Goal: Contribute content: Share content

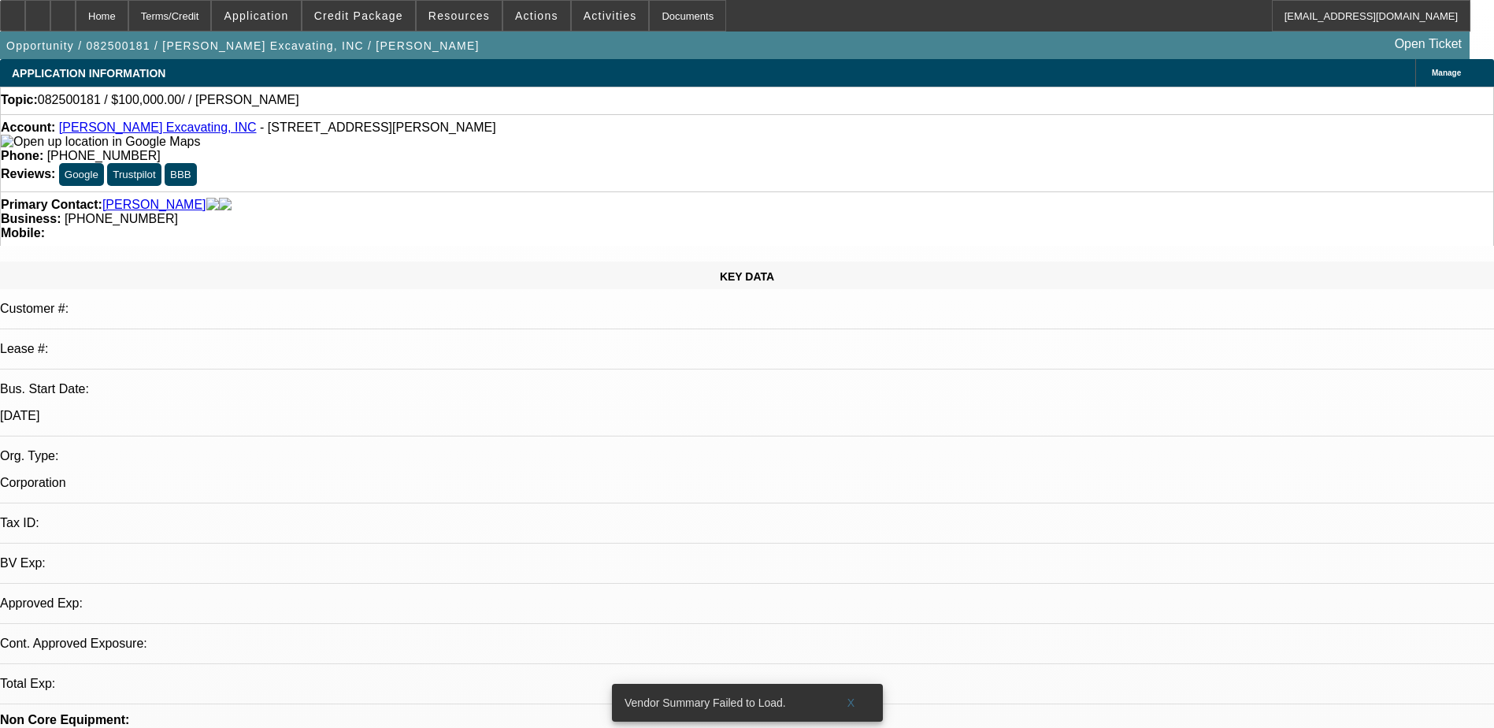
select select "0"
select select "2"
select select "0.1"
select select "1"
select select "2"
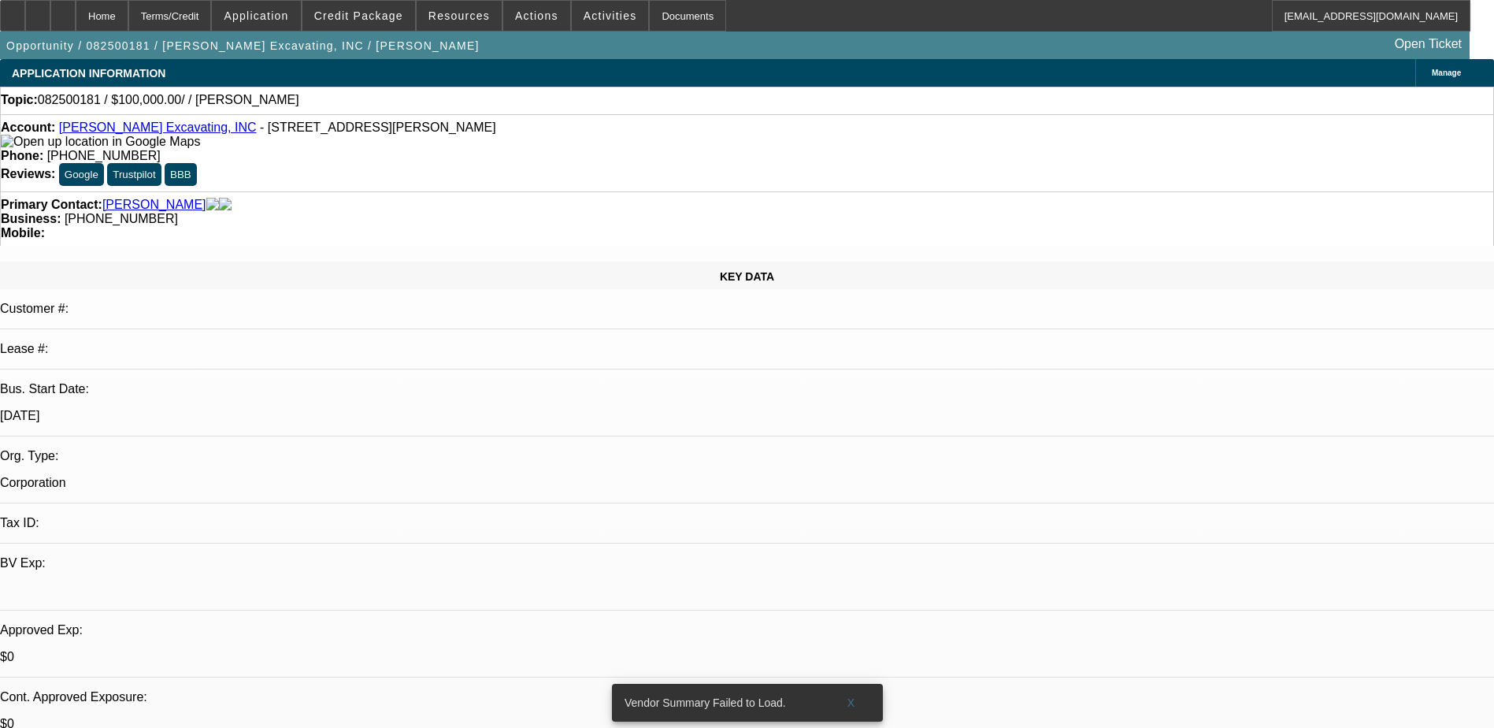
select select "4"
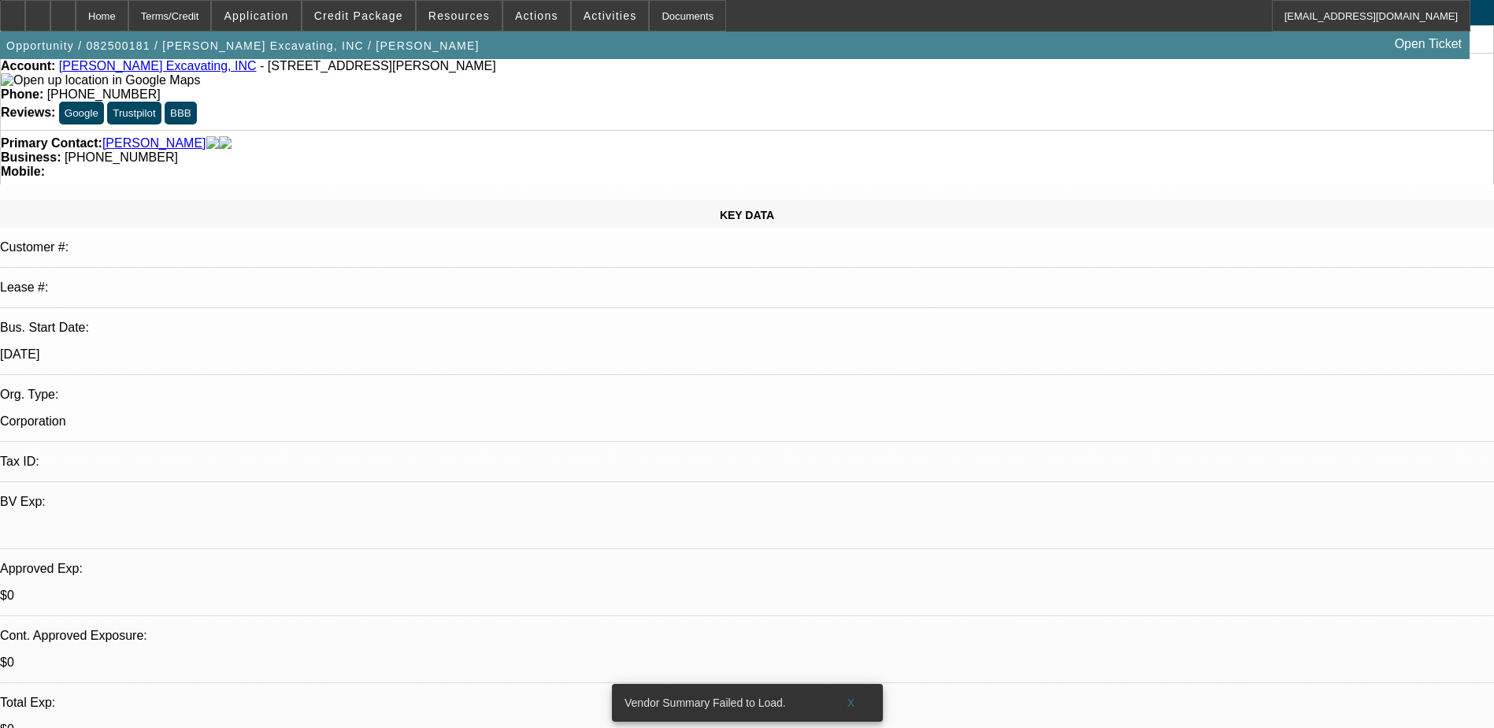
scroll to position [79, 0]
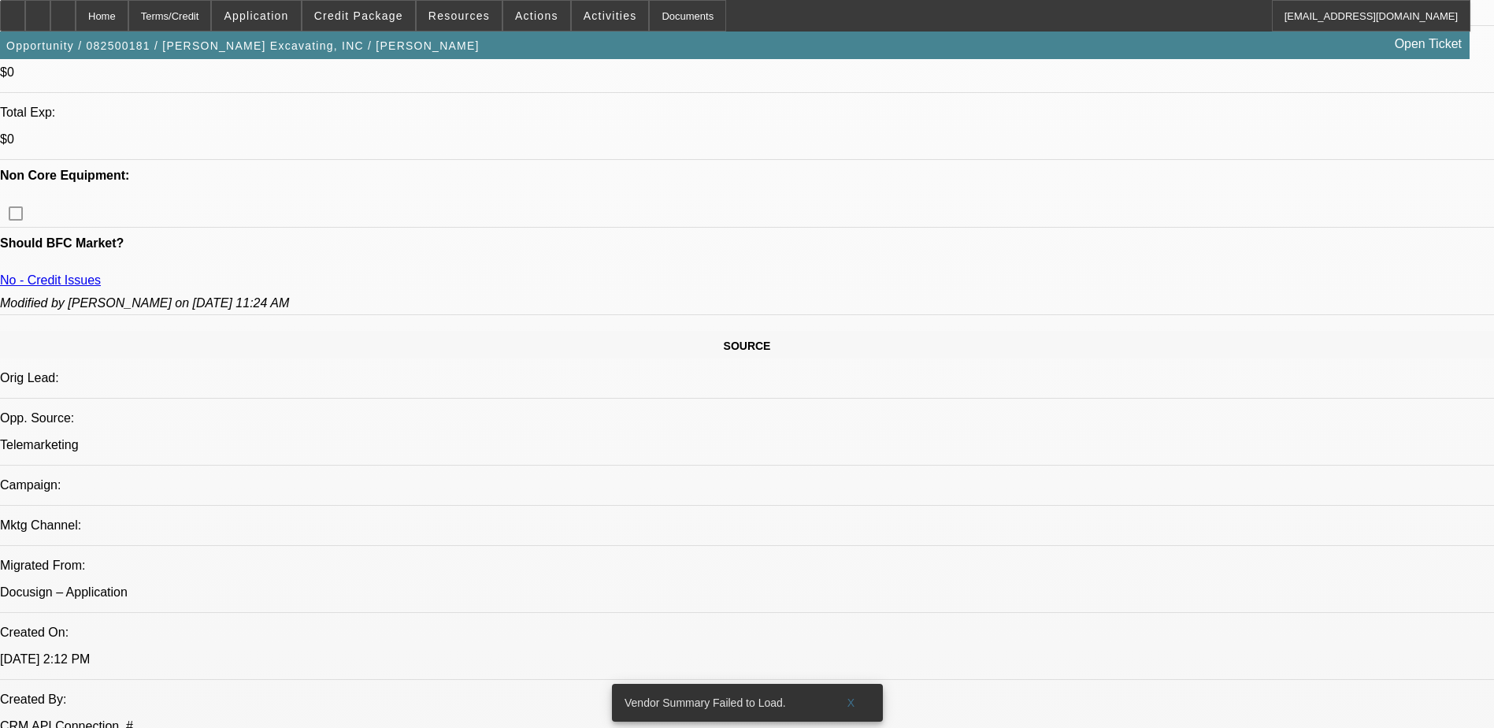
scroll to position [564, 0]
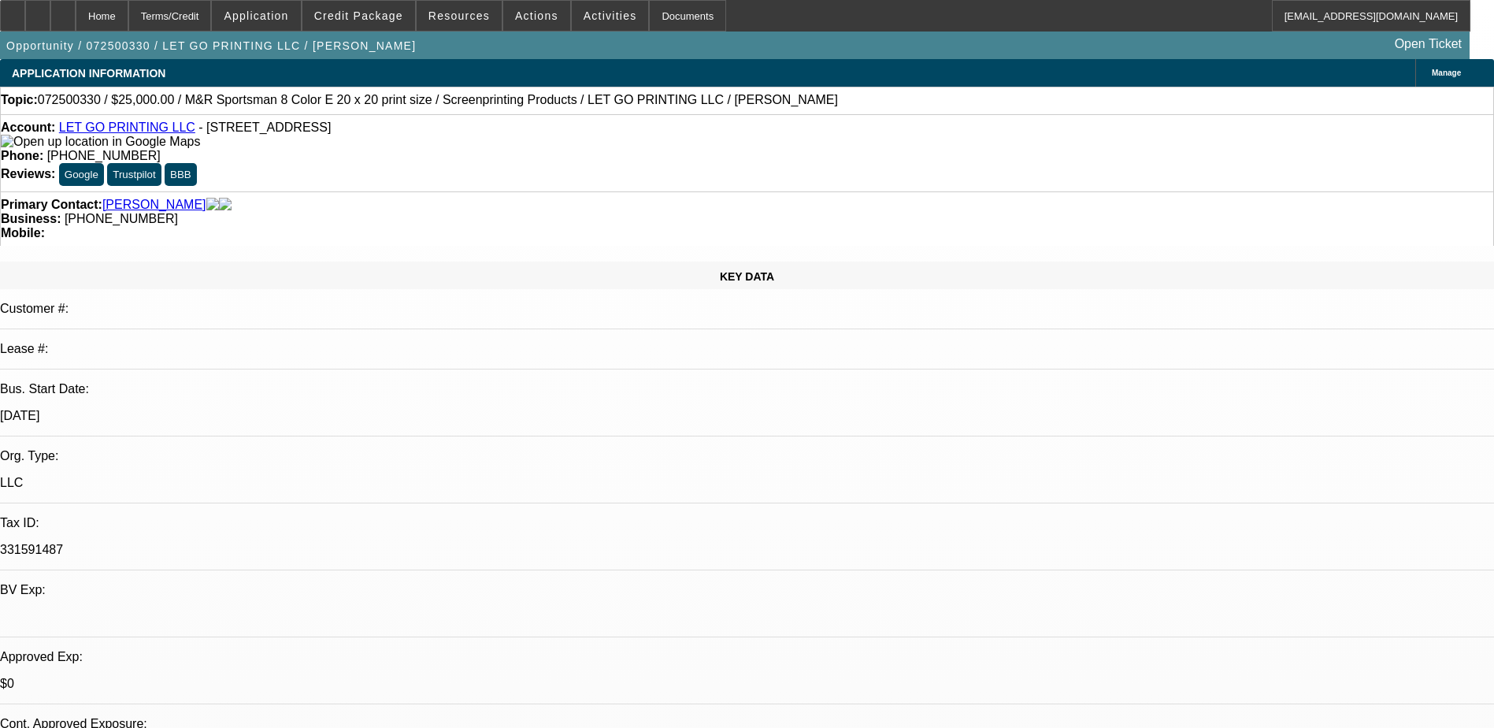
select select "0"
select select "0.1"
select select "0"
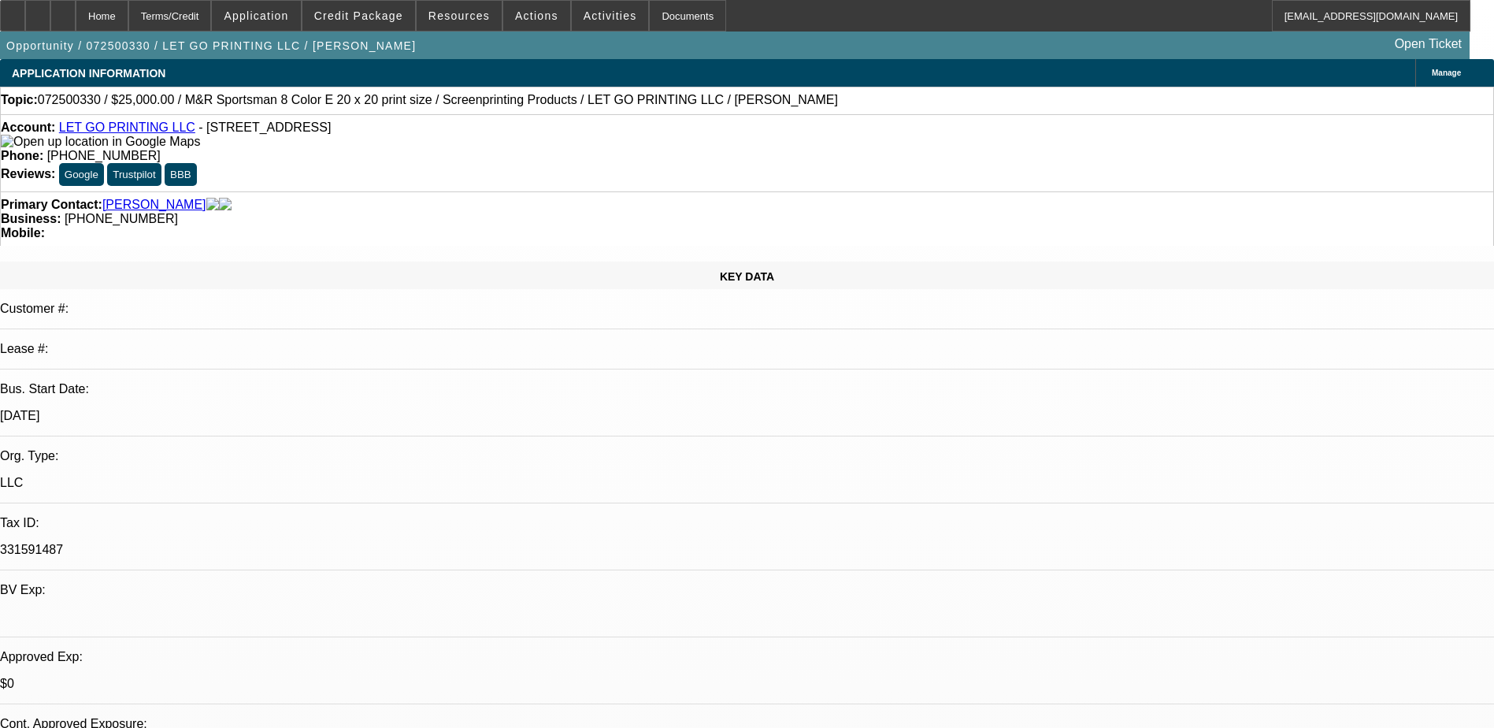
select select "0.1"
select select "0"
select select "0.1"
select select "0"
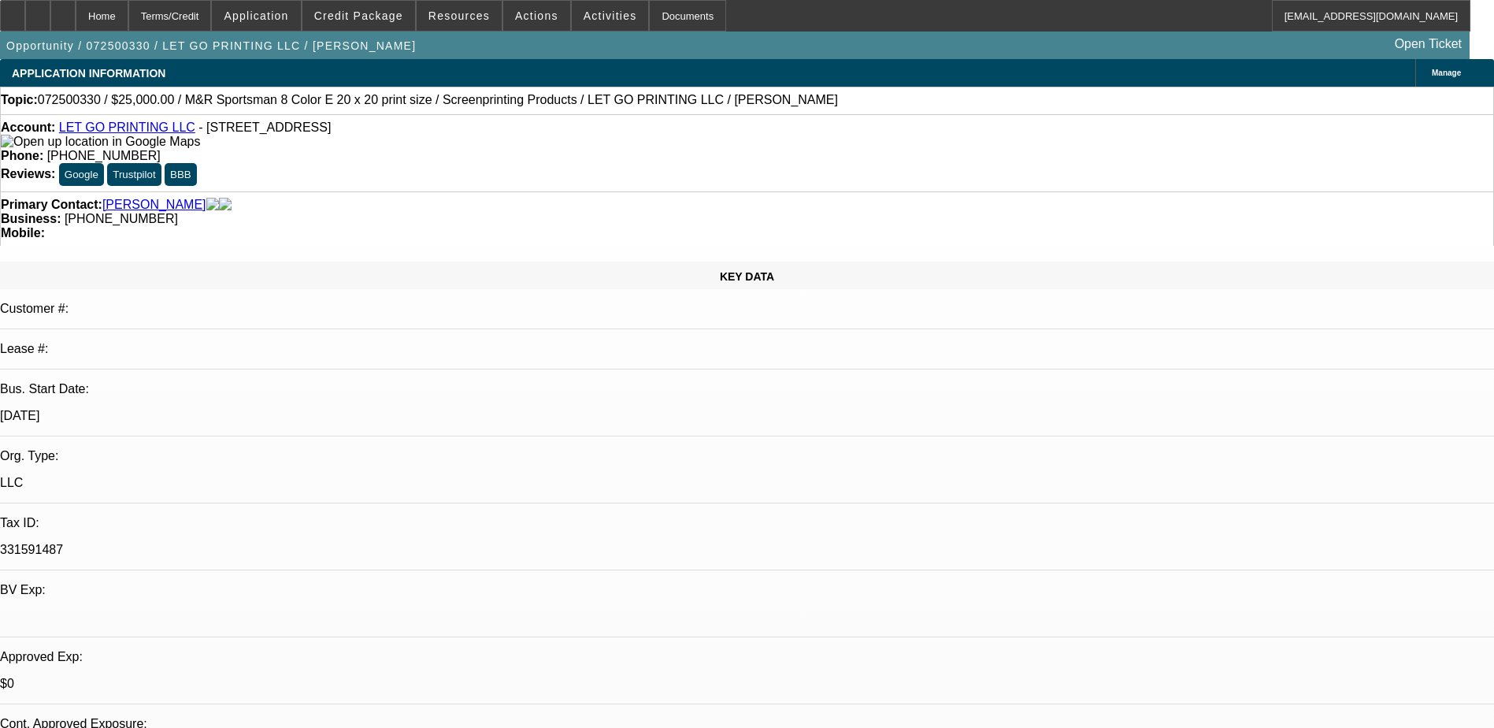
select select "0"
select select "0.1"
select select "1"
select select "5"
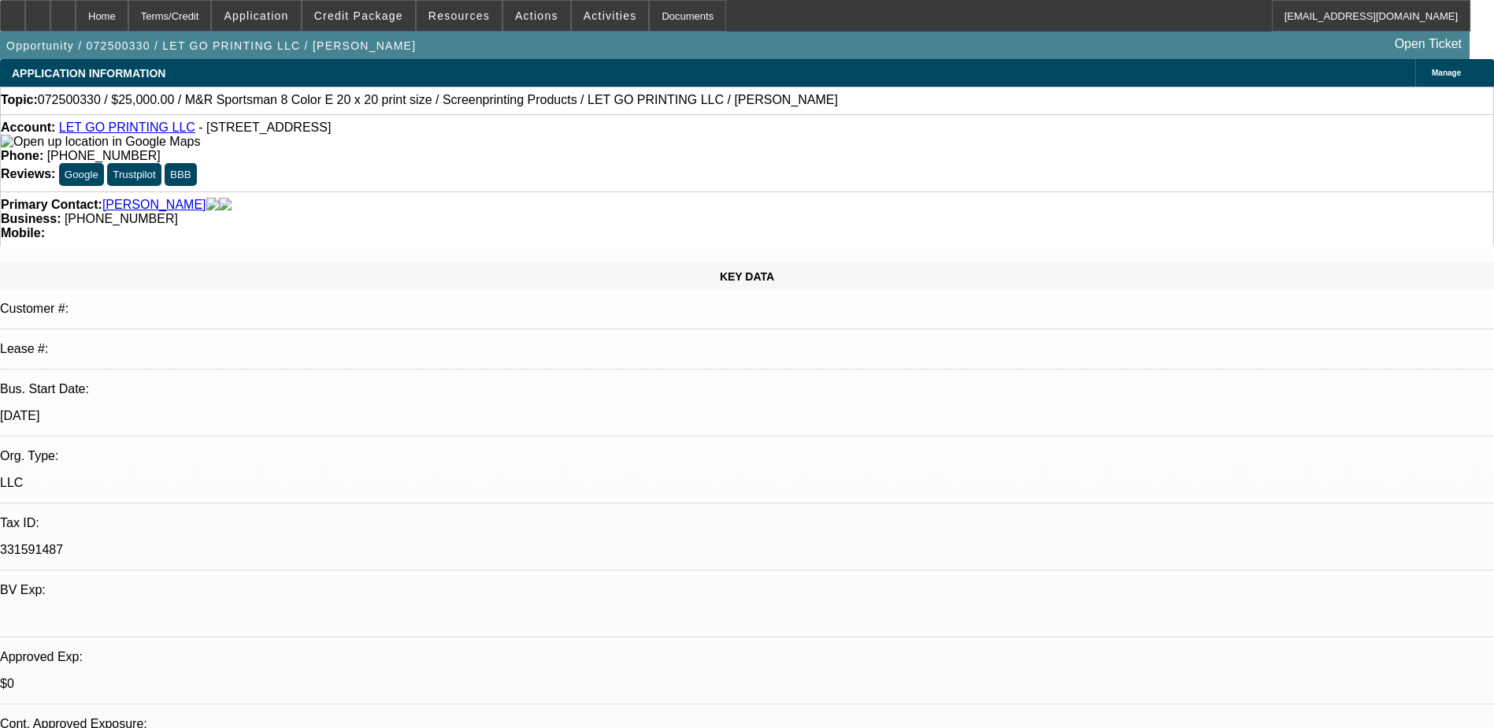
select select "1"
select select "5"
select select "1"
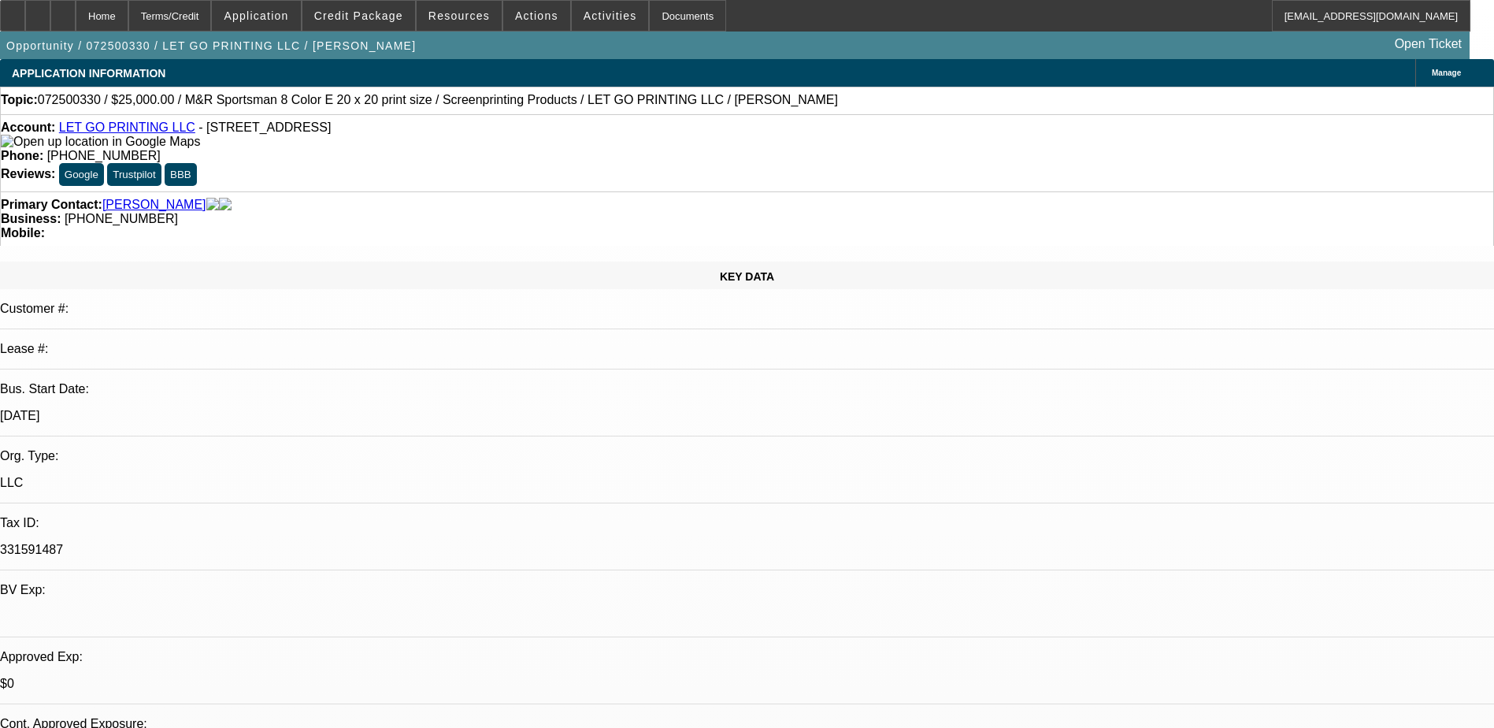
select select "5"
select select "1"
select select "4"
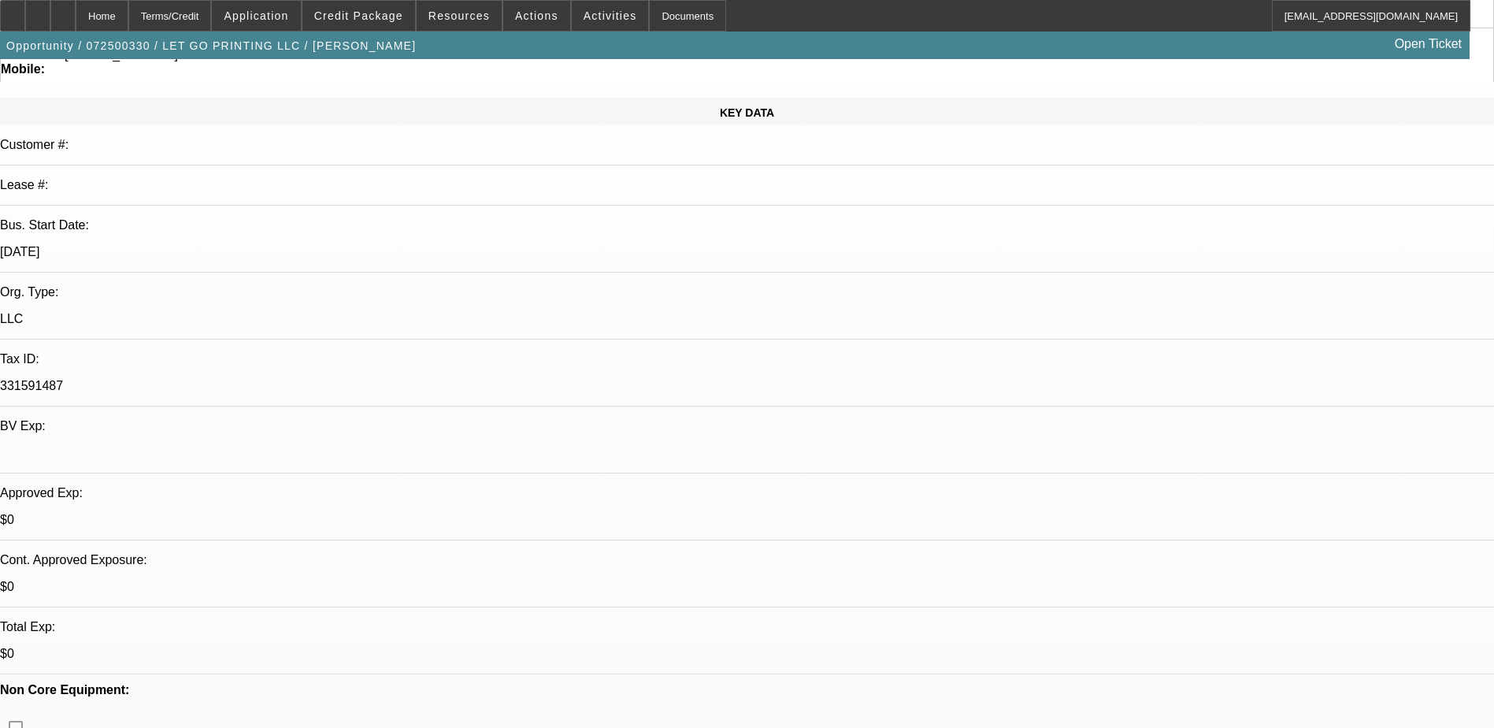
scroll to position [158, 0]
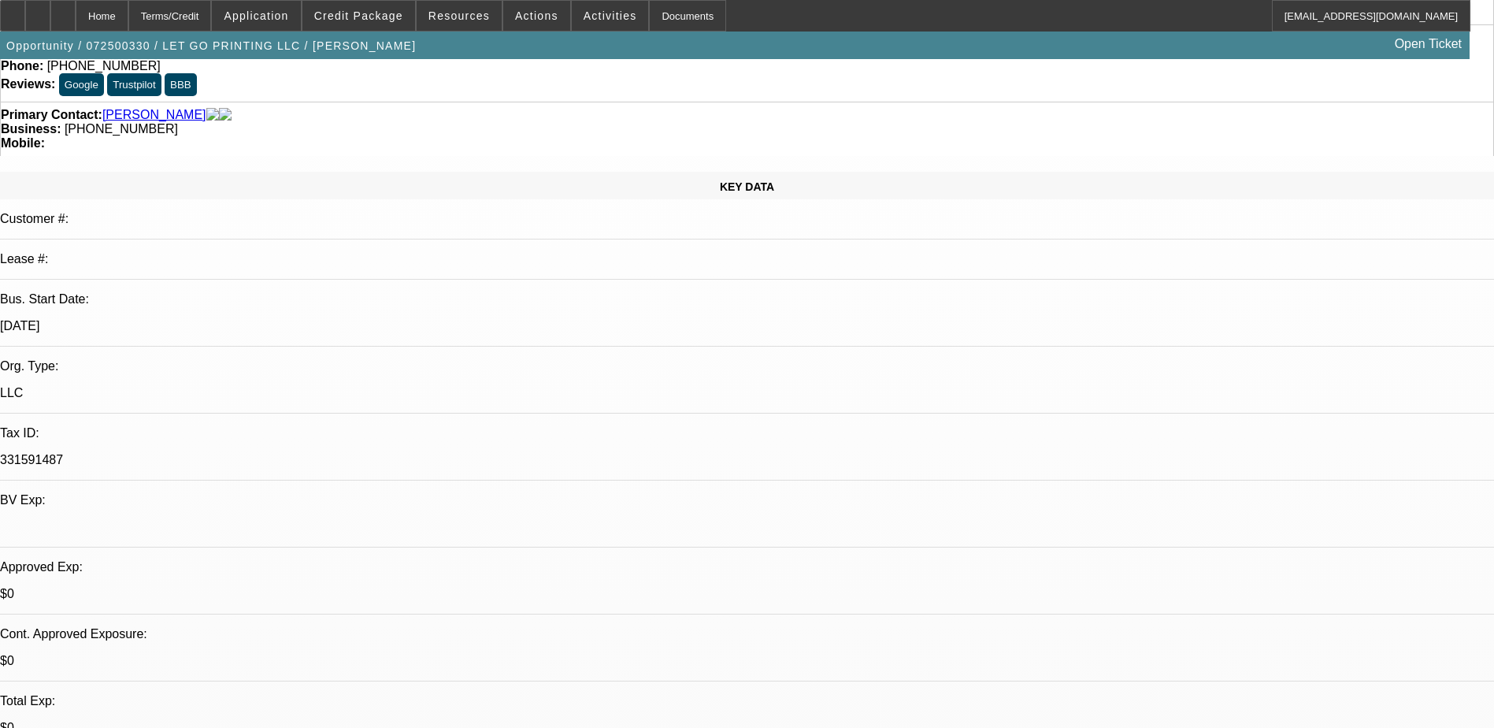
scroll to position [0, 0]
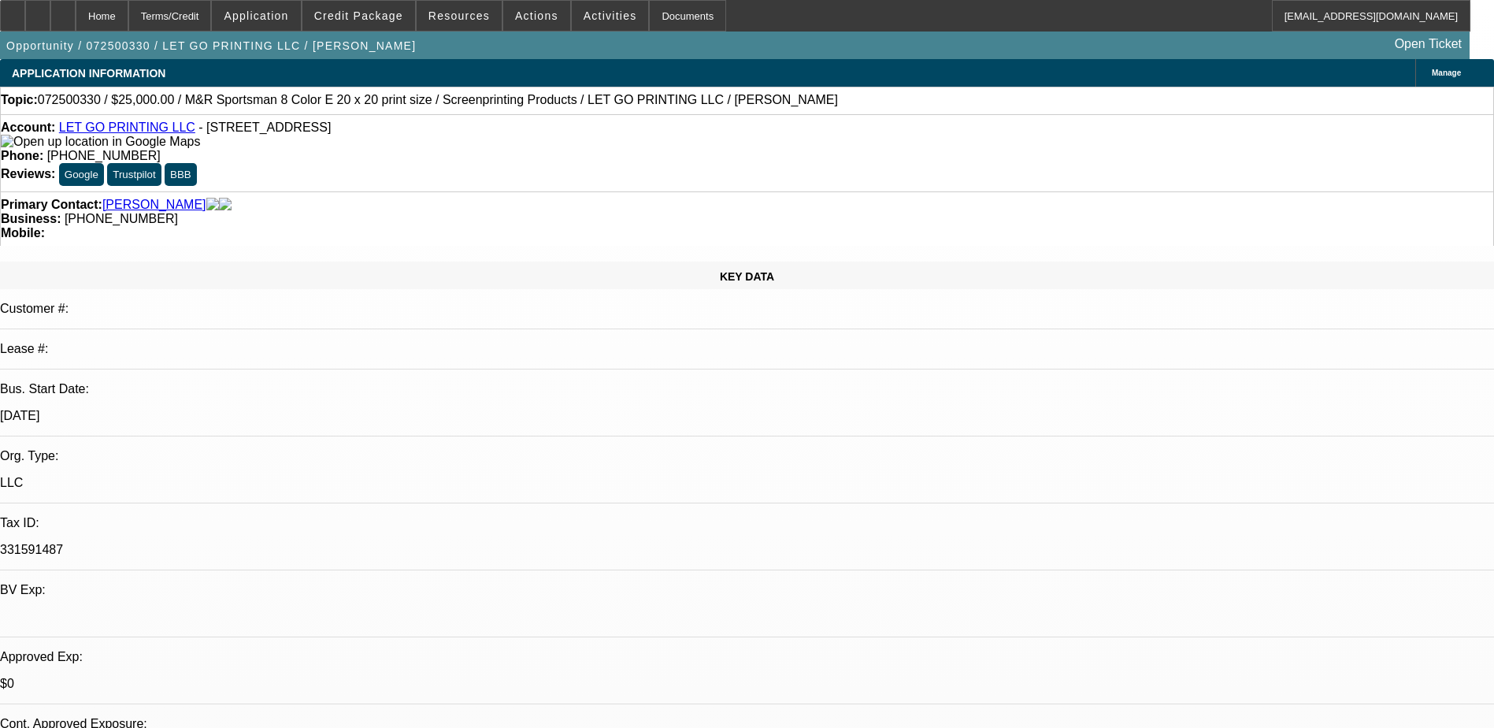
click at [129, 127] on link "LET GO PRINTING LLC" at bounding box center [127, 127] width 136 height 13
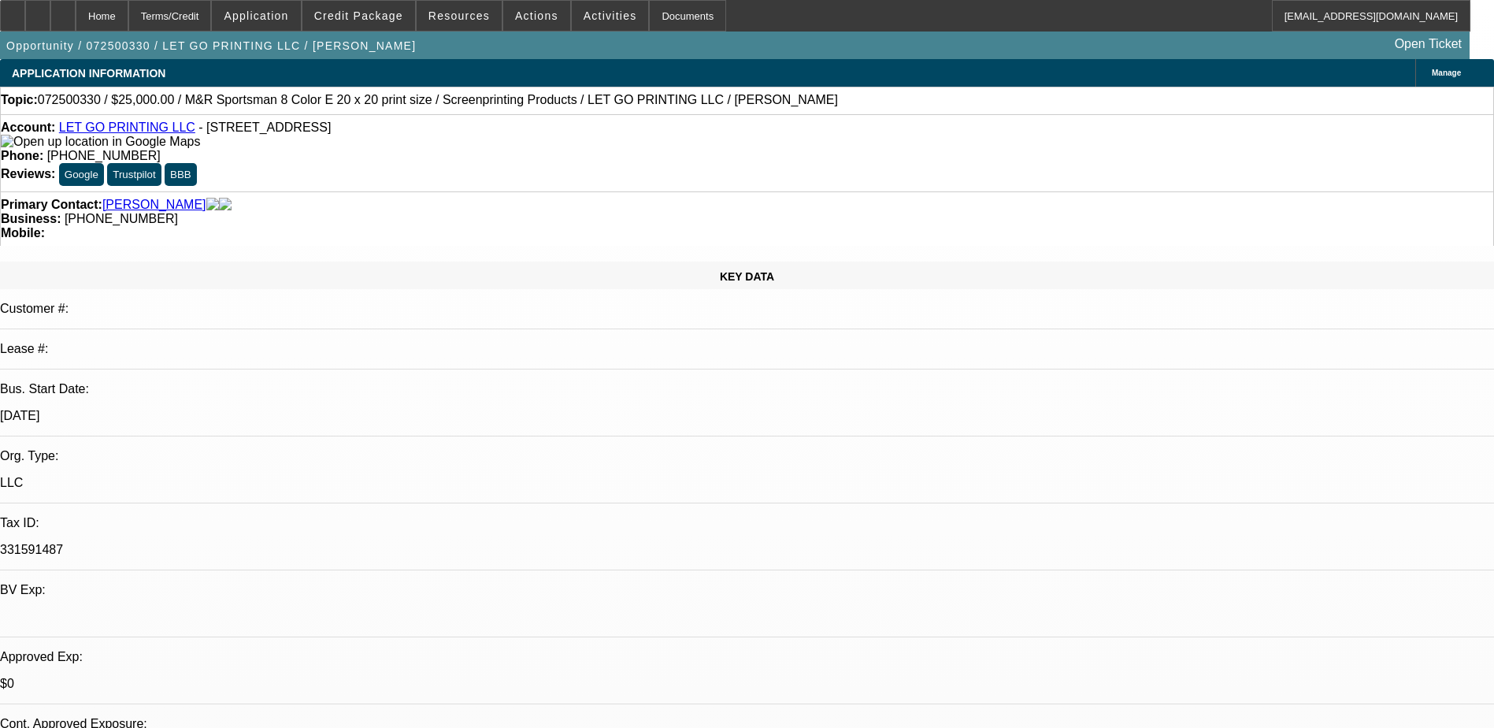
click at [470, 140] on div "Account: LET GO PRINTING LLC - 407 E Pico Blvd Ste 707, Los Angeles, CA 90015" at bounding box center [747, 135] width 1493 height 28
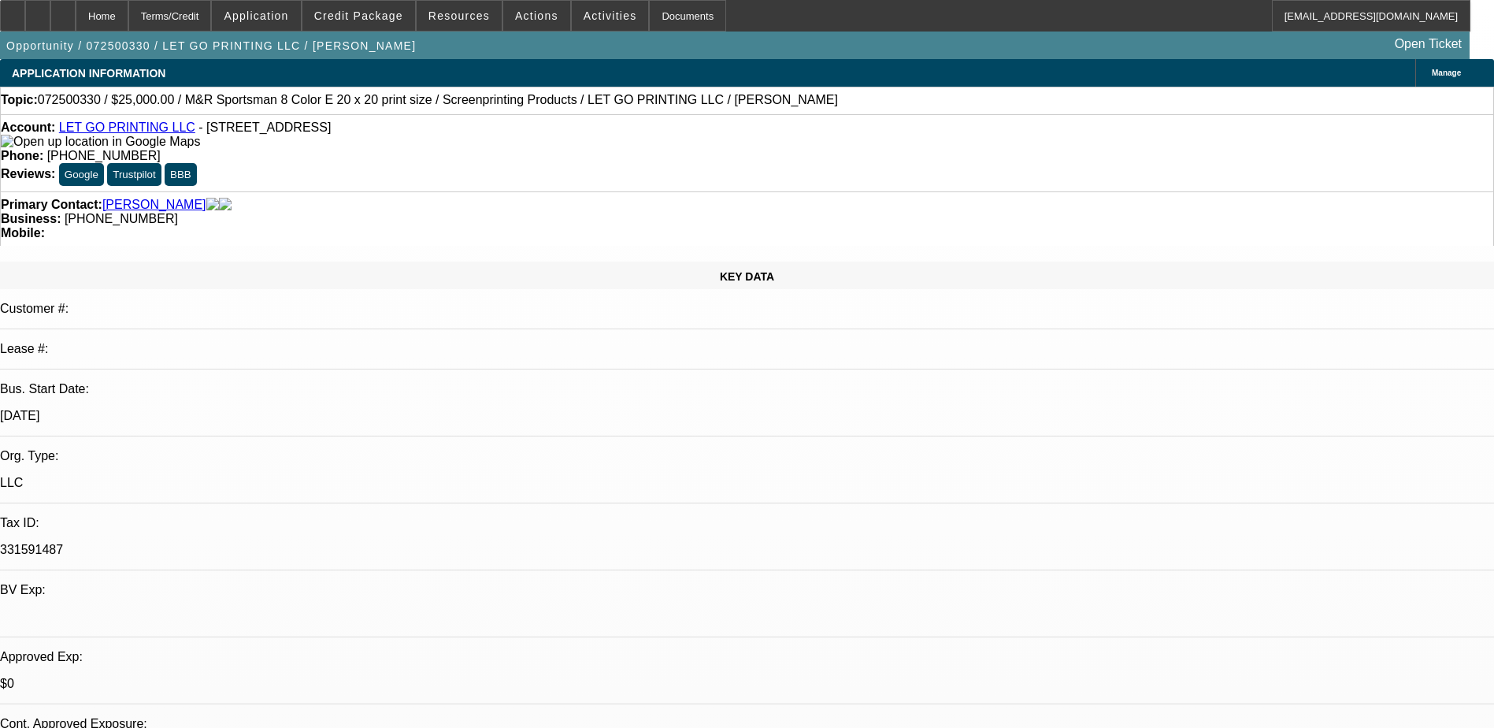
click at [650, 149] on div "Phone: (323) 456-6867" at bounding box center [747, 156] width 1493 height 14
drag, startPoint x: 652, startPoint y: 169, endPoint x: 487, endPoint y: 171, distance: 164.7
click at [487, 191] on div "Primary Contact: Shaff, James Business: (323) 456-6867 Mobile:" at bounding box center [747, 218] width 1494 height 54
drag, startPoint x: 487, startPoint y: 171, endPoint x: 495, endPoint y: 128, distance: 44.0
click at [454, 128] on div "Account: LET GO PRINTING LLC - 407 E Pico Blvd Ste 707, Los Angeles, CA 90015" at bounding box center [747, 135] width 1493 height 28
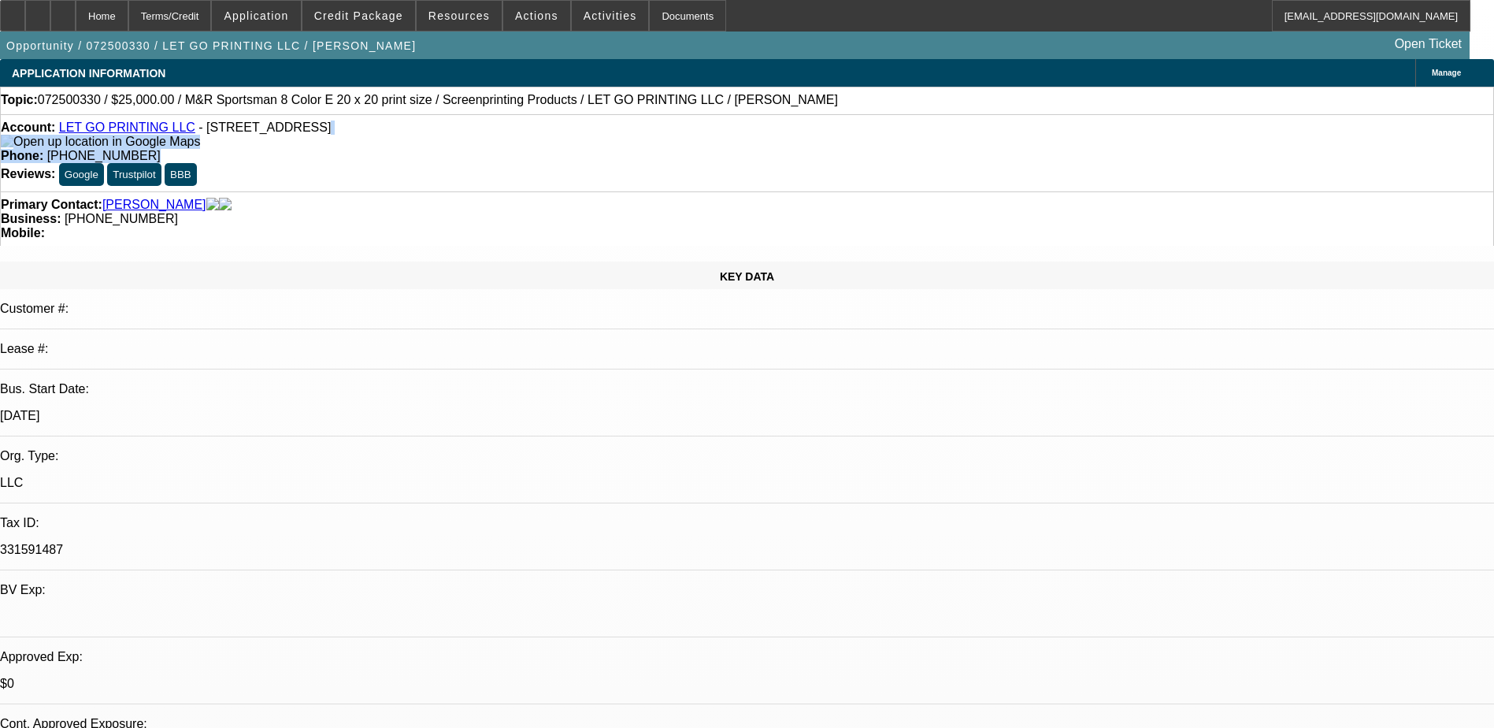
drag, startPoint x: 495, startPoint y: 128, endPoint x: 672, endPoint y: 128, distance: 177.3
click at [672, 128] on div "Account: LET GO PRINTING LLC - 407 E Pico Blvd Ste 707, Los Angeles, CA 90015 P…" at bounding box center [747, 152] width 1494 height 77
click at [661, 147] on div "Account: LET GO PRINTING LLC - 407 E Pico Blvd Ste 707, Los Angeles, CA 90015 P…" at bounding box center [747, 152] width 1494 height 77
drag, startPoint x: 631, startPoint y: 128, endPoint x: 503, endPoint y: 128, distance: 128.4
click at [503, 149] on div "Phone: (323) 456-6867" at bounding box center [747, 156] width 1493 height 14
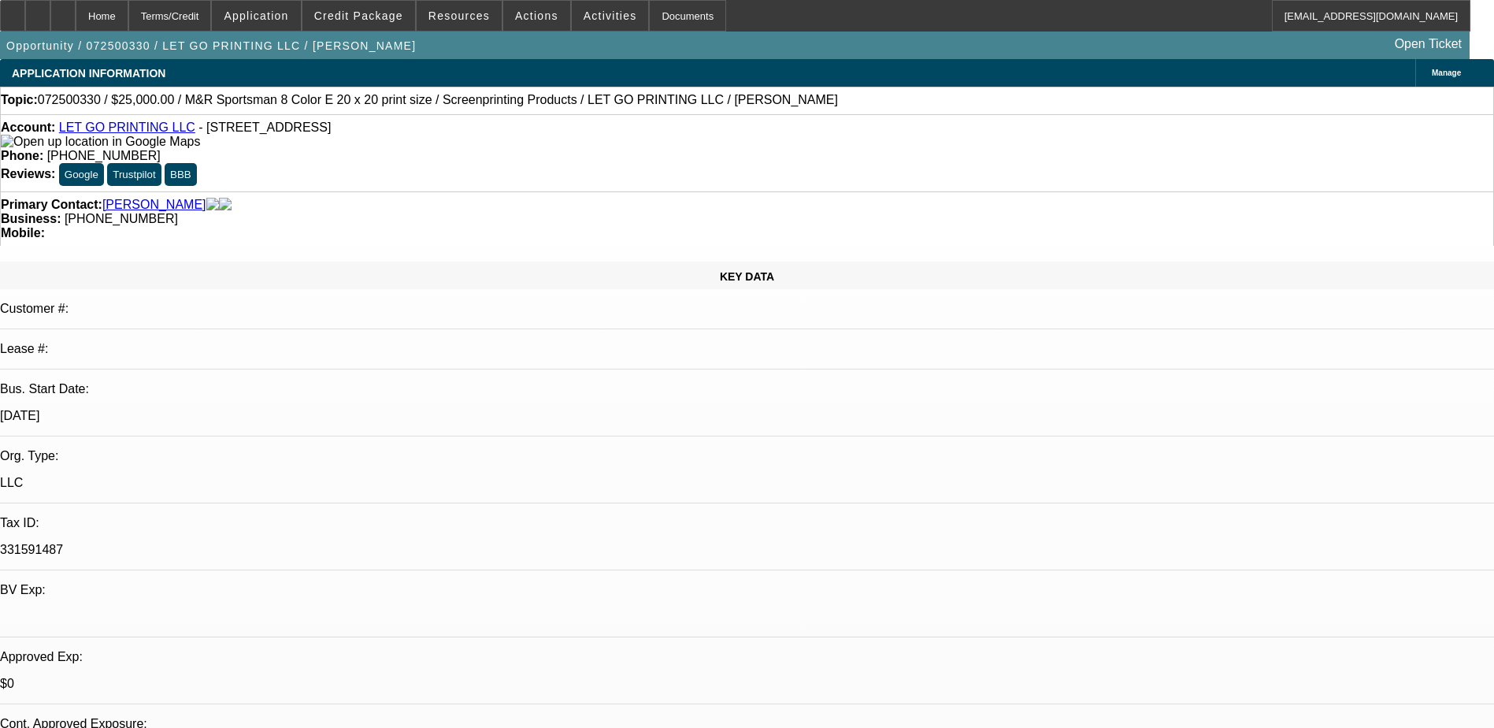
drag, startPoint x: 502, startPoint y: 128, endPoint x: 652, endPoint y: 177, distance: 158.2
click at [652, 212] on div "Business: (323) 456-6867" at bounding box center [747, 219] width 1493 height 14
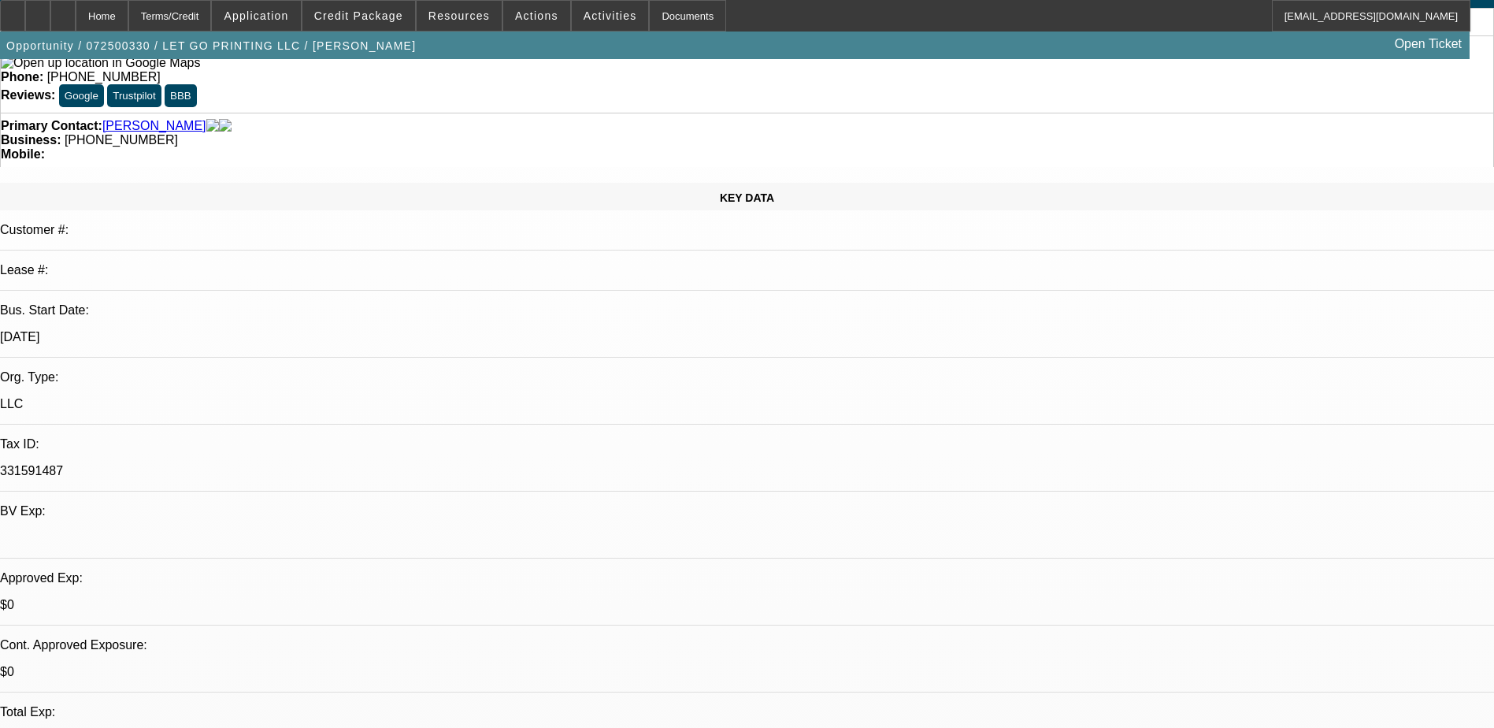
scroll to position [212, 0]
radio input "true"
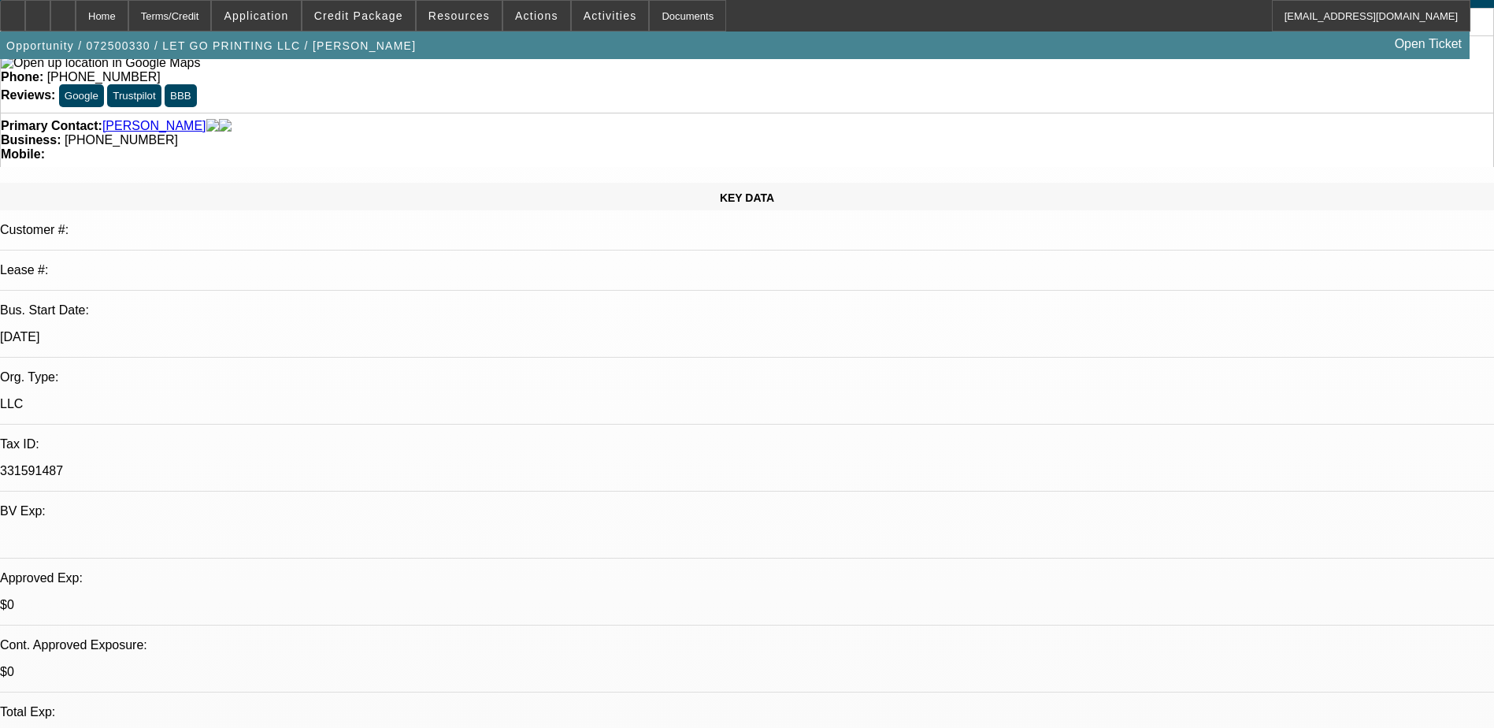
drag, startPoint x: 1255, startPoint y: 296, endPoint x: 1208, endPoint y: 299, distance: 46.6
type textarea "hasnt been in contact since approval? Called and went straight to VM"
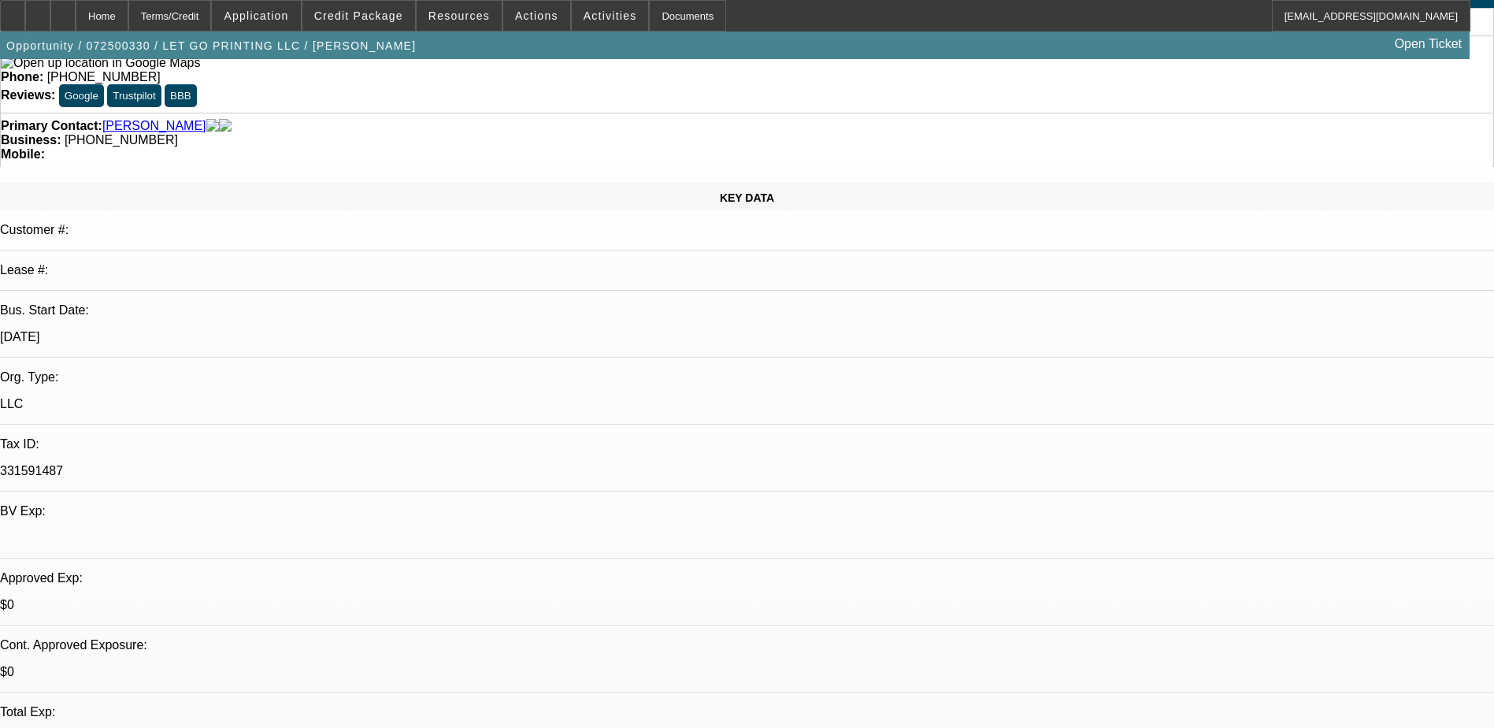
radio input "true"
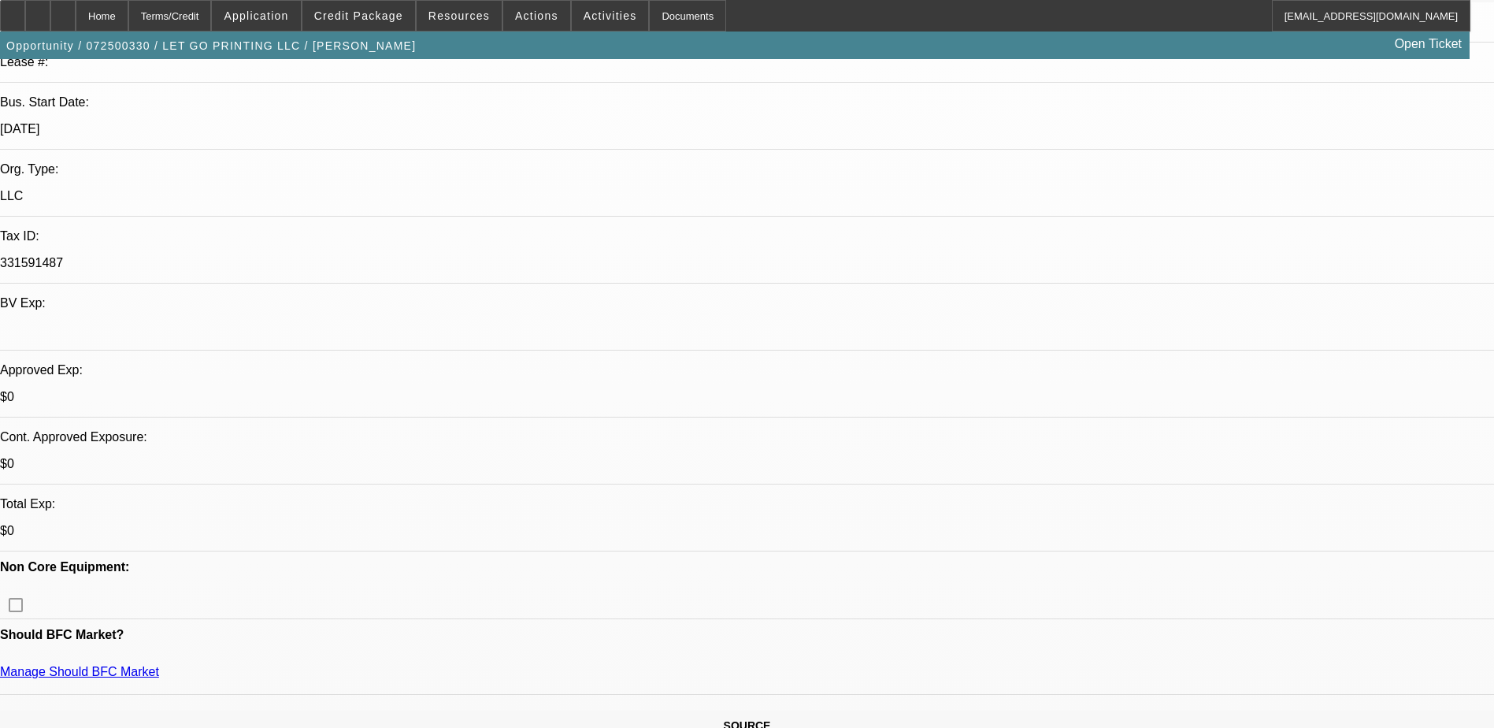
scroll to position [236, 0]
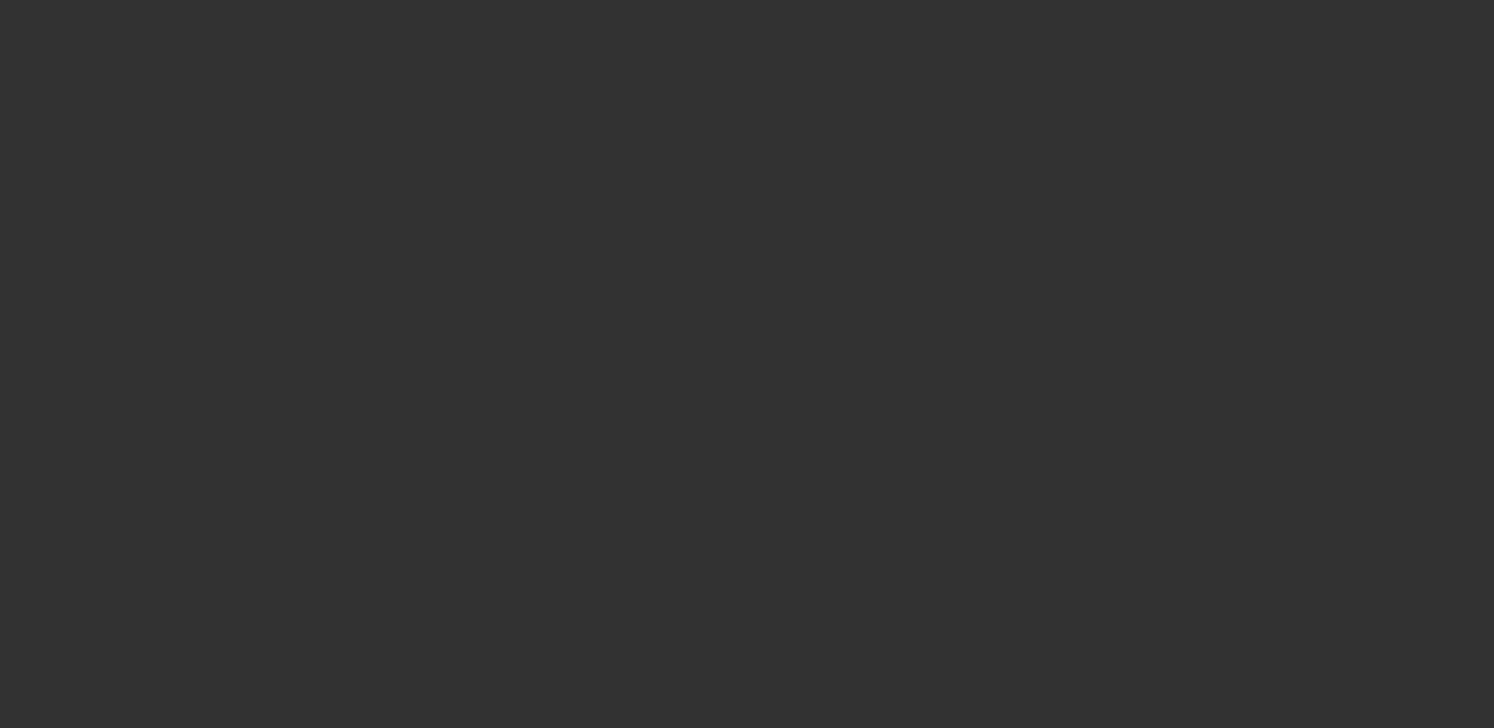
select select "0"
select select "2"
select select "0.1"
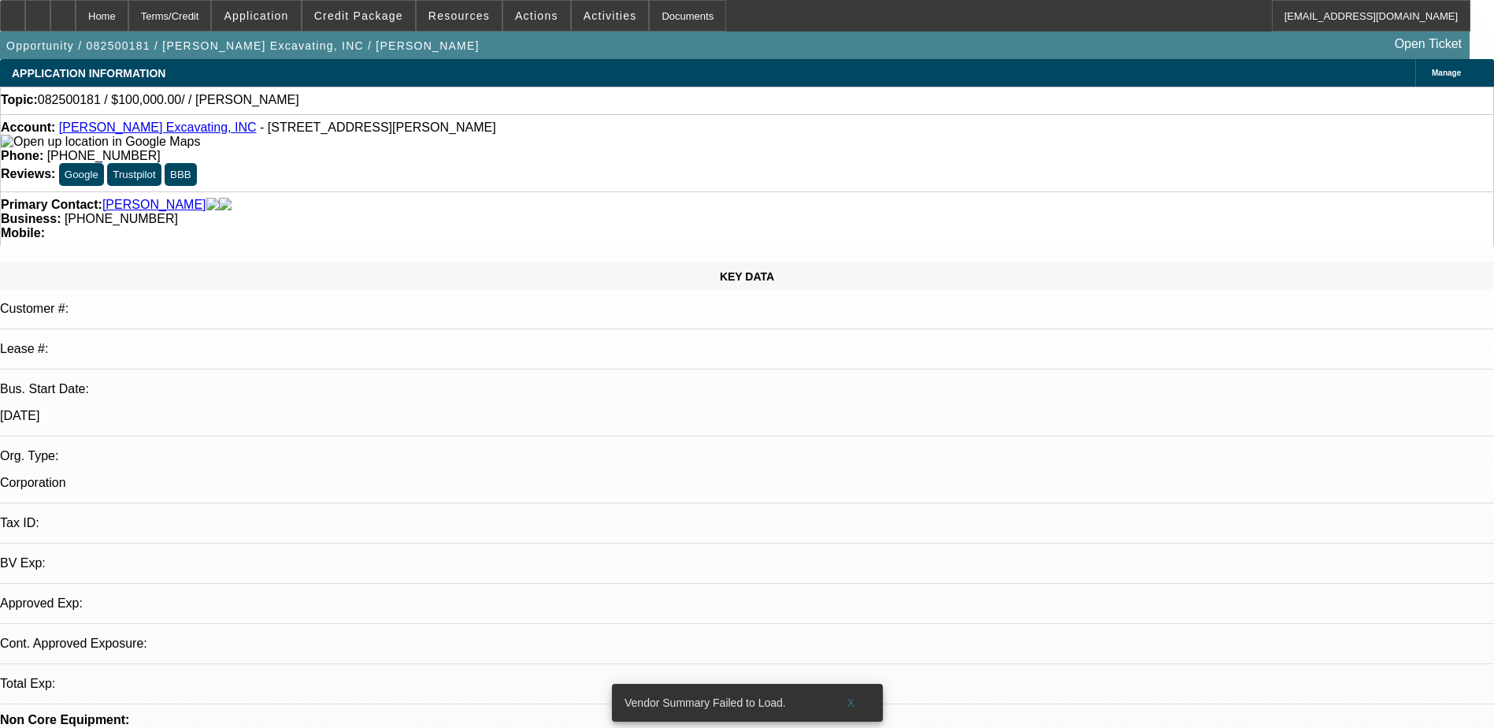
select select "1"
select select "2"
select select "4"
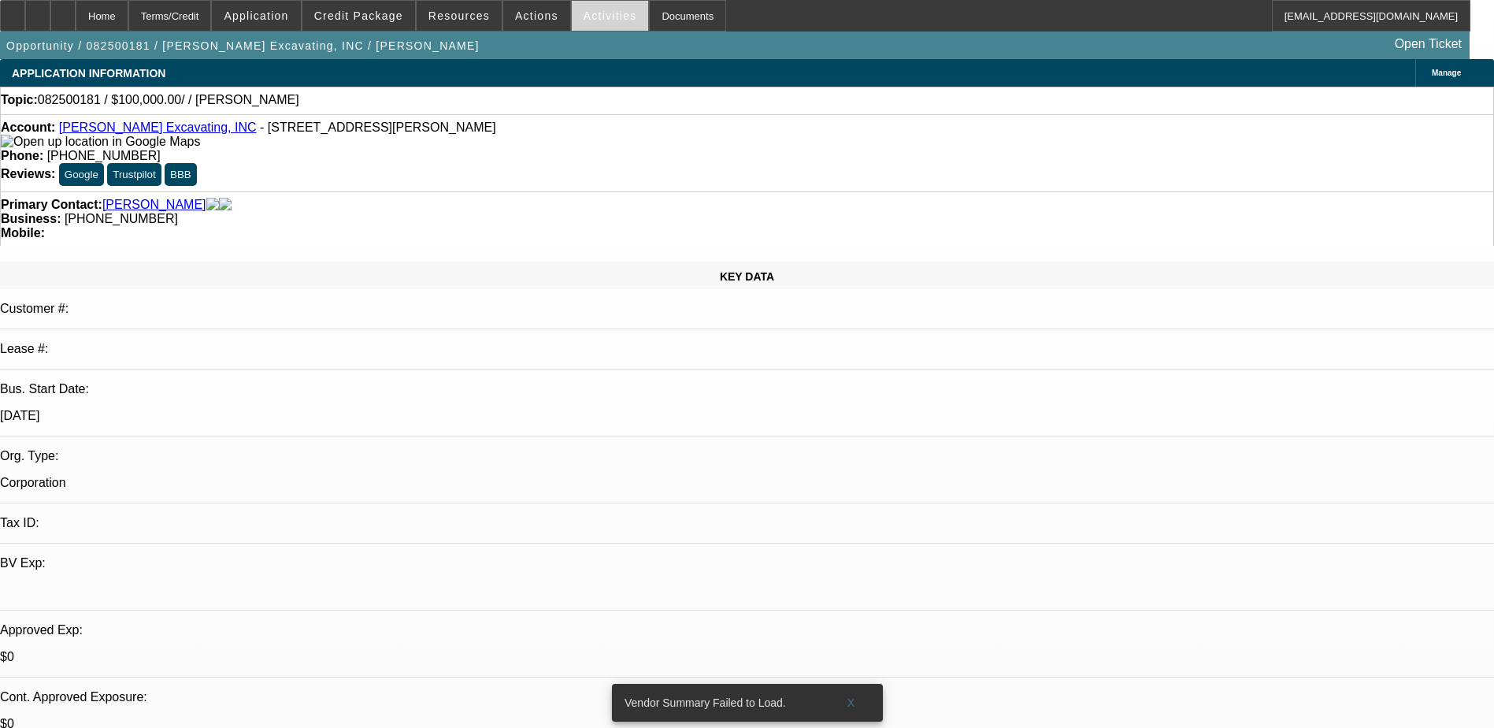
click at [600, 12] on span "Activities" at bounding box center [611, 15] width 54 height 13
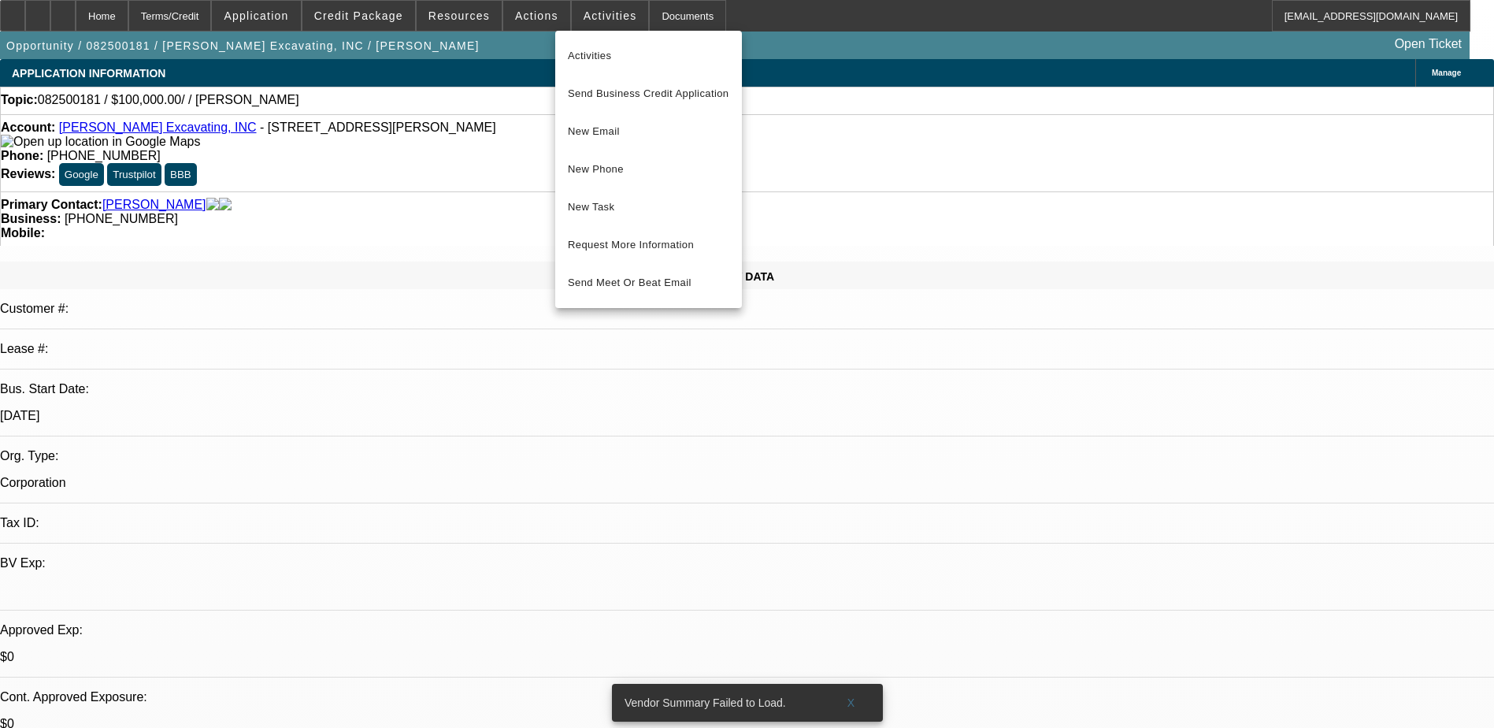
click at [553, 9] on div at bounding box center [747, 364] width 1494 height 728
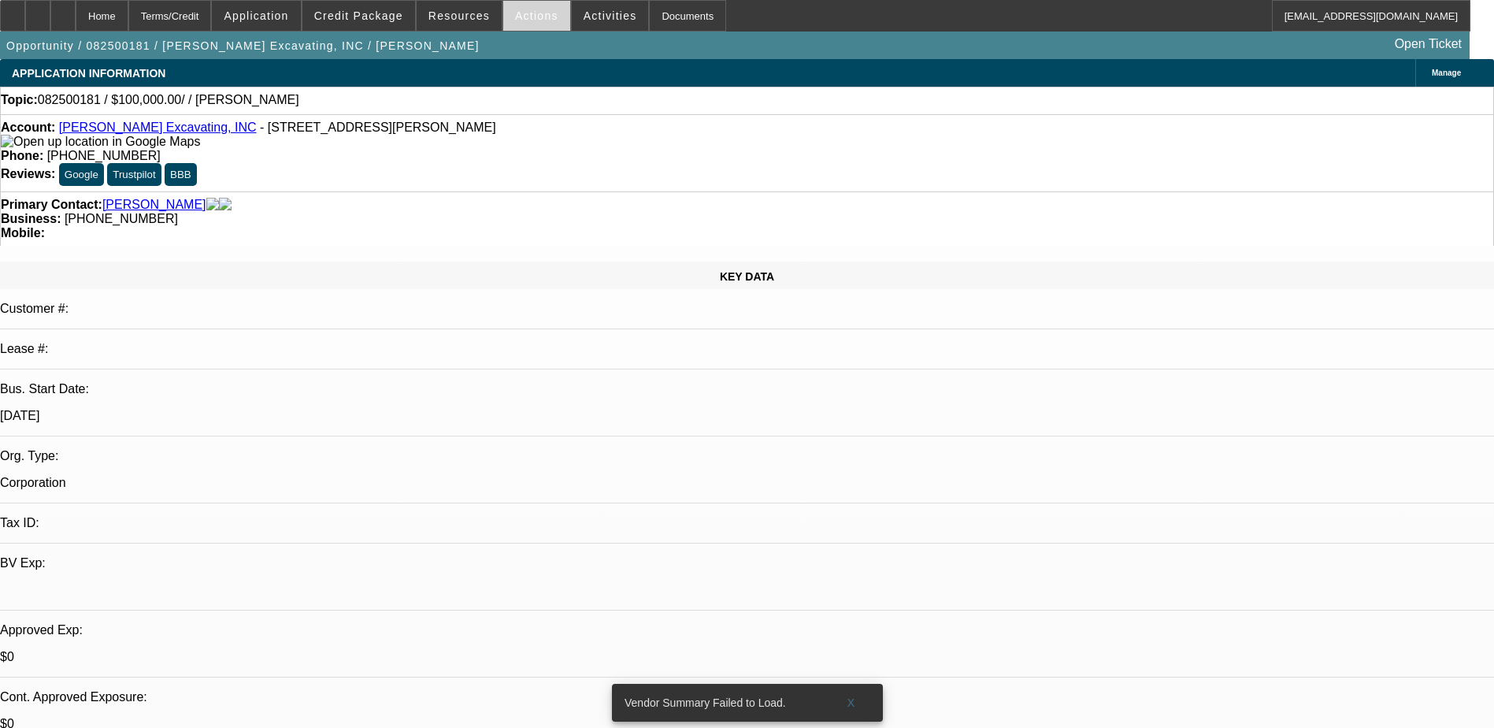
click at [527, 9] on span at bounding box center [536, 16] width 67 height 38
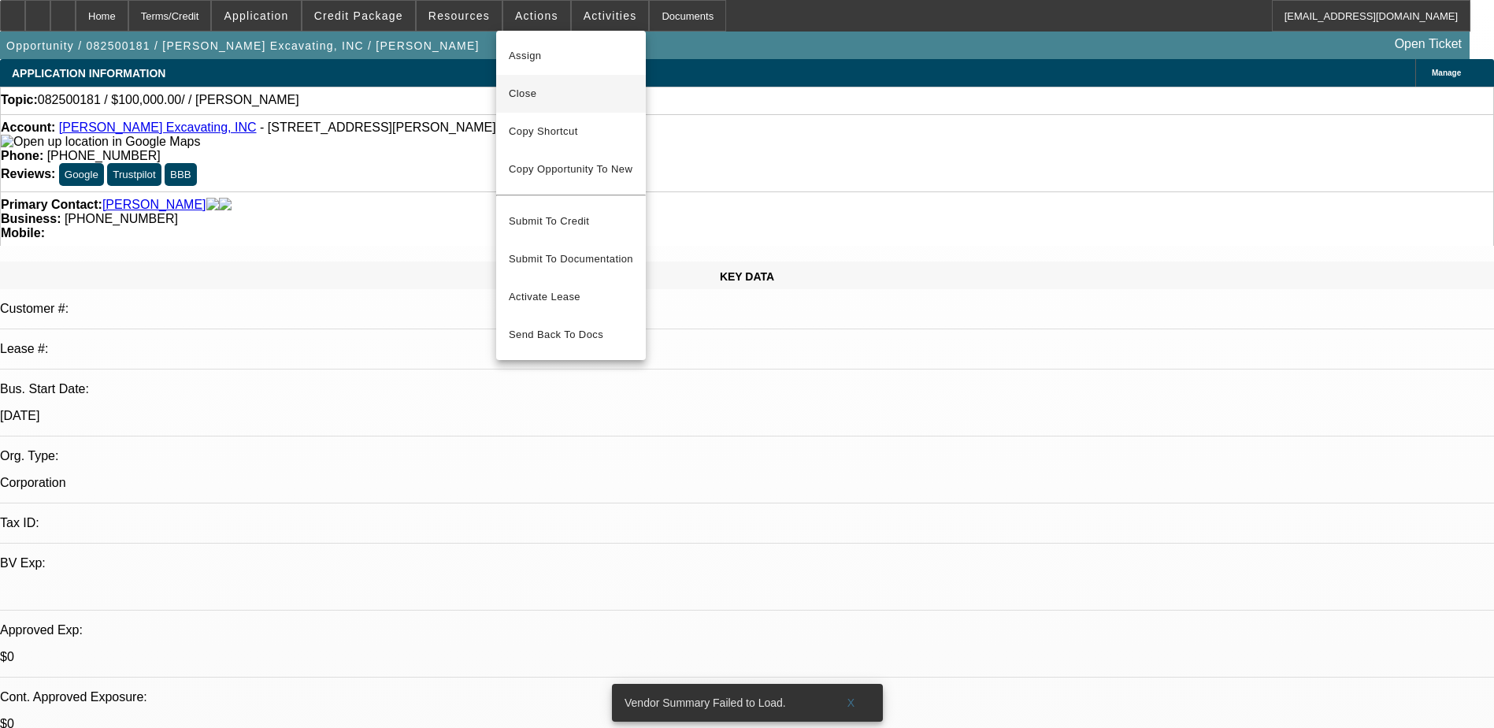
click at [553, 84] on span "Close" at bounding box center [571, 93] width 124 height 19
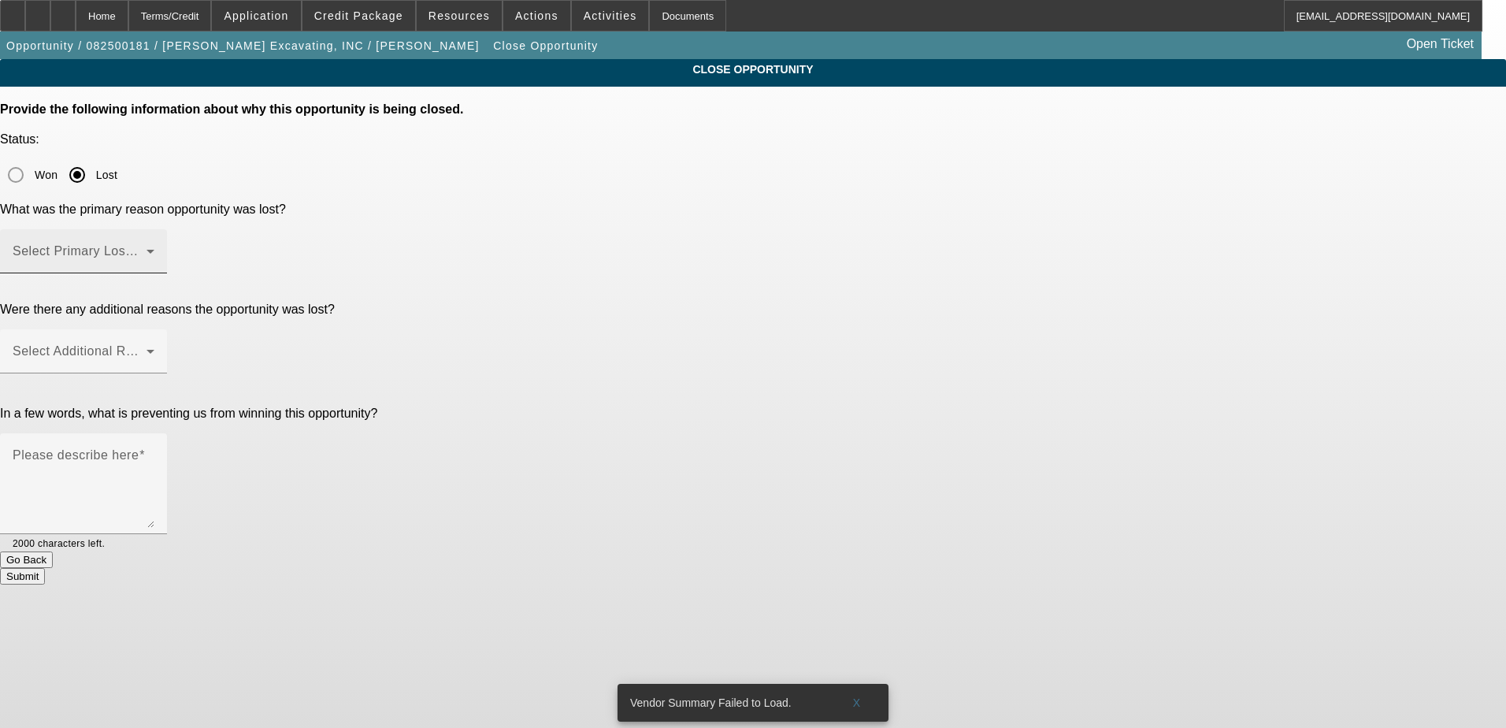
click at [147, 248] on span at bounding box center [80, 257] width 134 height 19
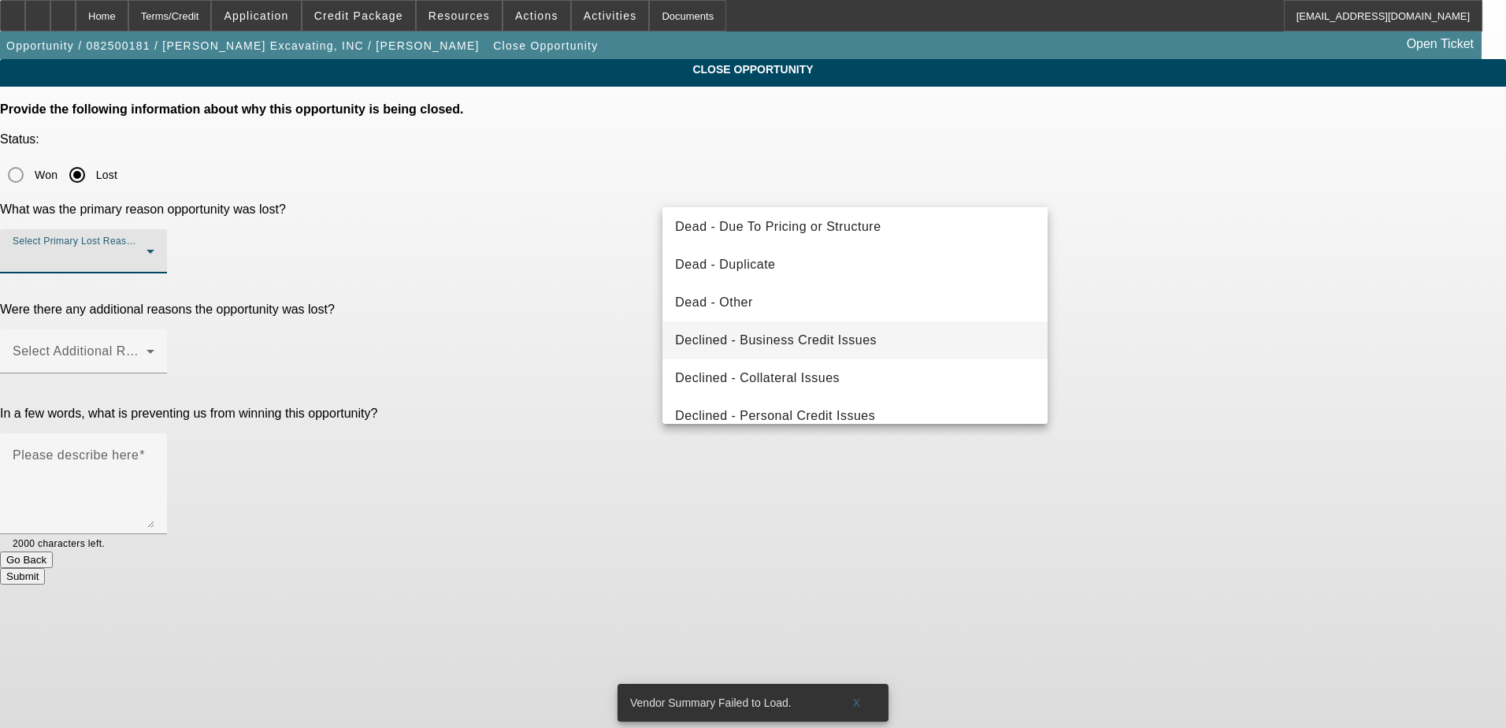
scroll to position [158, 0]
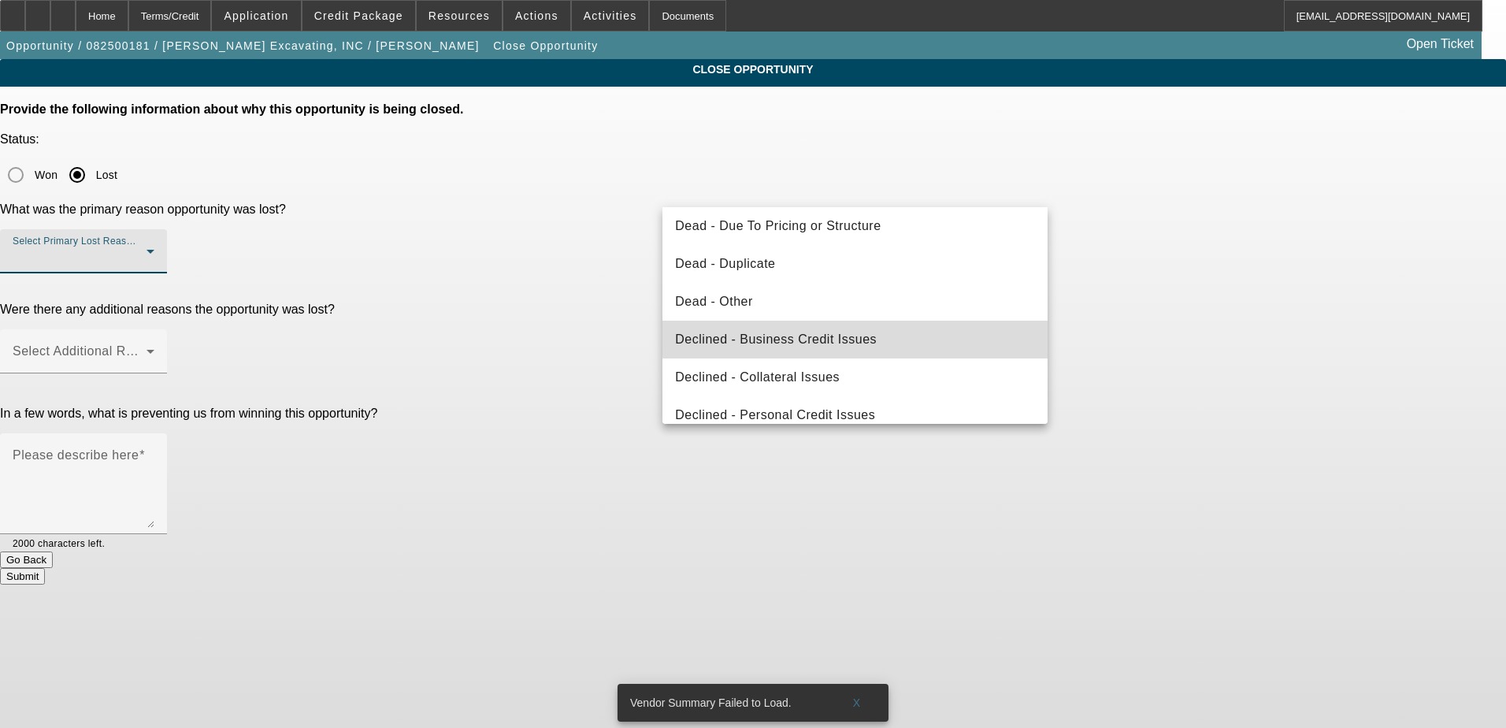
click at [878, 337] on mat-option "Declined - Business Credit Issues" at bounding box center [855, 340] width 385 height 38
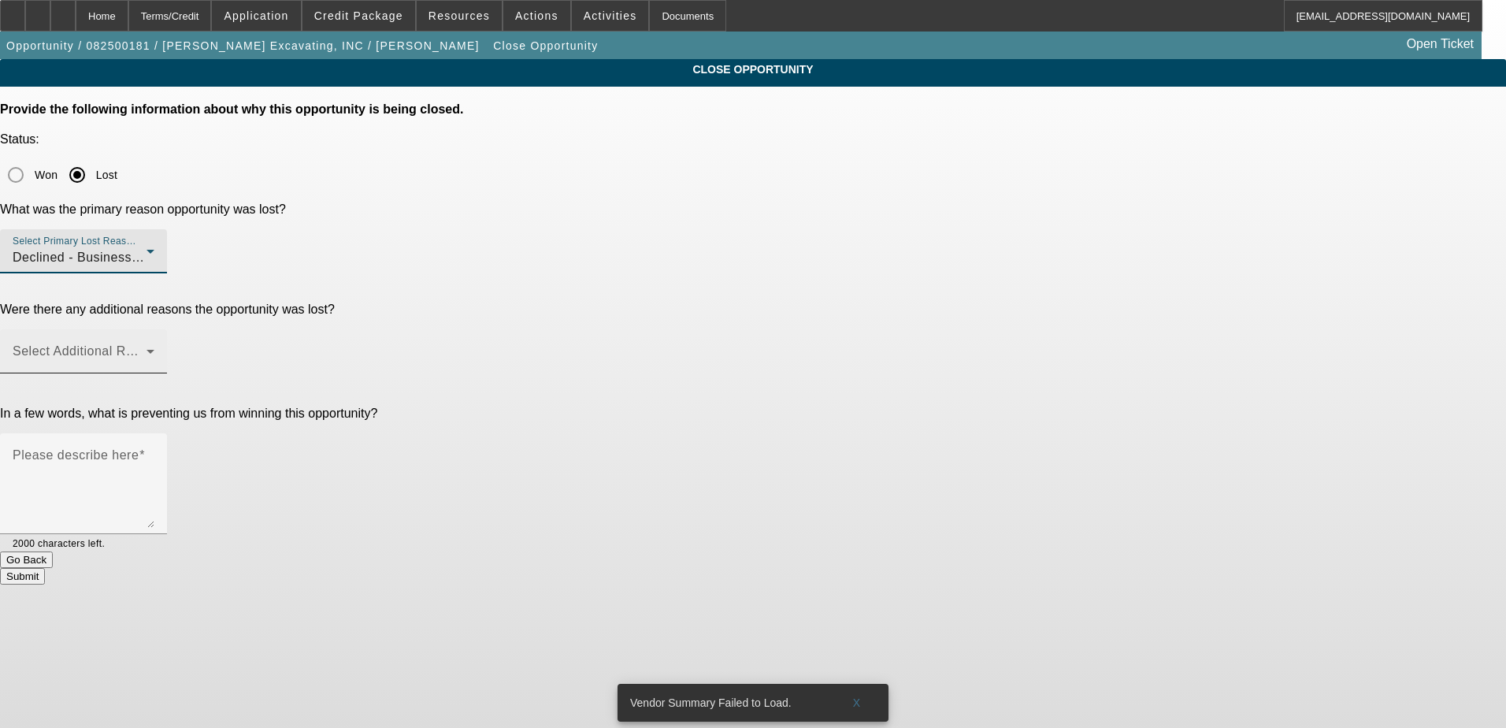
click at [147, 348] on span at bounding box center [80, 357] width 134 height 19
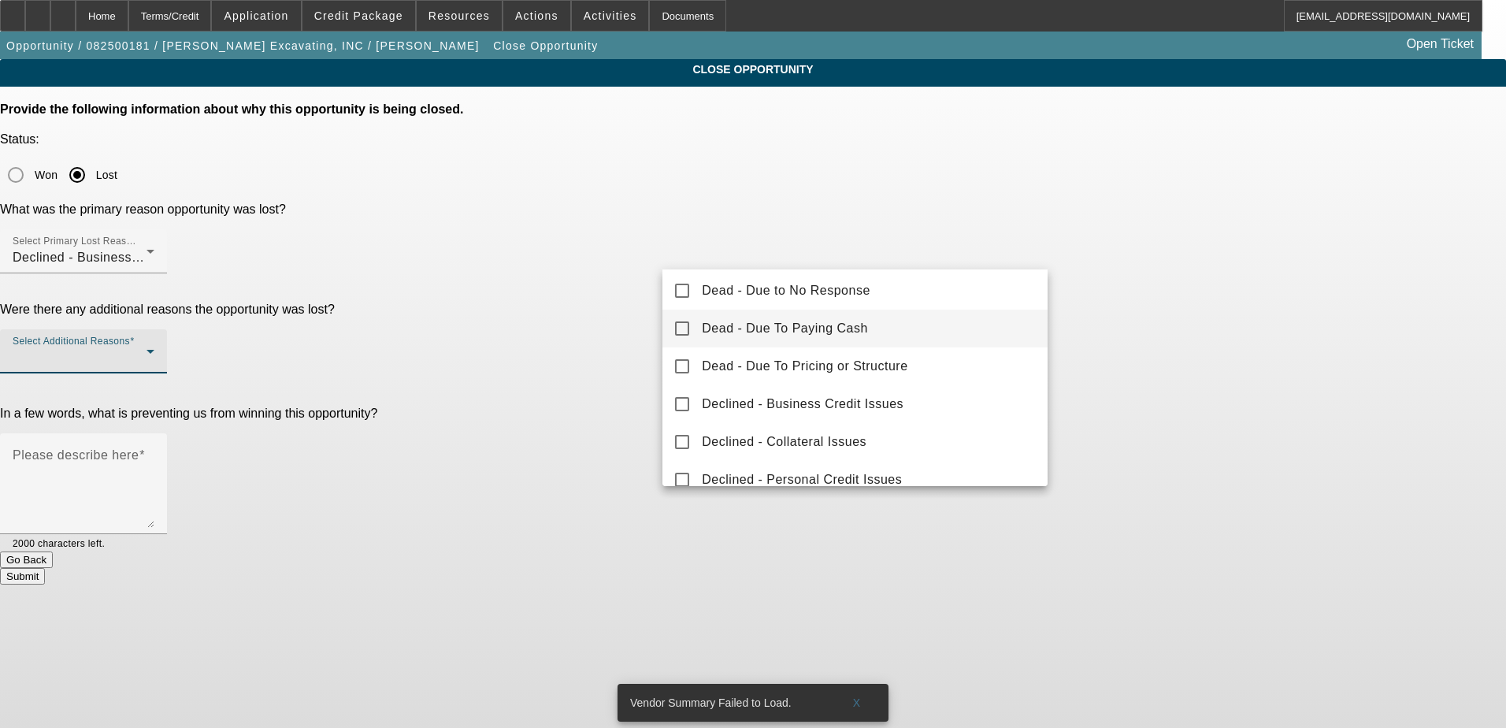
scroll to position [174, 0]
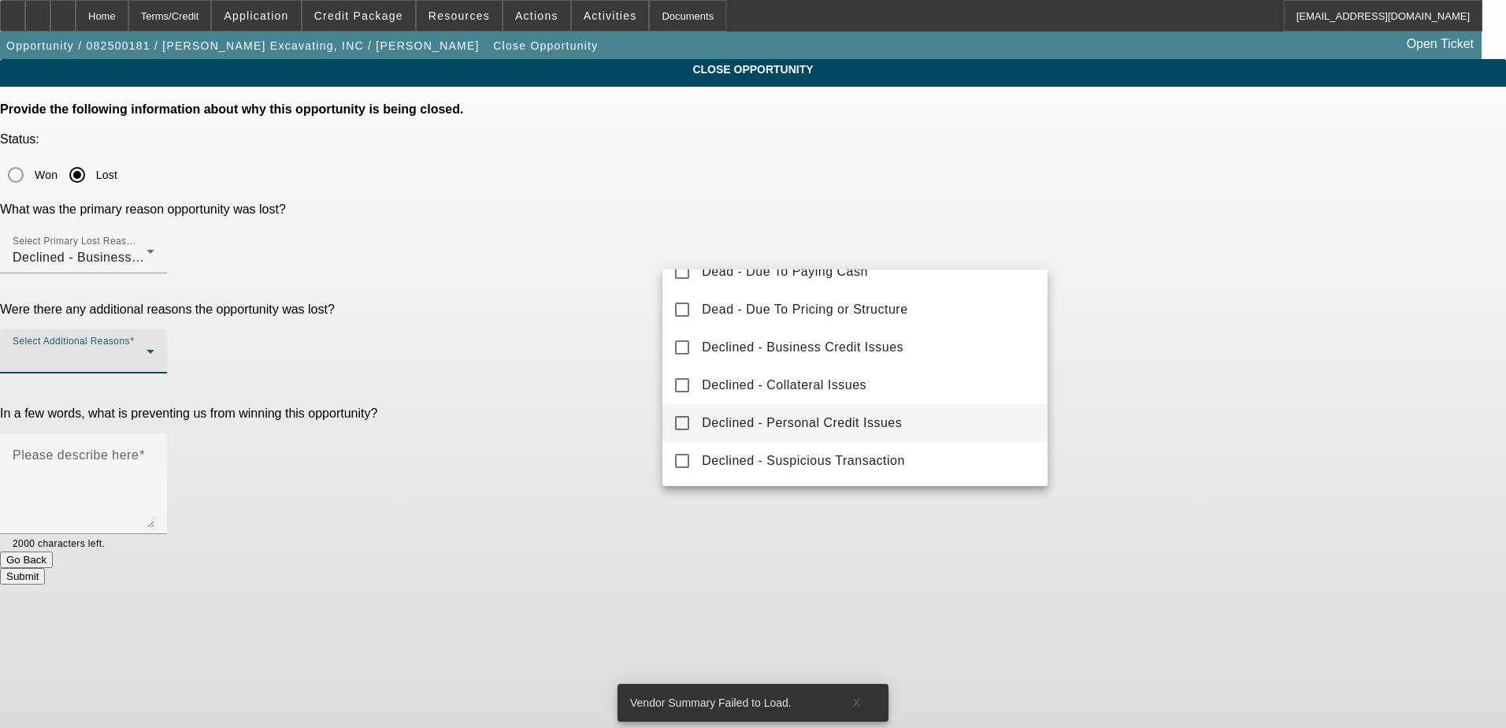
click at [889, 418] on span "Declined - Personal Credit Issues" at bounding box center [802, 423] width 200 height 19
click at [545, 351] on div at bounding box center [753, 364] width 1506 height 728
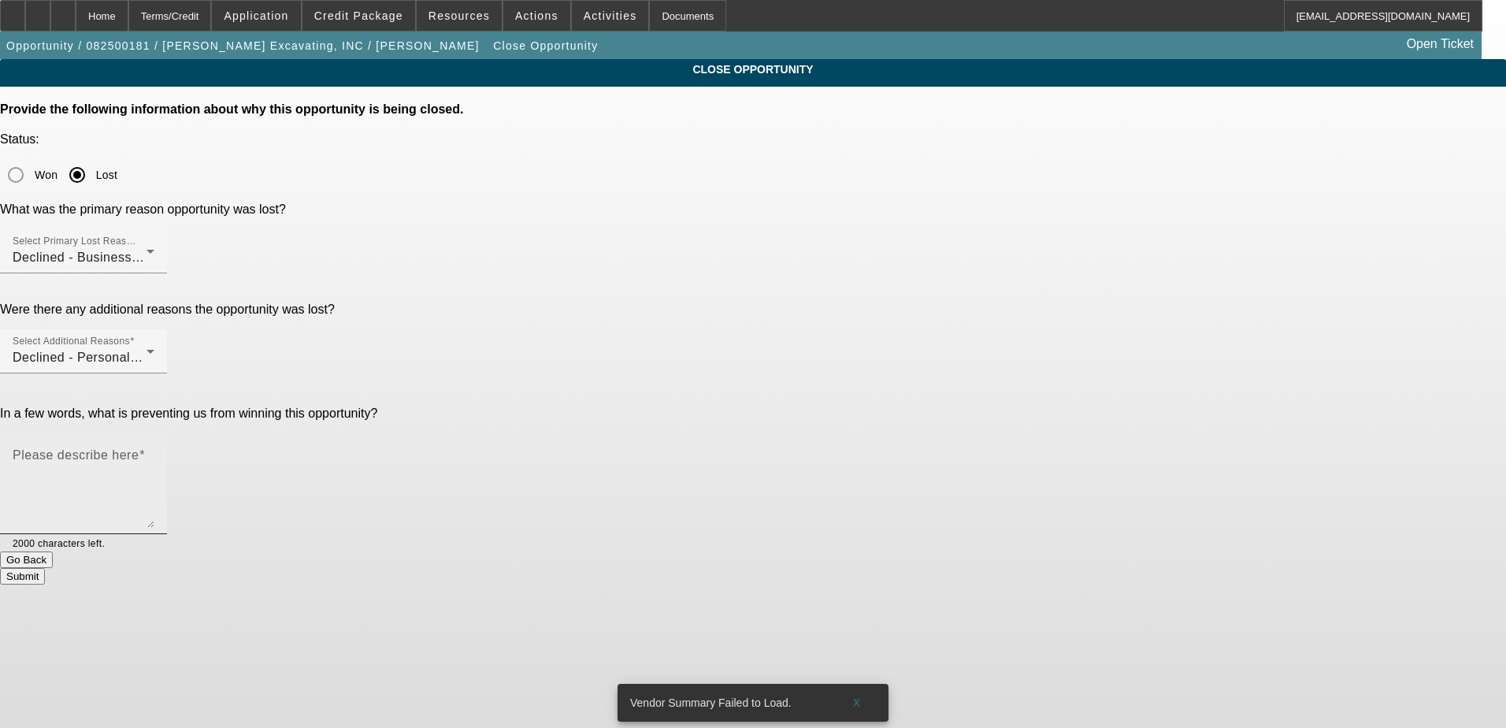
click at [154, 452] on textarea "Please describe here" at bounding box center [84, 490] width 142 height 76
type textarea "b"
type textarea "Bad Credit"
click at [45, 568] on button "Submit" at bounding box center [22, 576] width 45 height 17
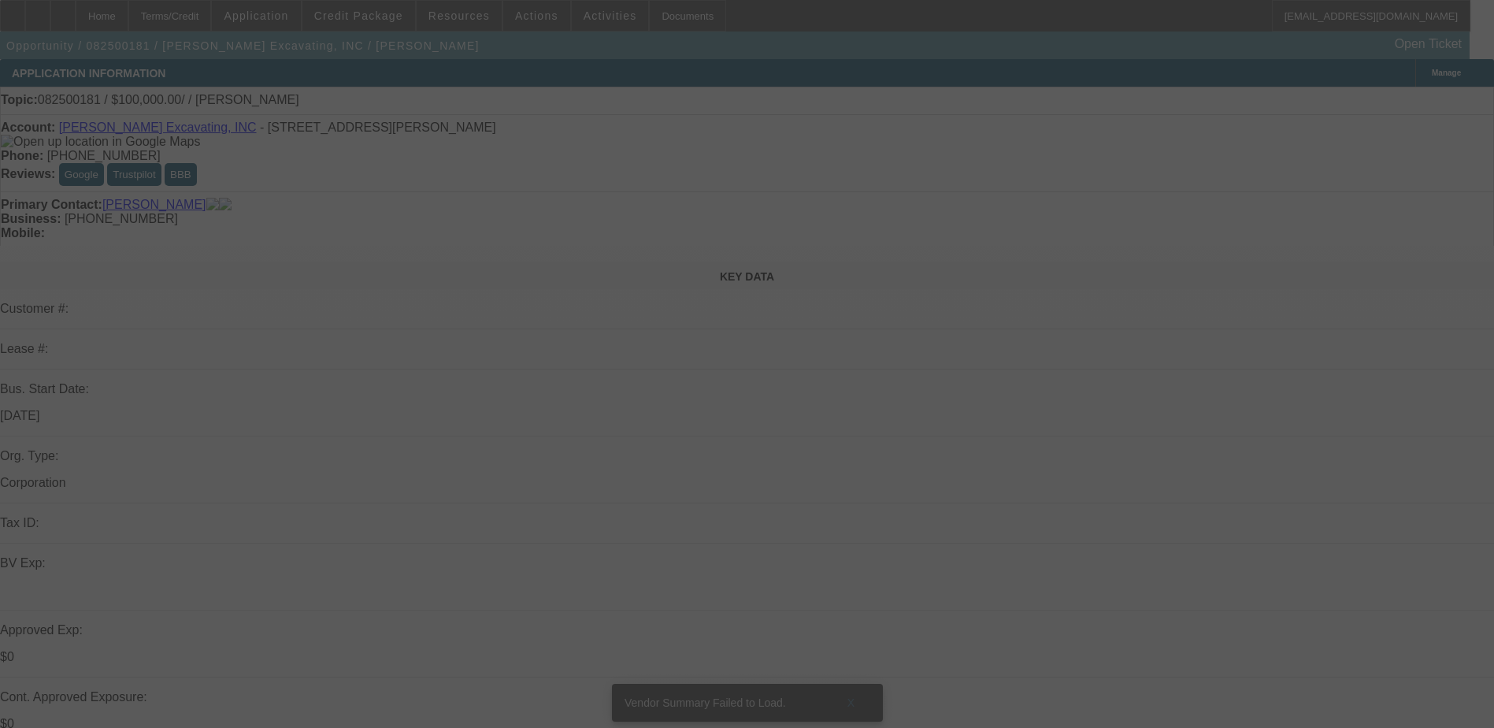
select select "0"
select select "2"
select select "0.1"
select select "4"
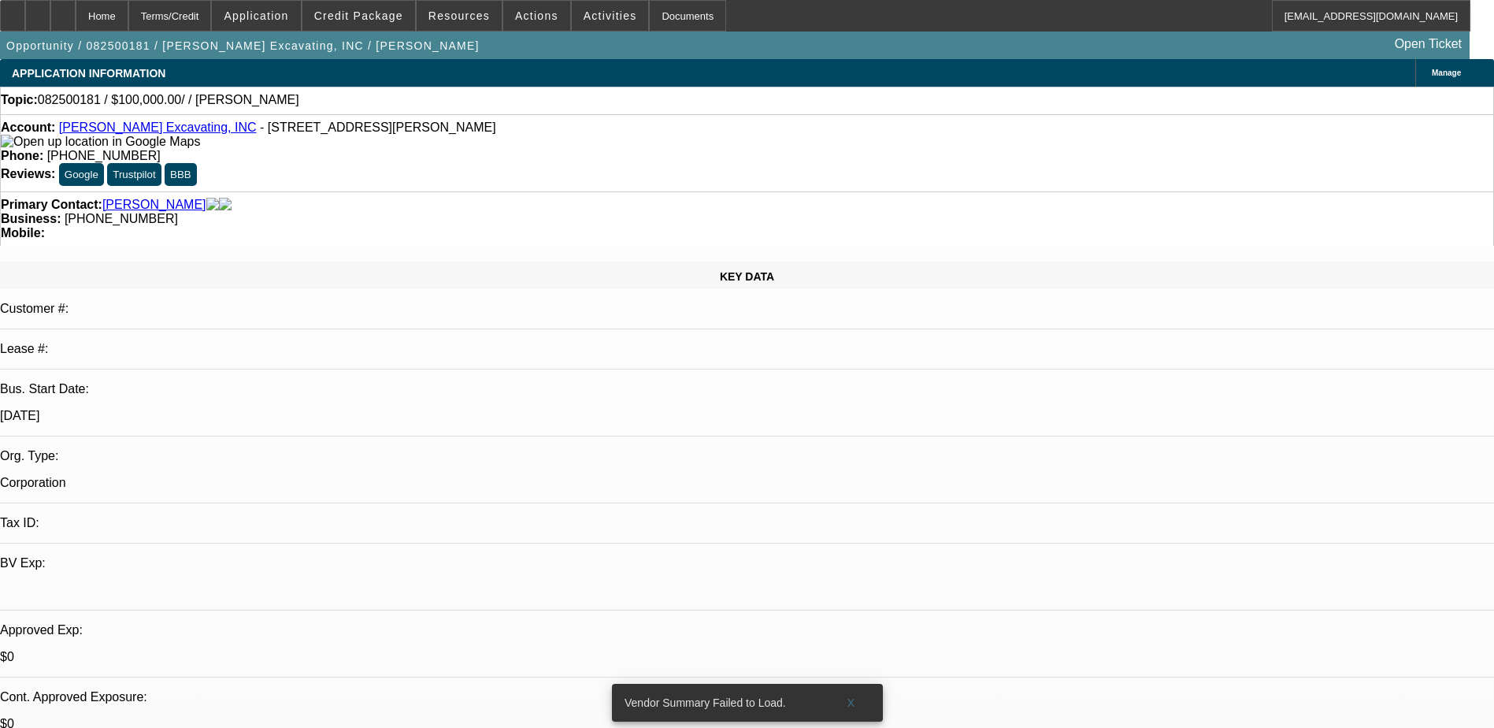
select select "0"
select select "2"
select select "0.1"
select select "4"
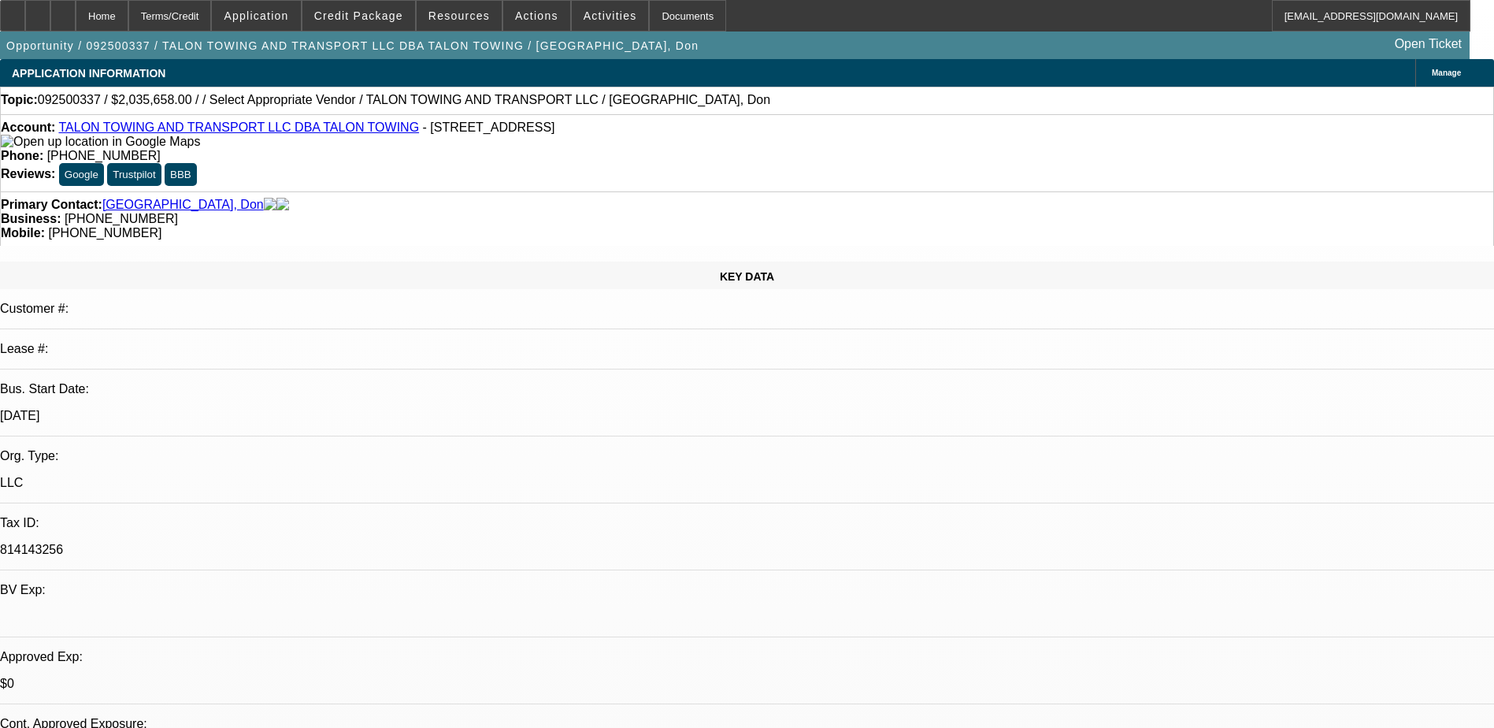
select select "0"
select select "2"
select select "0"
select select "6"
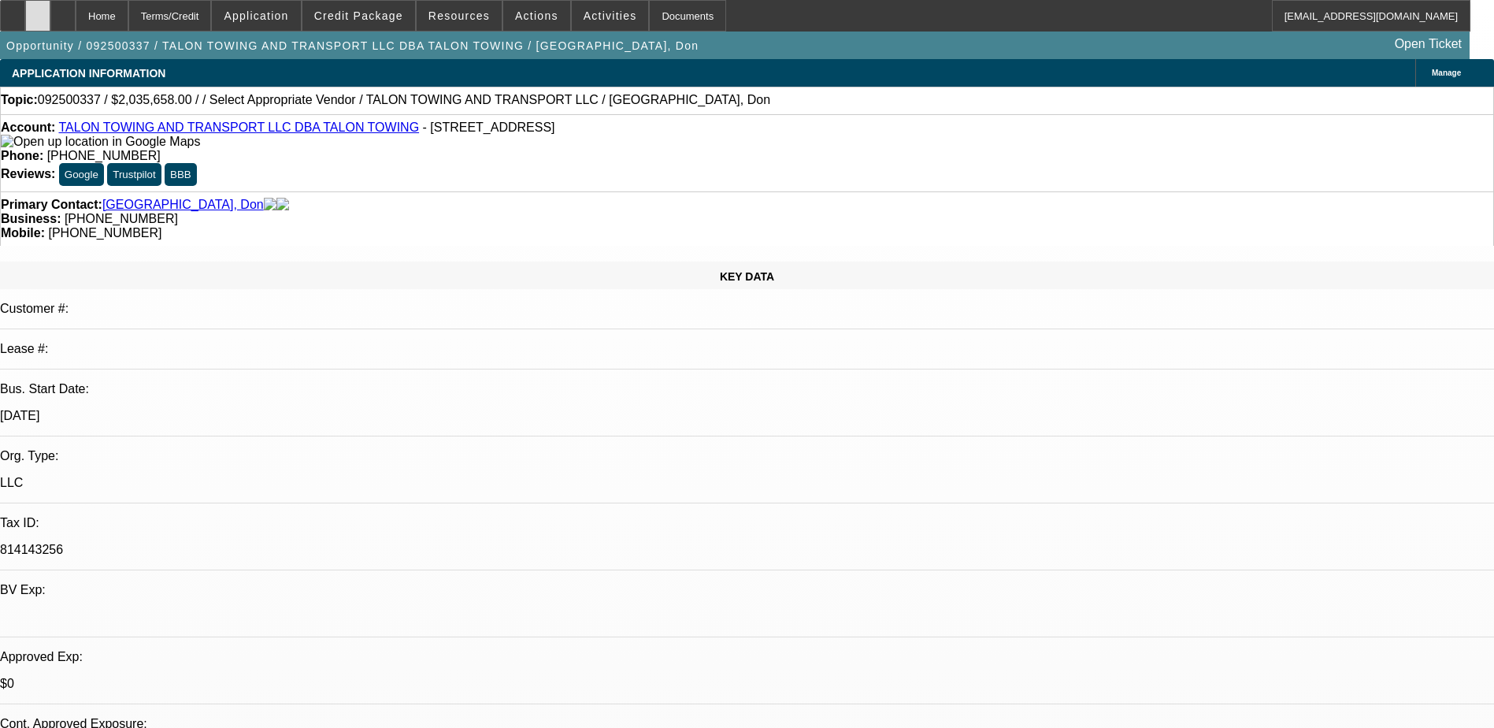
click at [38, 10] on icon at bounding box center [38, 10] width 0 height 0
click at [50, 18] on div at bounding box center [37, 16] width 25 height 32
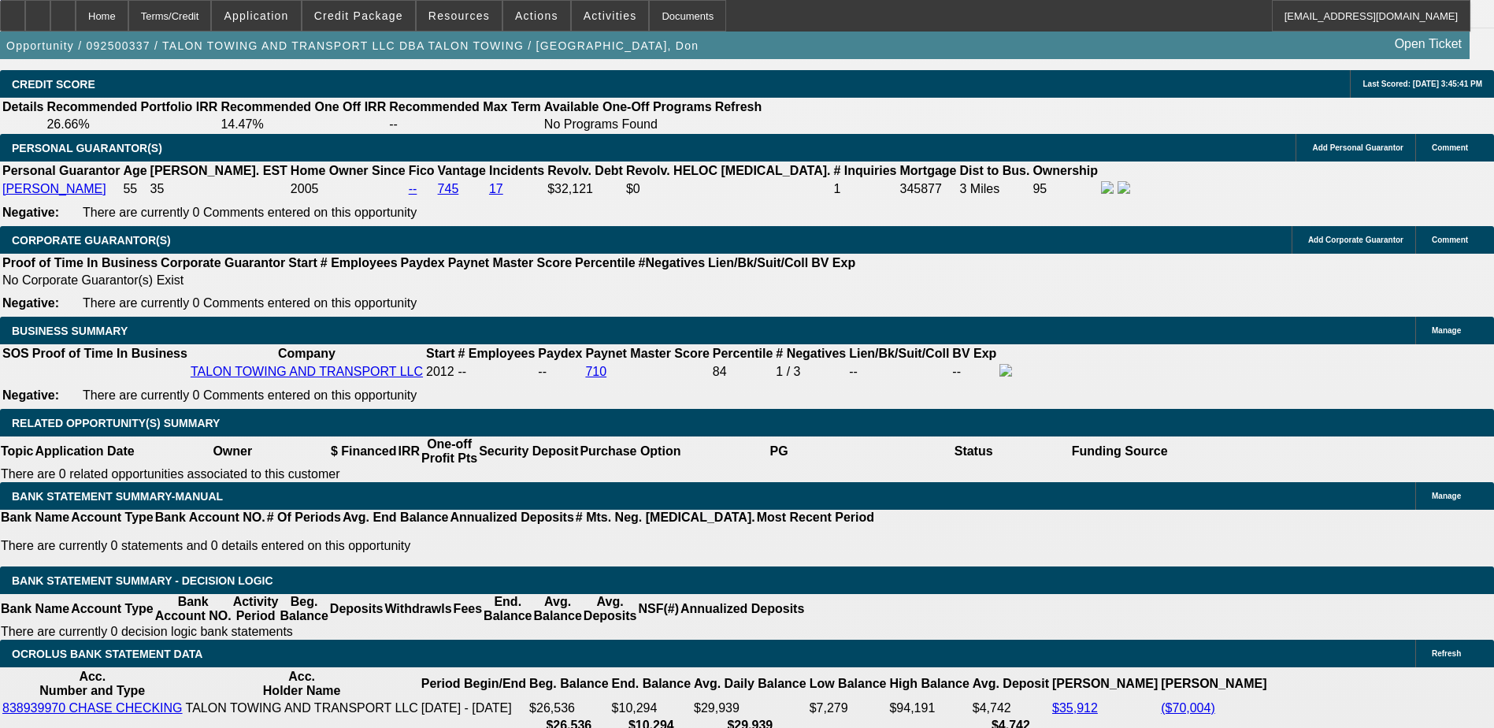
scroll to position [2048, 0]
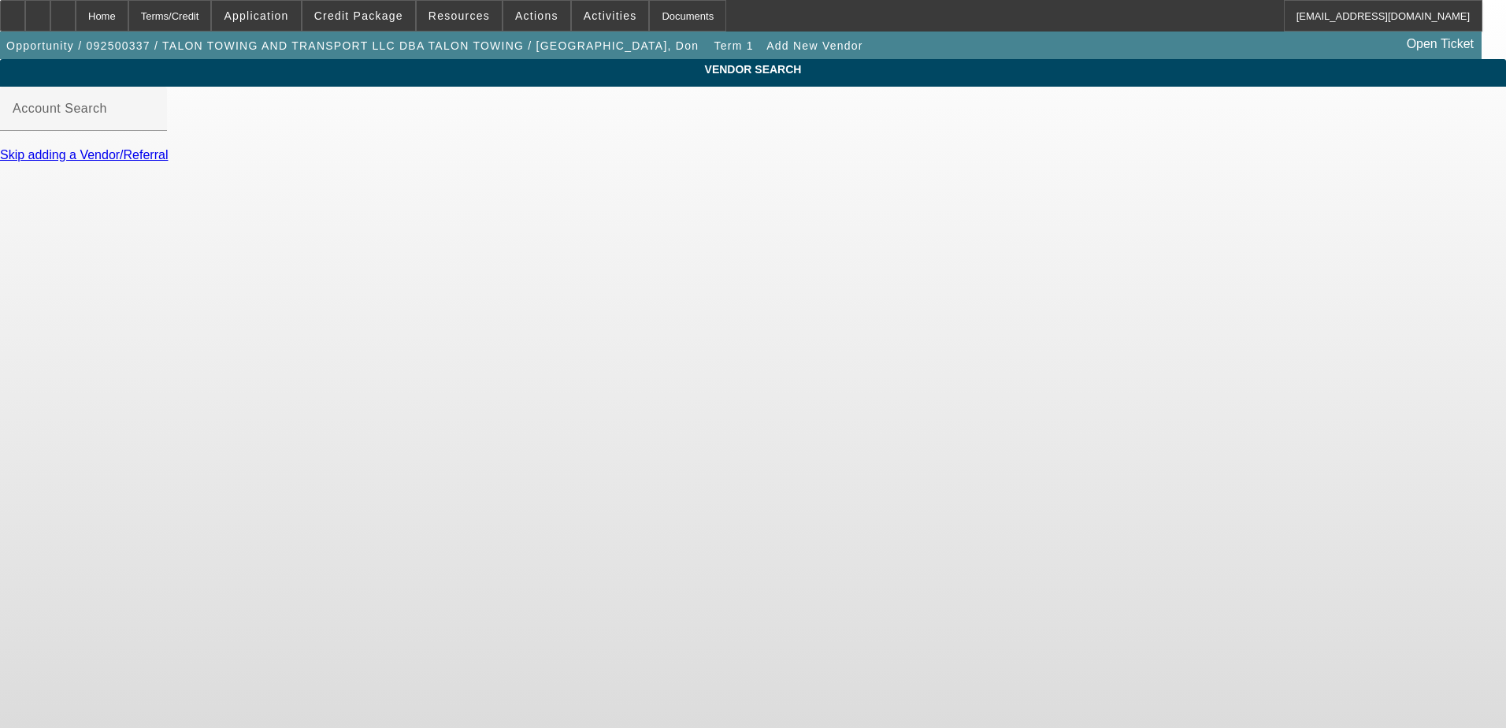
click at [168, 161] on link "Skip adding a Vendor/Referral" at bounding box center [84, 154] width 168 height 13
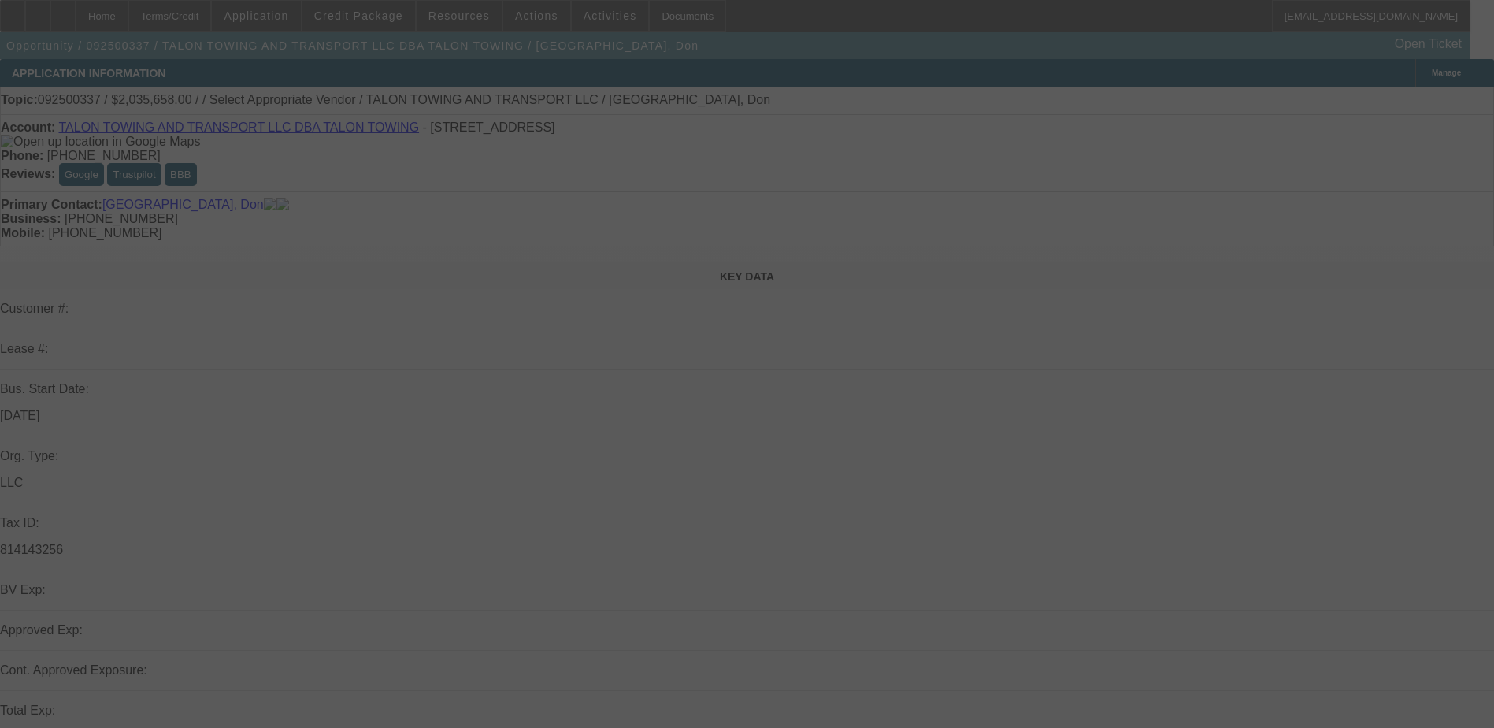
select select "0"
select select "2"
select select "0"
select select "6"
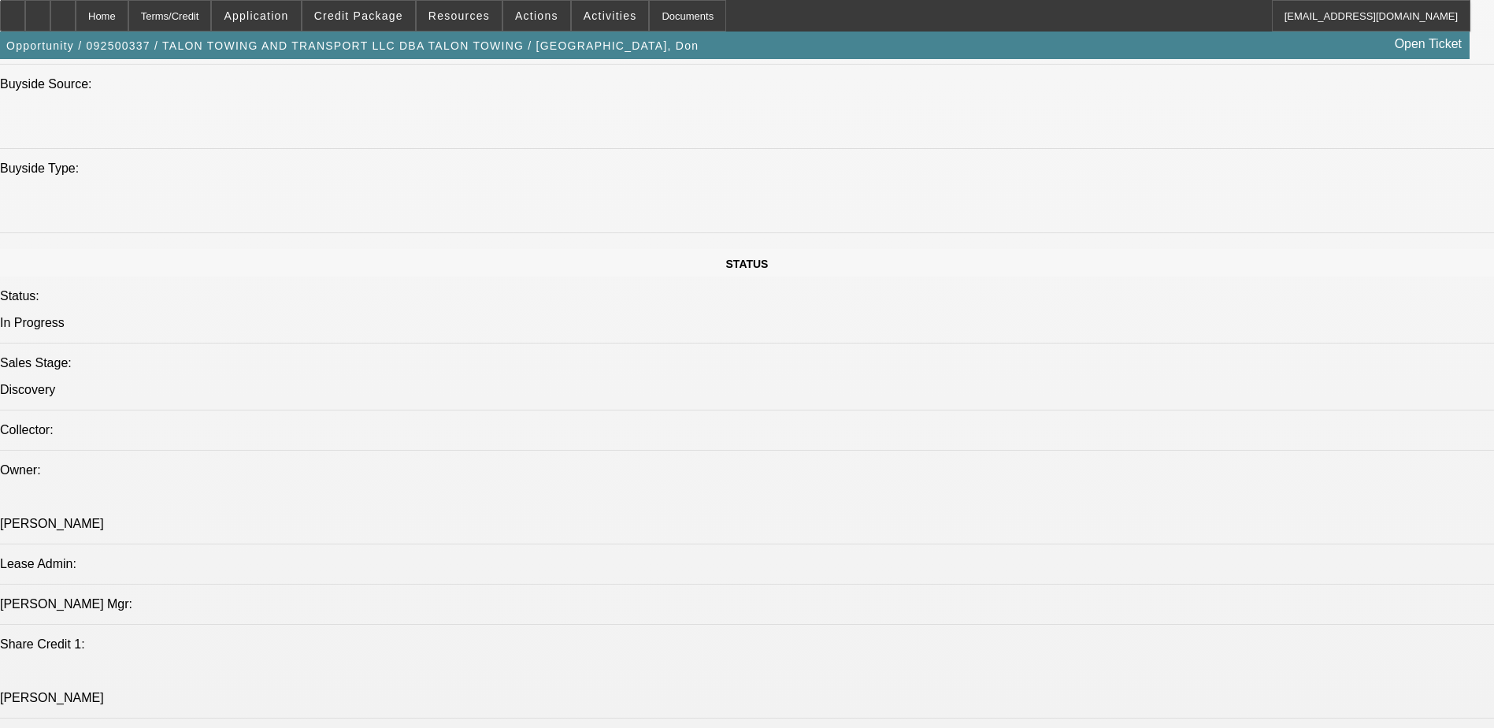
scroll to position [1788, 0]
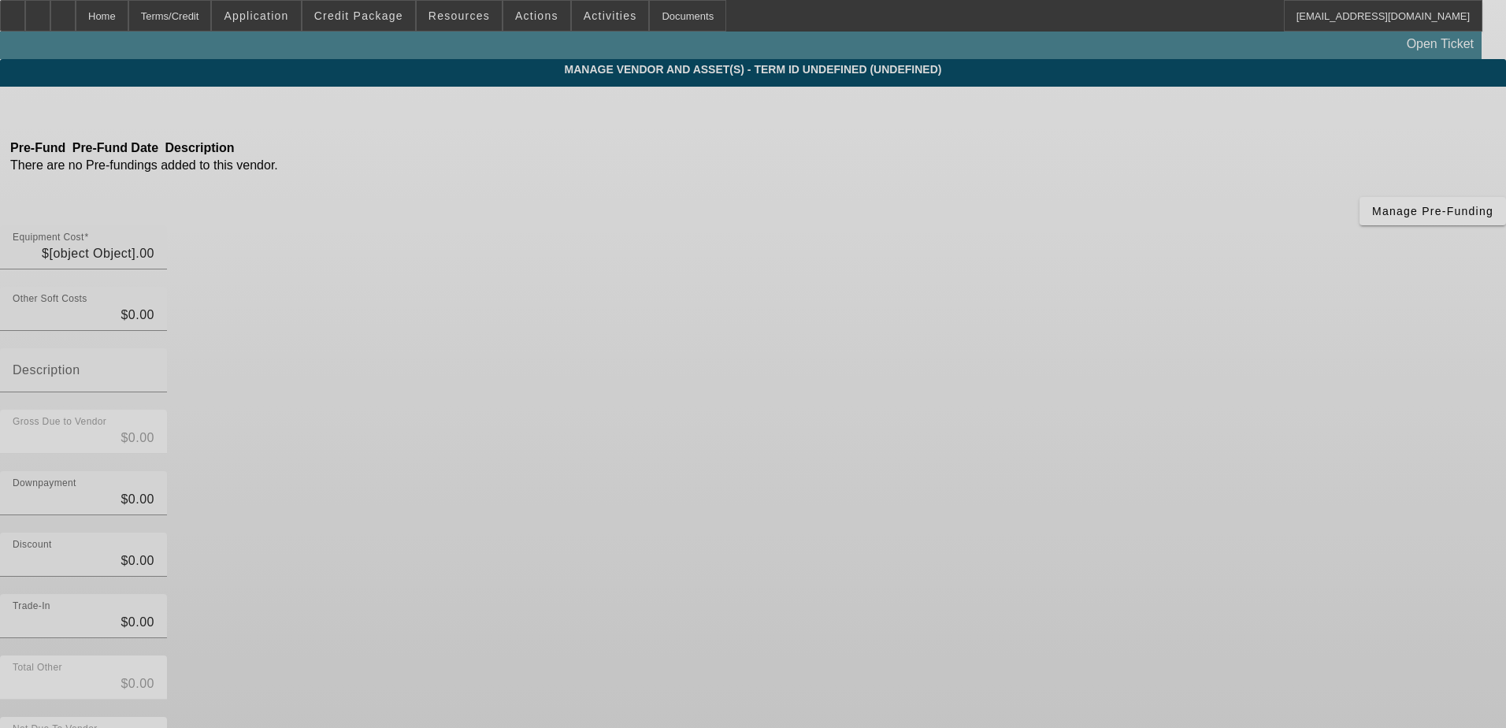
type input "$2,035,658.00"
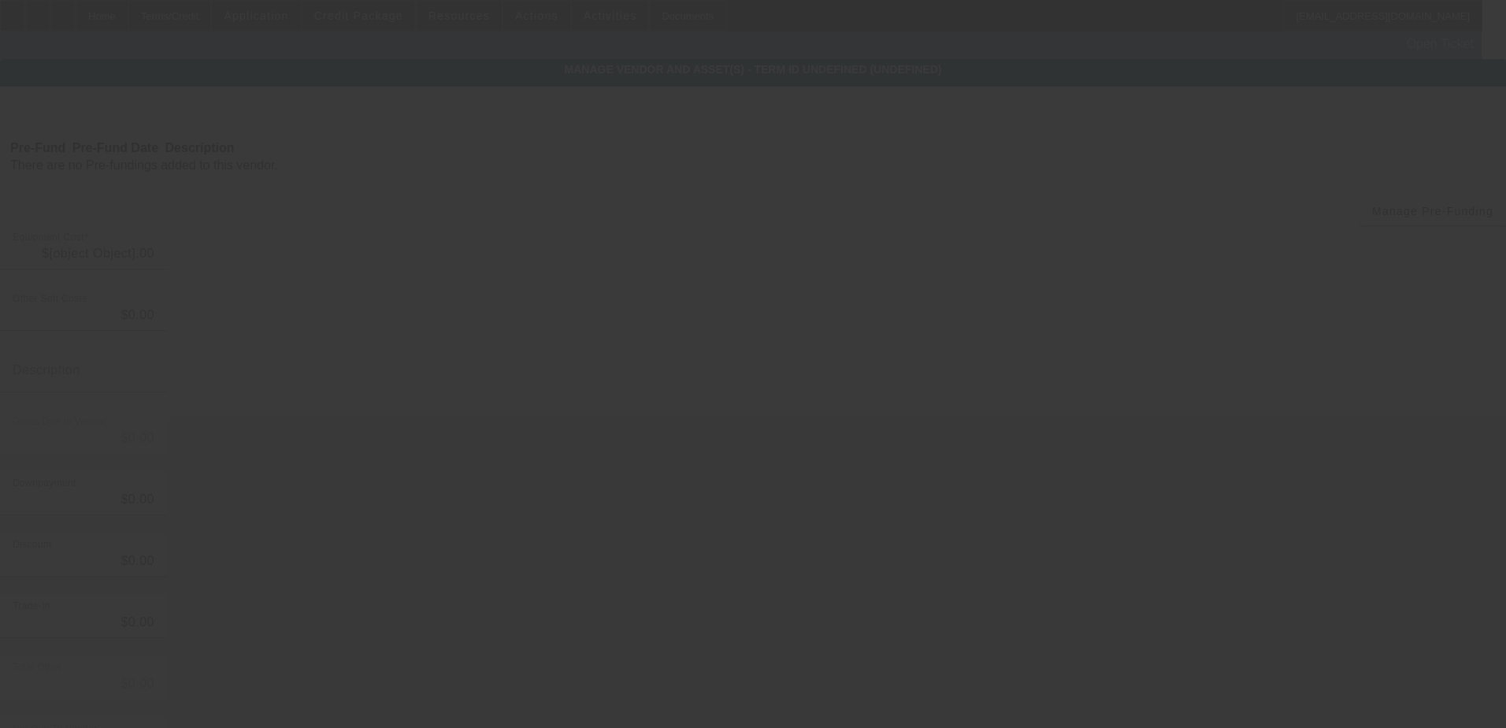
type input "$2,035,658.00"
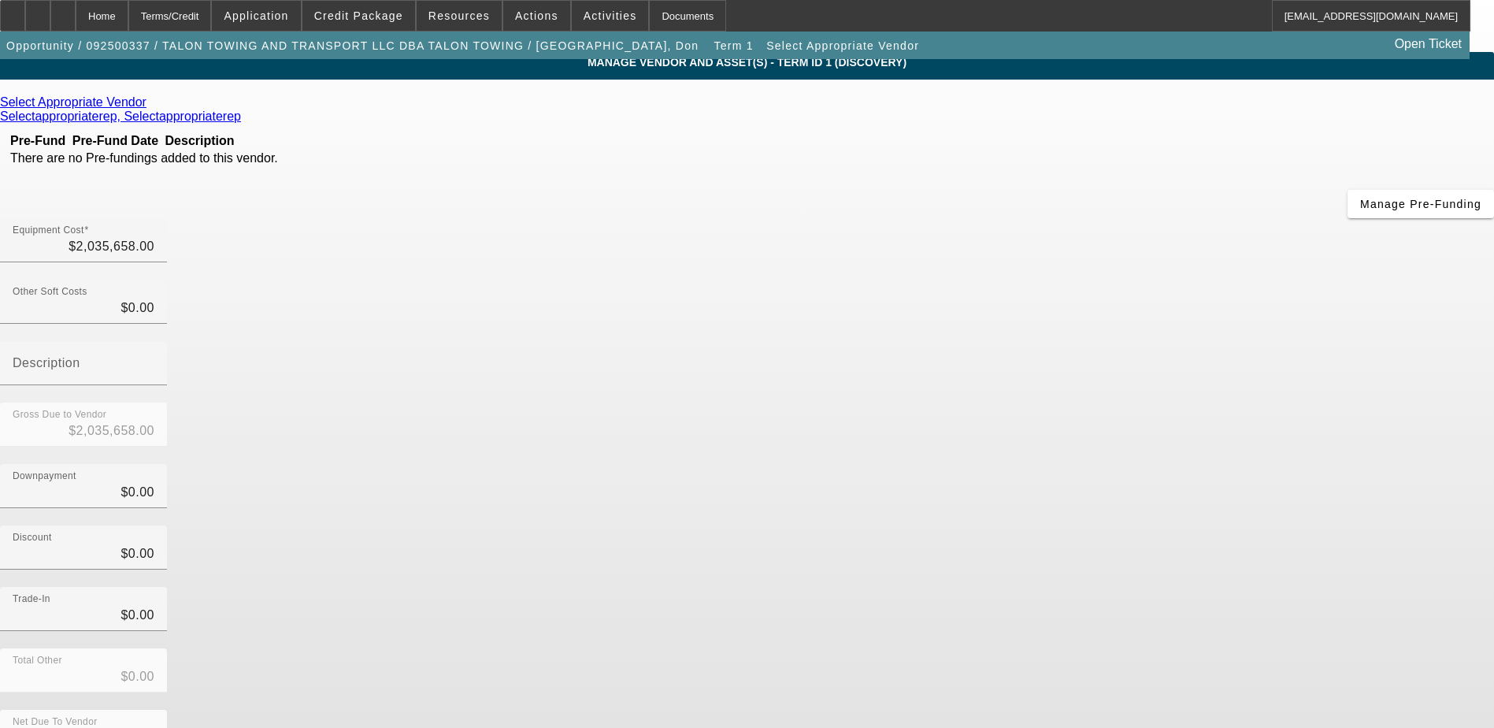
scroll to position [11, 0]
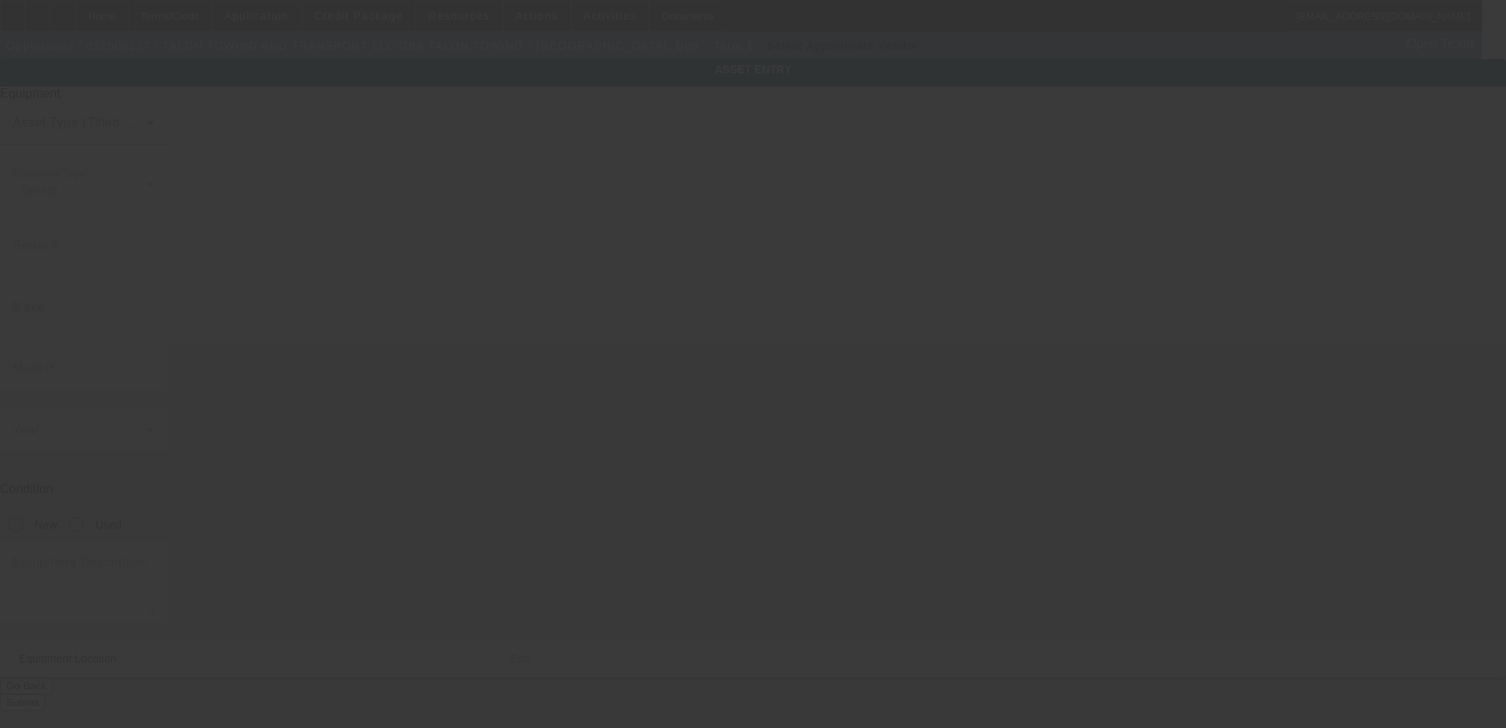
type textarea "Tow Truck"
type input "5085 Pan American Blvd"
type input "North Port"
type input "34287"
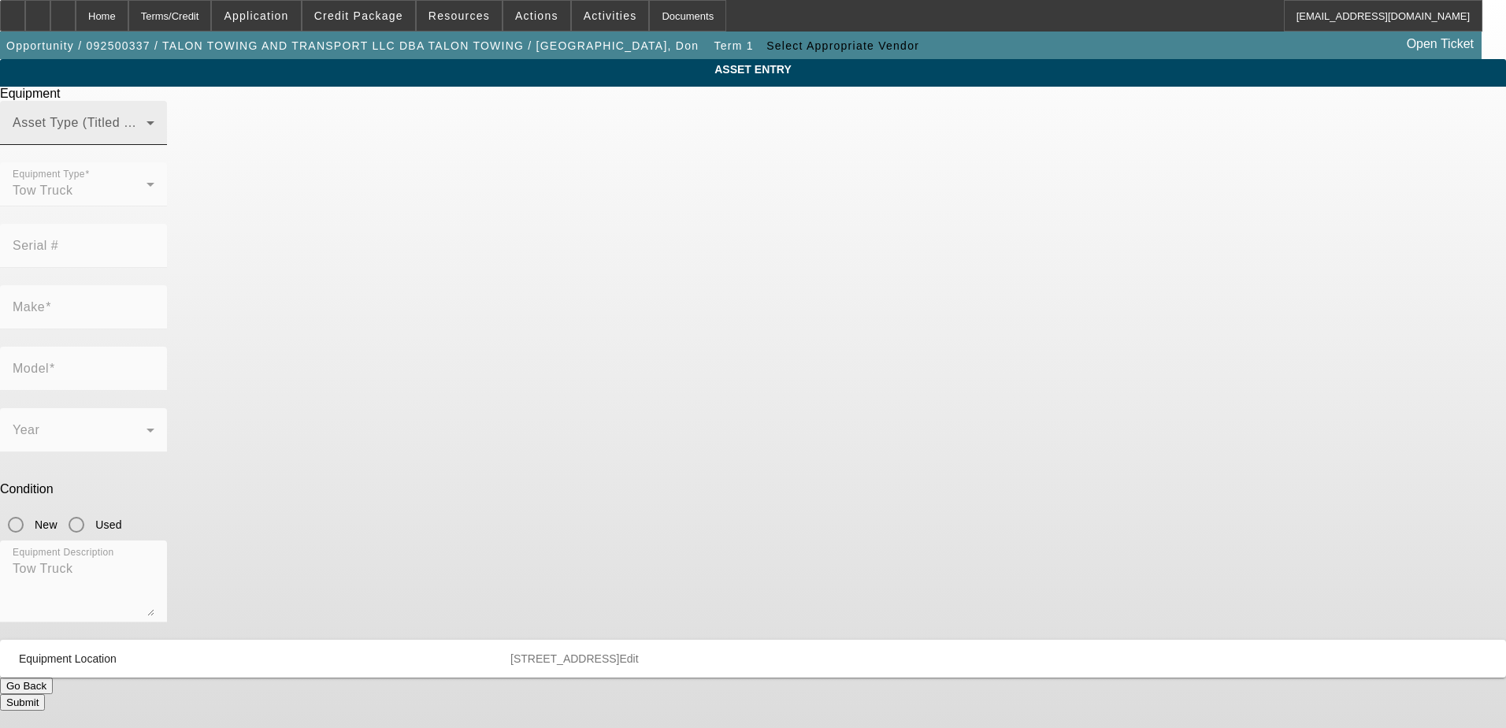
click at [147, 139] on span at bounding box center [80, 129] width 134 height 19
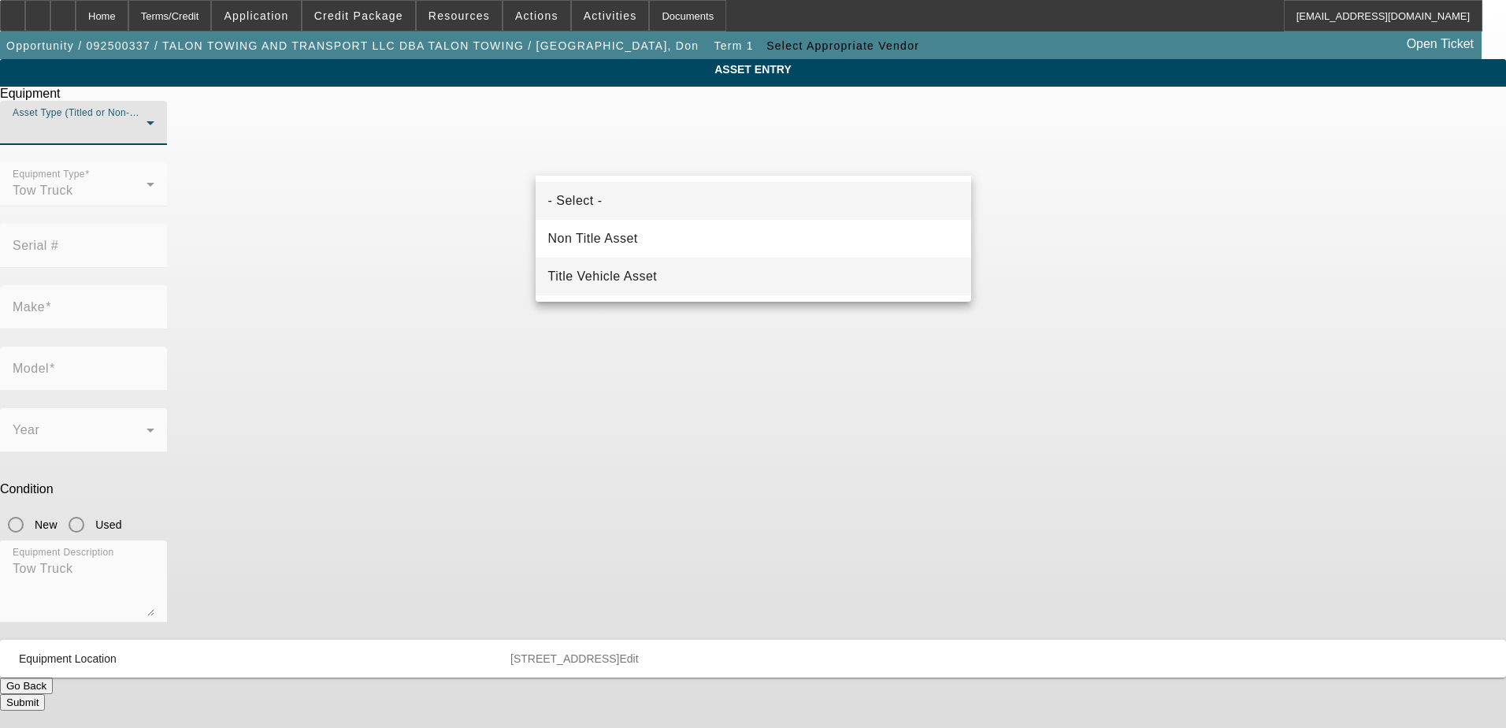
click at [649, 277] on span "Title Vehicle Asset" at bounding box center [603, 276] width 110 height 19
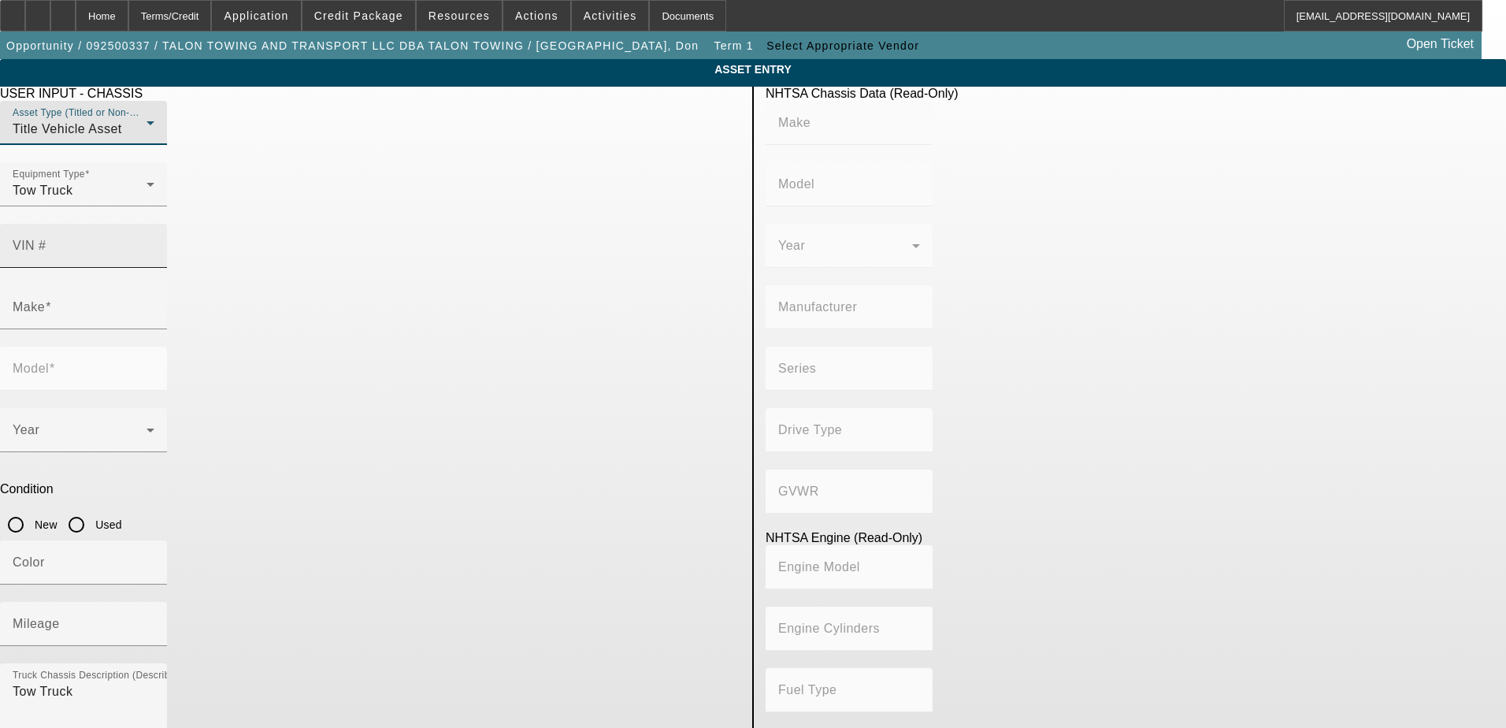
click at [154, 224] on div "VIN #" at bounding box center [84, 246] width 142 height 44
click at [154, 243] on input "VIN #" at bounding box center [84, 252] width 142 height 19
paste input "3C7WRKAL9NG205150"
type input "3C7WRKAL9NG205150"
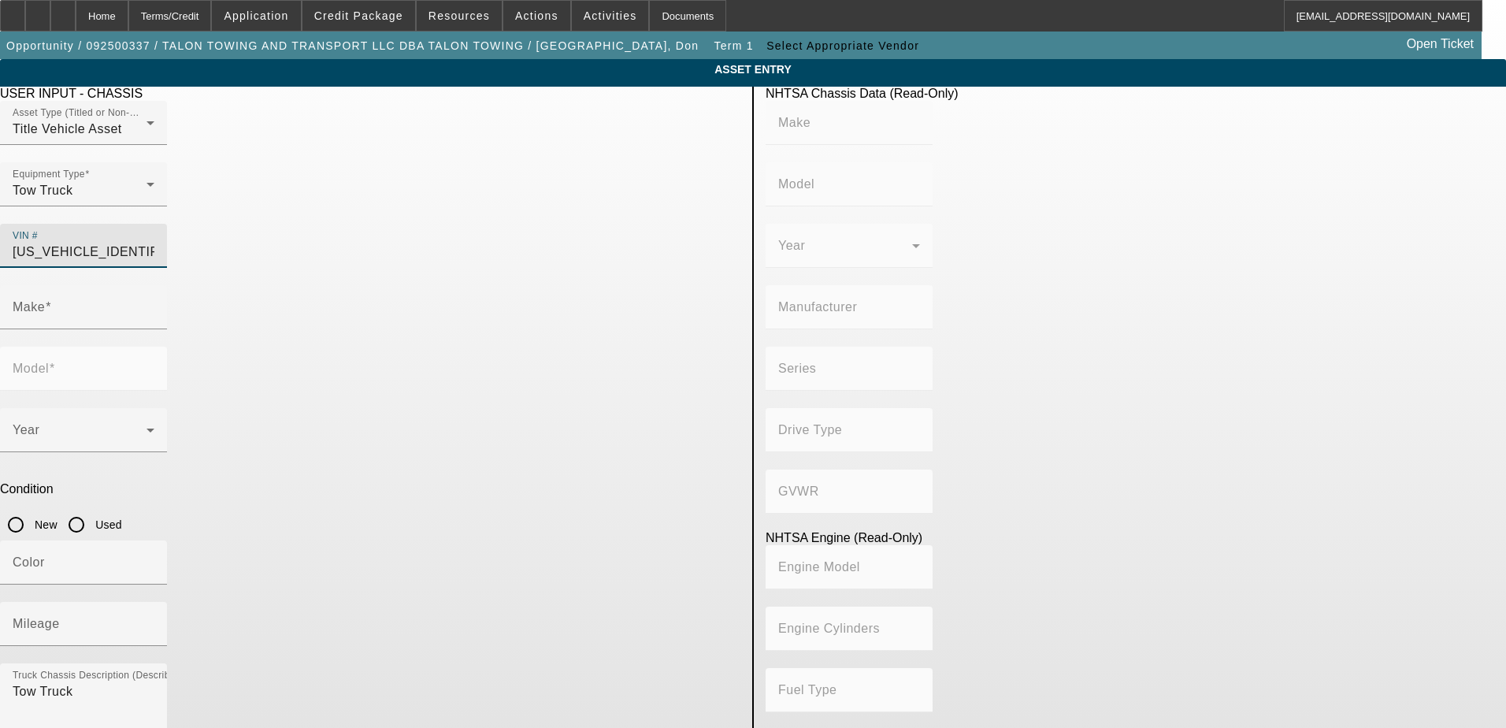
type input "RAM"
type input "4500"
type input "CHRYSLER DE MEXICO TOLUCA"
type input "4x2"
type input "Class 4: 14,001 - 16,000 lb (6,350 - 7,258 kg)"
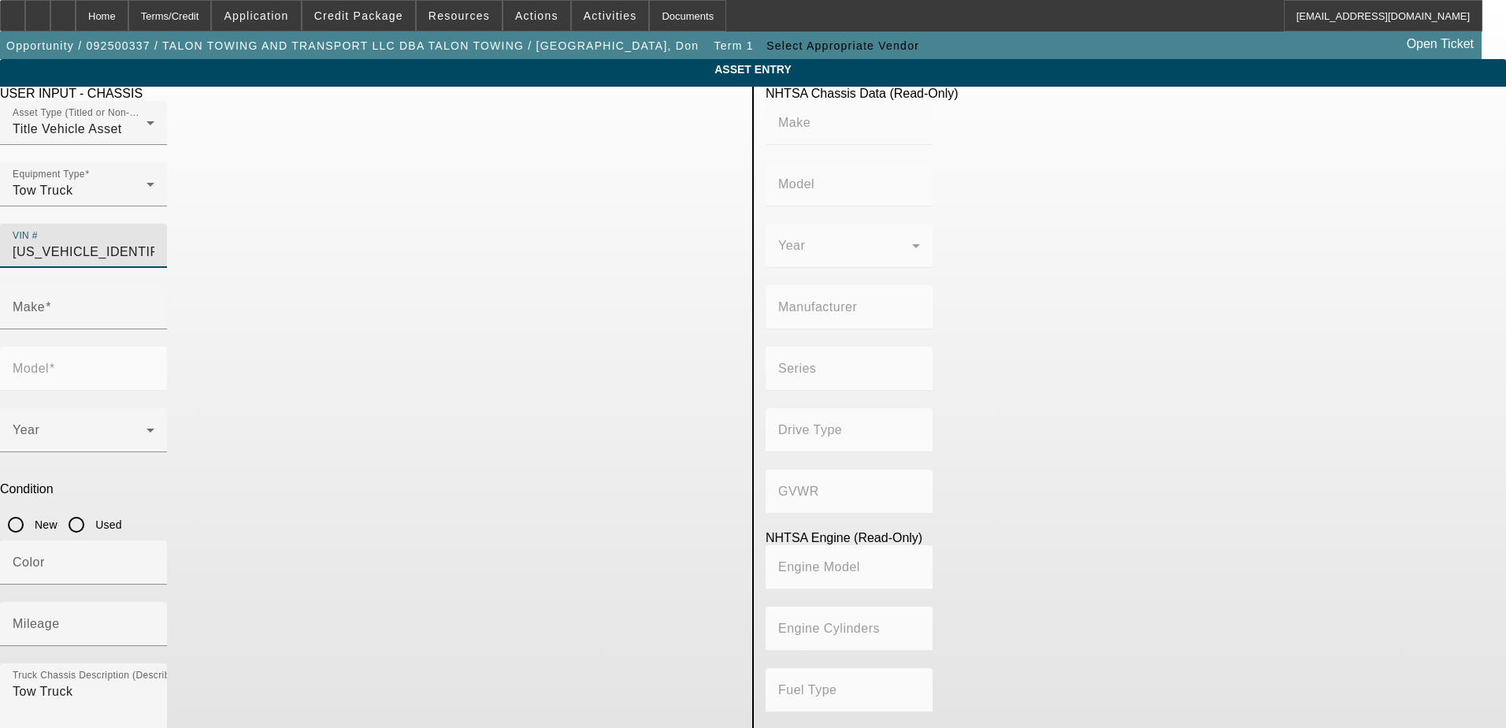
type input "6"
type input "Diesel"
type input "408.85908543470"
type input "6.7"
type input "RAM"
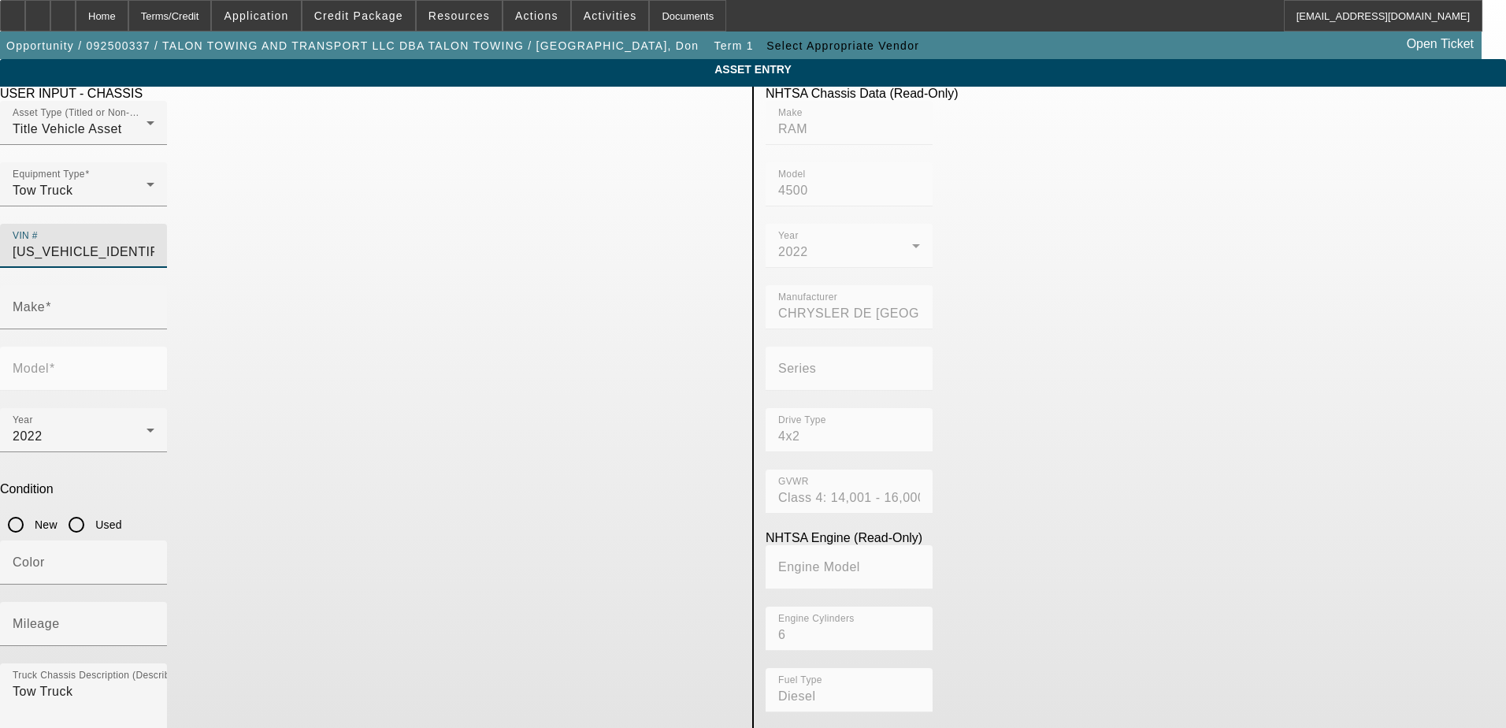
type input "4500"
type input "3C7WRKAL9NG205150"
click at [60, 617] on mat-label "Mileage" at bounding box center [36, 623] width 47 height 13
click at [154, 621] on input "Mileage" at bounding box center [84, 630] width 142 height 19
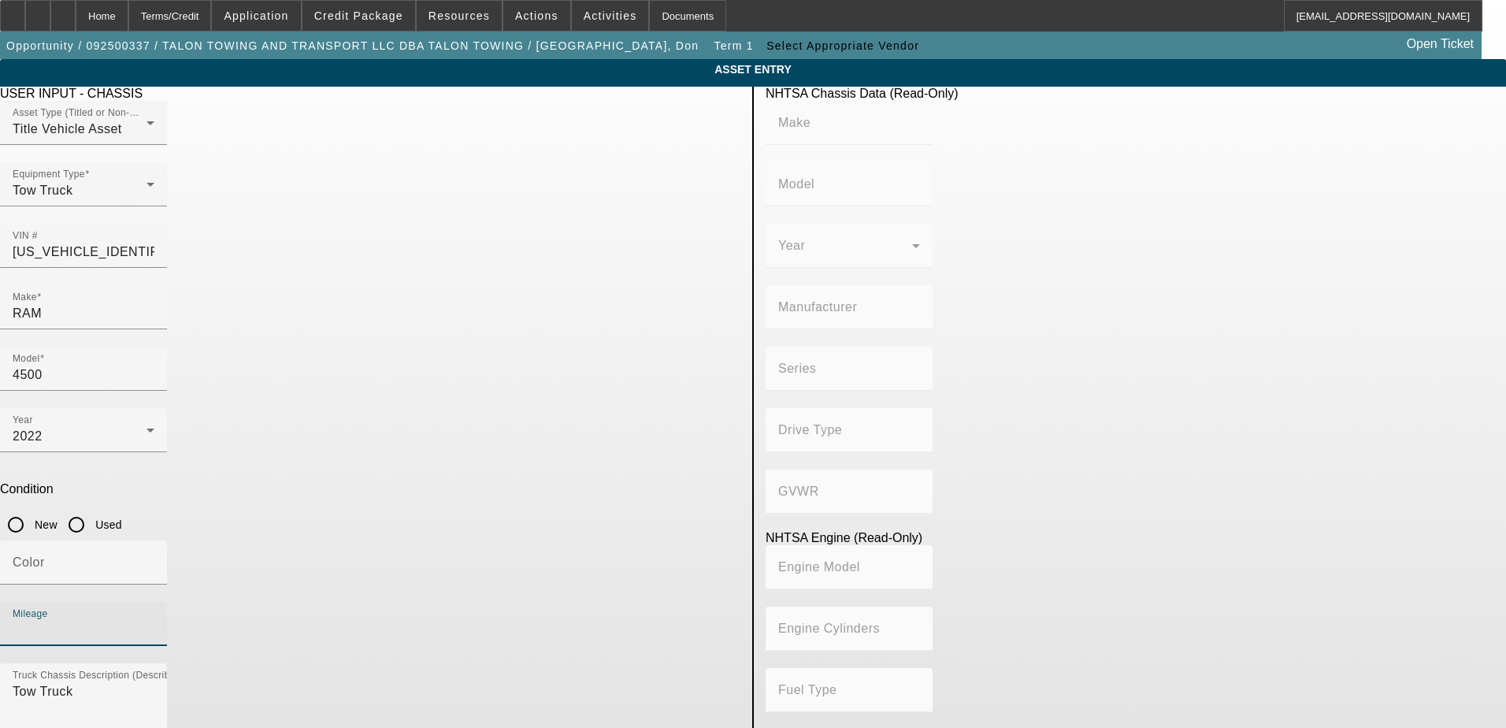
type input "RAM"
type input "4500"
type input "CHRYSLER DE MEXICO TOLUCA"
type input "4x2"
type input "Class 4: 14,001 - 16,000 lb (6,350 - 7,258 kg)"
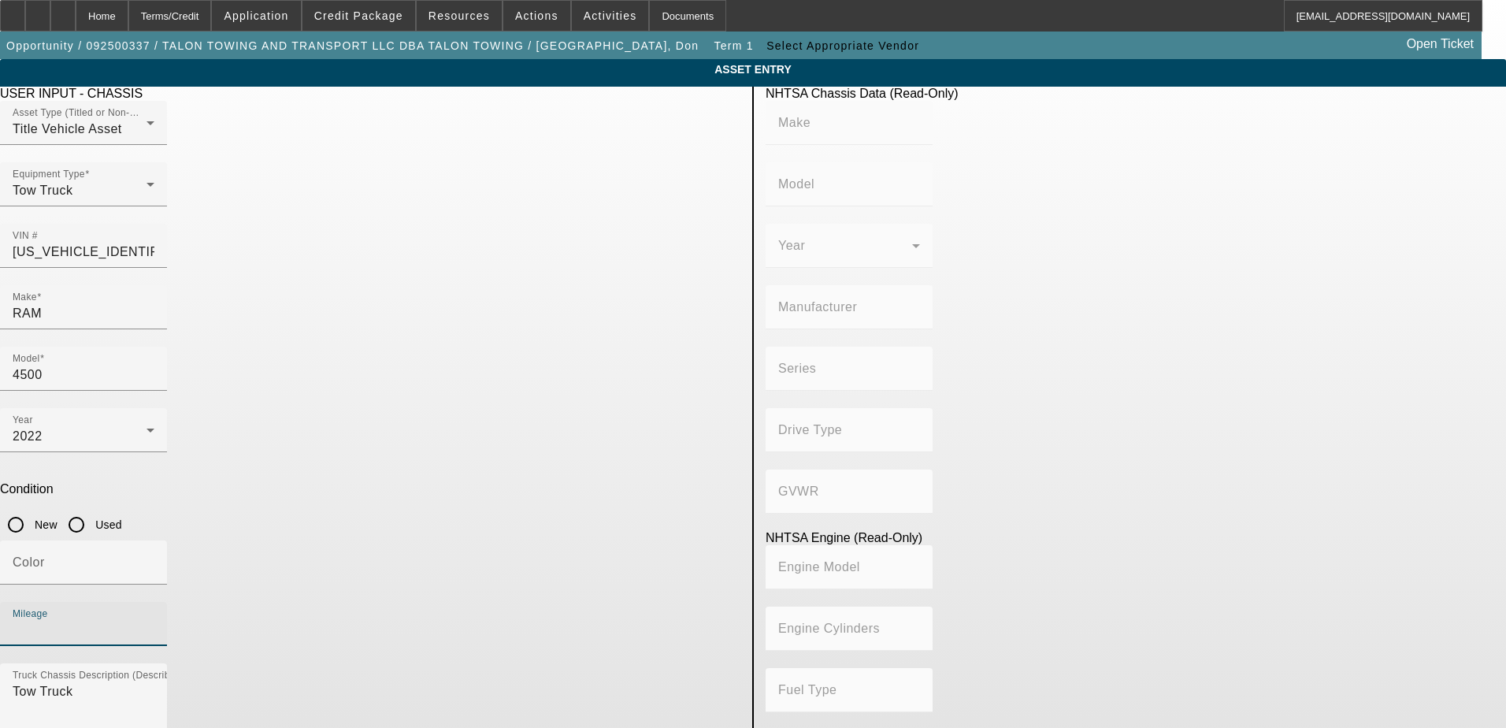
type input "6"
type input "Diesel"
type input "408.85908543470"
type input "6.7"
type input "44943"
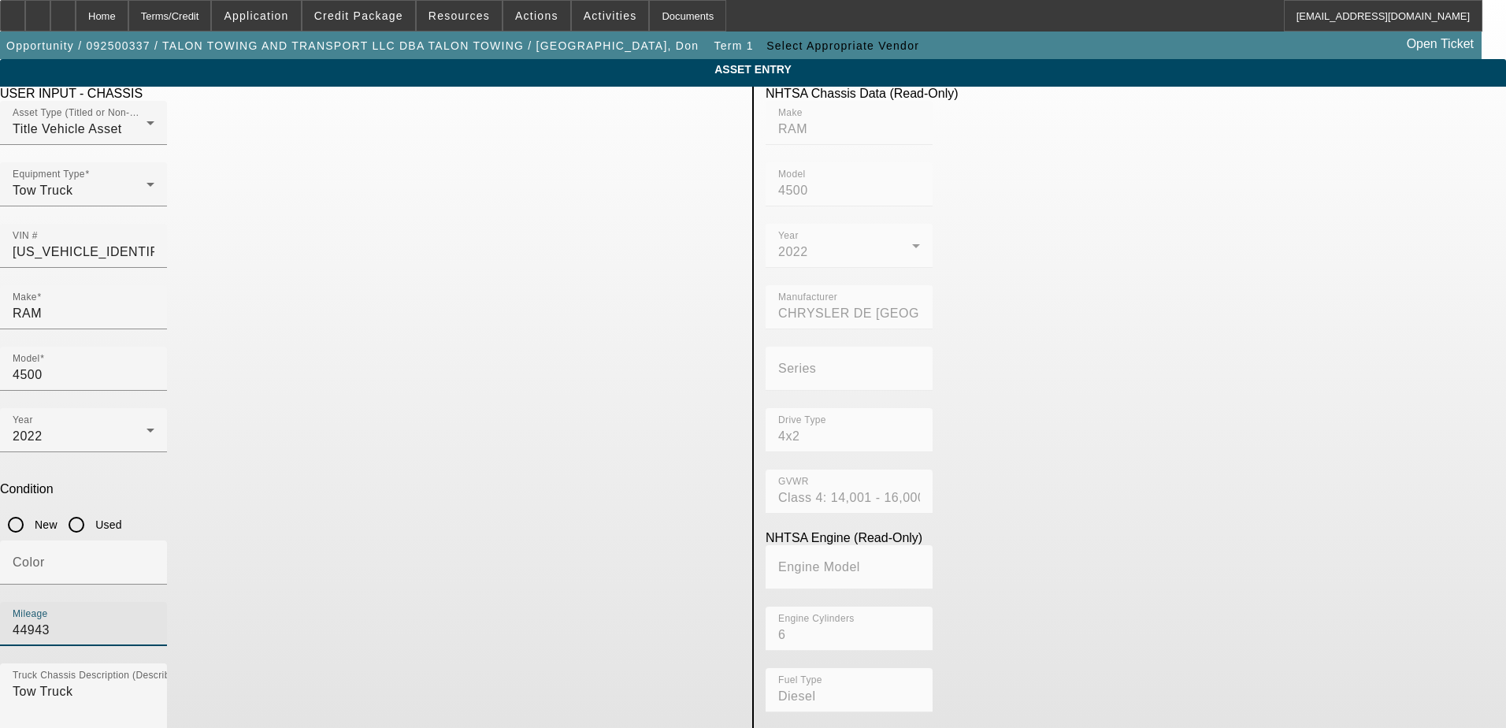
click at [92, 509] on input "Used" at bounding box center [77, 525] width 32 height 32
radio input "true"
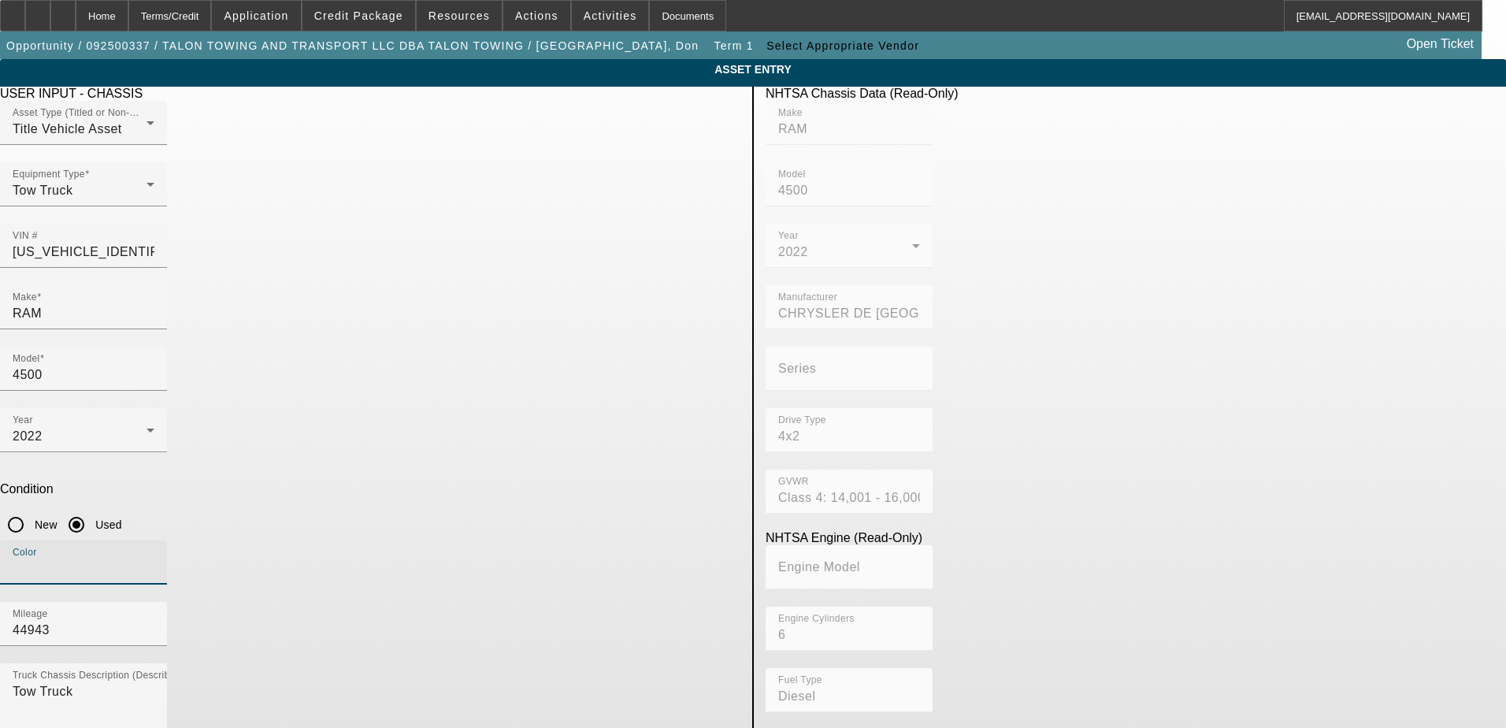
click at [154, 559] on input "Color" at bounding box center [84, 568] width 142 height 19
click at [521, 540] on div "Color" at bounding box center [370, 570] width 741 height 61
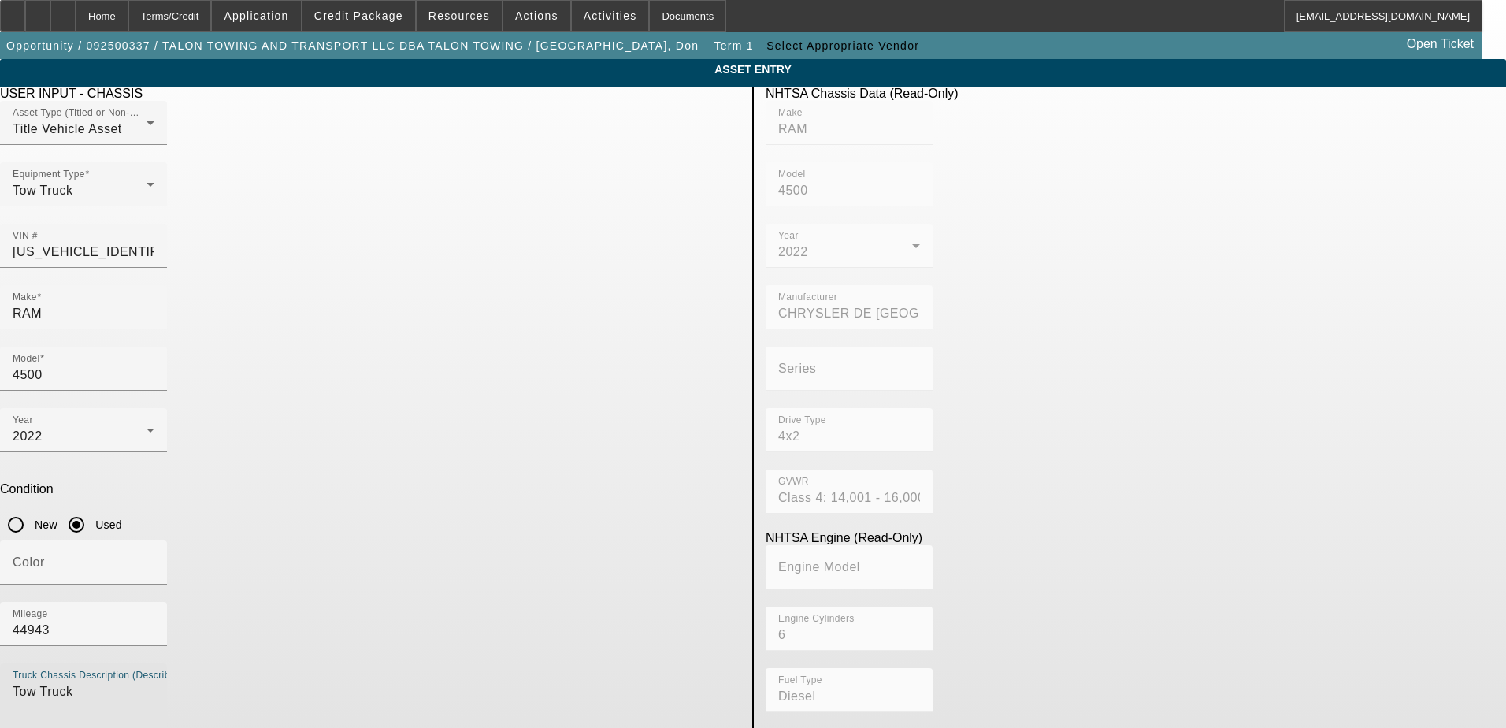
drag, startPoint x: 403, startPoint y: 488, endPoint x: 288, endPoint y: 481, distance: 115.2
click at [288, 481] on app-asset-collateral-manage "ASSET ENTRY Delete asset USER INPUT - CHASSIS Asset Type (Titled or Non-Titled)…" at bounding box center [753, 496] width 1506 height 874
type textarea "Ram 4500 Wrecker"
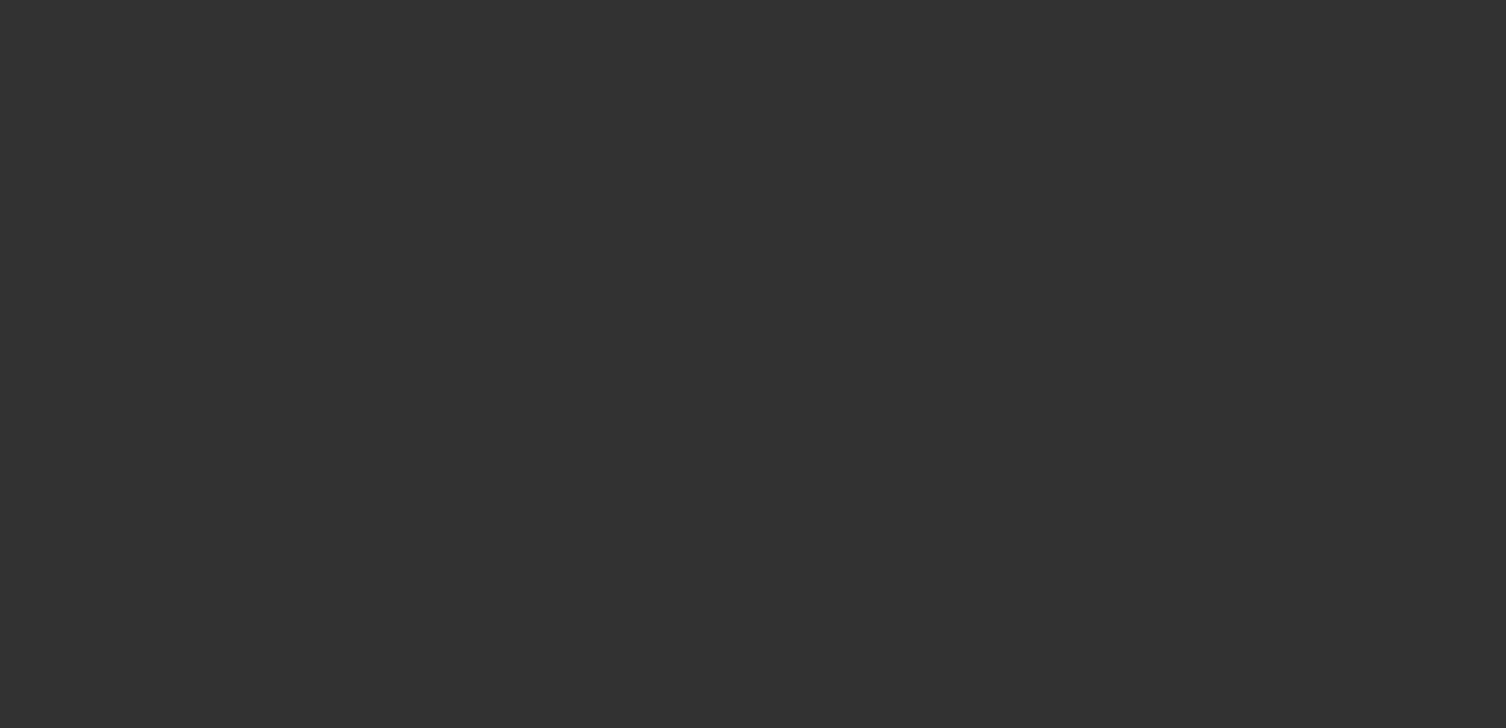
type input "$2,035,658.00"
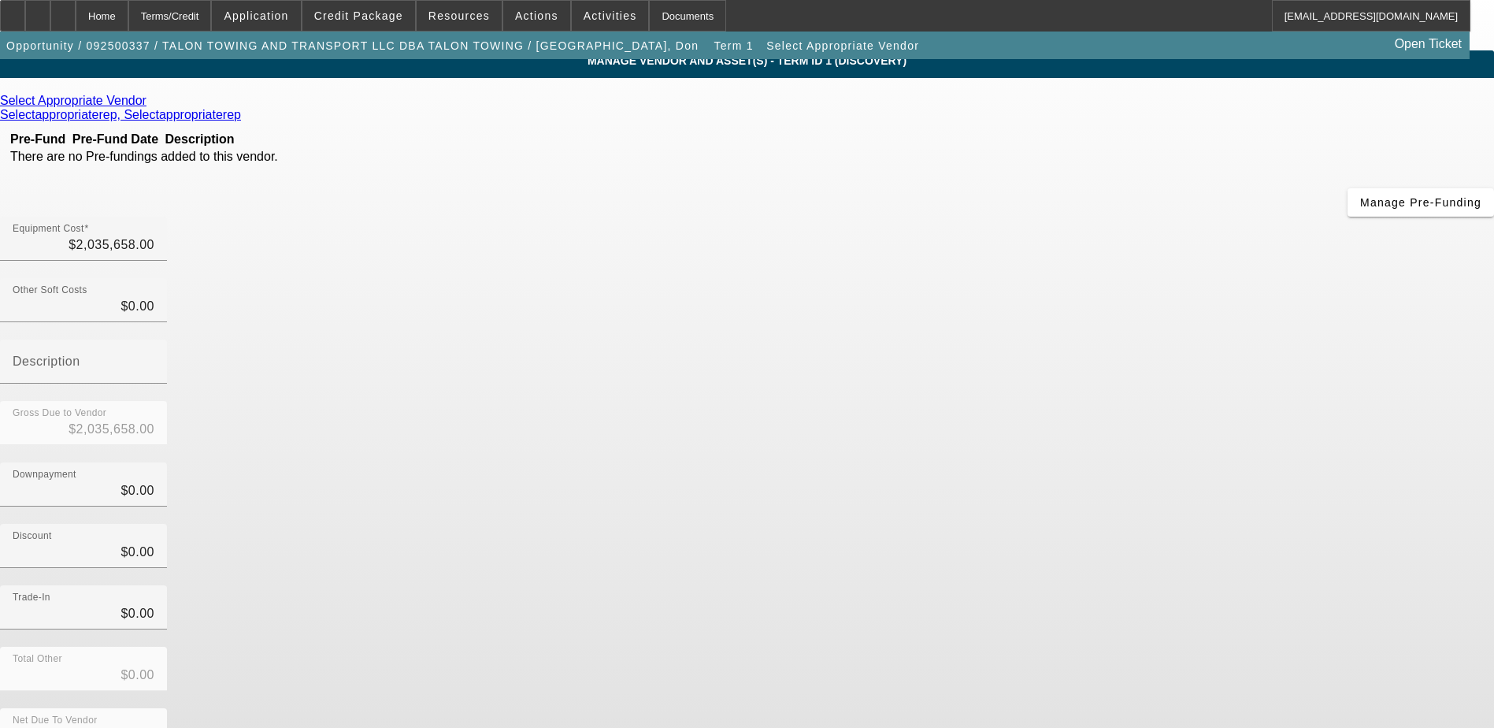
scroll to position [11, 0]
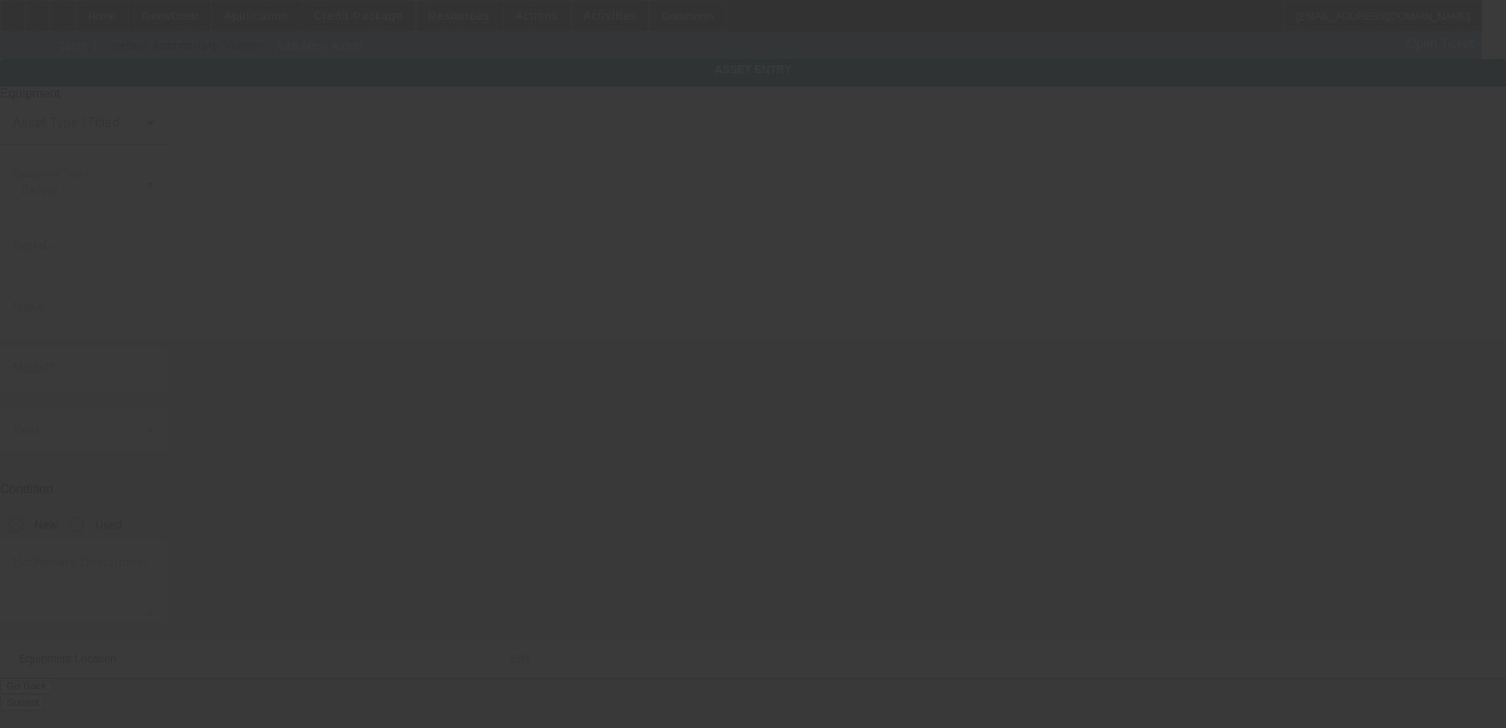
type input "5085 Pan American Blvd"
type input "North Port"
type input "34287"
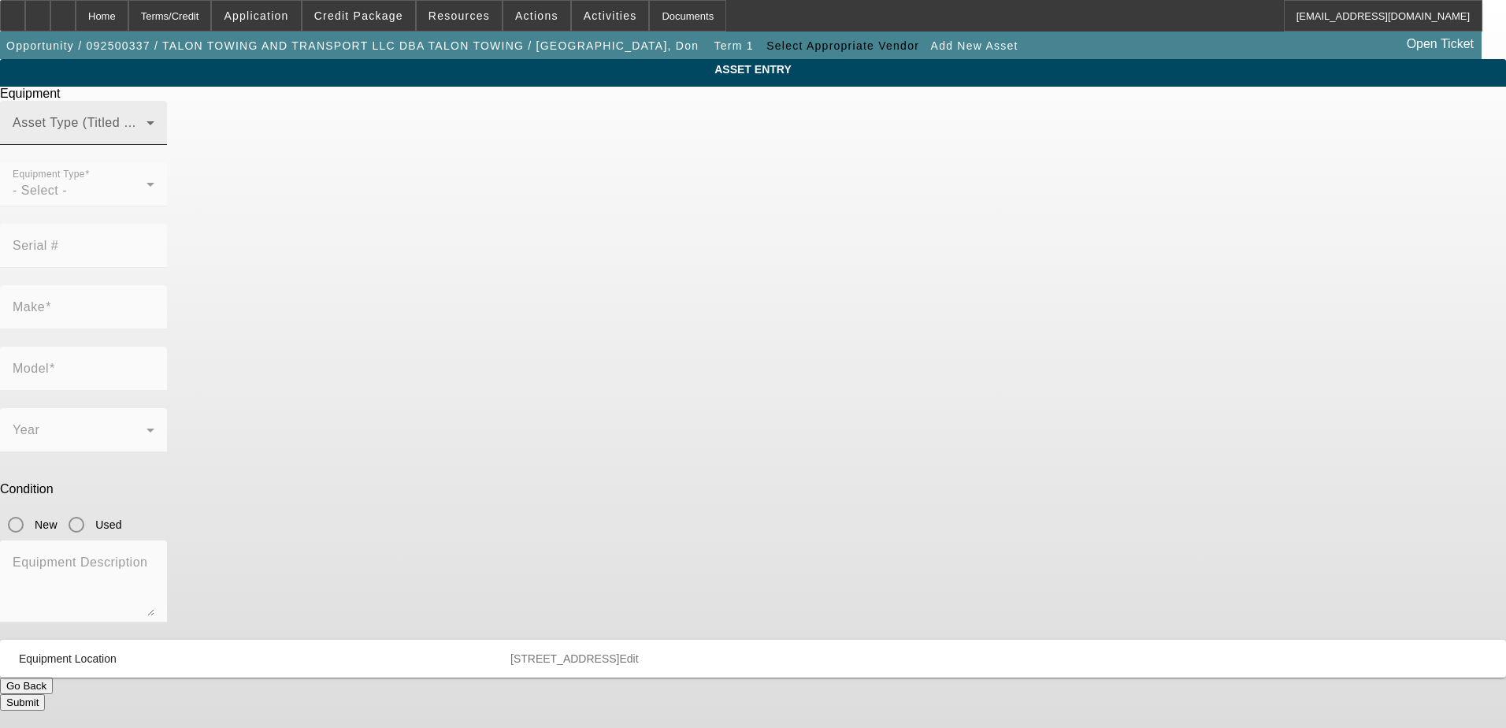
click at [154, 136] on div "Asset Type (Titled or Non-Titled)" at bounding box center [84, 123] width 142 height 44
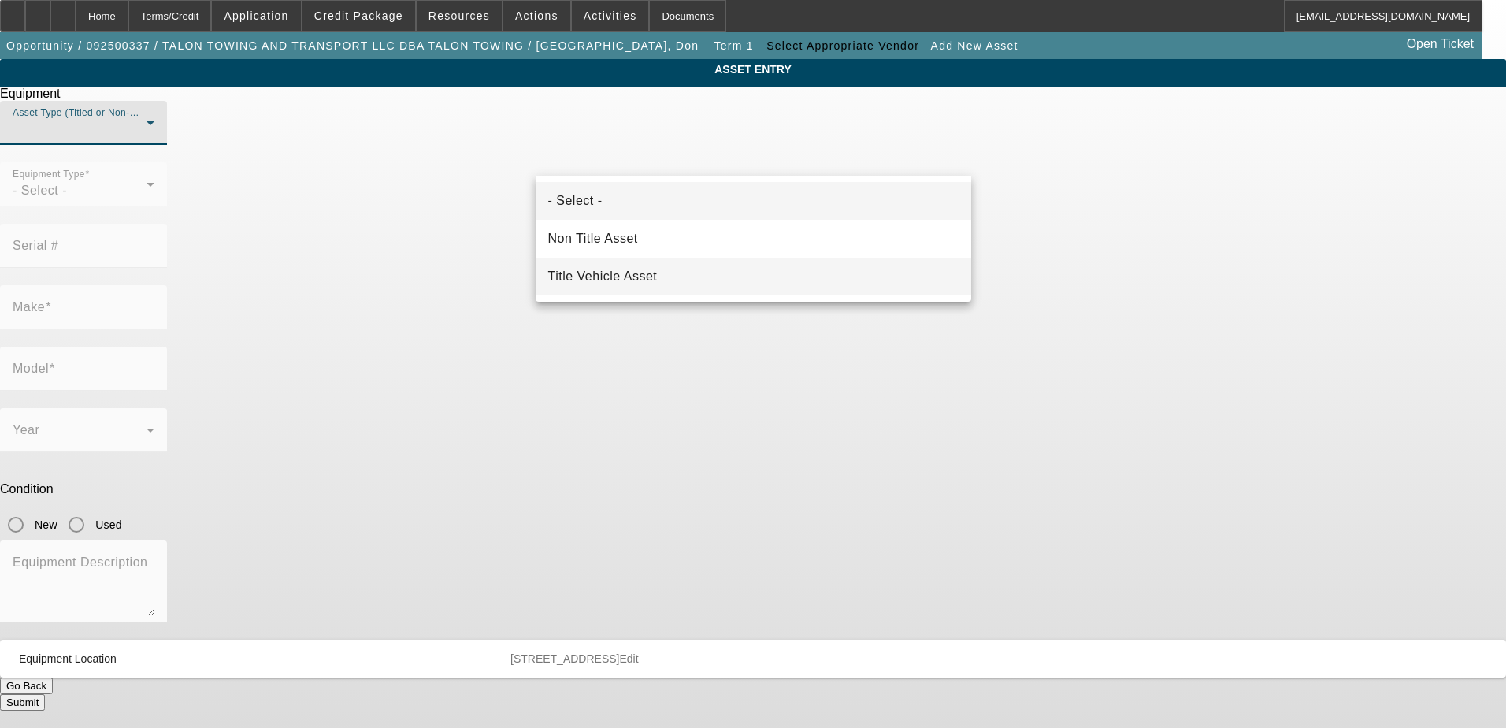
click at [633, 271] on span "Title Vehicle Asset" at bounding box center [603, 276] width 110 height 19
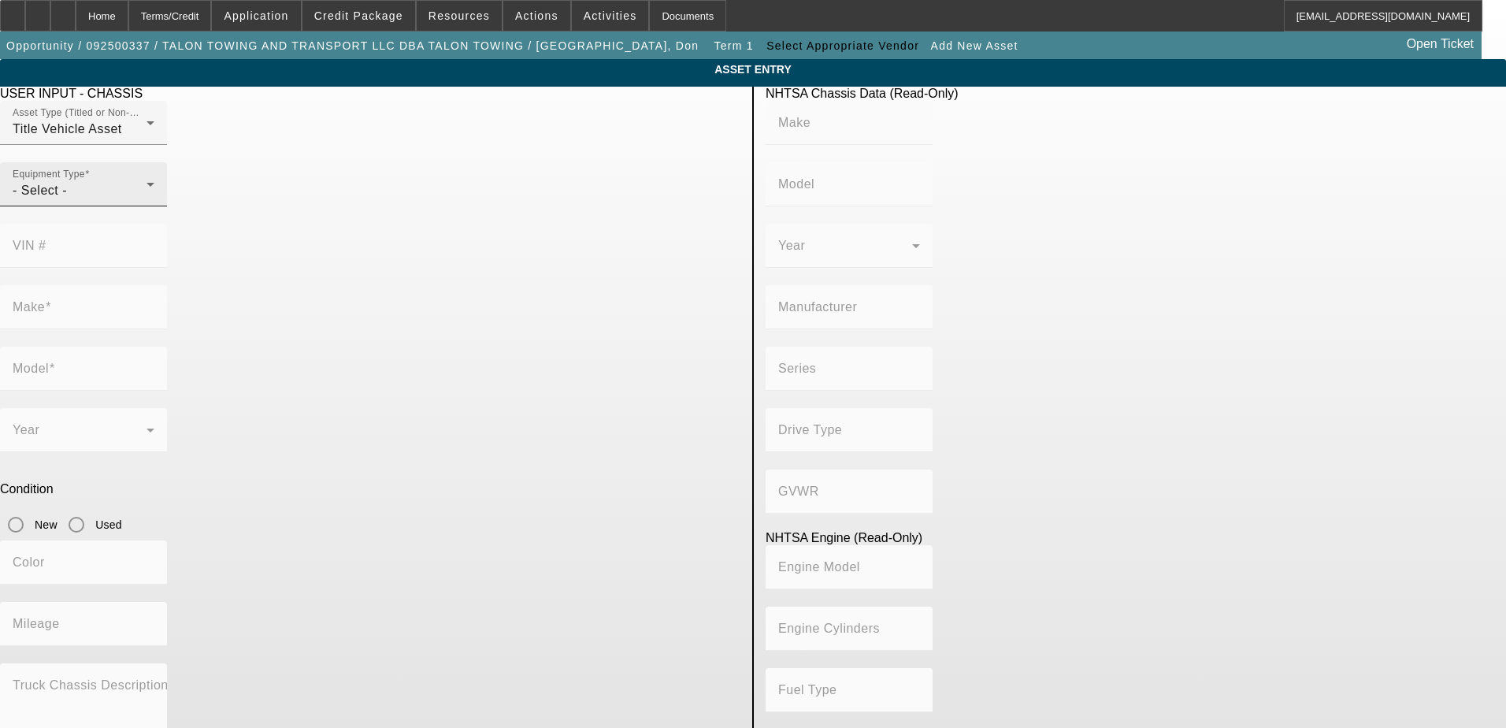
click at [147, 200] on div "- Select -" at bounding box center [80, 190] width 134 height 19
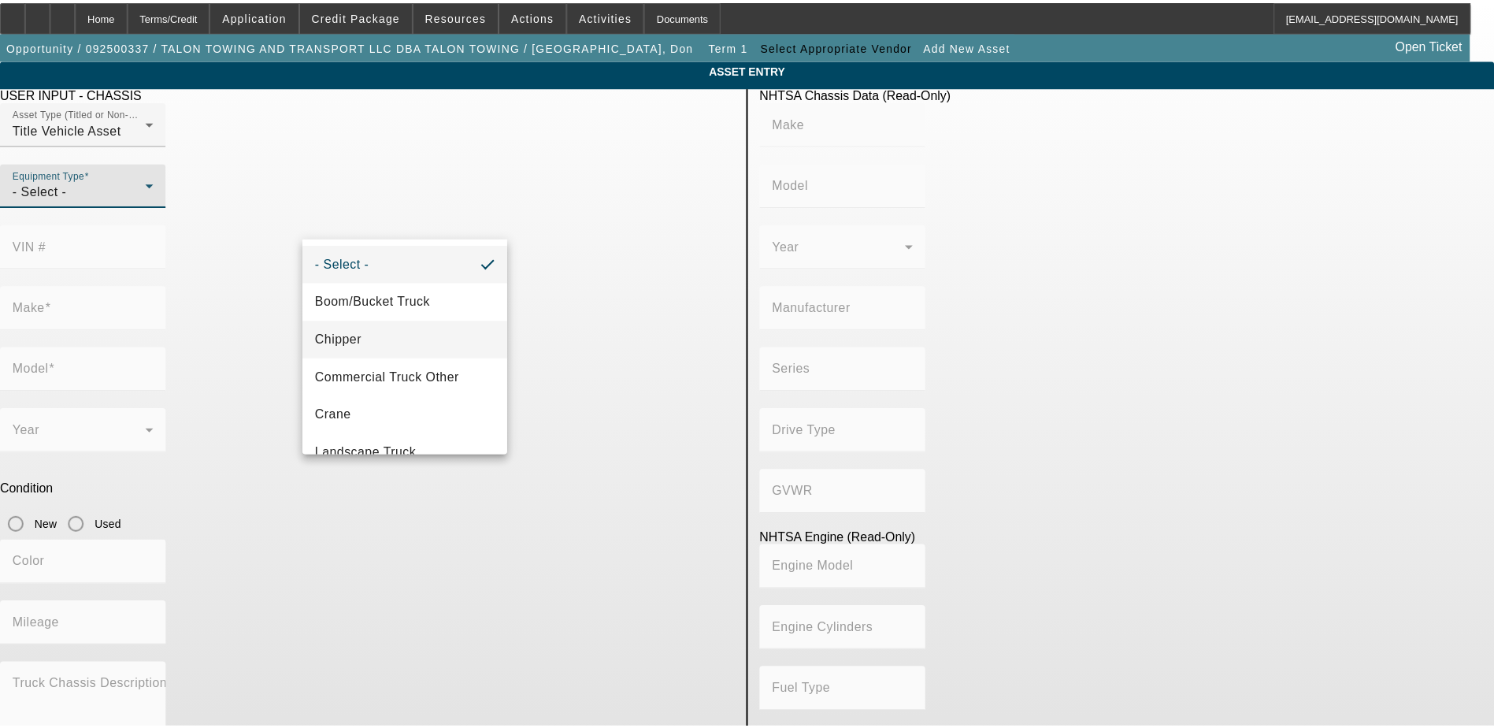
scroll to position [174, 0]
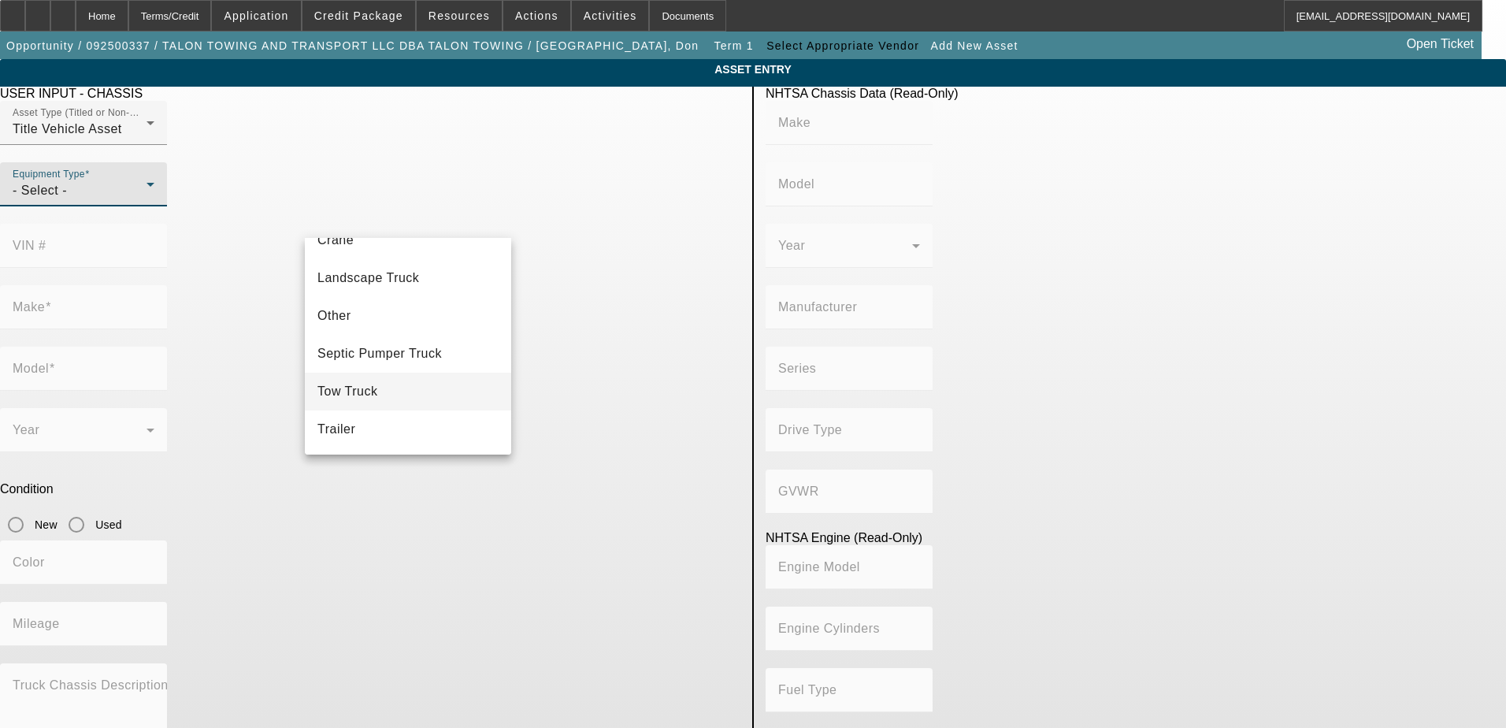
click at [406, 385] on mat-option "Tow Truck" at bounding box center [408, 392] width 206 height 38
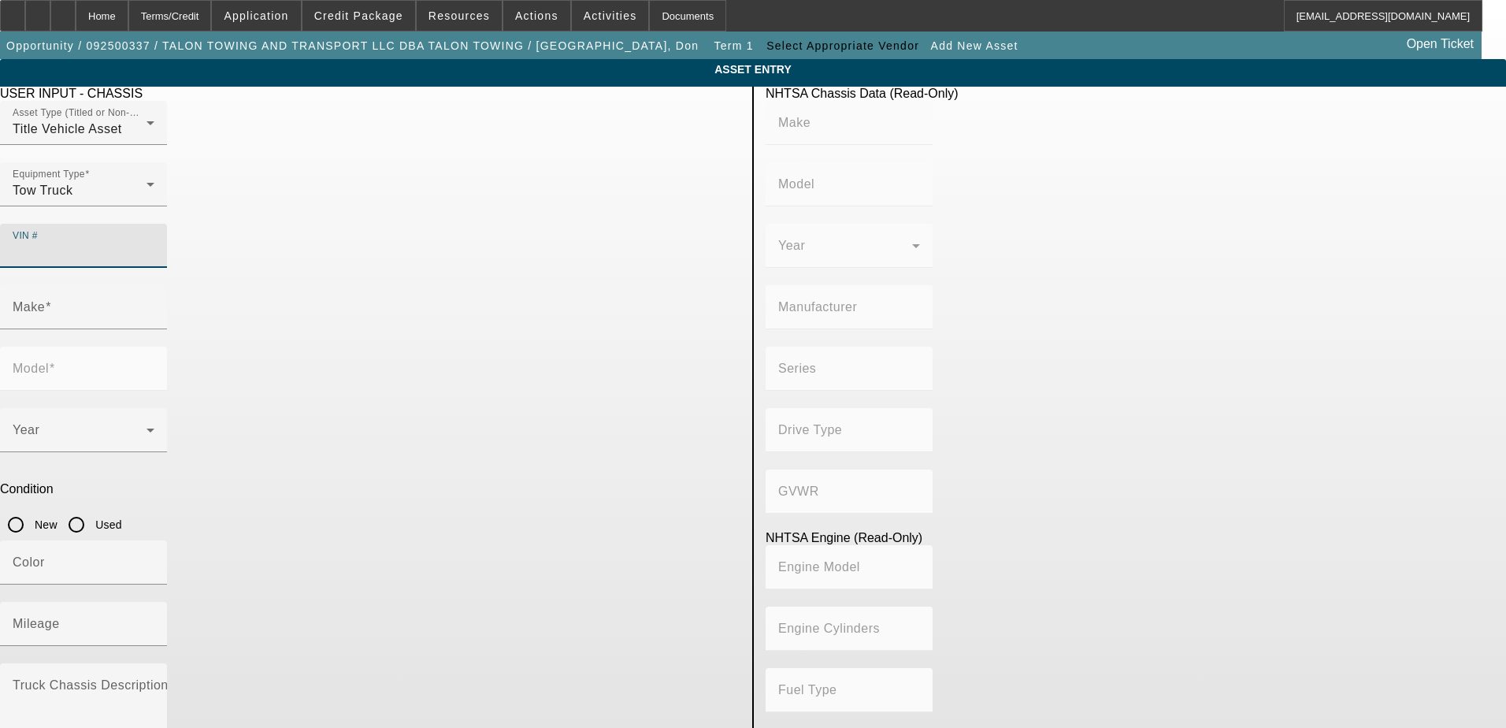
paste input "1FVACWFC3KHKN5928"
type input "1FVACWFC3KHKN5928"
type input "FREIGHTLINER"
type input "M2"
type input "DAIMLER TRUCK NORTH AMERICA LLC"
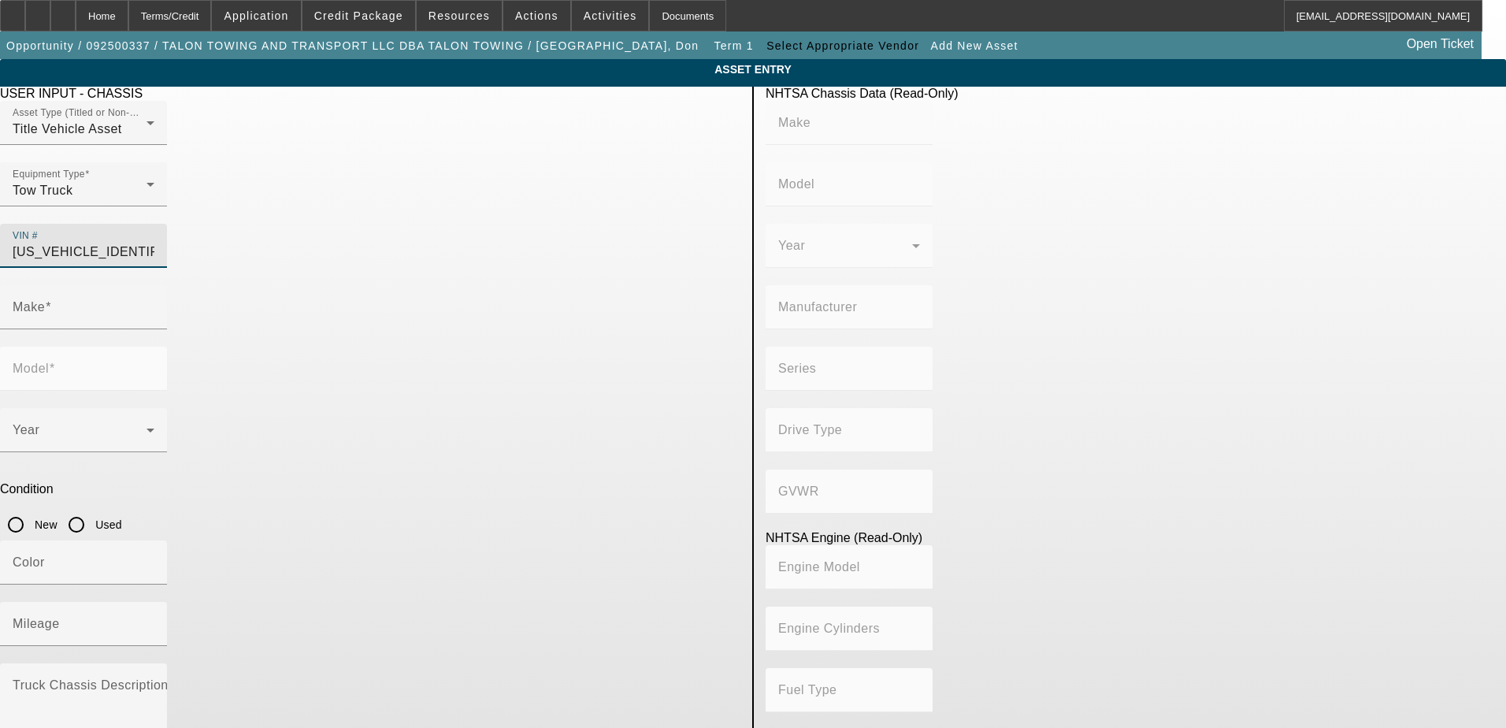
type input "106 Medium Duty"
type input "4x2"
type input "Class 6: 19,501 - 26,000 lb (8,845 - 11,794 kg)"
type input "Cummins B6.7"
type input "6"
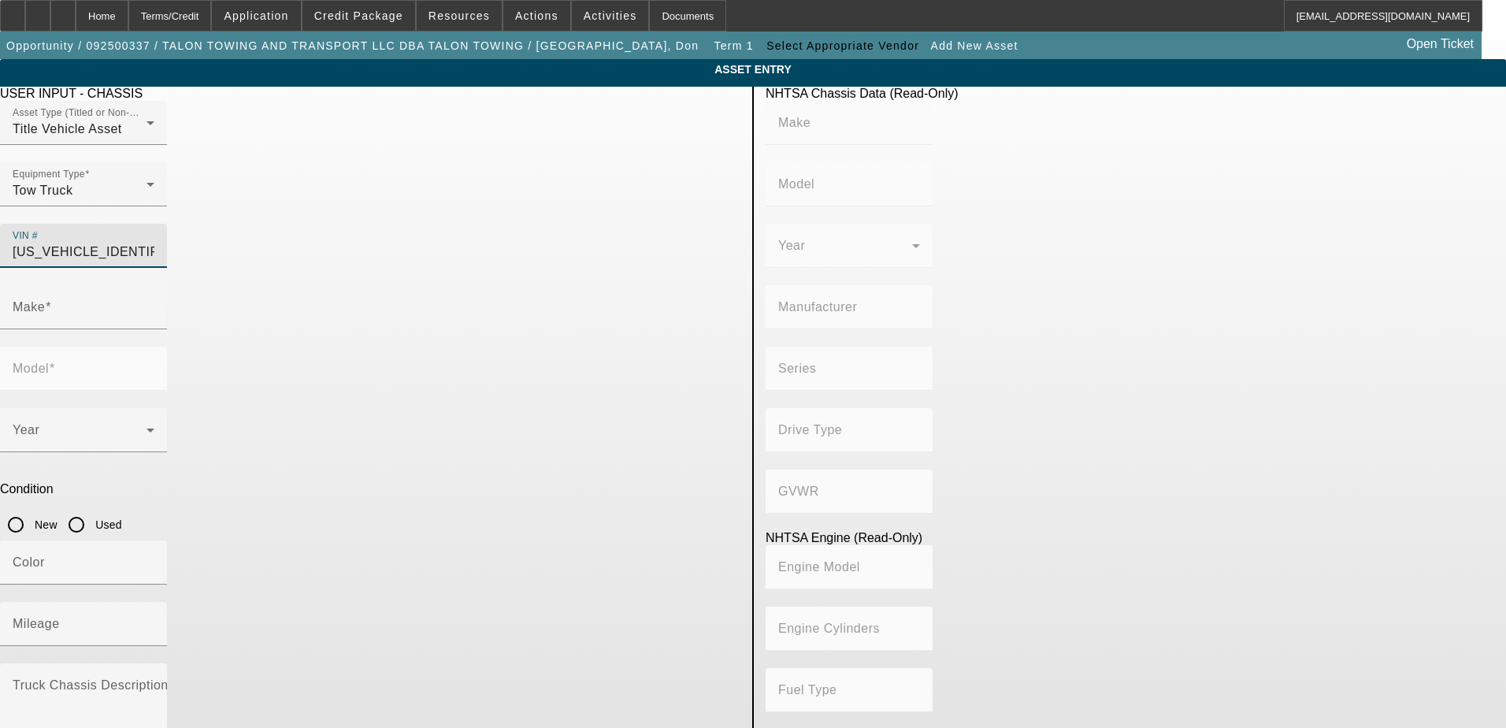
type input "Diesel"
type input "408.85908543470"
type input "6.7"
type input "1FVACWFC3KHKN5928"
click at [92, 509] on input "Used" at bounding box center [77, 525] width 32 height 32
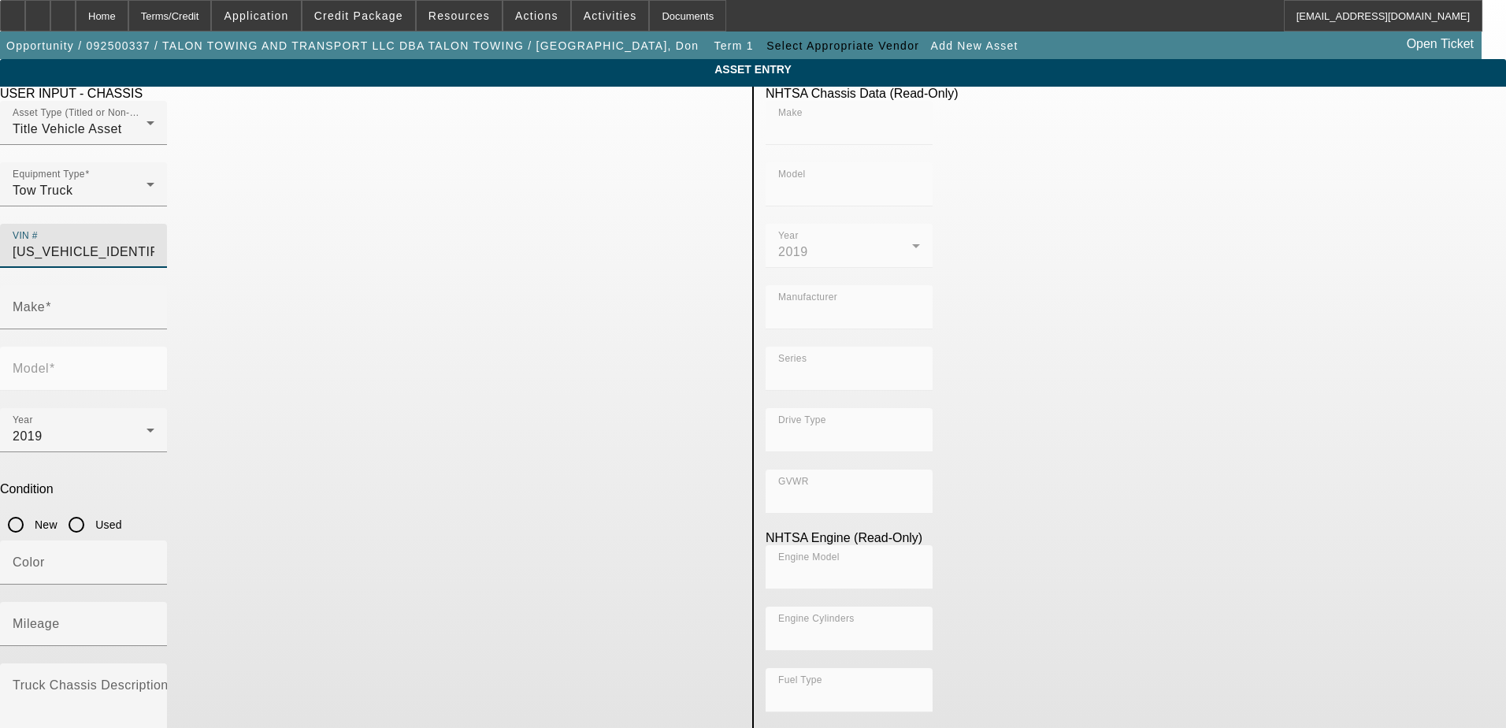
radio input "true"
type input "FREIGHTLINER"
type input "M2"
type input "DAIMLER TRUCK NORTH AMERICA LLC"
type input "106 Medium Duty"
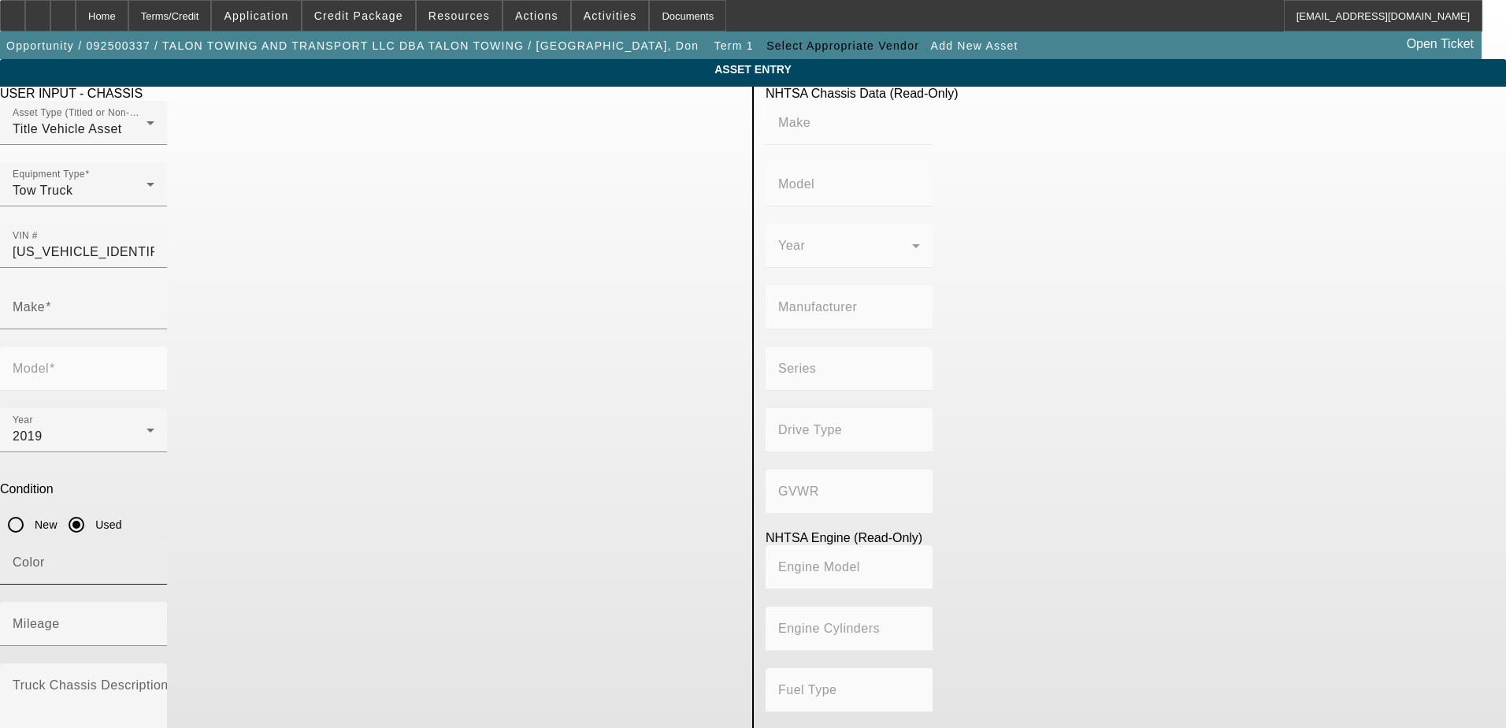
type input "4x2"
type input "Class 6: 19,501 - 26,000 lb (8,845 - 11,794 kg)"
type input "Cummins B6.7"
type input "6"
type input "Diesel"
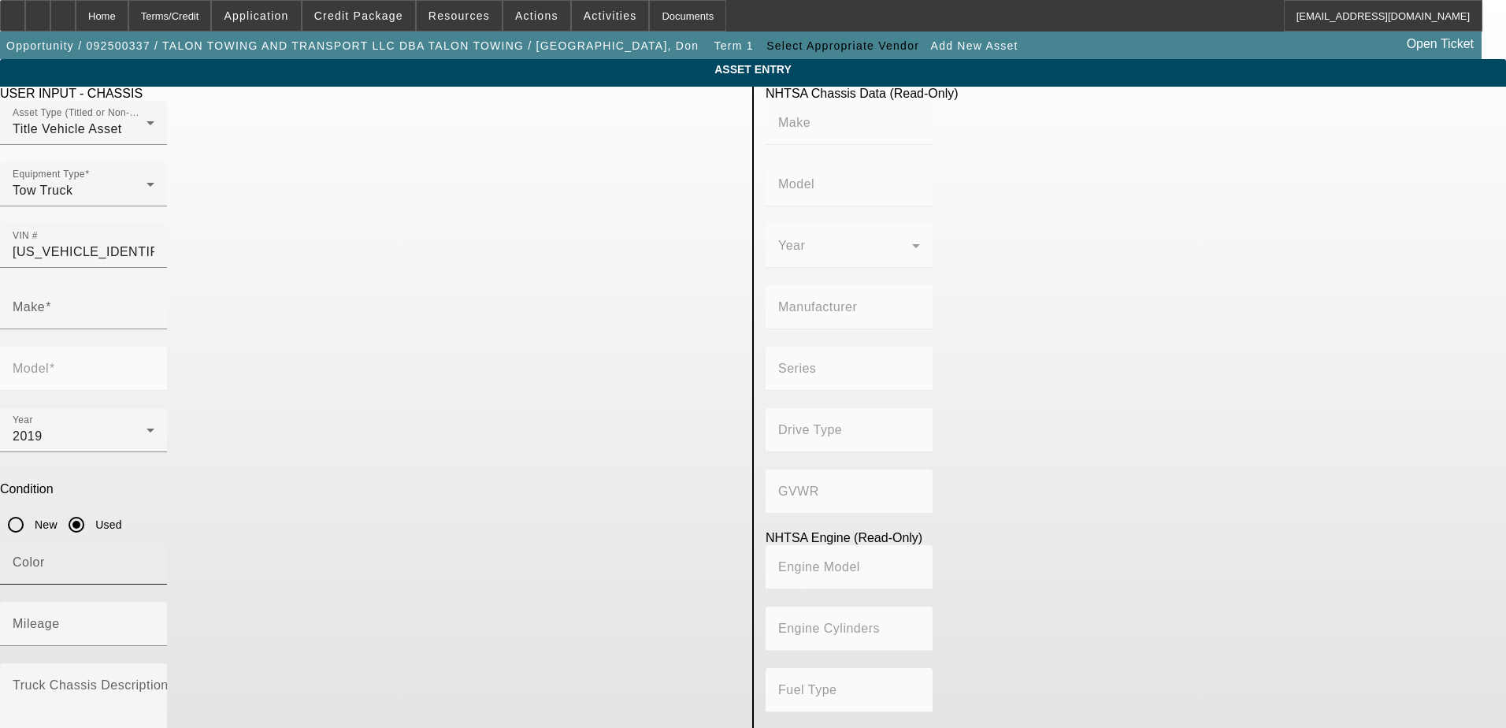
type input "408.85908543470"
type input "6.7"
type input "FREIGHTLINER"
type input "M2"
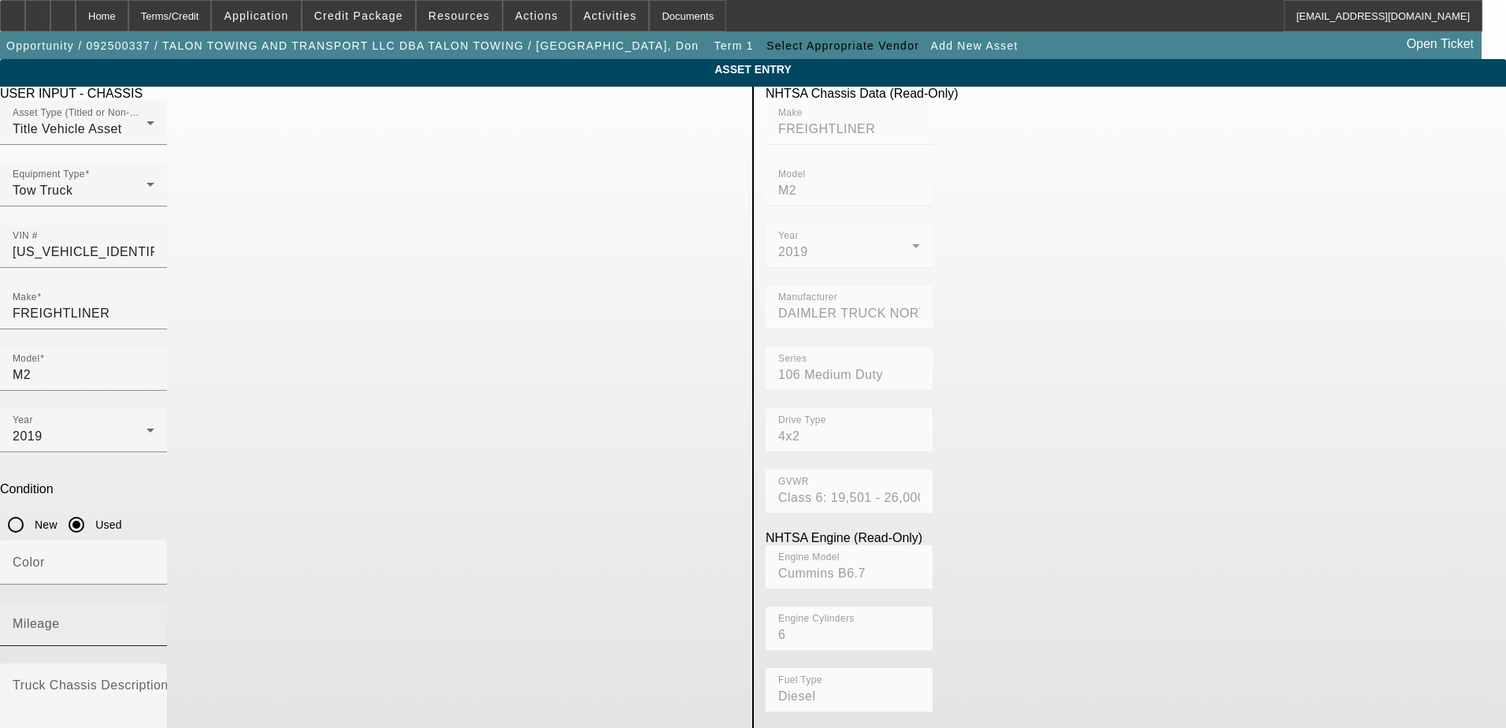
click at [60, 617] on mat-label "Mileage" at bounding box center [36, 623] width 47 height 13
click at [154, 621] on input "Mileage" at bounding box center [84, 630] width 142 height 19
type input "139126"
click at [154, 682] on textarea "Truck Chassis Description (Describe the truck chassis only)" at bounding box center [84, 710] width 142 height 57
click at [154, 682] on textarea "Freightliner Flatbed" at bounding box center [84, 710] width 142 height 57
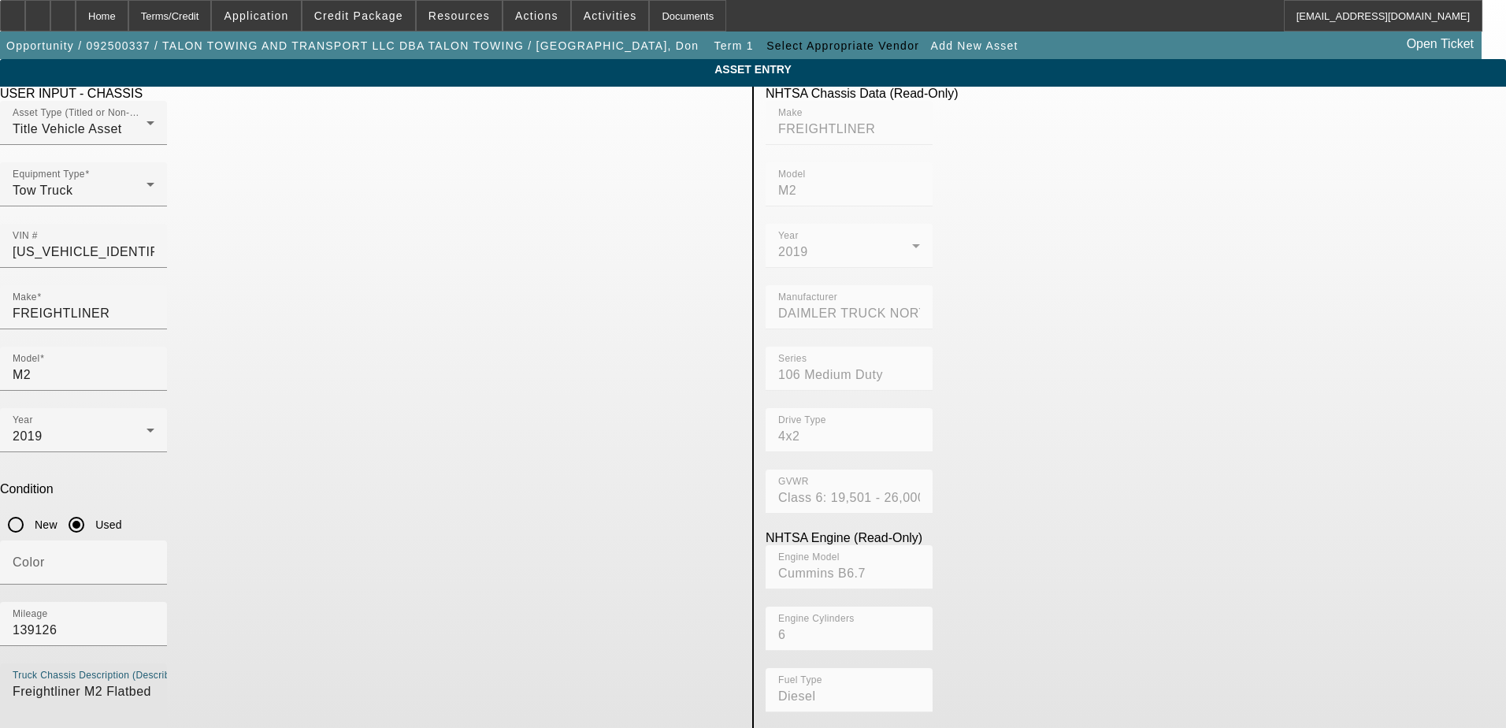
type textarea "Freightliner M2 Flatbed"
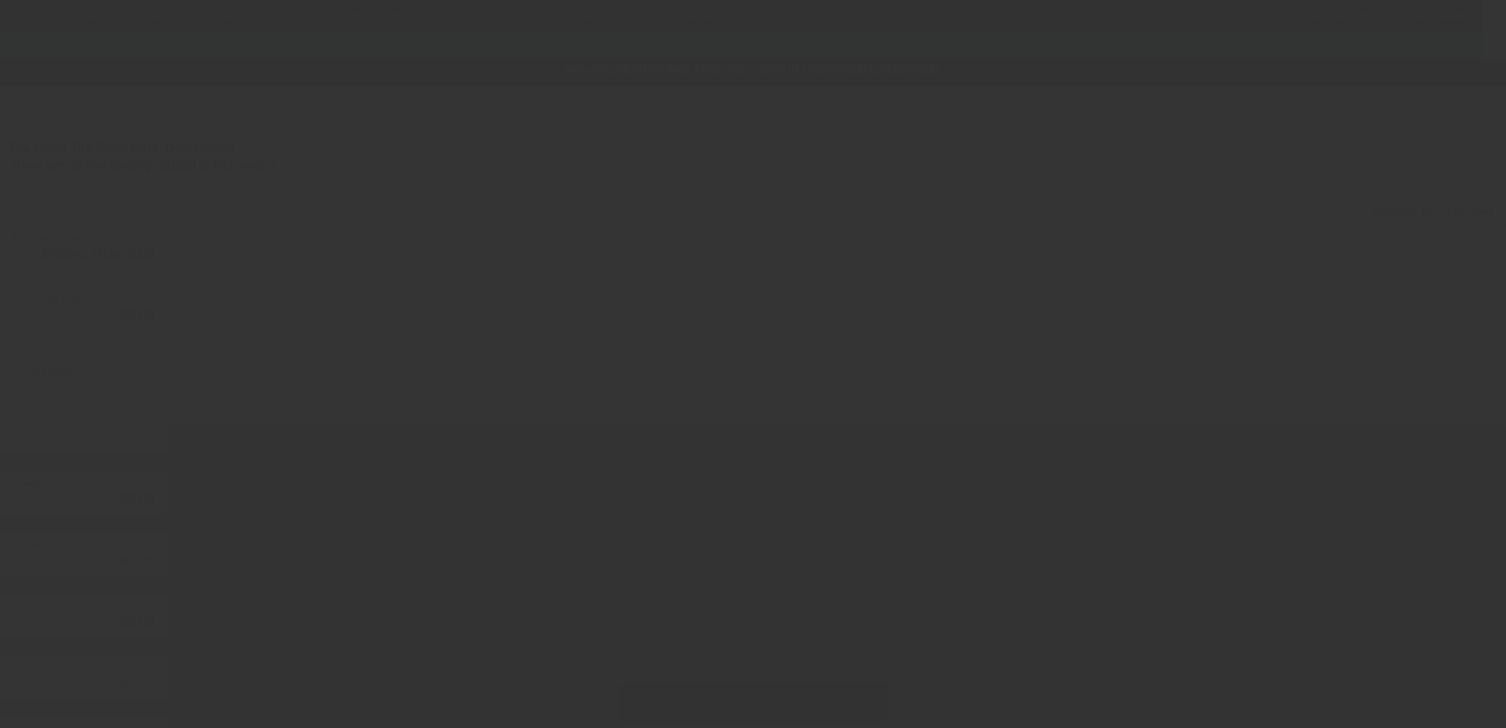
type input "$2,035,658.00"
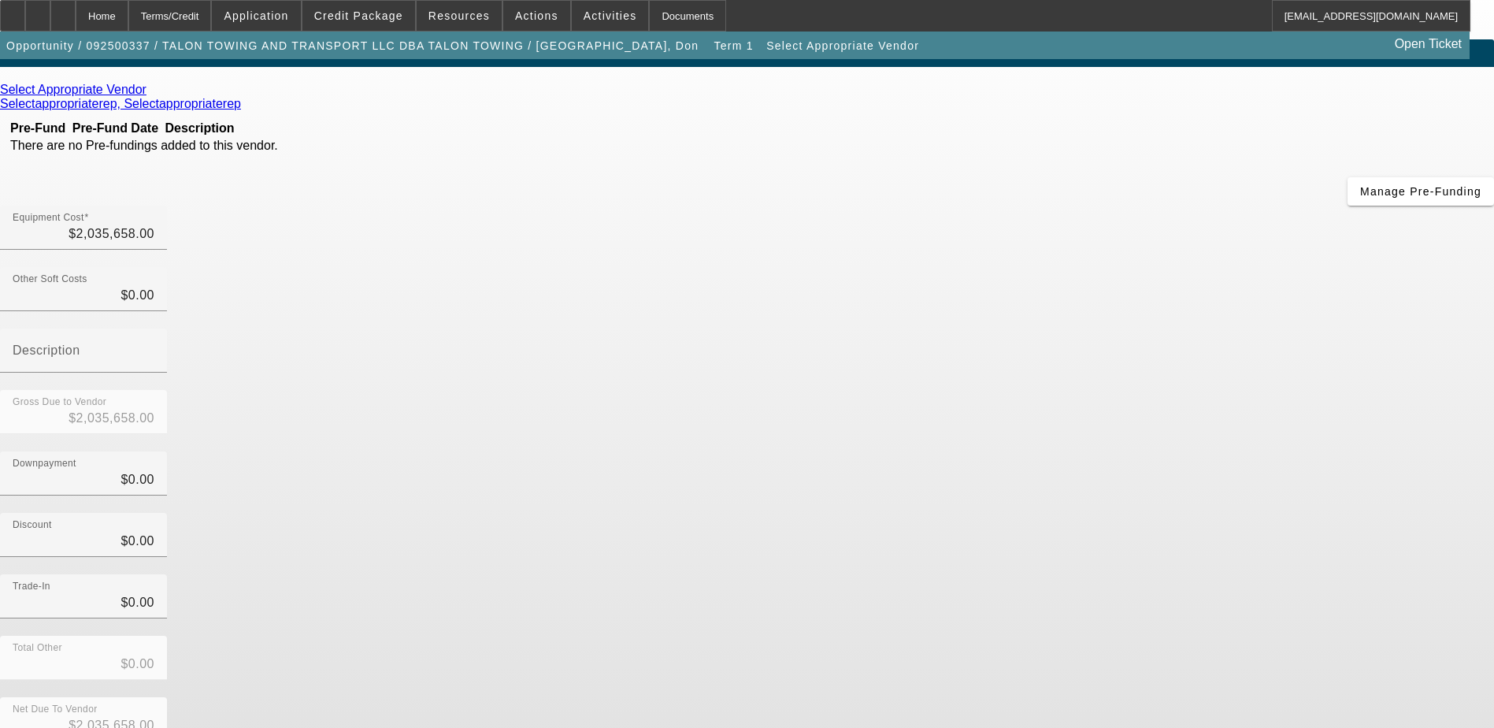
scroll to position [35, 0]
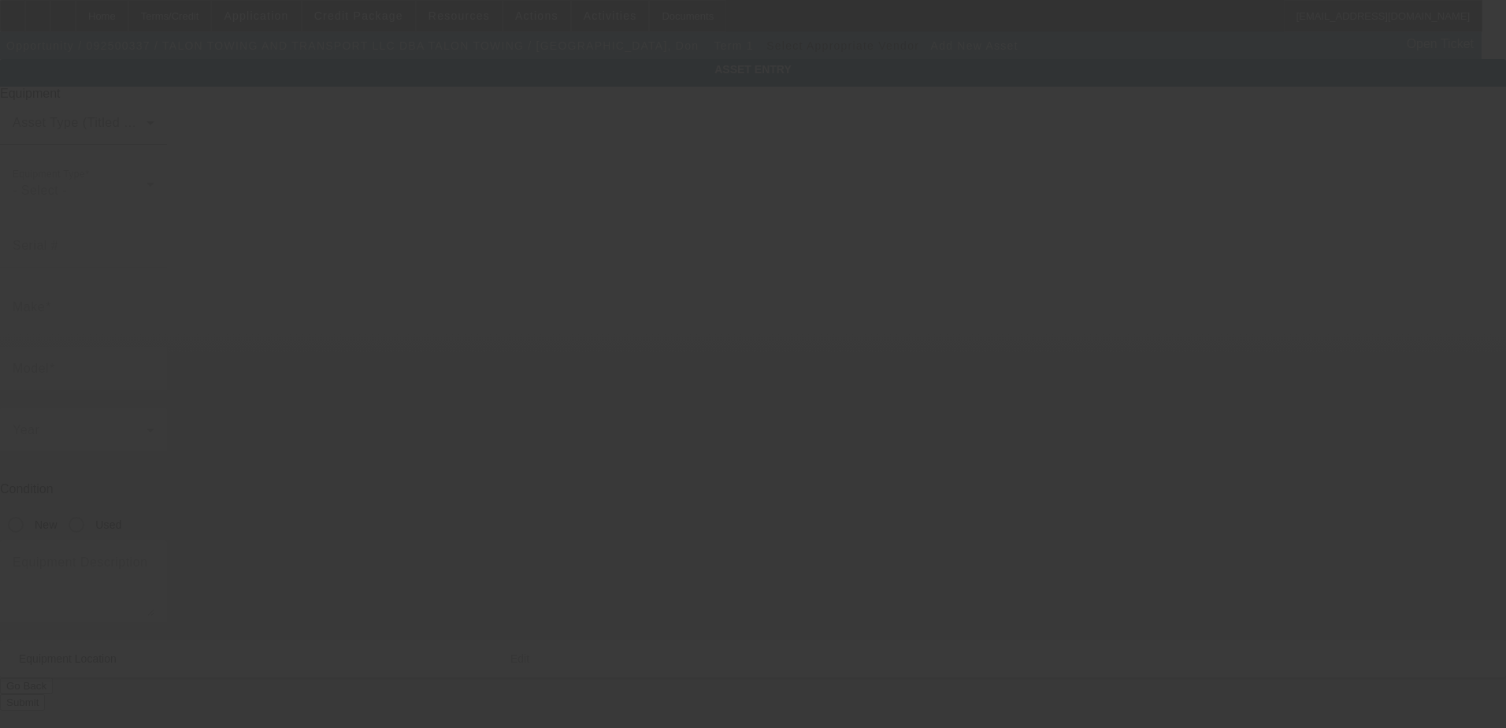
type input "5085 Pan American Blvd"
type input "North Port"
type input "34287"
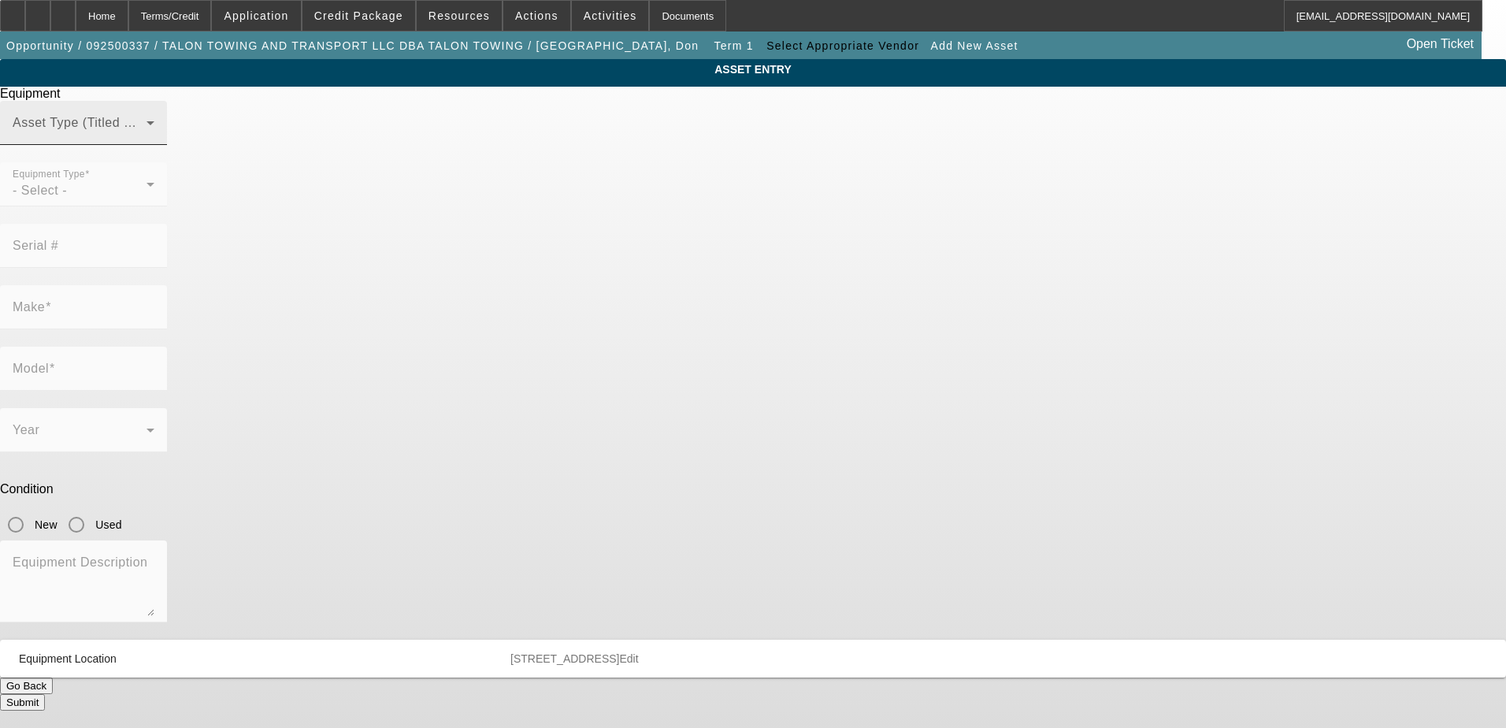
click at [147, 139] on span at bounding box center [80, 129] width 134 height 19
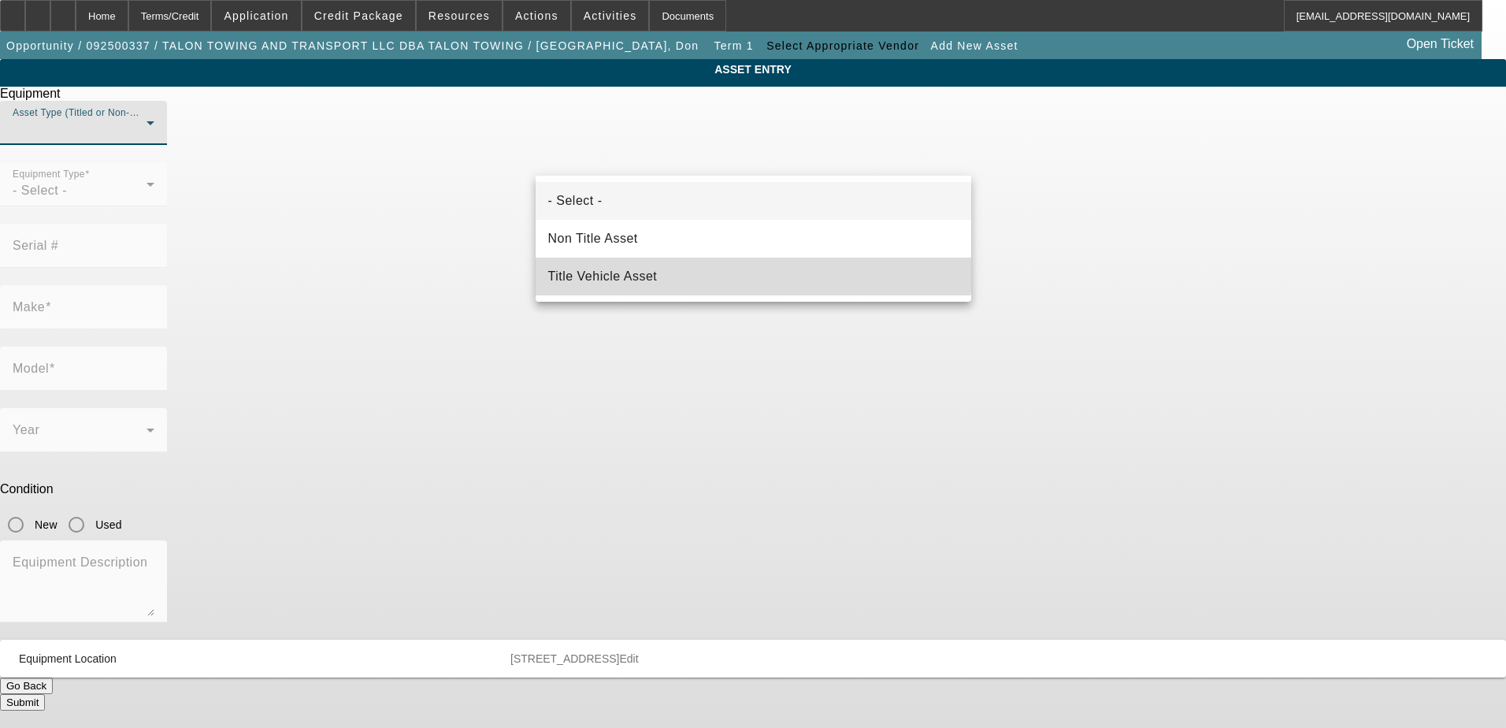
click at [691, 269] on mat-option "Title Vehicle Asset" at bounding box center [754, 277] width 436 height 38
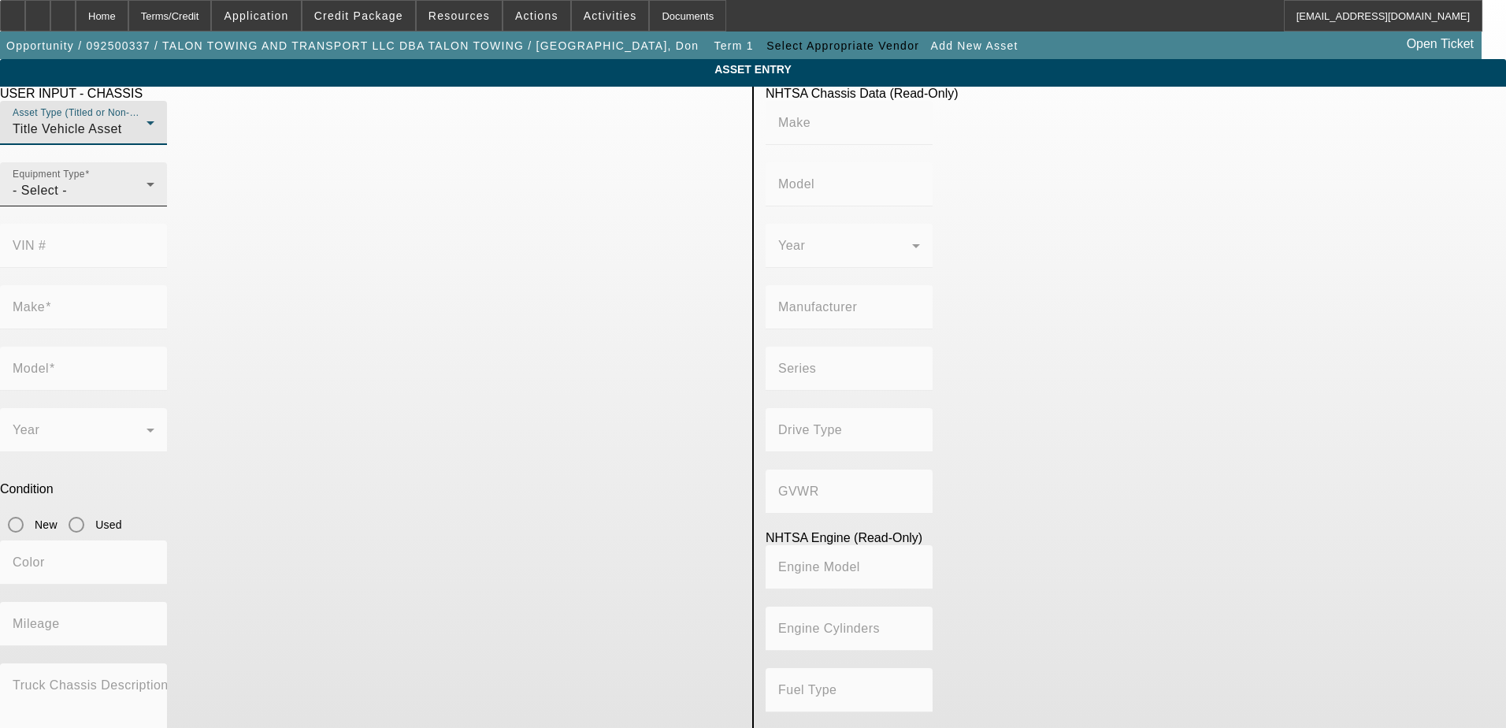
click at [160, 194] on icon at bounding box center [150, 184] width 19 height 19
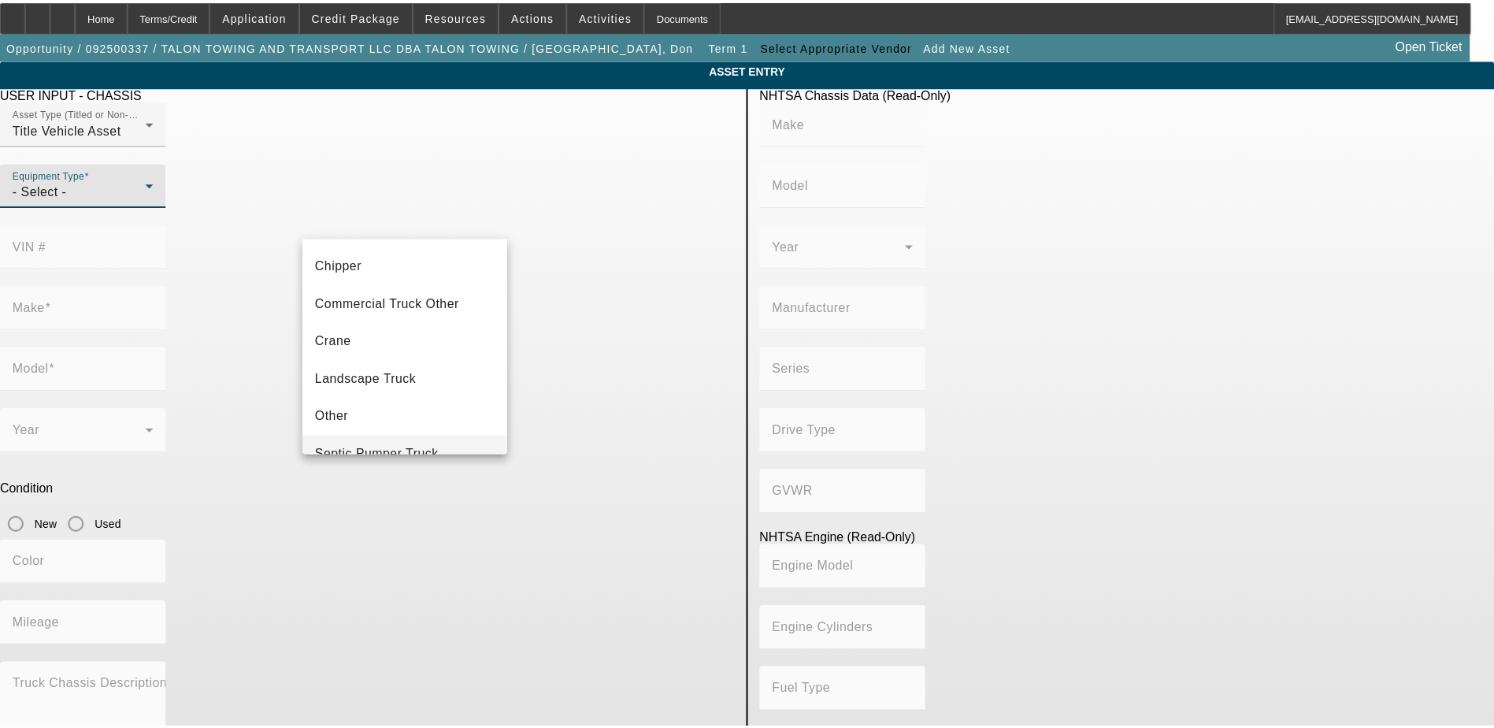
scroll to position [174, 0]
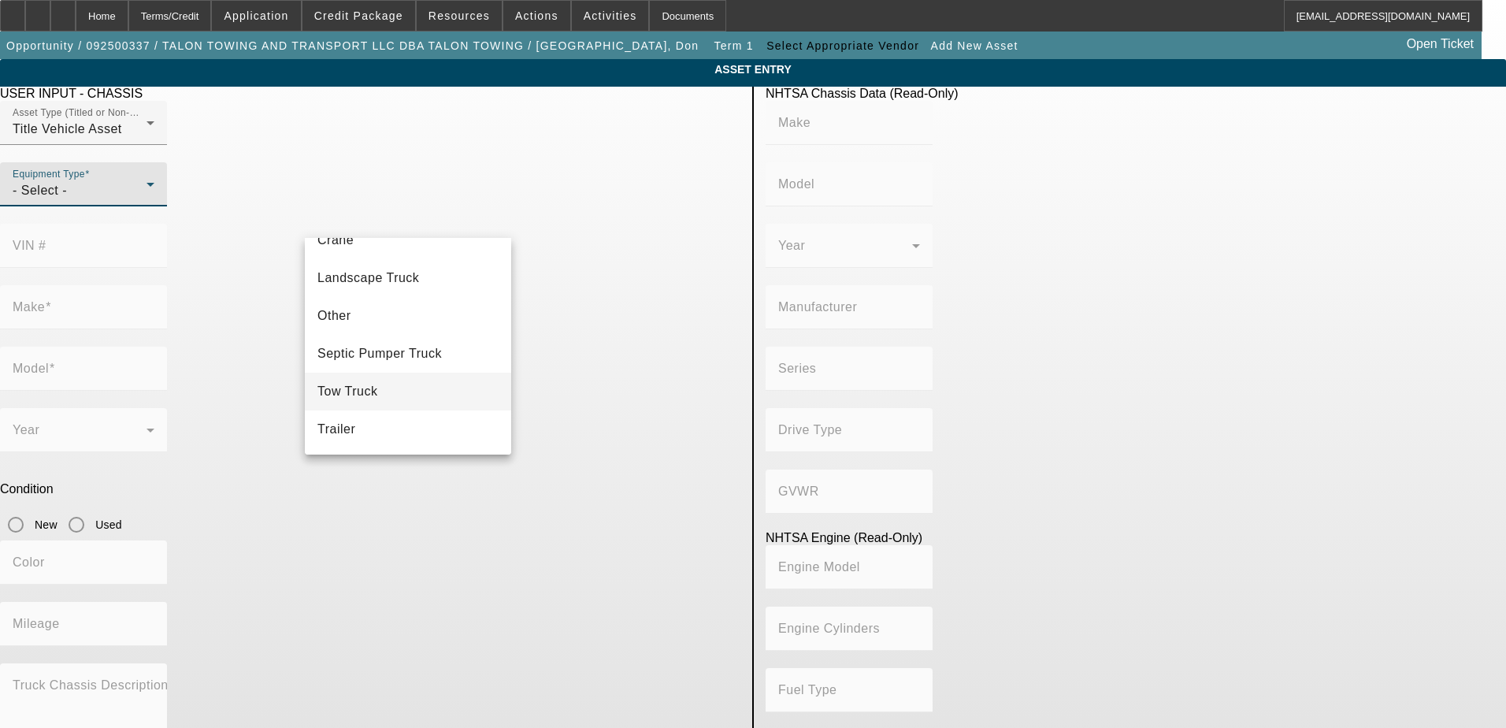
click at [399, 394] on mat-option "Tow Truck" at bounding box center [408, 392] width 206 height 38
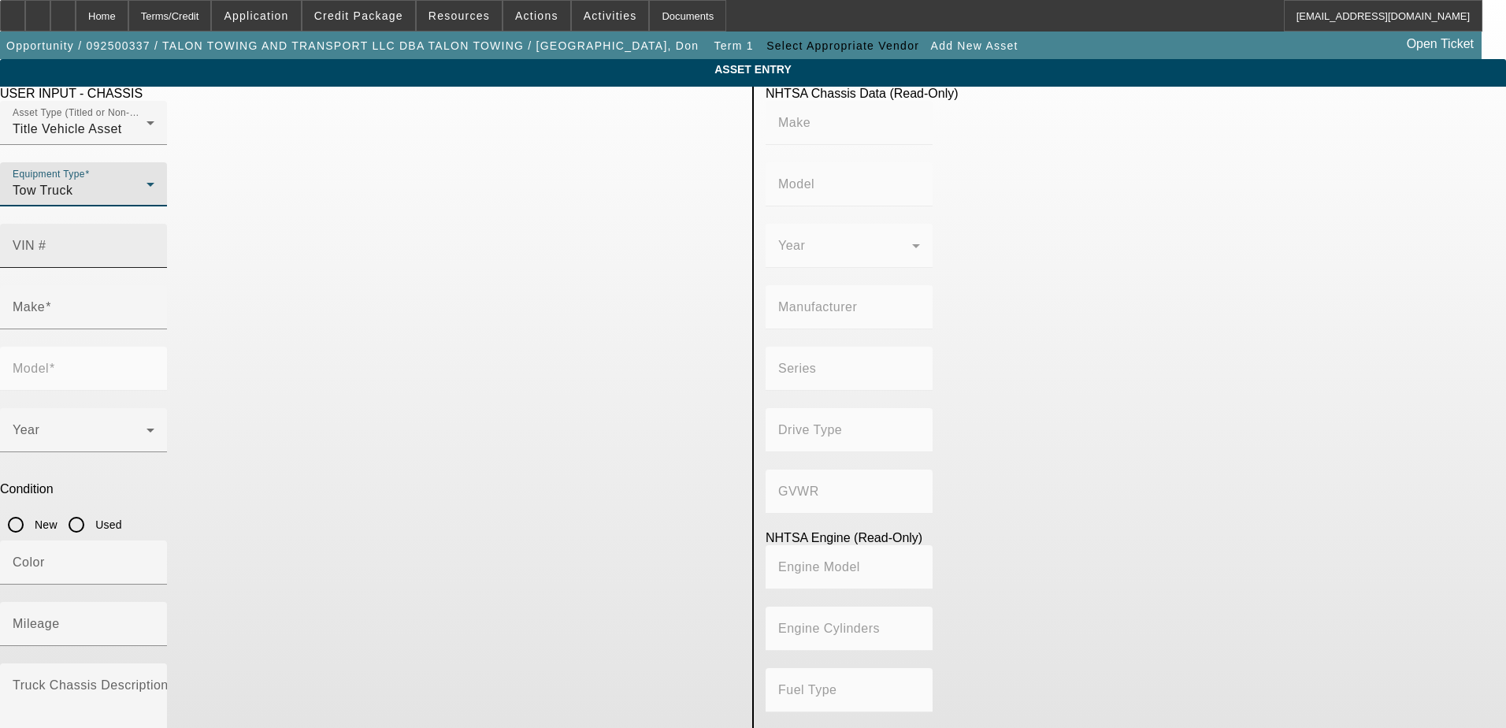
click at [154, 243] on input "VIN #" at bounding box center [84, 252] width 142 height 19
paste input "1HTEUMML2PS566670"
type input "1HTEUMML2PS566670"
type input "INTERNATIONAL"
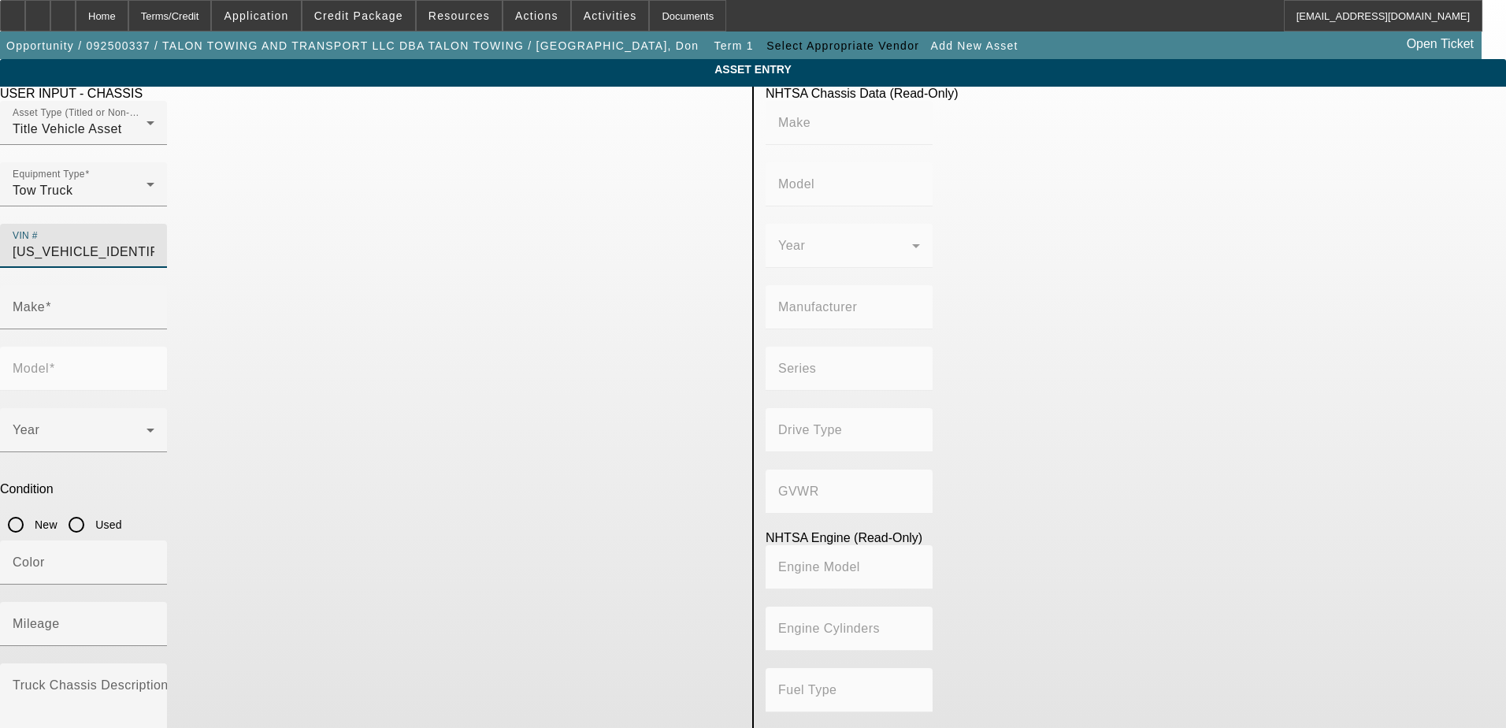
type input "MV607"
type input "INTERNATIONAL MOTORS, LLC"
type input "MV"
type input "4x2"
type input "Class 6: 19,501 - 26,000 lb (8,845 - 11,794 kg)"
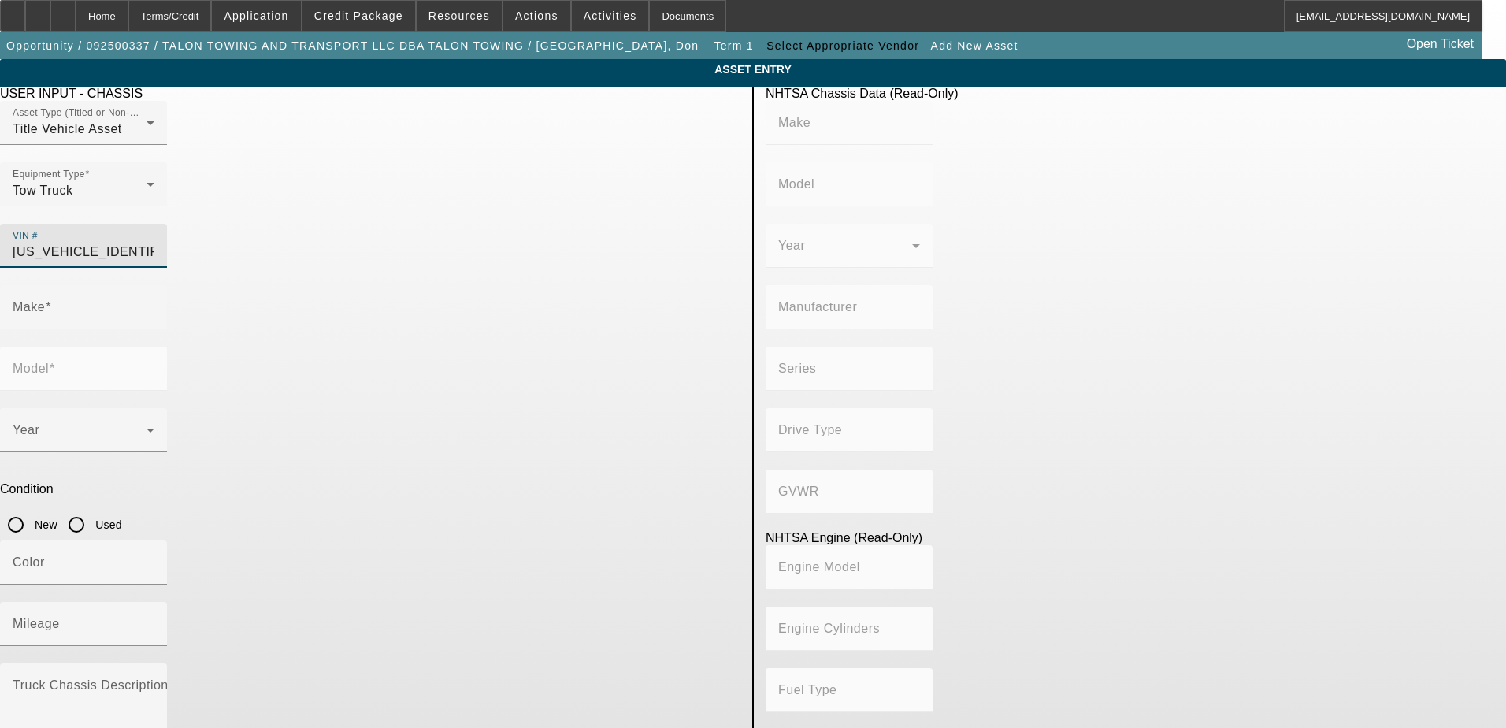
type input "B 6.7"
type input "Diesel"
type input "408.85908543470"
type input "6.7"
type input "INTERNATIONAL"
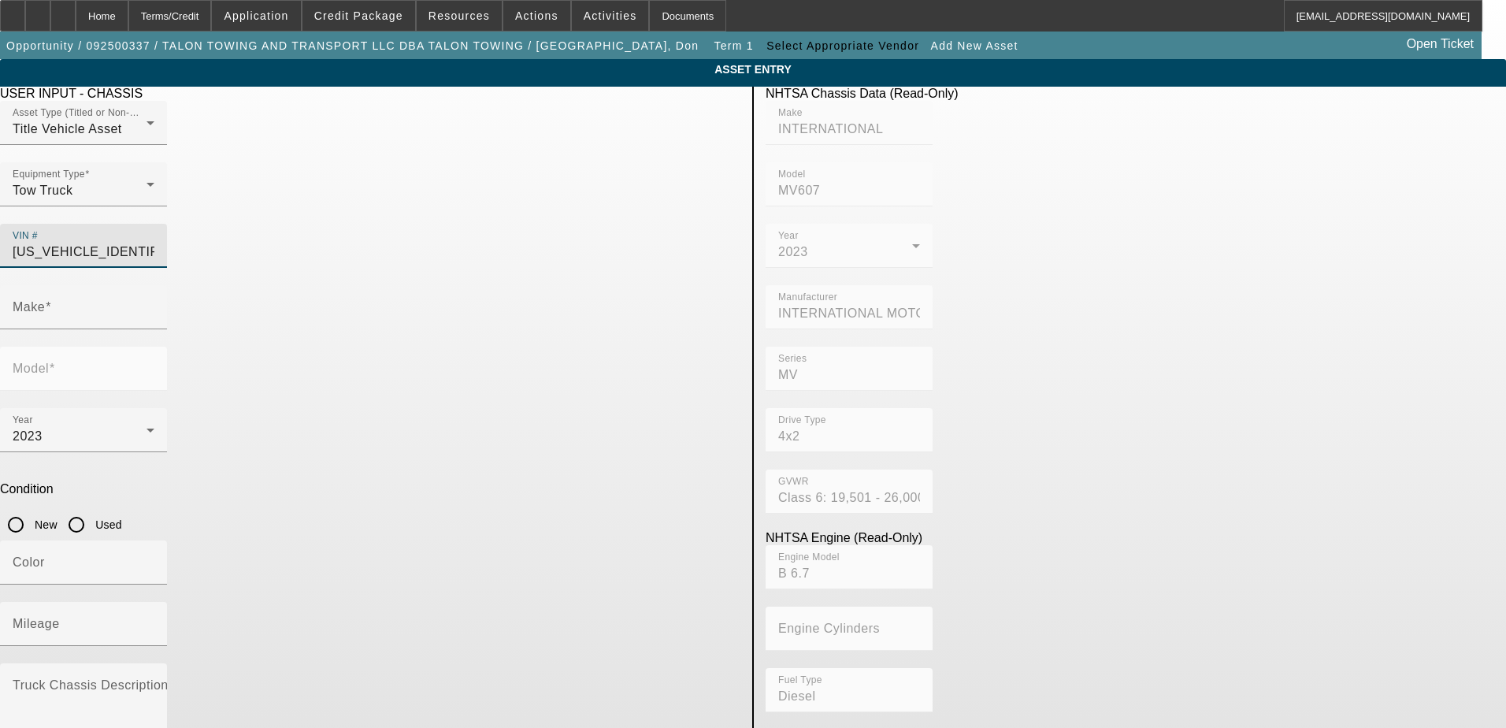
type input "MV607"
type input "1HTEUMML2PS566670"
click at [92, 509] on input "Used" at bounding box center [77, 525] width 32 height 32
radio input "true"
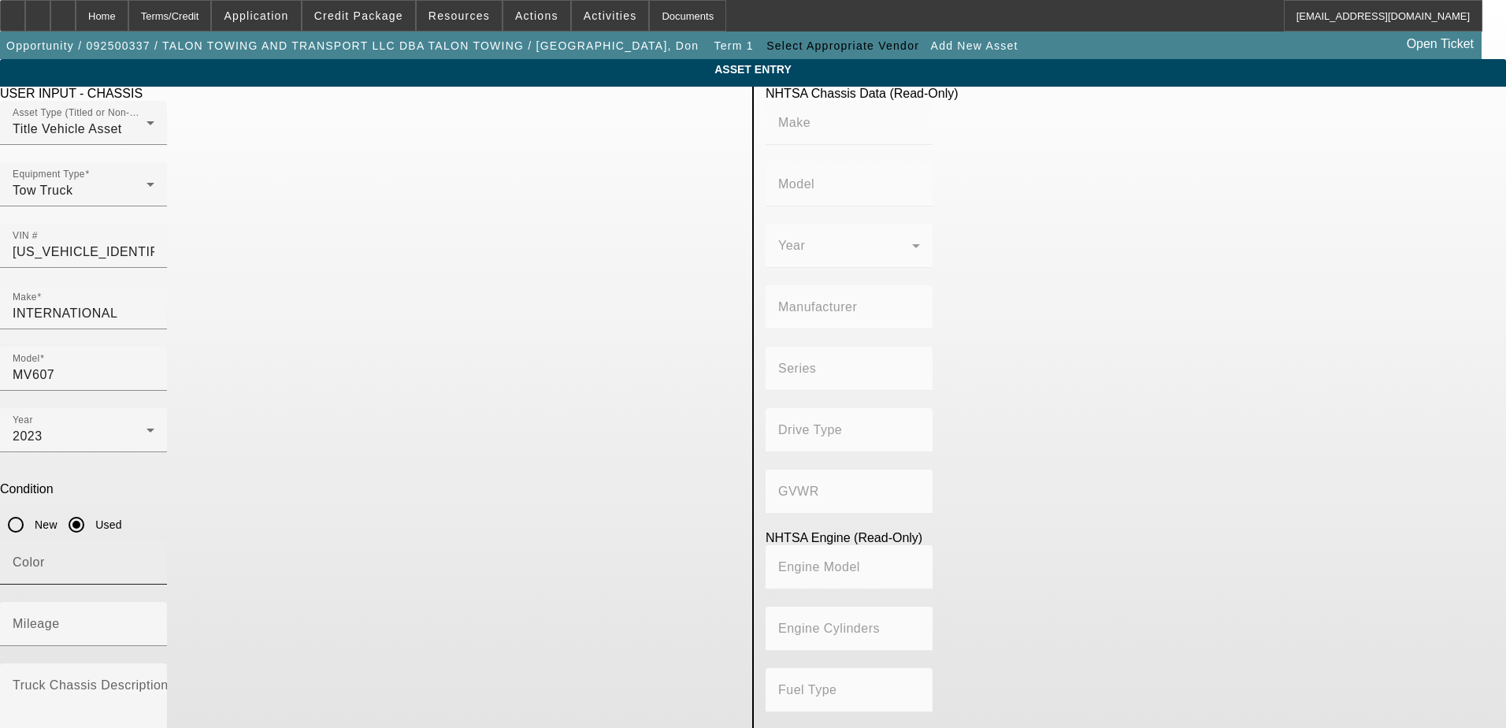
type input "INTERNATIONAL"
type input "MV607"
type input "INTERNATIONAL MOTORS, LLC"
type input "MV"
type input "4x2"
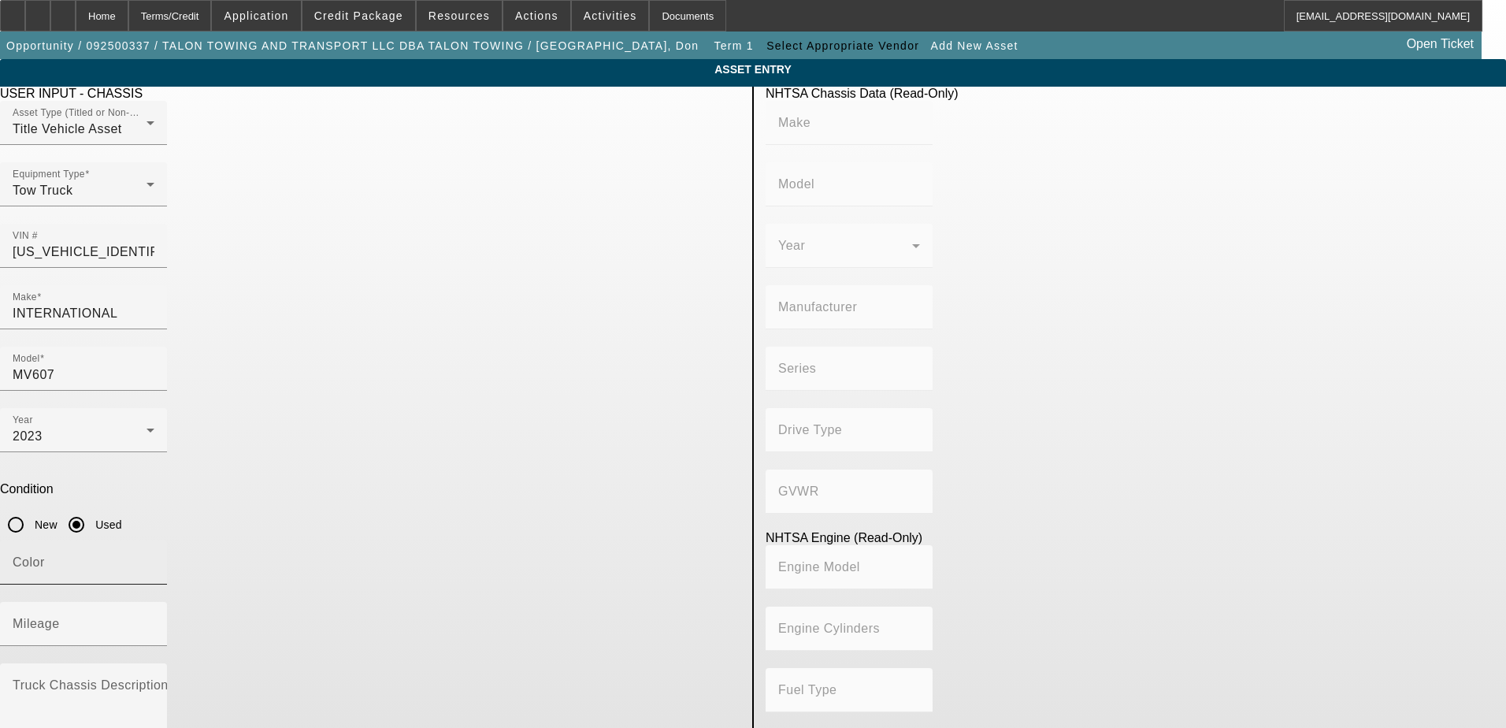
type input "Class 6: 19,501 - 26,000 lb (8,845 - 11,794 kg)"
type input "B 6.7"
type input "Diesel"
type input "408.85908543470"
type input "6.7"
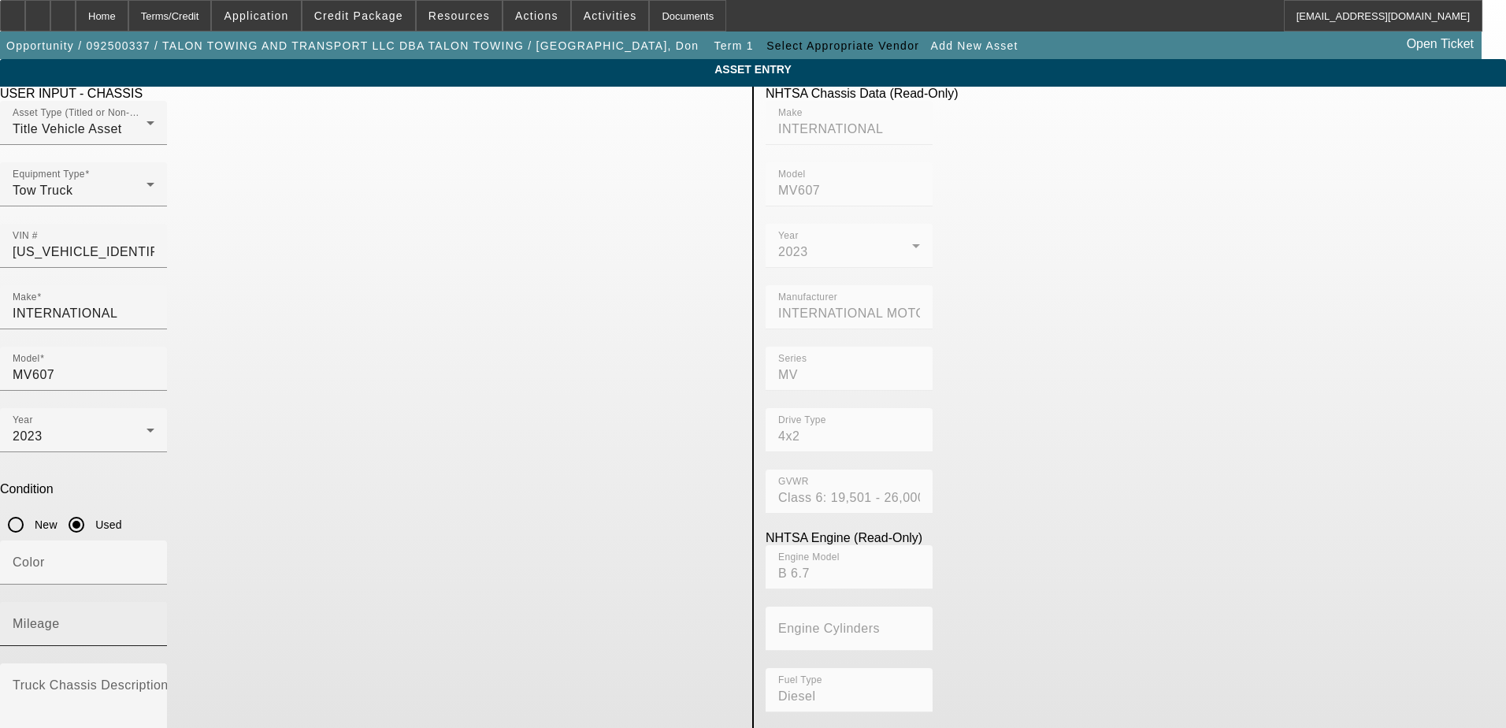
click at [154, 602] on div "Mileage" at bounding box center [84, 624] width 142 height 44
type input "58498"
click at [367, 678] on mat-label "Truck Chassis Description (Describe the truck chassis only)" at bounding box center [190, 684] width 355 height 13
click at [154, 682] on textarea "Truck Chassis Description (Describe the truck chassis only)" at bounding box center [84, 710] width 142 height 57
type textarea "International MV607 Rollback"
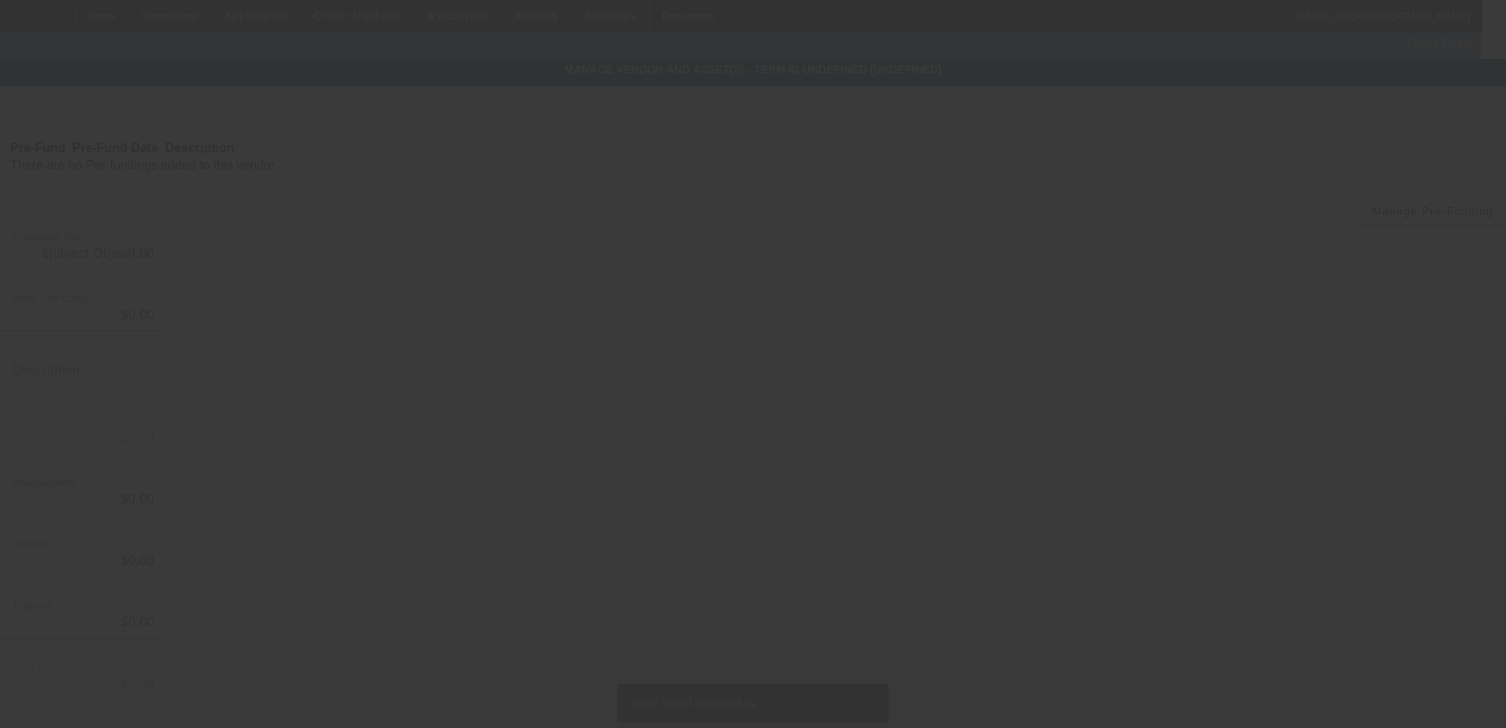
type input "$2,035,658.00"
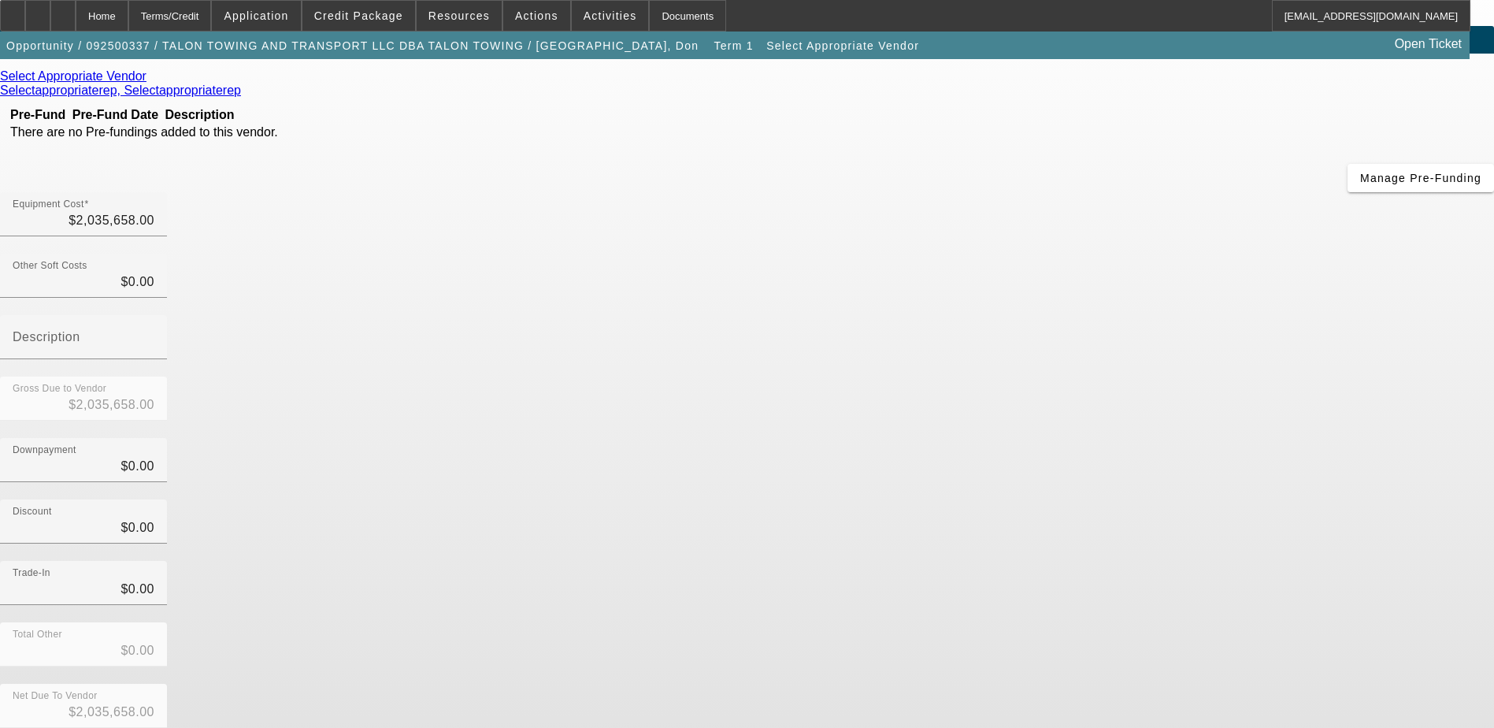
scroll to position [58, 0]
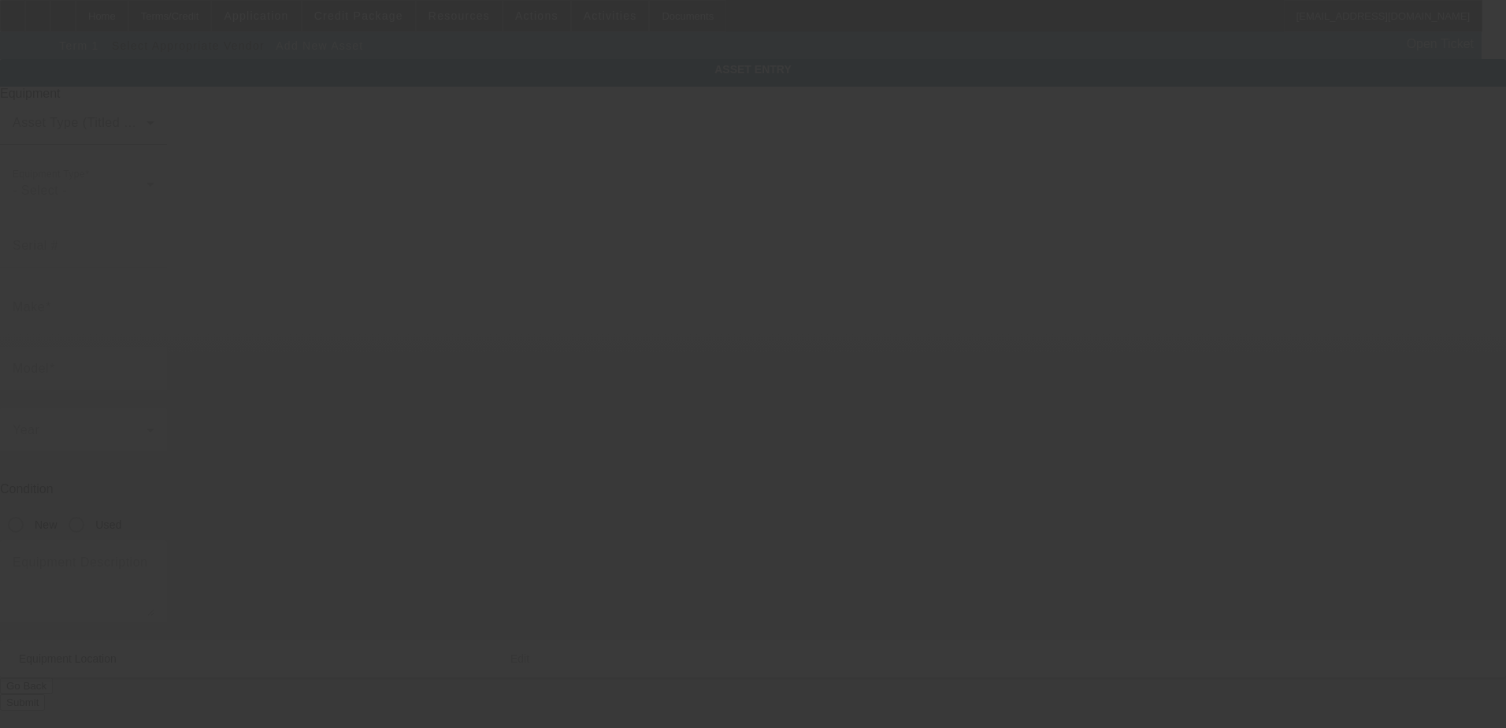
type input "5085 Pan American Blvd"
type input "North Port"
type input "34287"
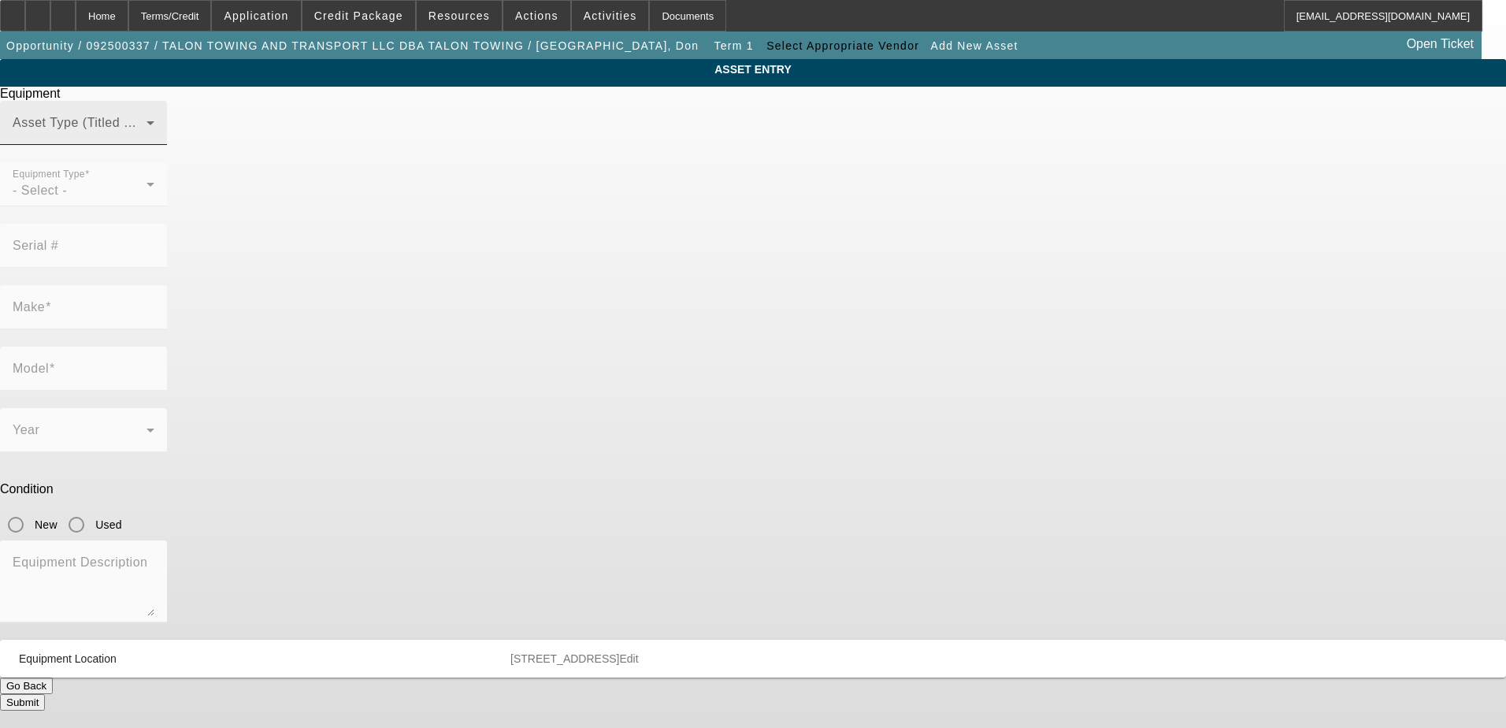
click at [147, 139] on span at bounding box center [80, 129] width 134 height 19
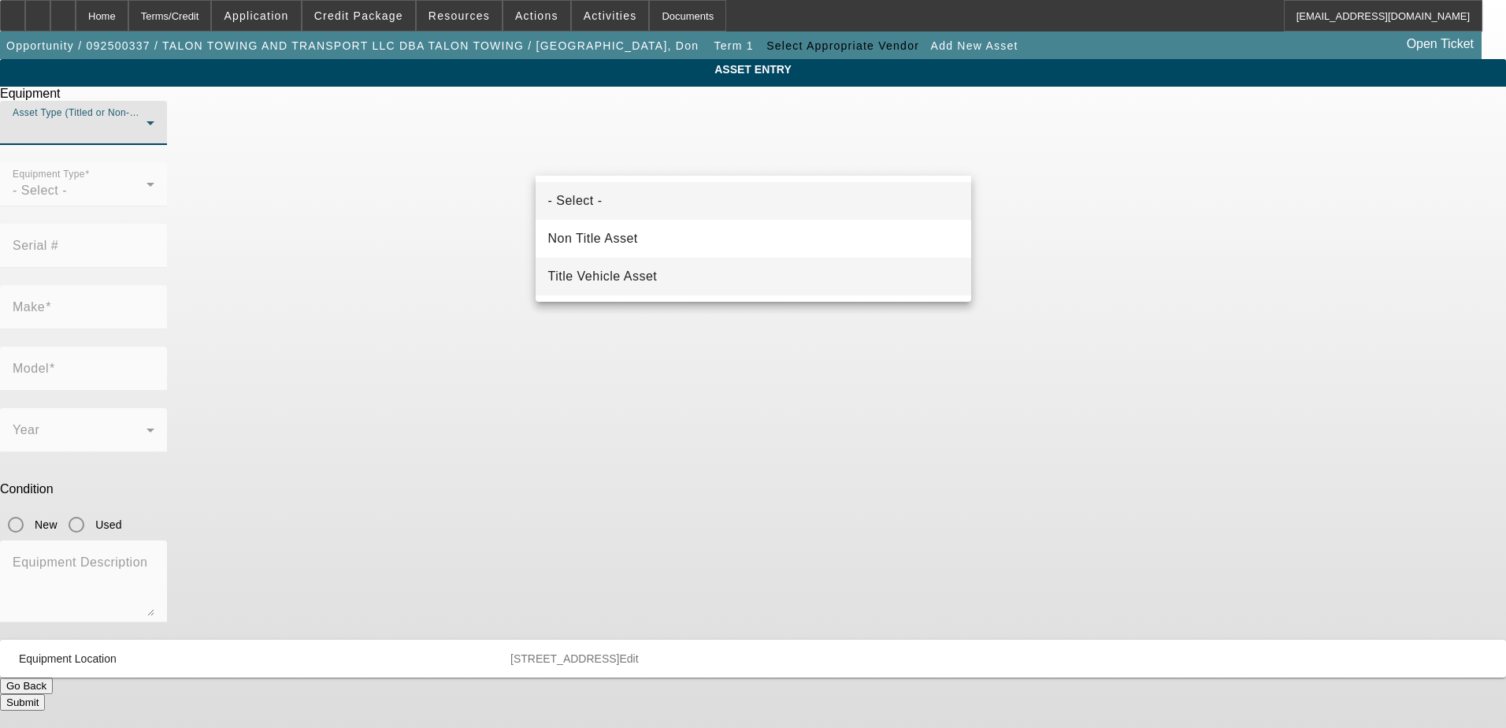
click at [652, 275] on span "Title Vehicle Asset" at bounding box center [603, 276] width 110 height 19
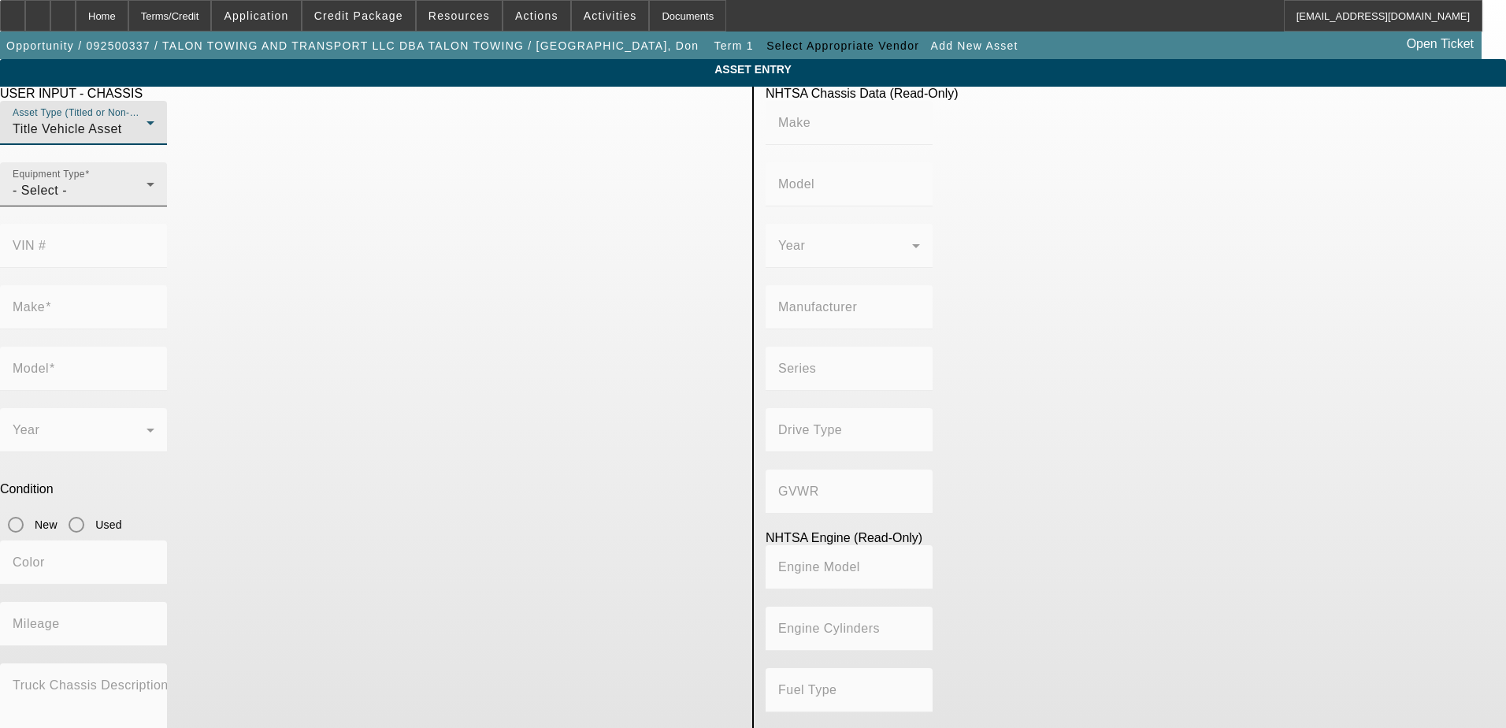
click at [160, 194] on icon at bounding box center [150, 184] width 19 height 19
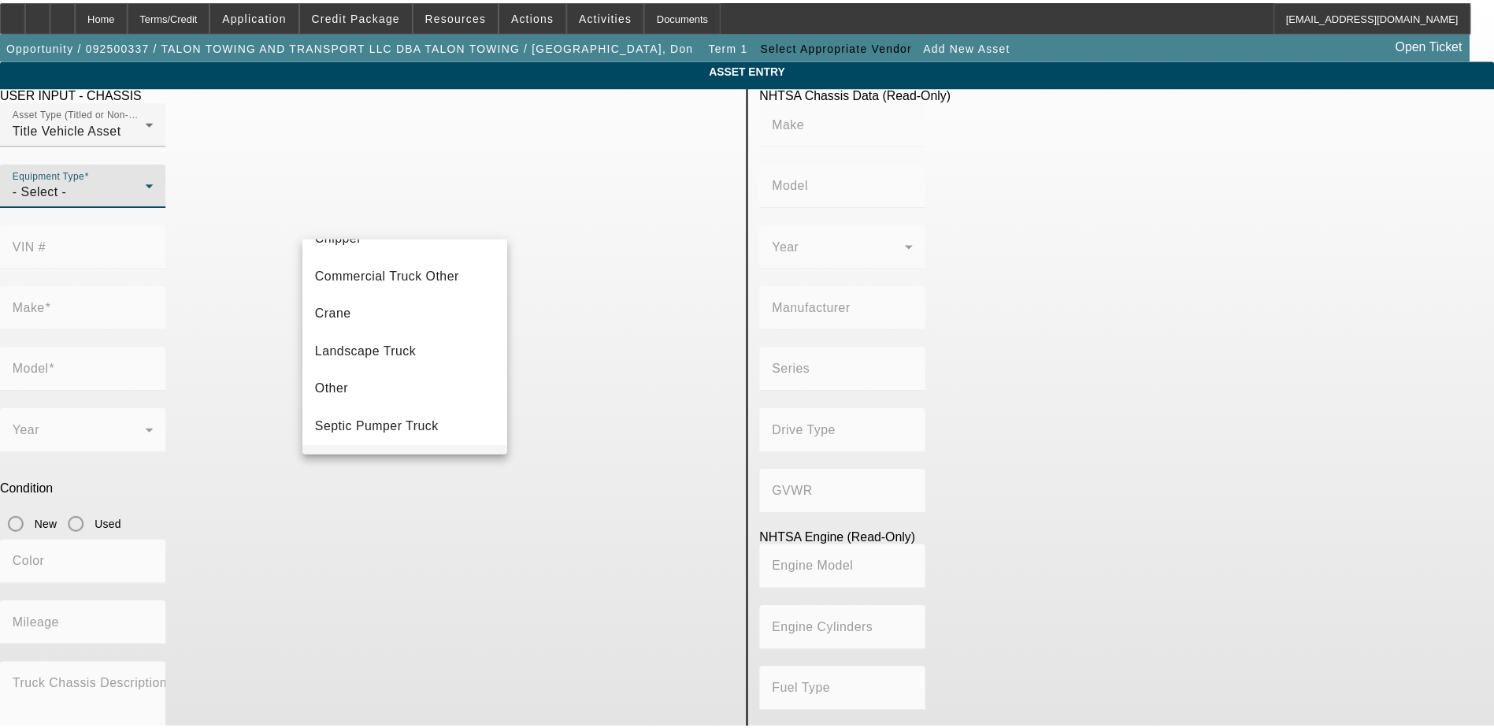
scroll to position [174, 0]
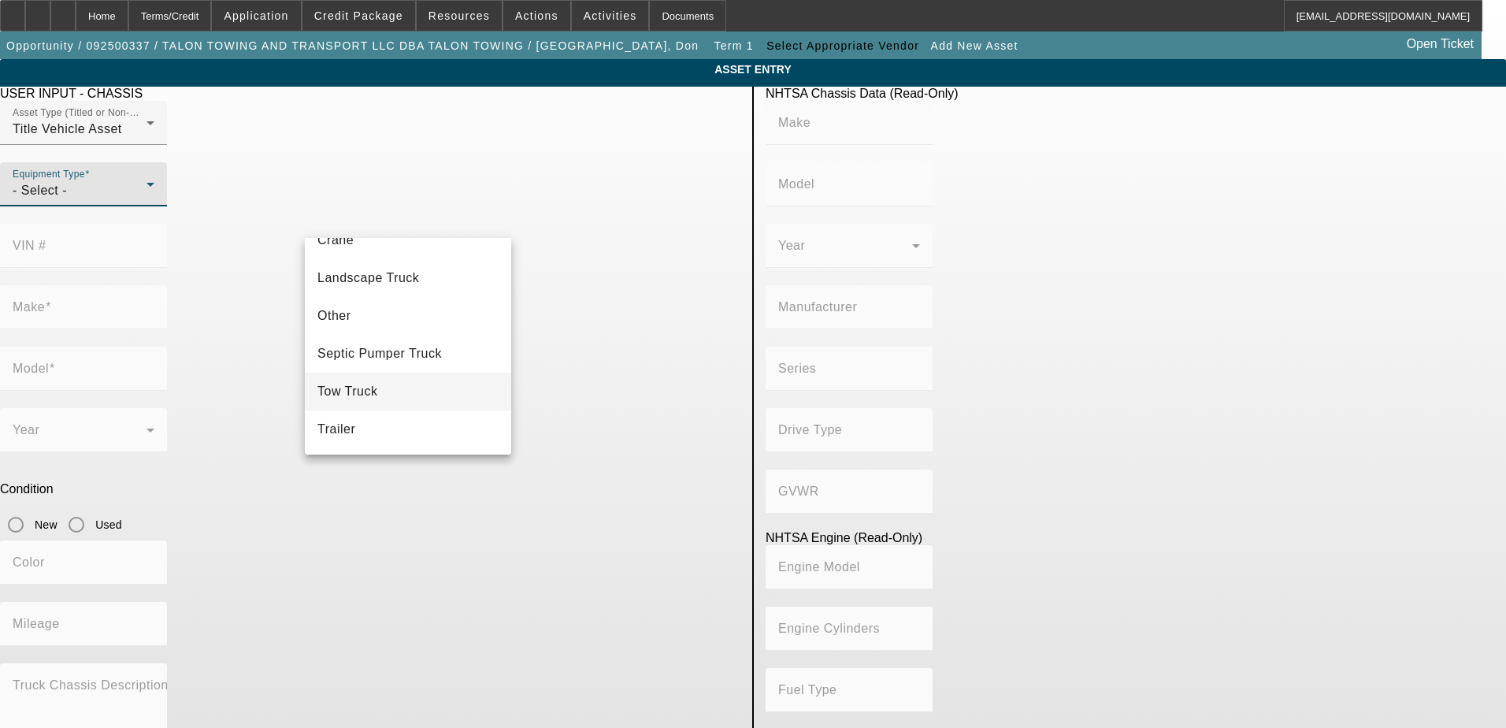
drag, startPoint x: 412, startPoint y: 423, endPoint x: 411, endPoint y: 389, distance: 33.9
click at [411, 389] on div "- Select - Boom/Bucket Truck Chipper Commercial Truck Other Crane Landscape Tru…" at bounding box center [408, 346] width 206 height 217
click at [411, 388] on mat-option "Tow Truck" at bounding box center [408, 392] width 206 height 38
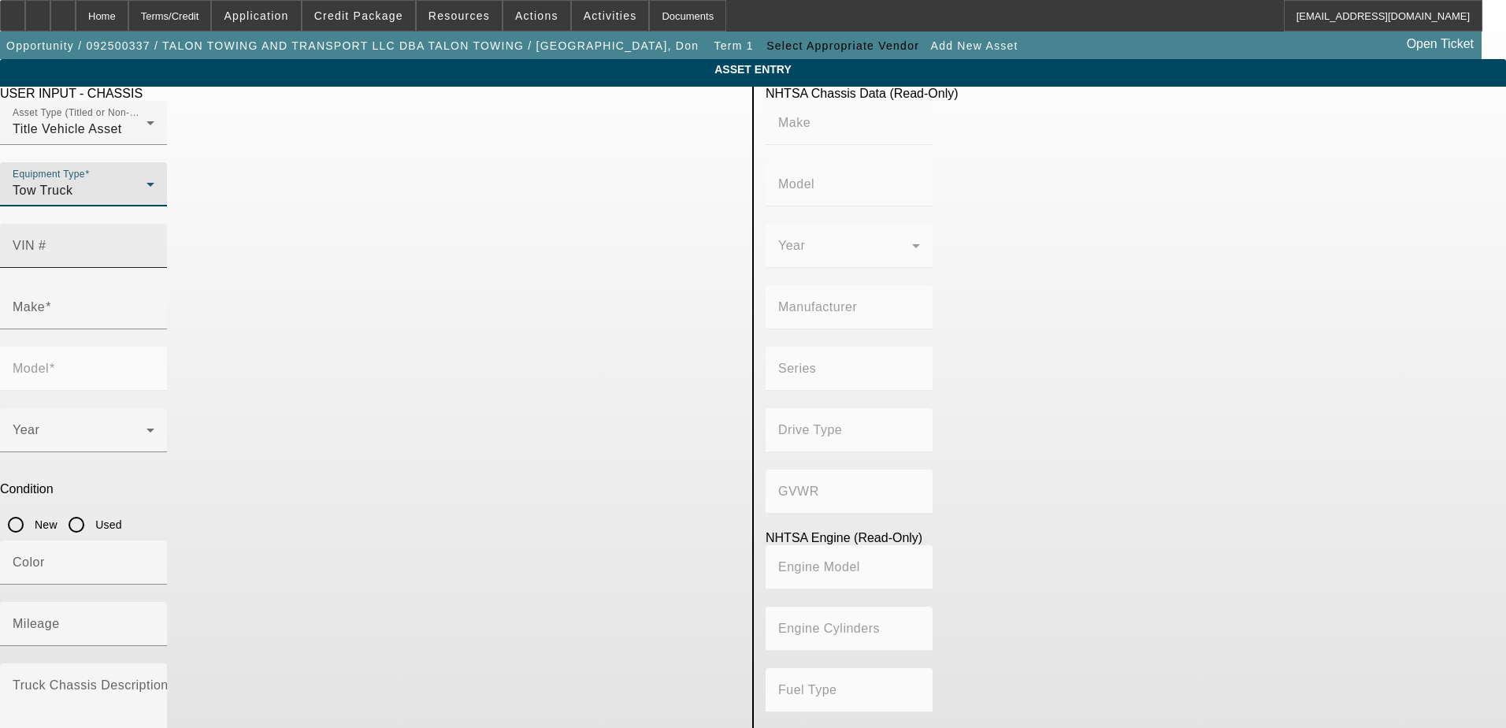
click at [154, 243] on input "VIN #" at bounding box center [84, 252] width 142 height 19
paste input "3C7WRMDL3NG329437"
type input "3C7WRMDL3NG329437"
type input "RAM"
type input "5500"
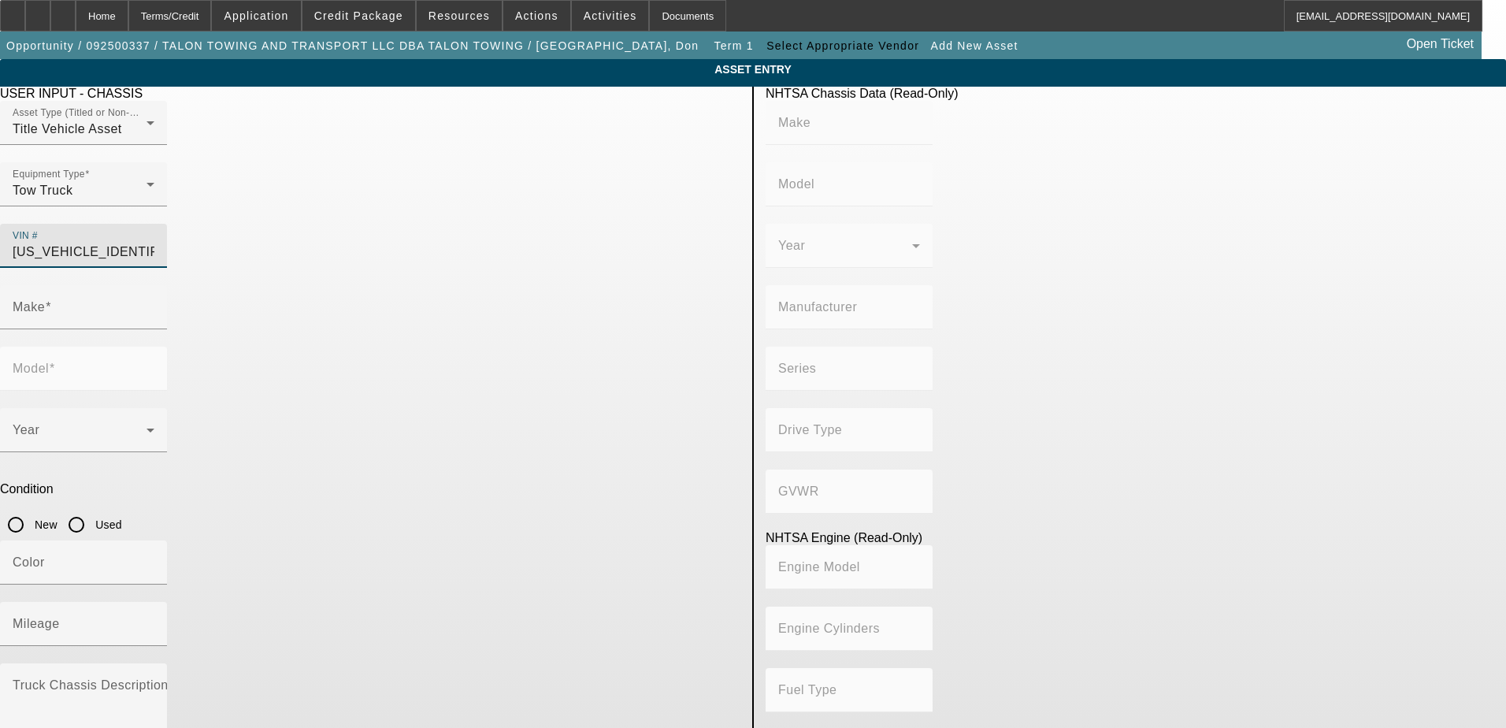
type input "CHRYSLER DE MEXICO TOLUCA"
type input "4x2"
type input "Class 5: 16,001 - 19,500 lb (7,258 - 8,845 kg)"
type input "6"
type input "Diesel"
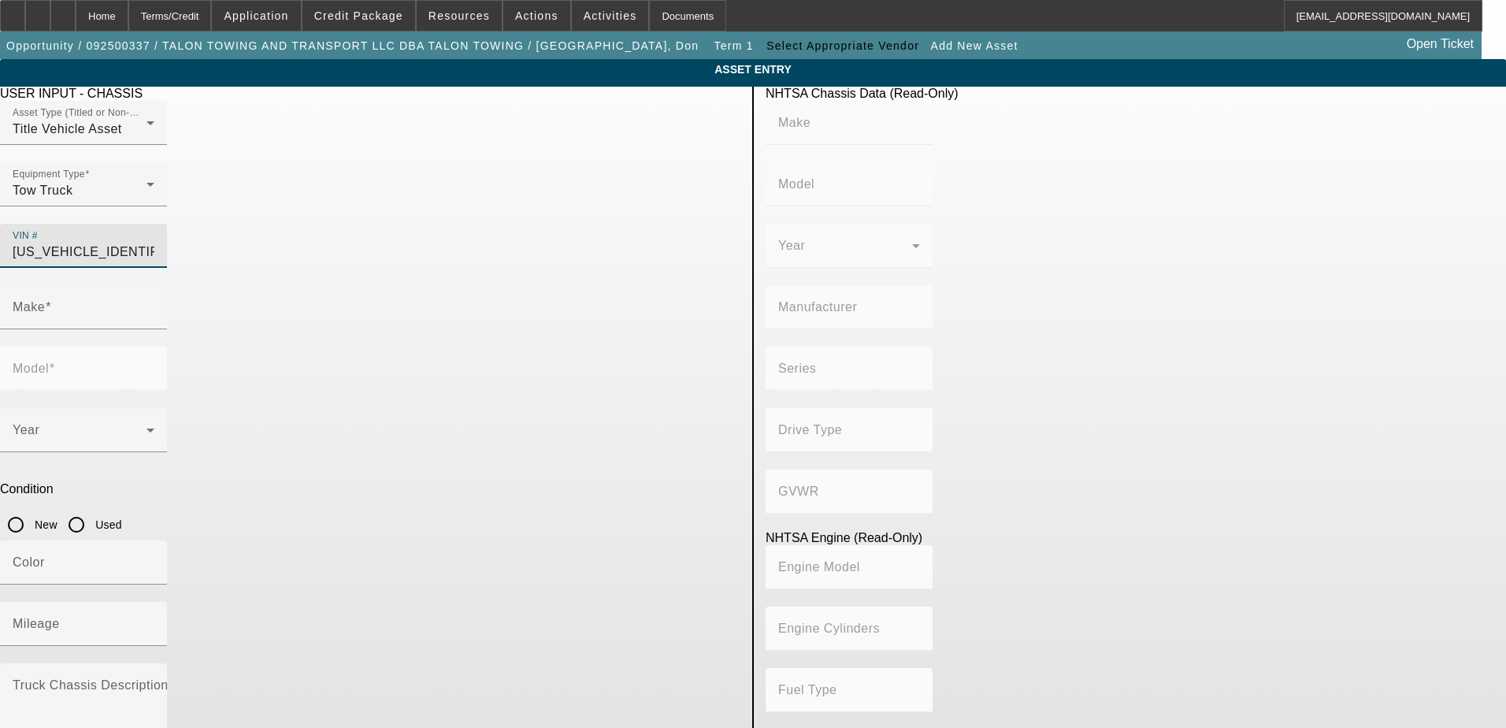
type input "408.85908543470"
type input "6.7"
type input "RAM"
type input "5500"
type input "3C7WRMDL3NG329437"
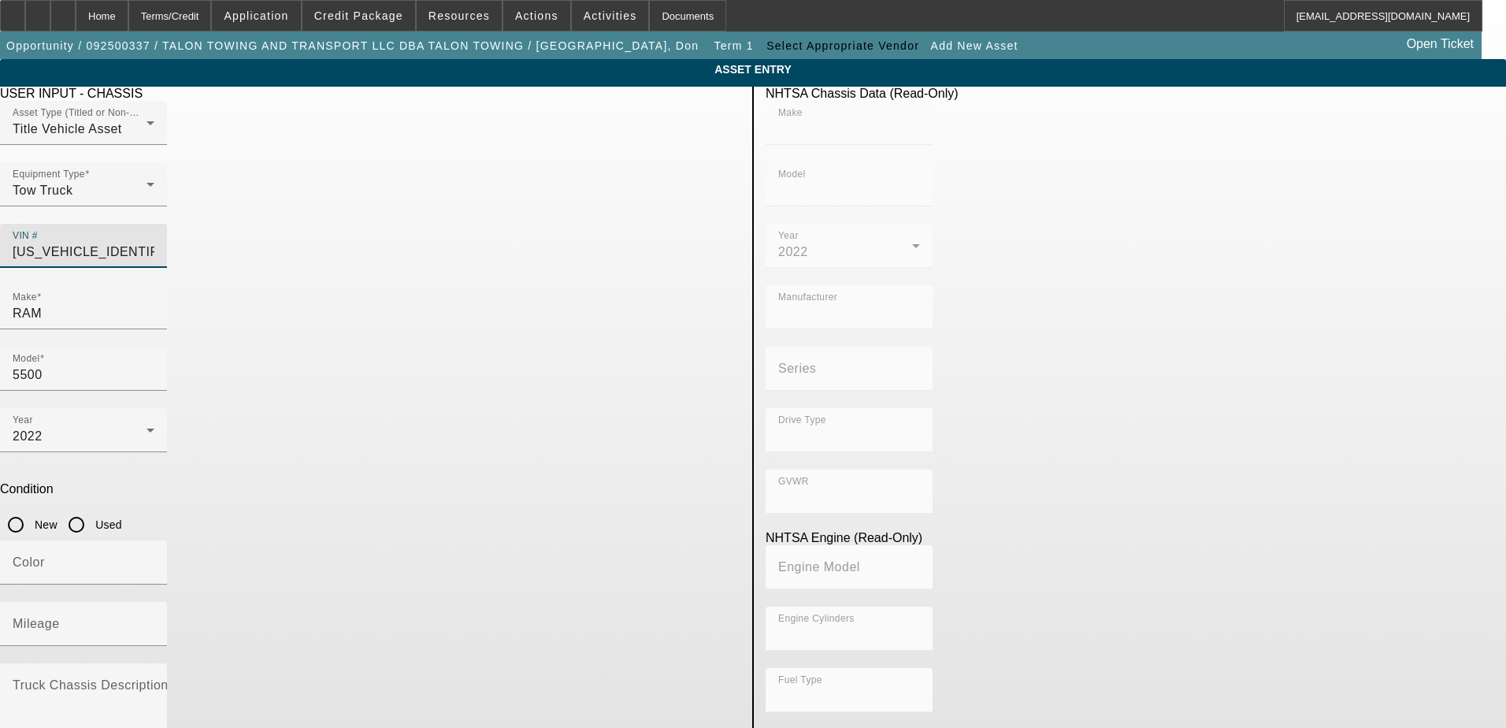
click at [92, 509] on input "Used" at bounding box center [77, 525] width 32 height 32
radio input "true"
type input "RAM"
type input "5500"
type input "CHRYSLER DE MEXICO TOLUCA"
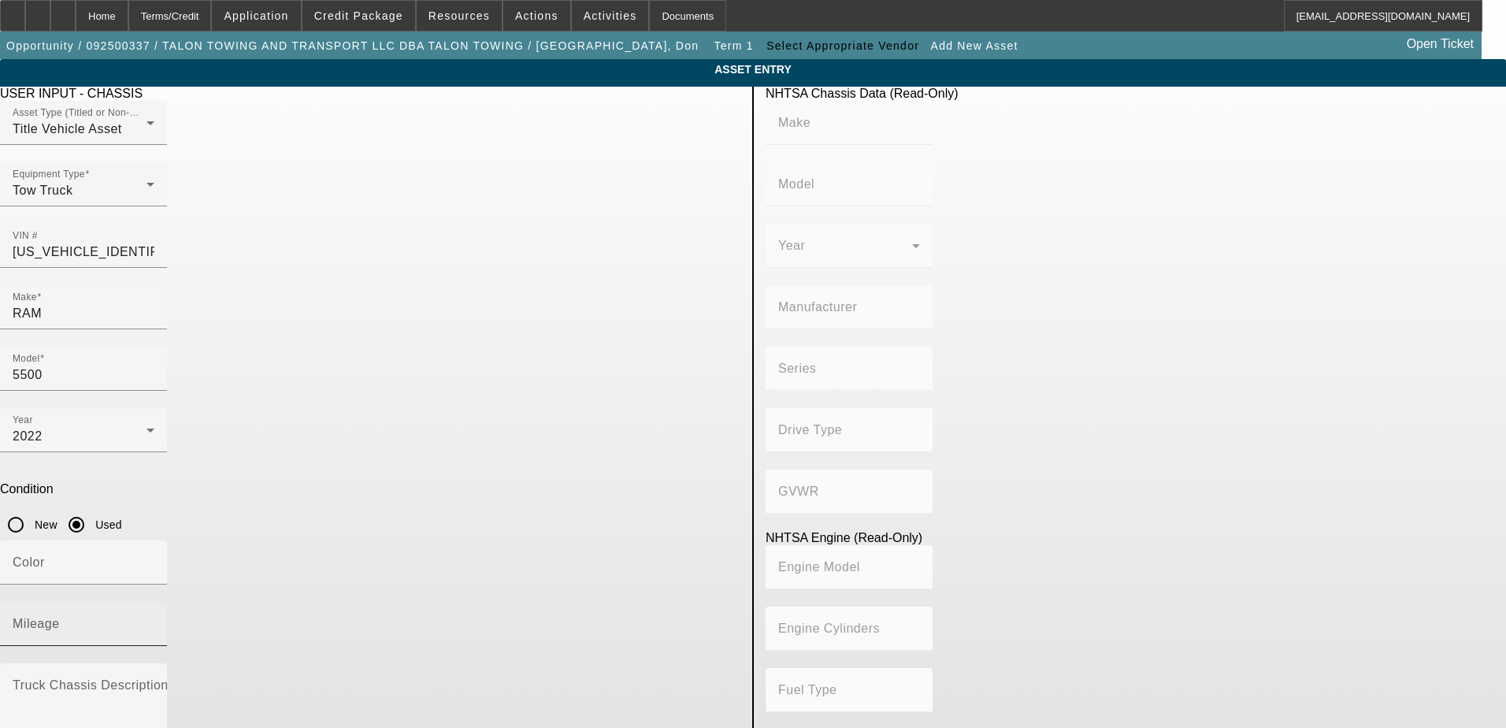
type input "4x2"
type input "Class 5: 16,001 - 19,500 lb (7,258 - 8,845 kg)"
type input "6"
type input "Diesel"
type input "408.85908543470"
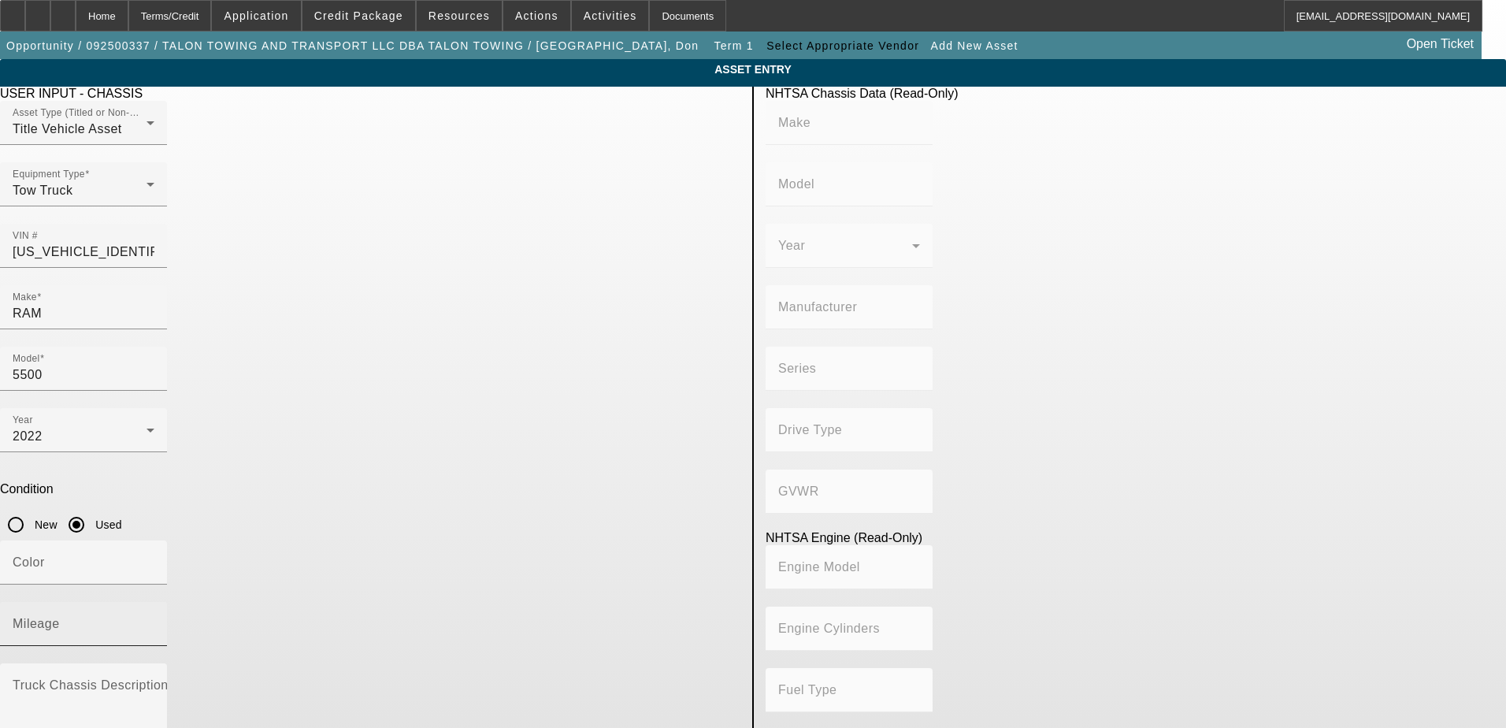
type input "6.7"
click at [60, 617] on mat-label "Mileage" at bounding box center [36, 623] width 47 height 13
click at [154, 621] on input "Mileage" at bounding box center [84, 630] width 142 height 19
type input "51470"
click at [521, 540] on div "Color" at bounding box center [370, 570] width 741 height 61
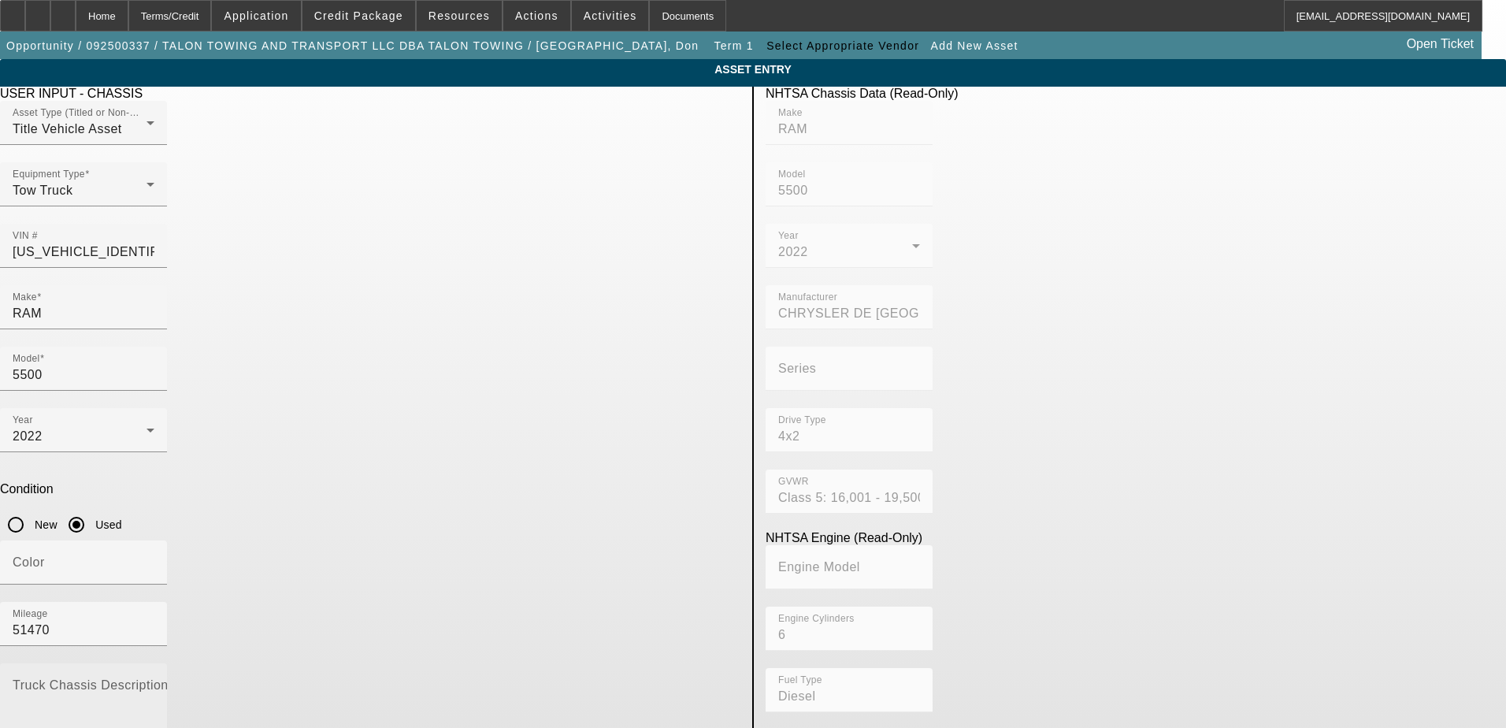
click at [154, 663] on div "Truck Chassis Description (Describe the truck chassis only)" at bounding box center [84, 704] width 142 height 82
type textarea "R"
type textarea "2022 Ram 5500 Rollback"
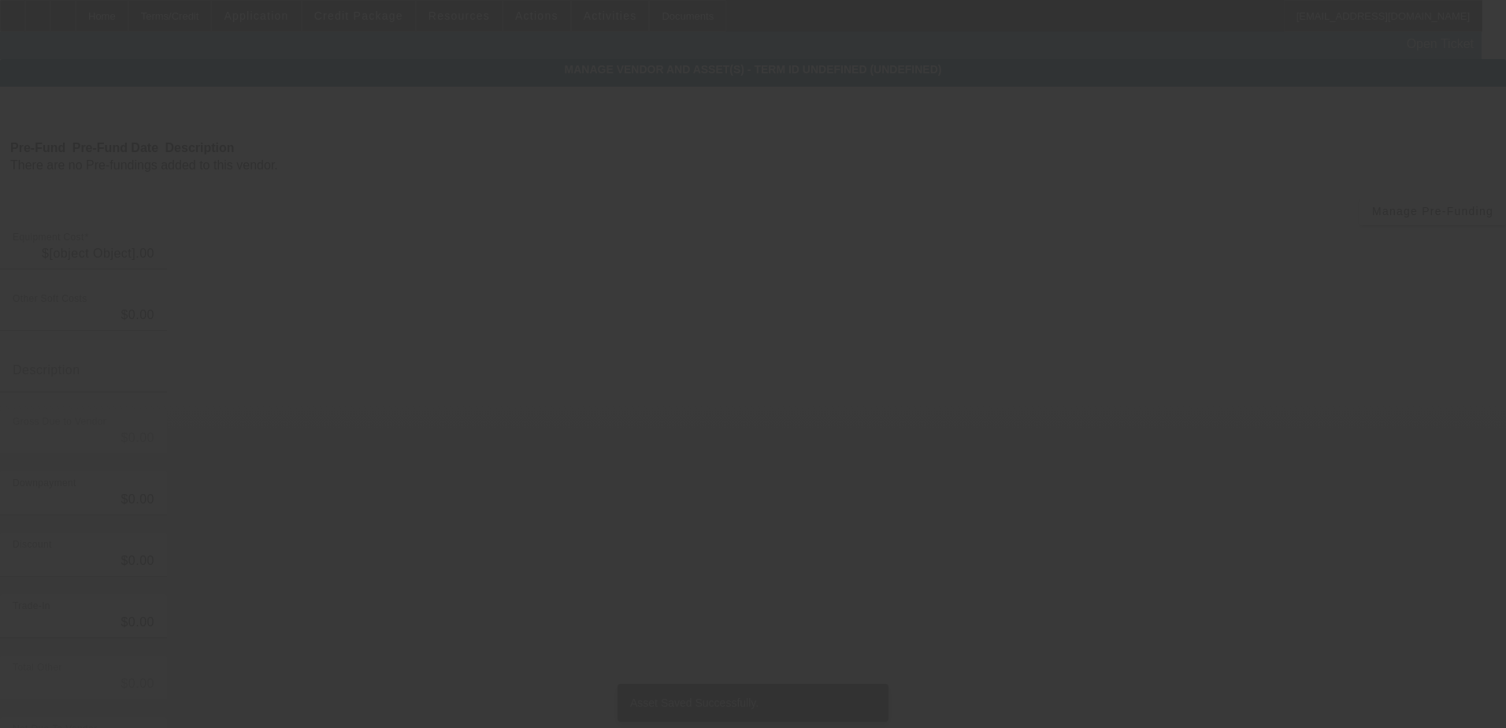
type input "$2,035,658.00"
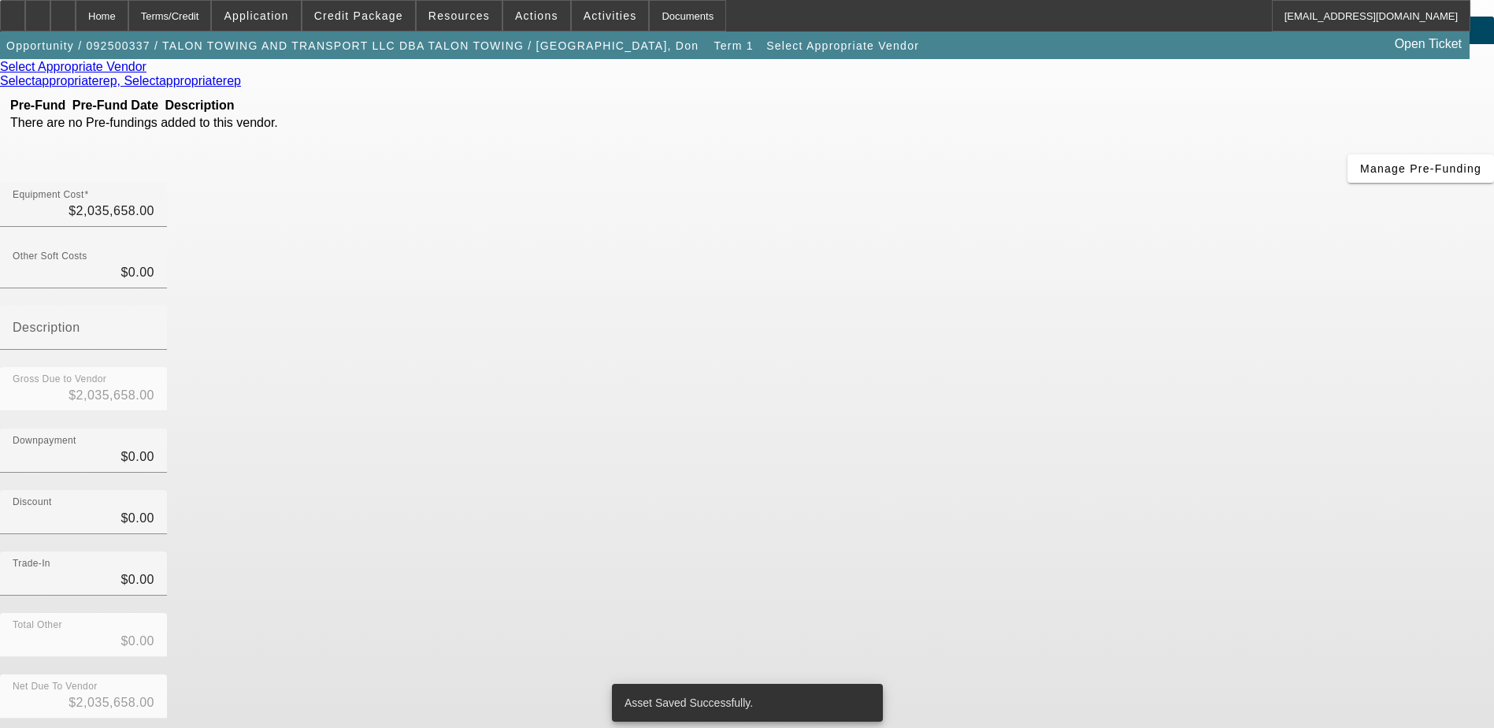
scroll to position [81, 0]
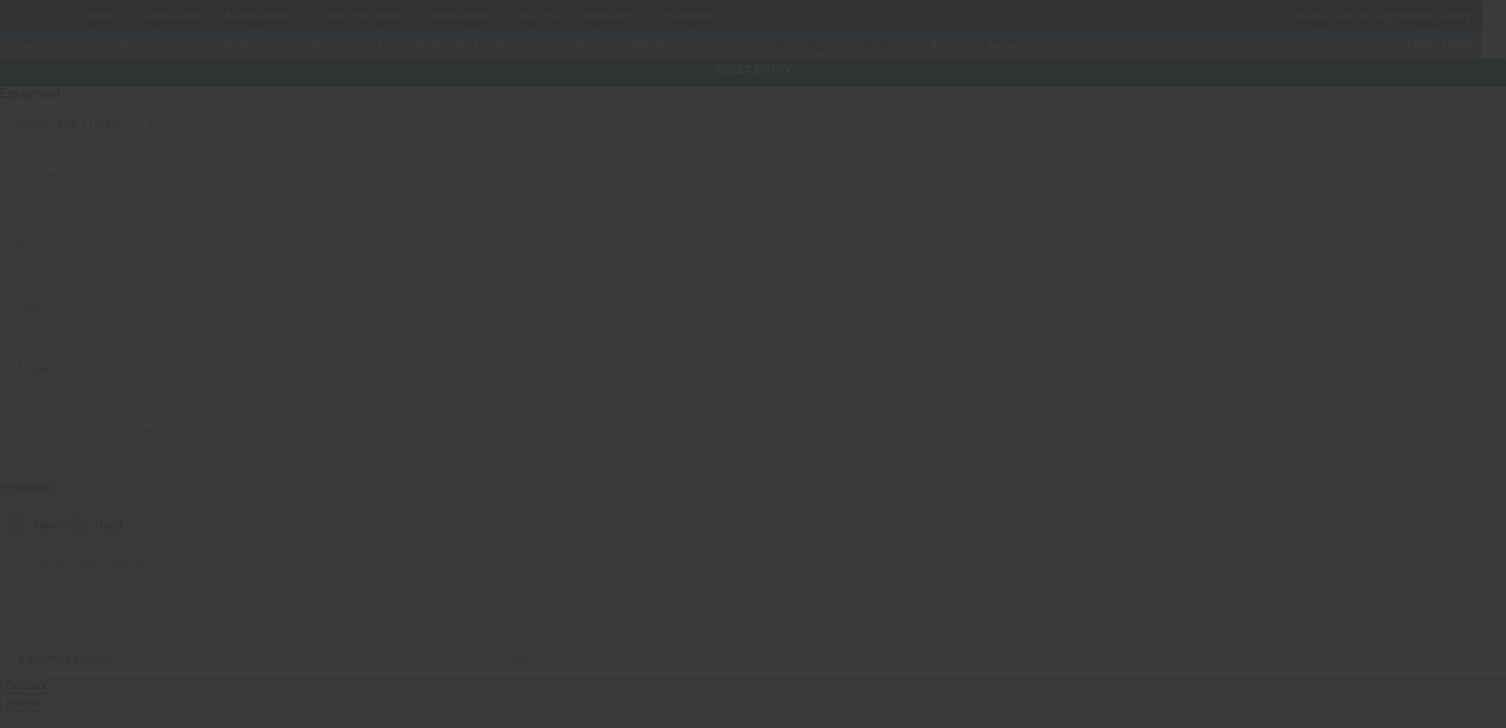
type input "5085 Pan American Blvd"
type input "North Port"
type input "34287"
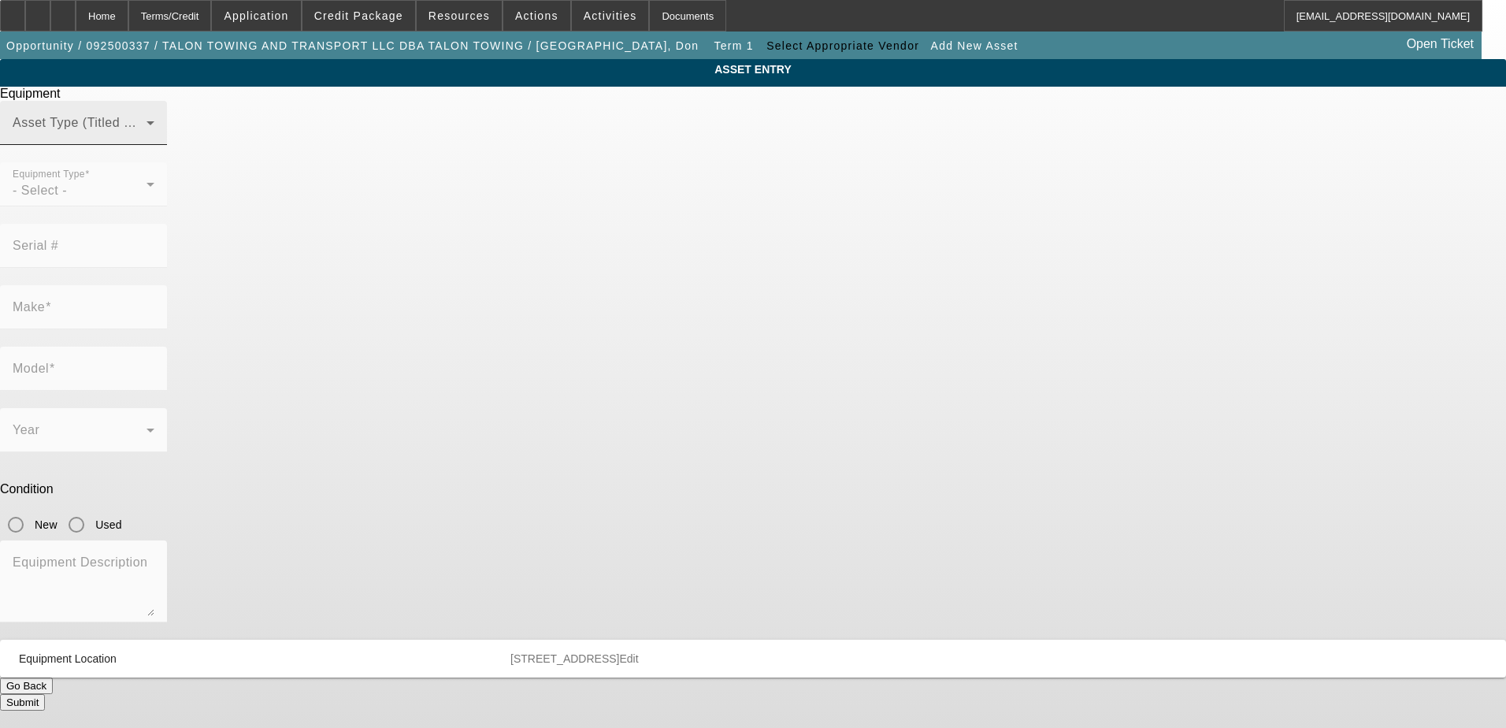
click at [147, 139] on span at bounding box center [80, 129] width 134 height 19
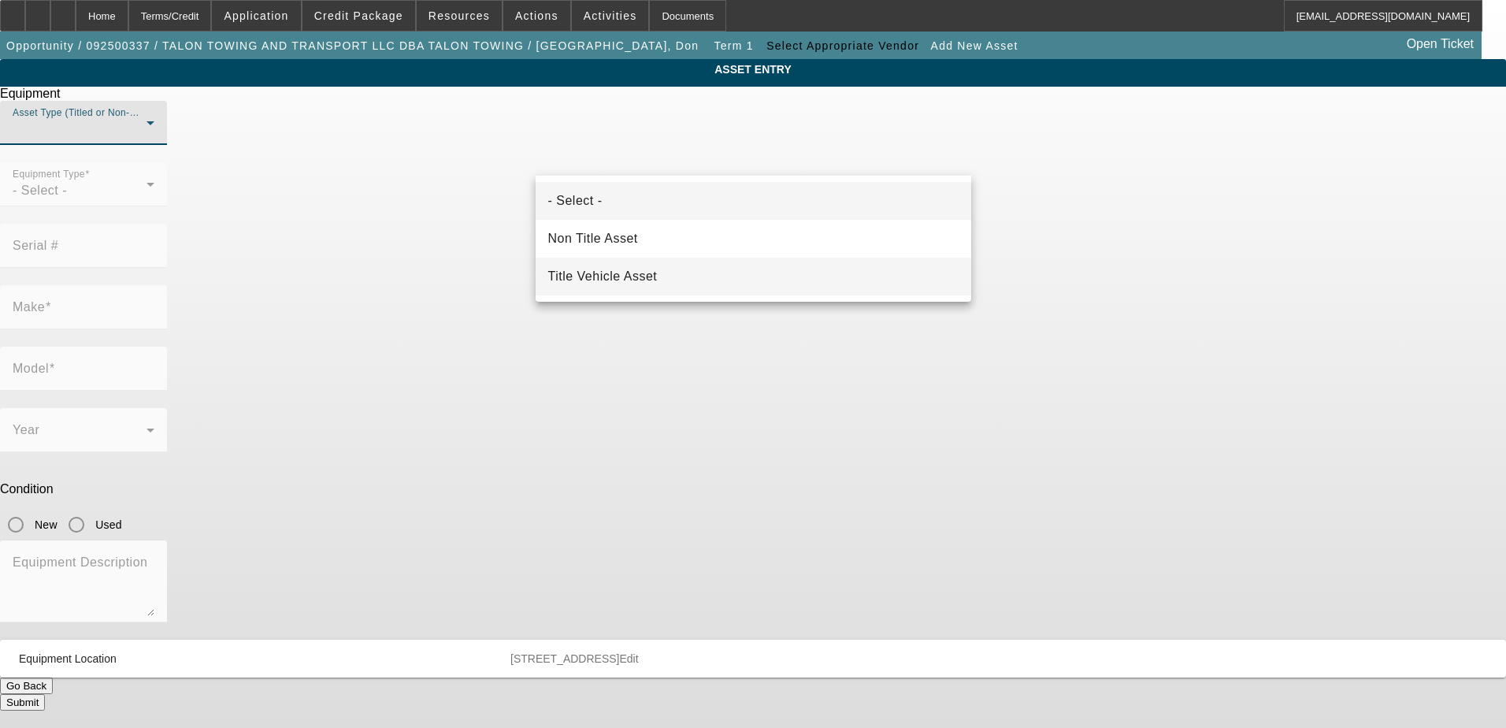
click at [659, 275] on mat-option "Title Vehicle Asset" at bounding box center [754, 277] width 436 height 38
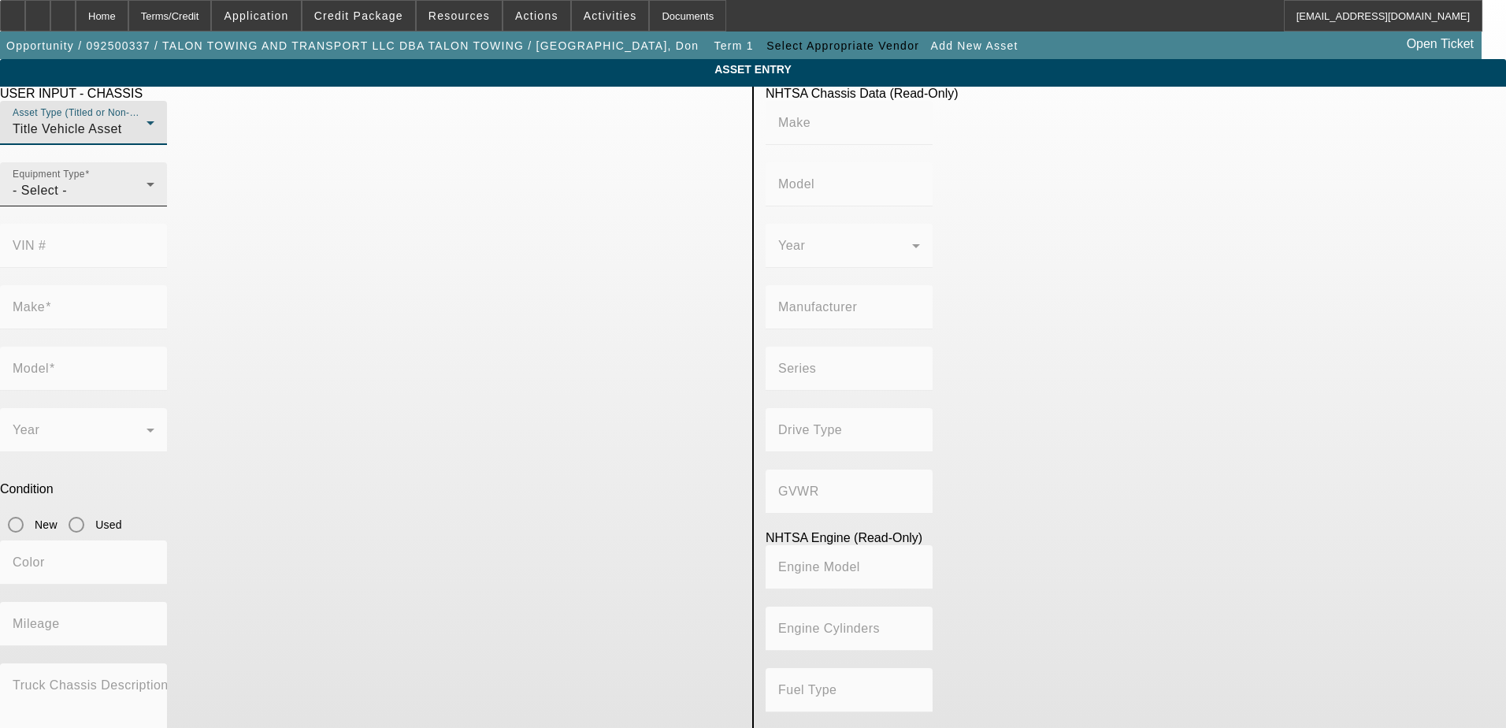
click at [147, 200] on div "- Select -" at bounding box center [80, 190] width 134 height 19
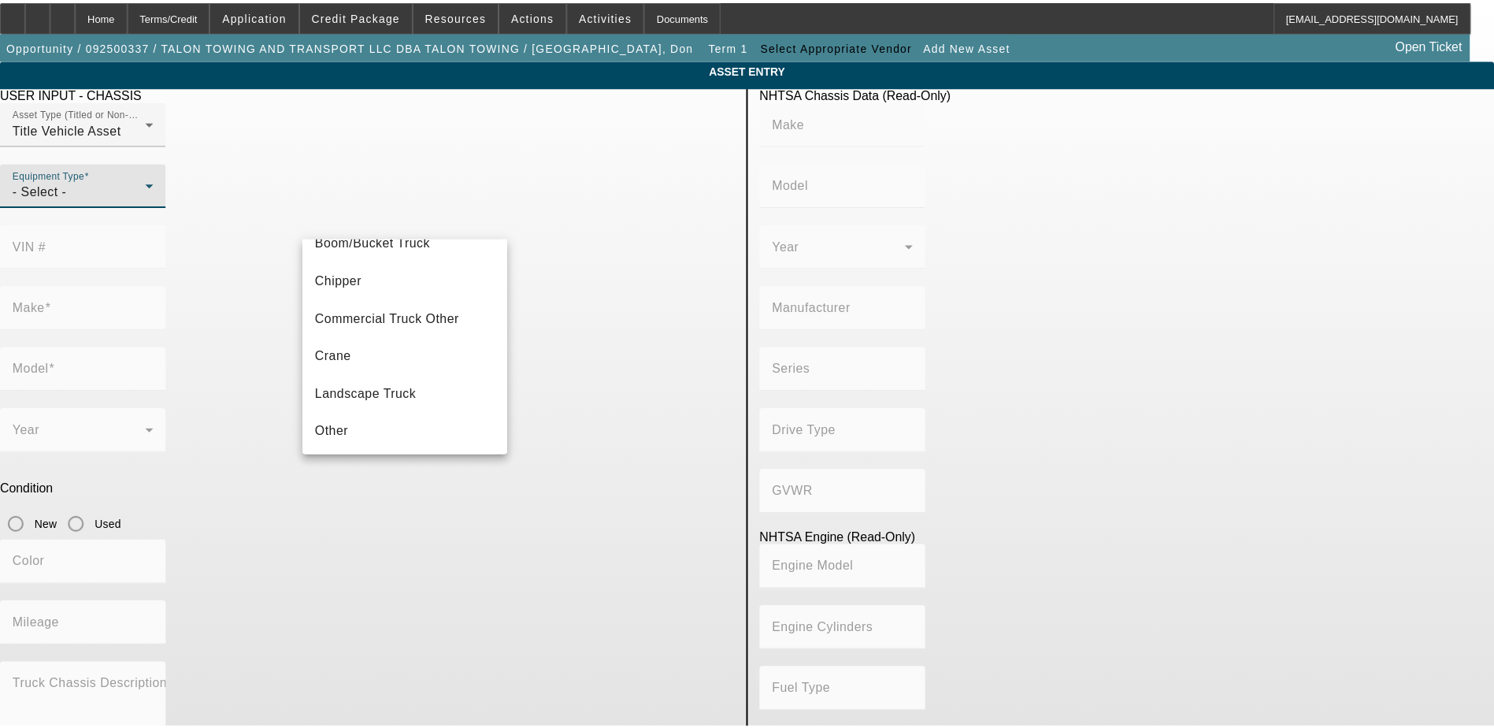
scroll to position [174, 0]
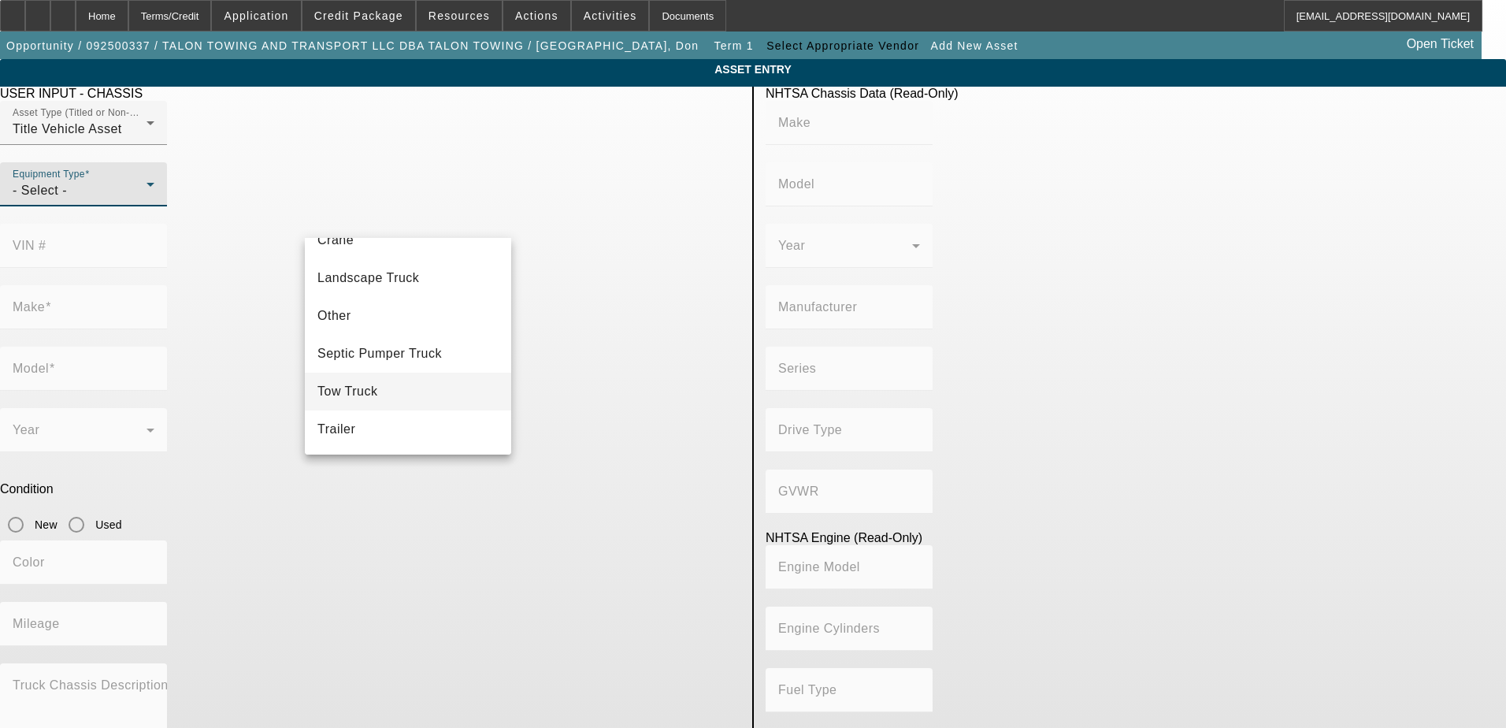
click at [414, 392] on mat-option "Tow Truck" at bounding box center [408, 392] width 206 height 38
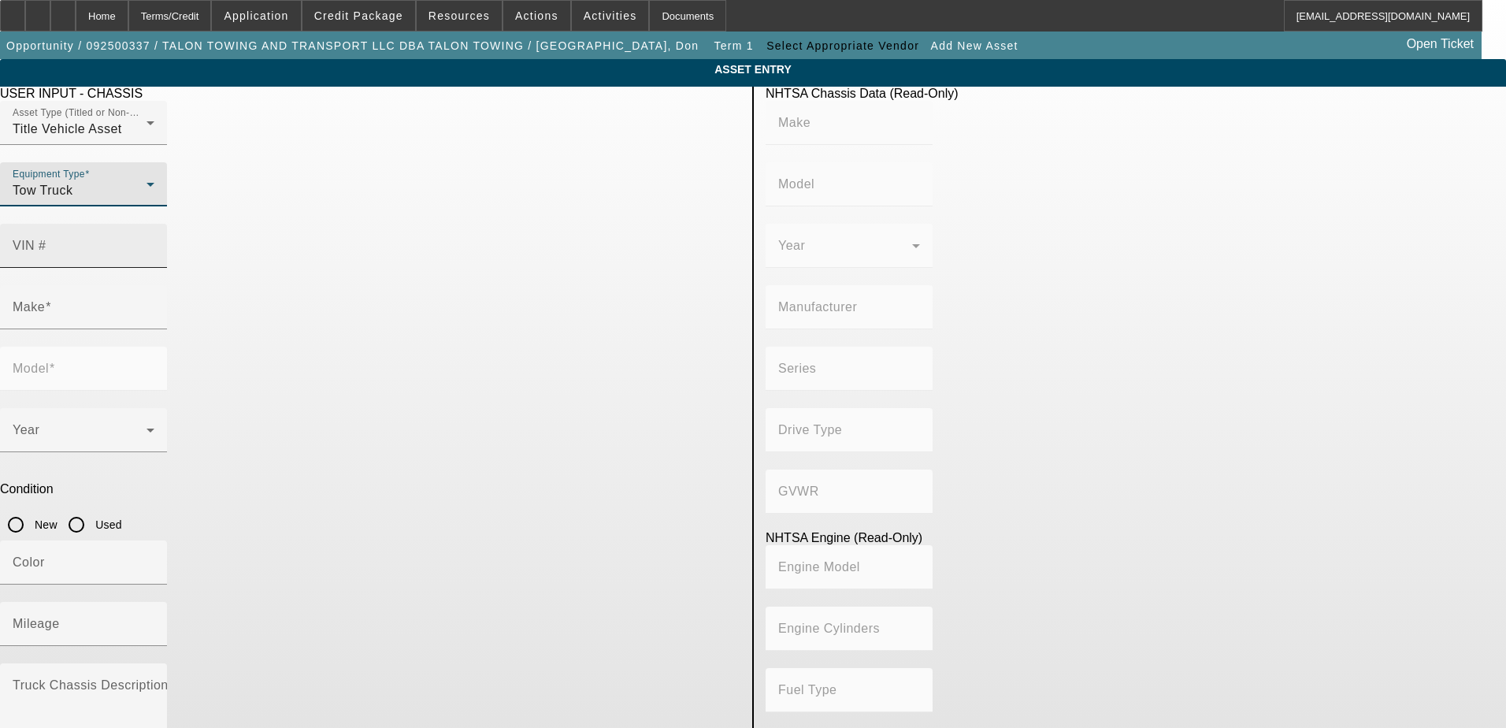
click at [154, 243] on input "VIN #" at bounding box center [84, 252] width 142 height 19
click at [46, 239] on mat-label "VIN #" at bounding box center [30, 245] width 34 height 13
click at [154, 243] on input "VIN #" at bounding box center [84, 252] width 142 height 19
paste input "3C7WRNBLXPG545460"
type input "3C7WRNBLXPG545460"
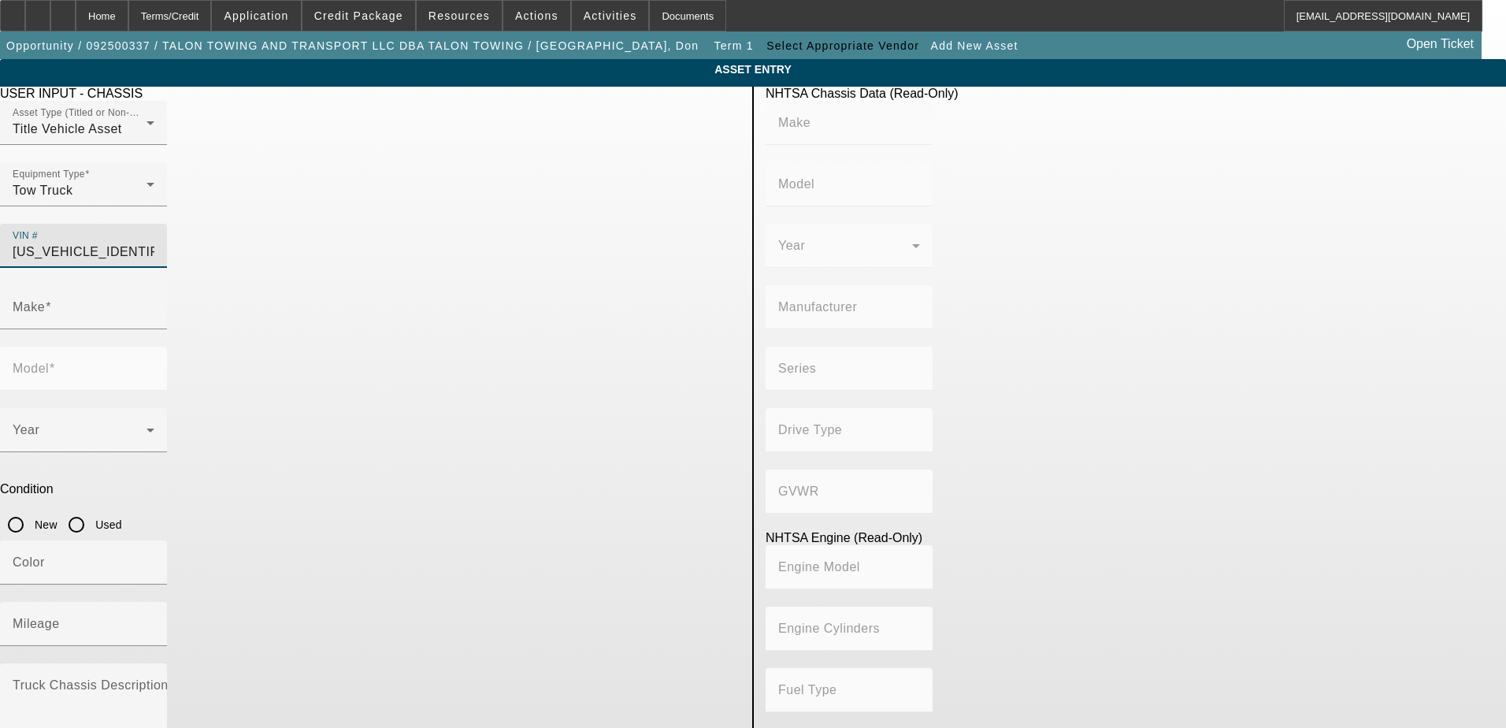
type input "RAM"
type input "5500"
type input "CHRYSLER DE MEXICO TOLUCA"
type input "DP"
type input "4WD/4-Wheel Drive/4x4"
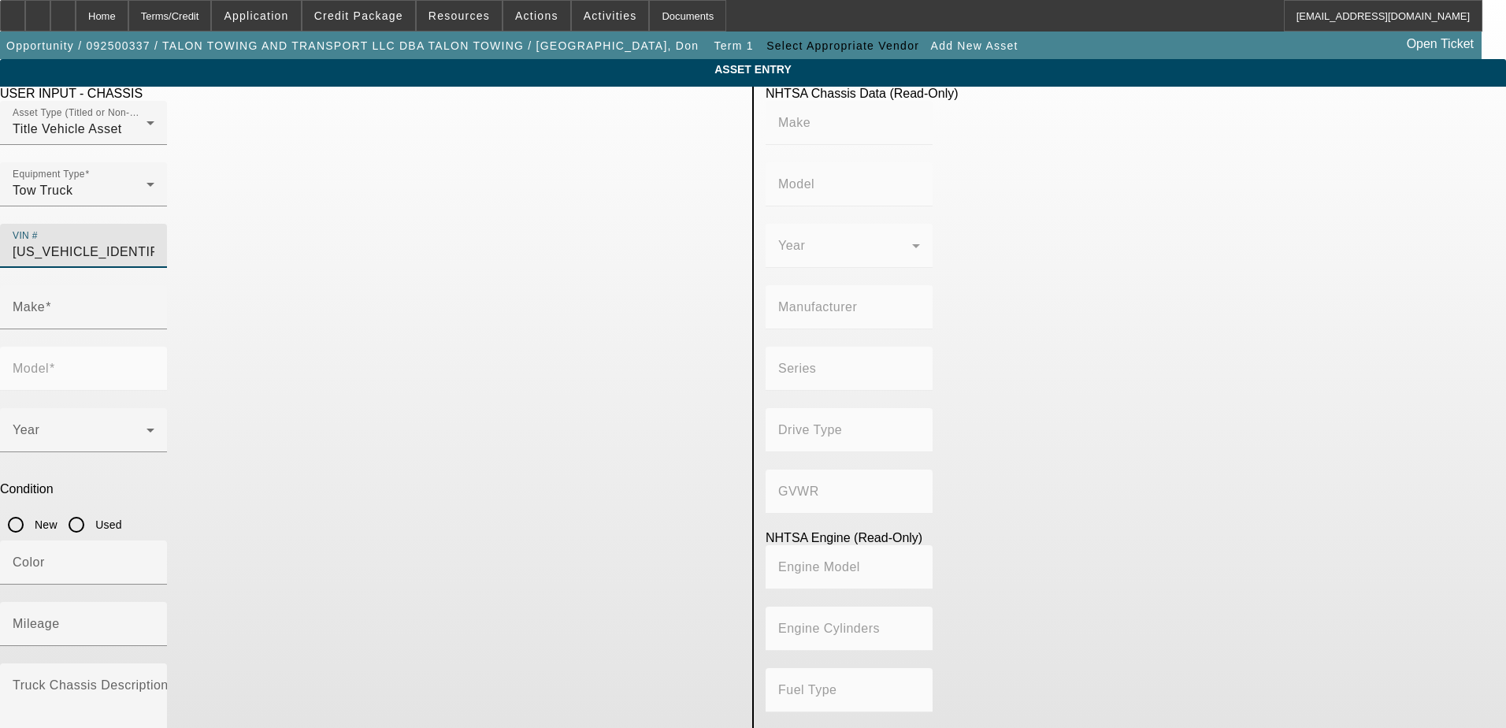
type input "Class 5: 16,001 - 19,500 lb (7,258 - 8,845 kg)"
type input "6"
type input "Diesel"
type input "408.85908543470"
type input "6.7"
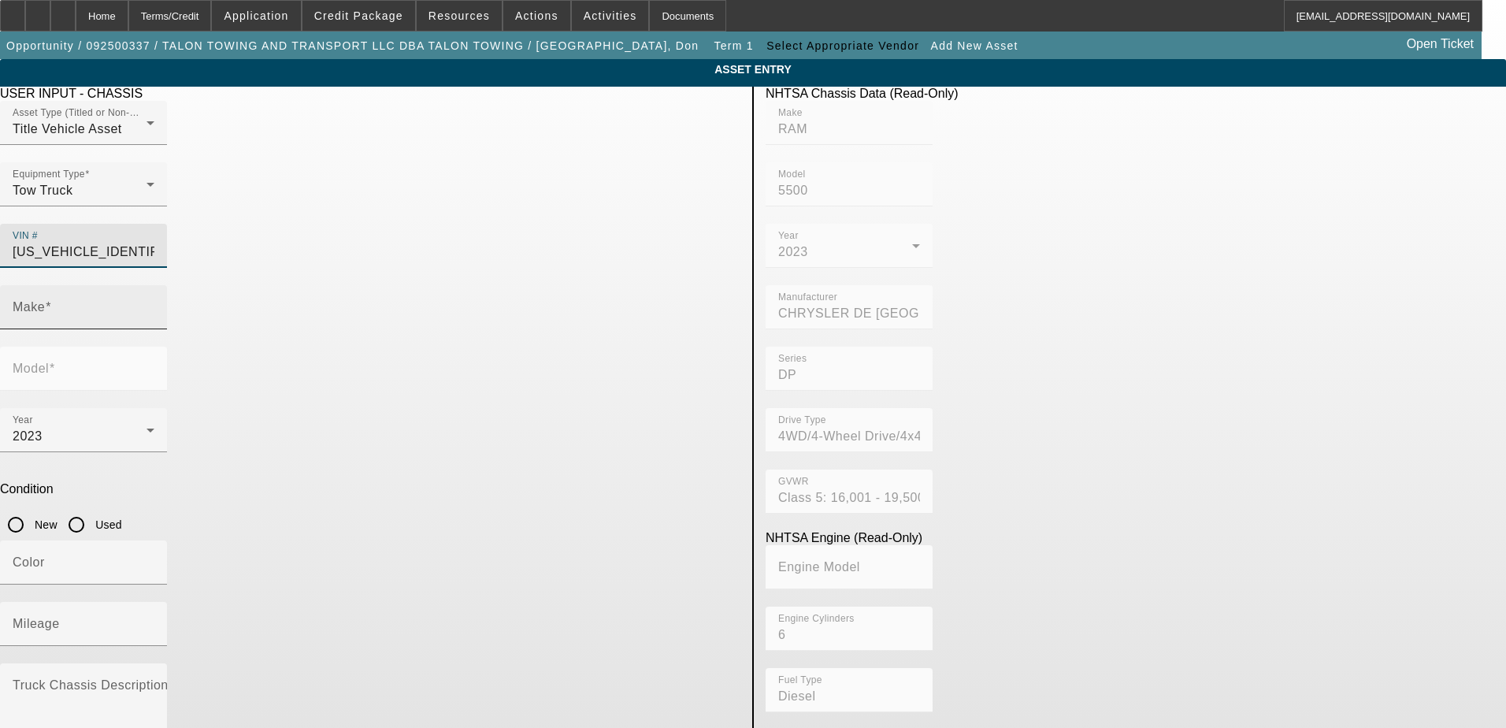
type input "RAM"
type input "5500"
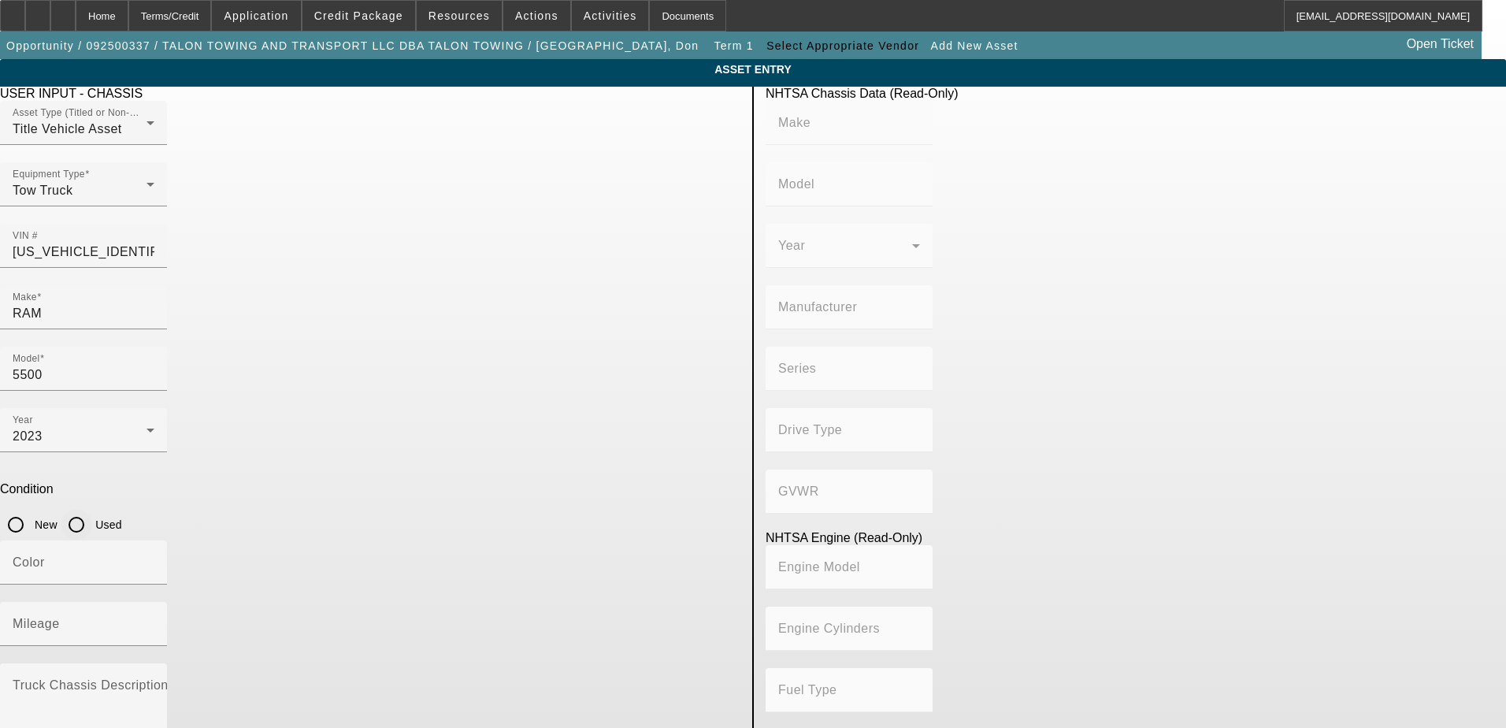
click at [92, 509] on input "Used" at bounding box center [77, 525] width 32 height 32
click at [60, 617] on mat-label "Mileage" at bounding box center [36, 623] width 47 height 13
click at [154, 621] on input "Mileage" at bounding box center [84, 630] width 142 height 19
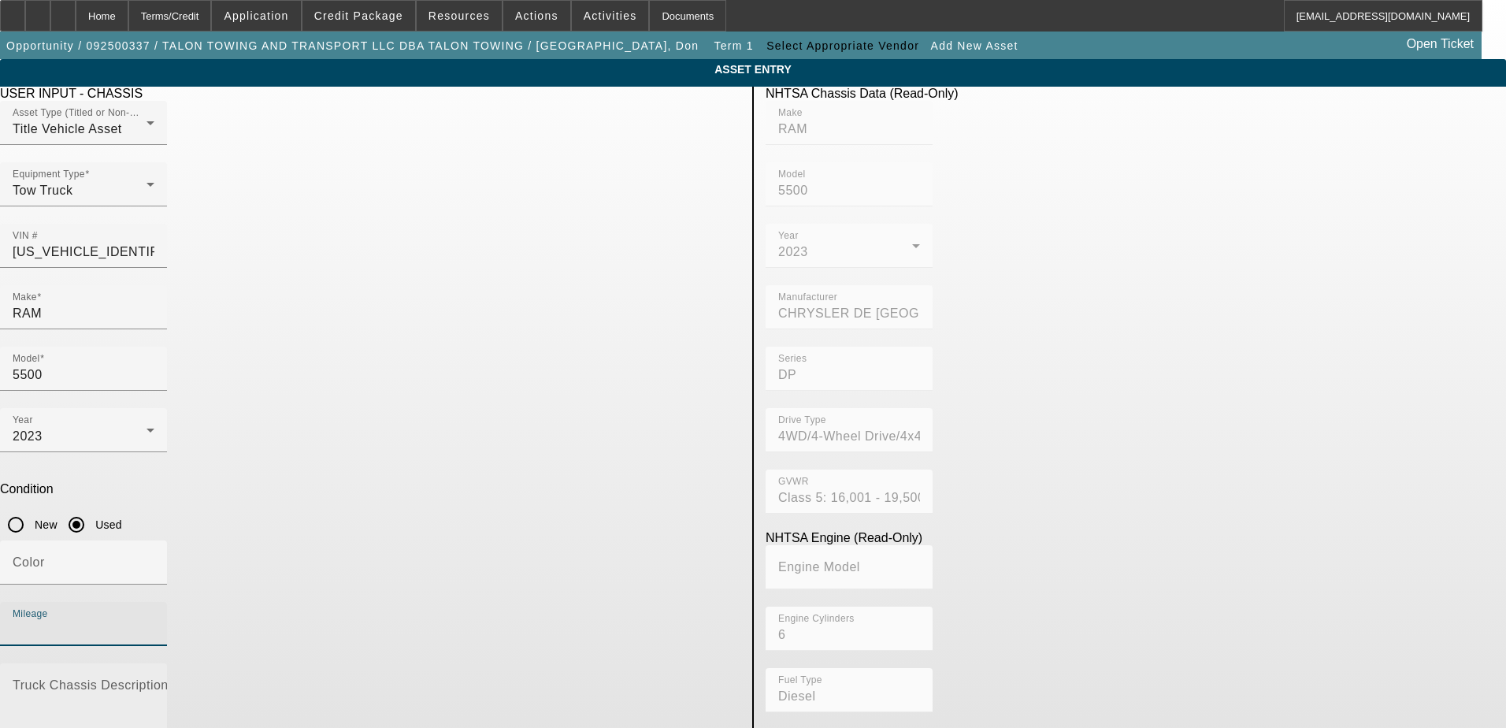
click at [367, 678] on mat-label "Truck Chassis Description (Describe the truck chassis only)" at bounding box center [190, 684] width 355 height 13
click at [154, 682] on textarea "Truck Chassis Description (Describe the truck chassis only)" at bounding box center [84, 710] width 142 height 57
click at [154, 621] on input "Mileage" at bounding box center [84, 630] width 142 height 19
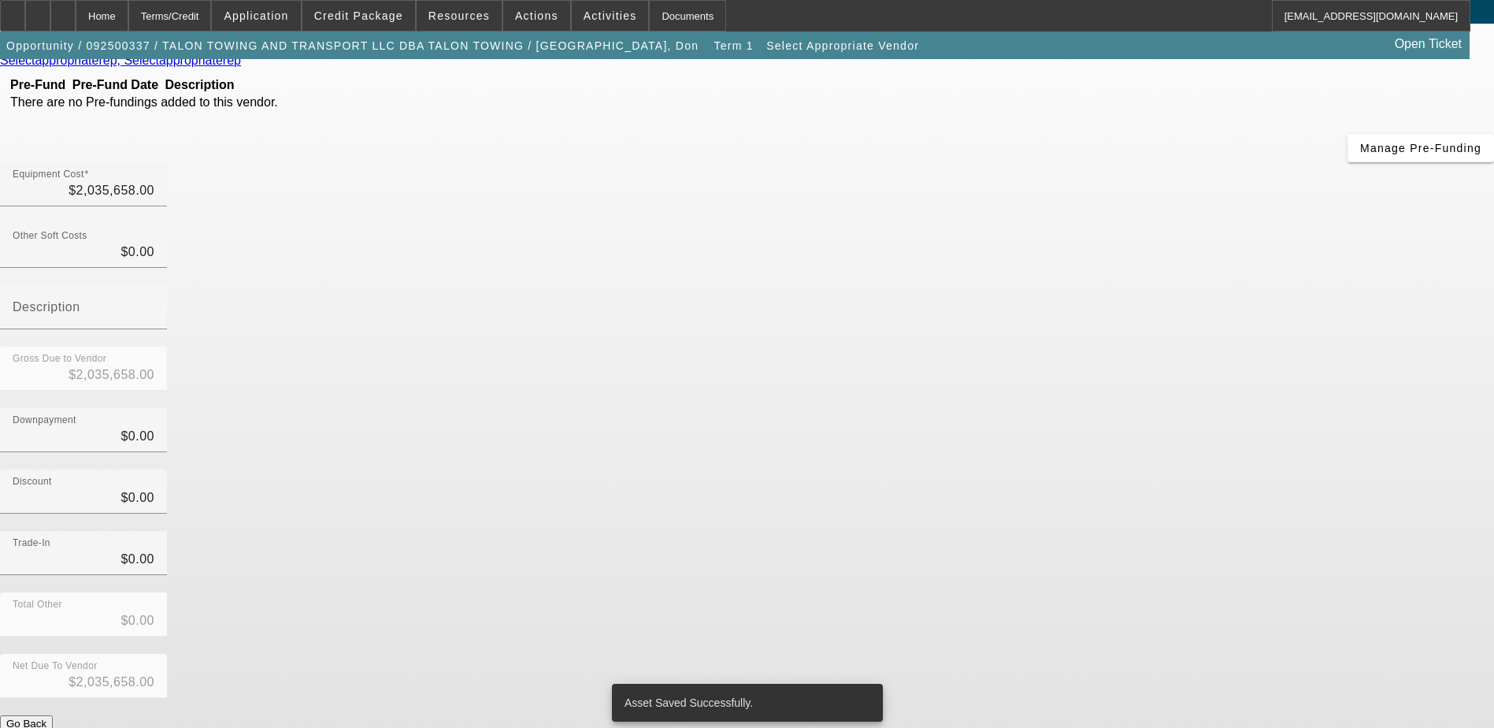
scroll to position [104, 0]
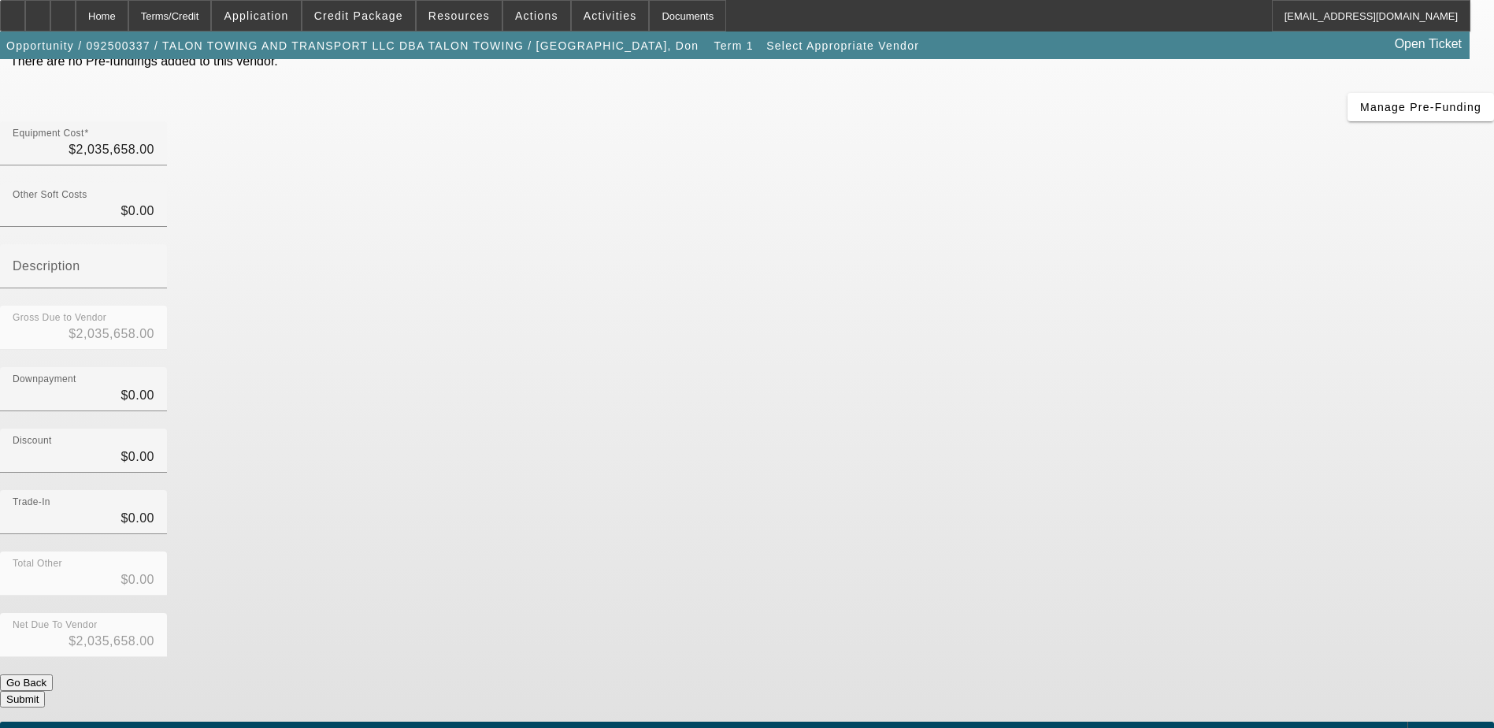
click at [681, 310] on div "Select Appropriate Vendor Selectappropriaterep, Selectappropriaterep Pre-Fund P…" at bounding box center [747, 352] width 1494 height 709
click at [1420, 727] on icon at bounding box center [1420, 736] width 0 height 0
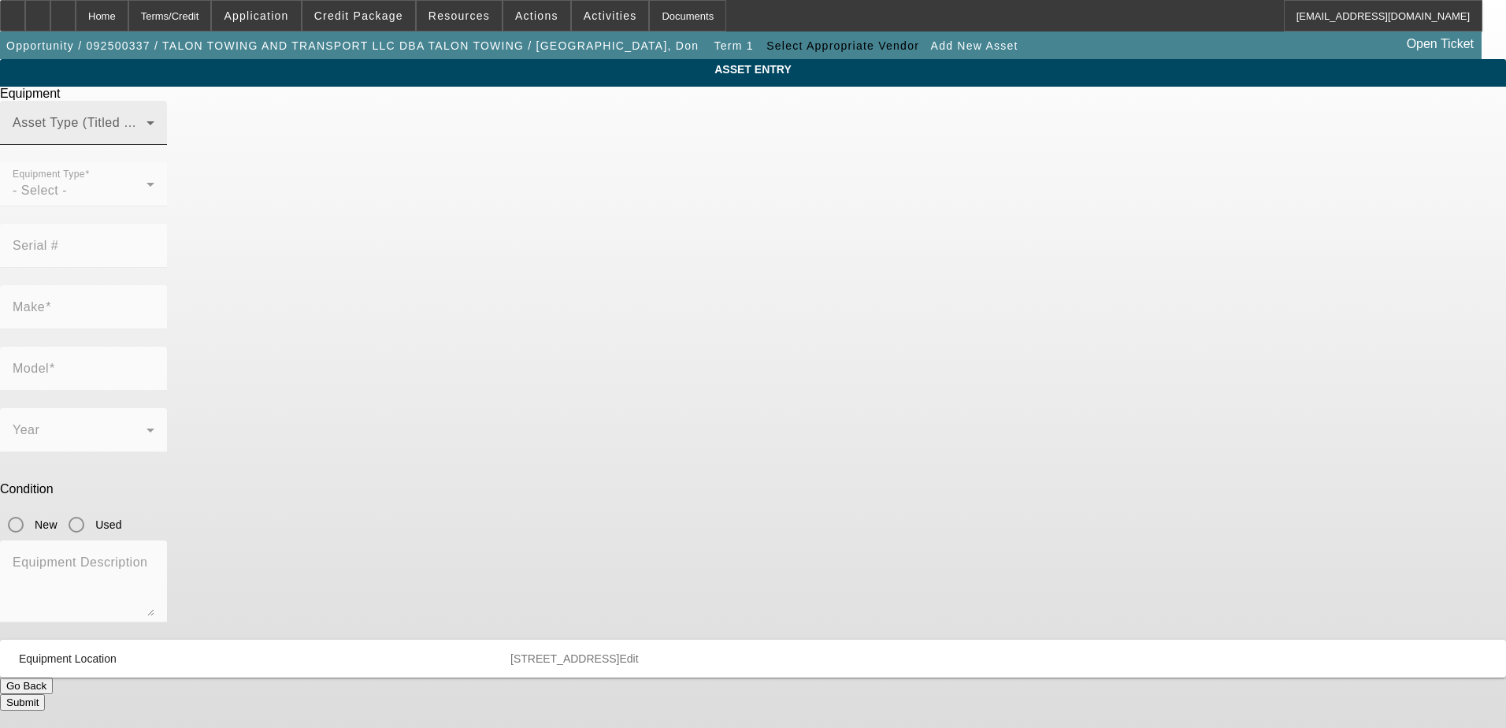
click at [147, 139] on span at bounding box center [80, 129] width 134 height 19
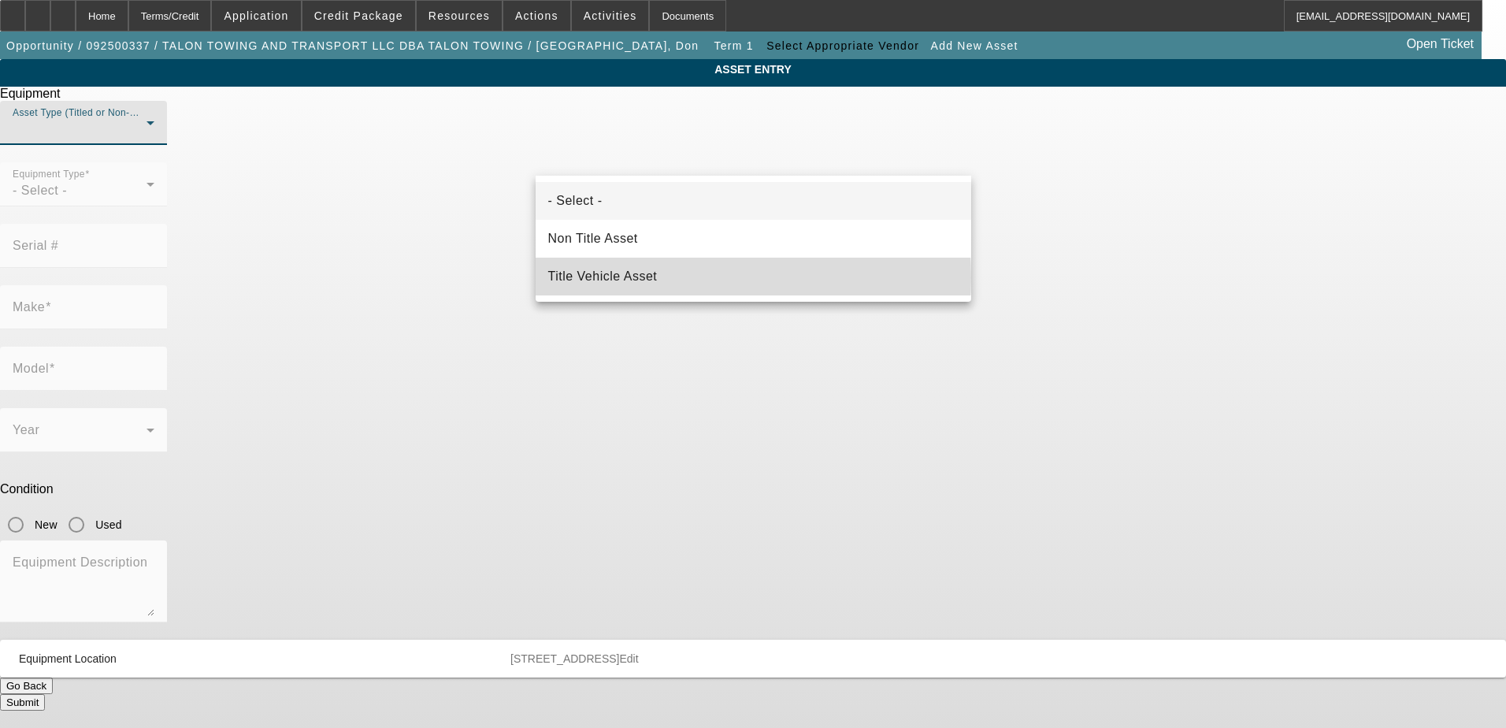
click at [684, 277] on mat-option "Title Vehicle Asset" at bounding box center [754, 277] width 436 height 38
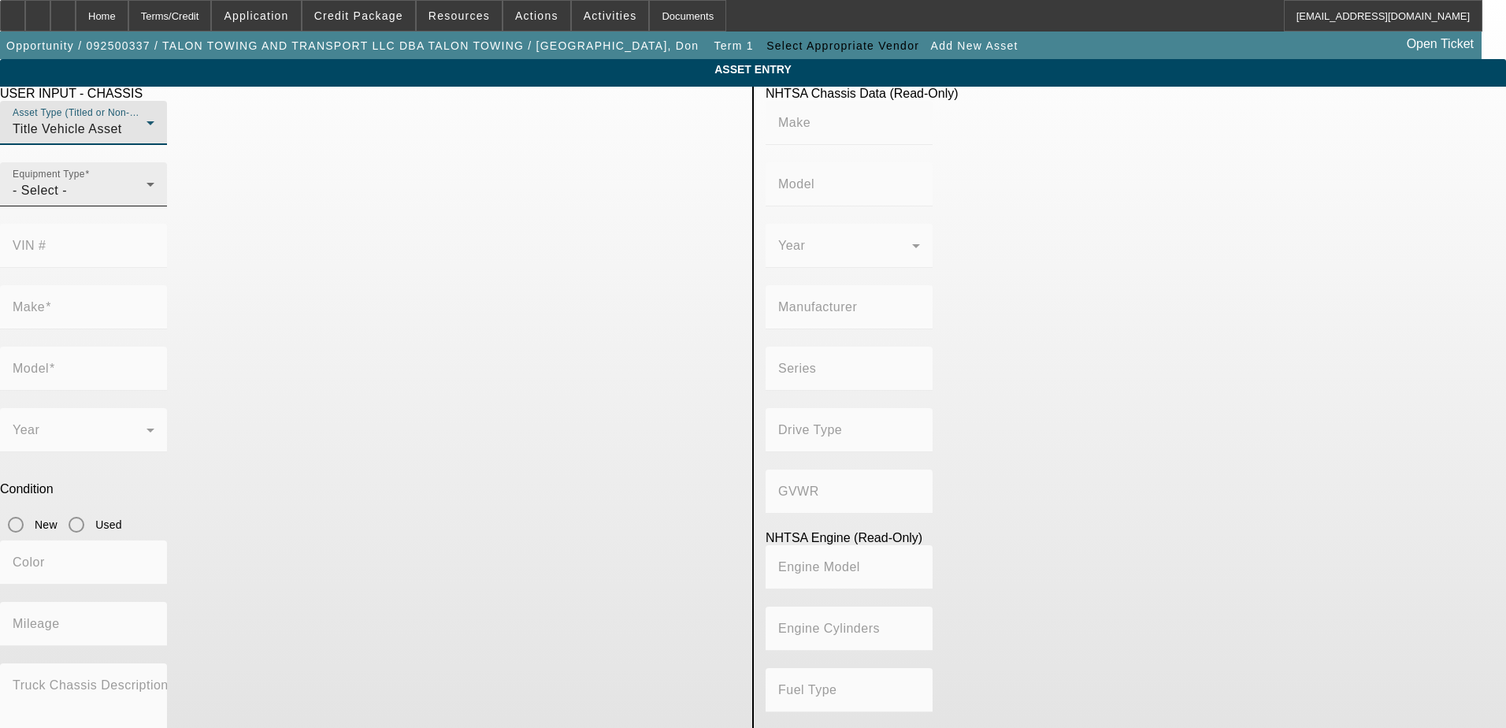
click at [147, 200] on div "- Select -" at bounding box center [80, 190] width 134 height 19
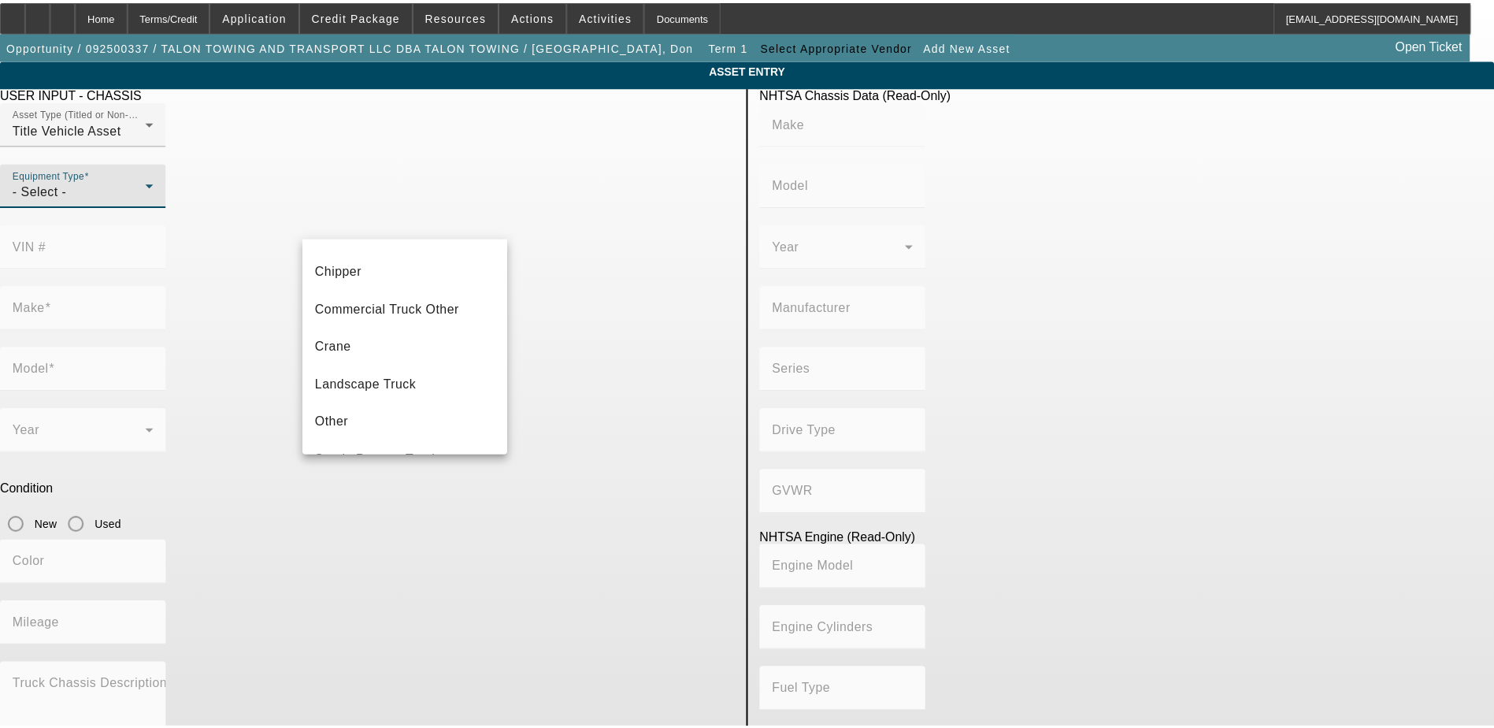
scroll to position [174, 0]
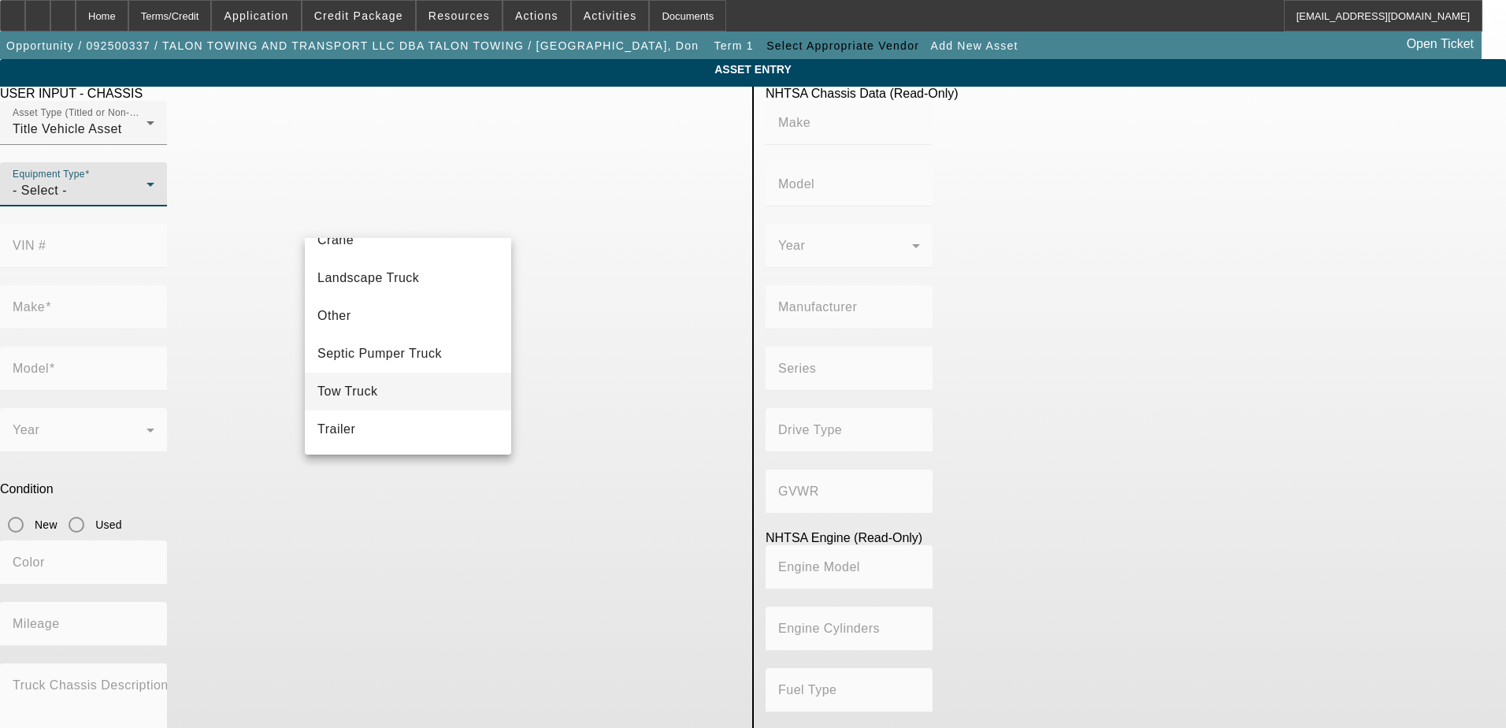
click at [377, 388] on span "Tow Truck" at bounding box center [347, 391] width 61 height 19
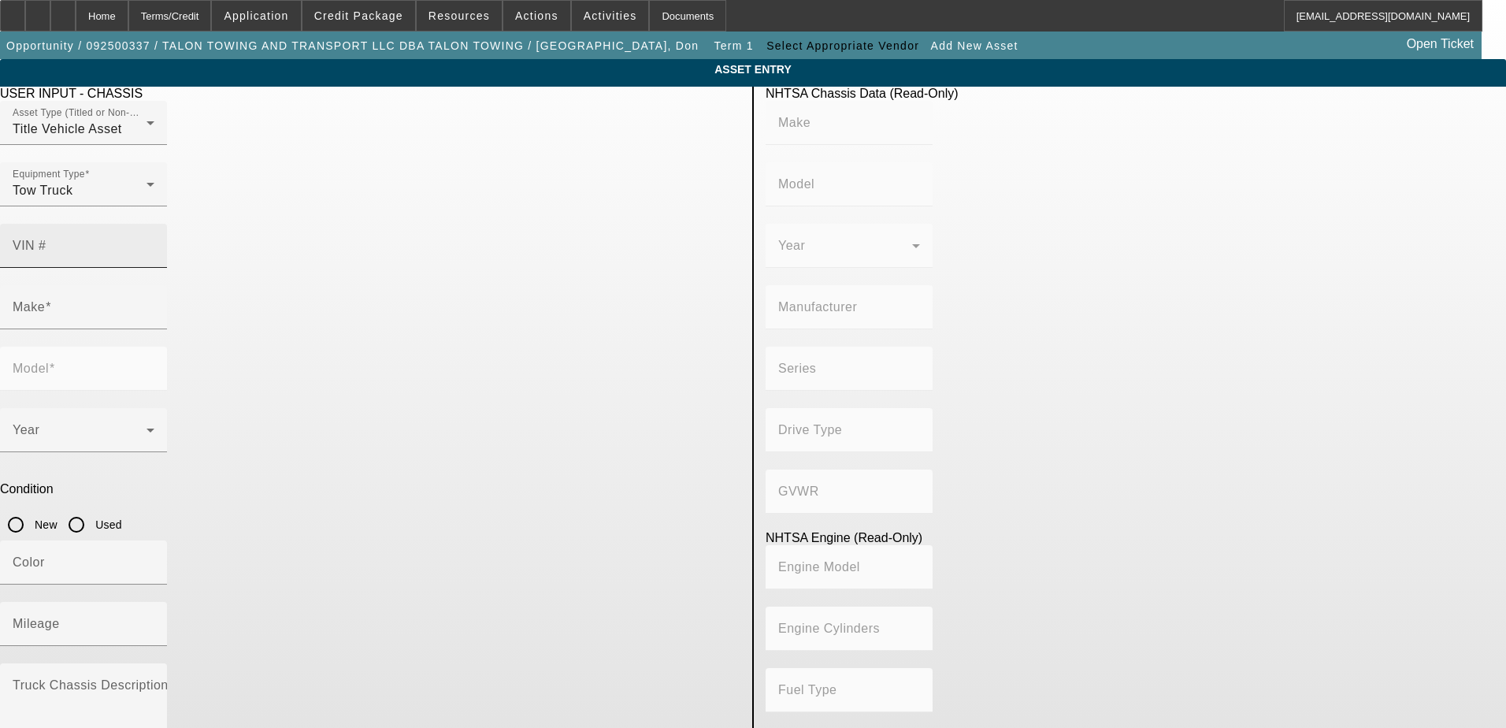
click at [154, 243] on input "VIN #" at bounding box center [84, 252] width 142 height 19
paste input "1NPXX4TXXPD820057"
click at [92, 509] on input "Used" at bounding box center [77, 525] width 32 height 32
click at [60, 617] on mat-label "Mileage" at bounding box center [36, 623] width 47 height 13
click at [154, 621] on input "Mileage" at bounding box center [84, 630] width 142 height 19
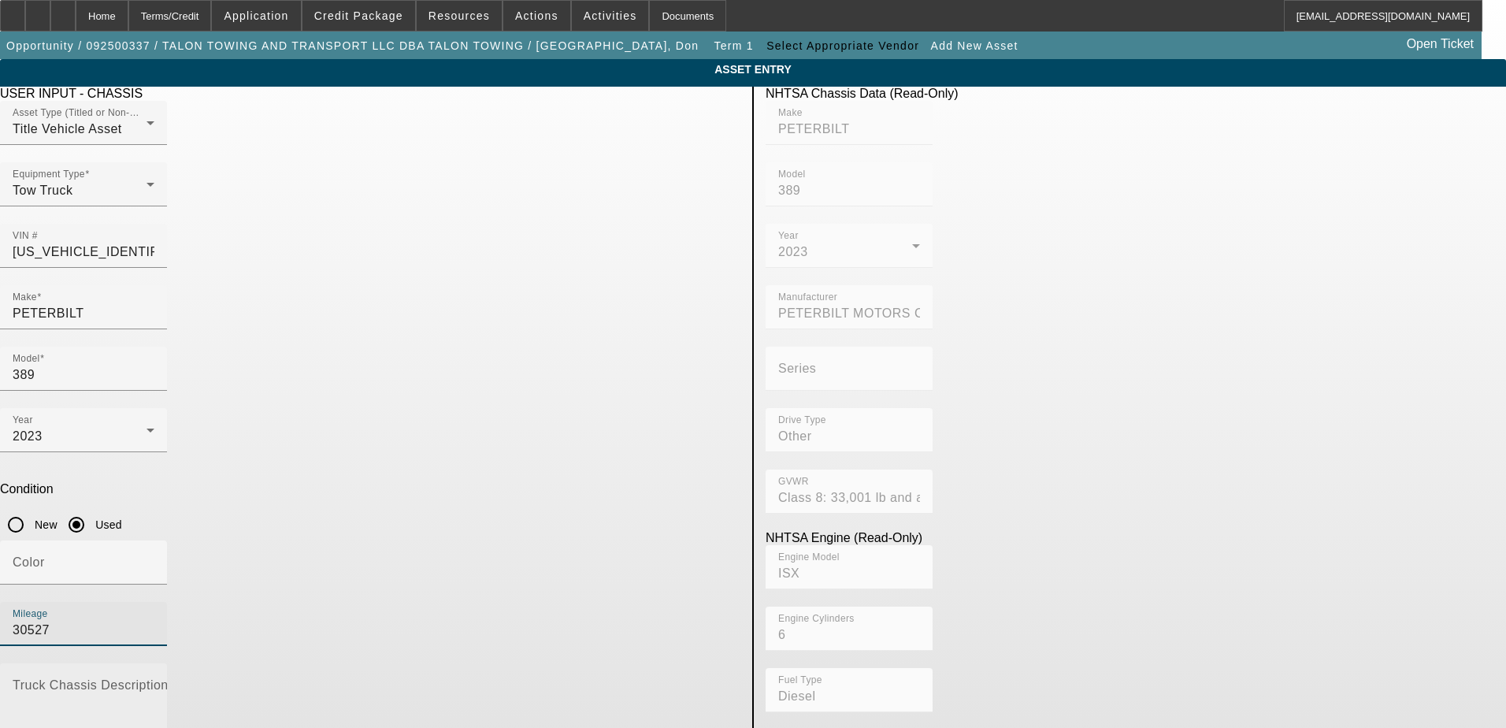
click at [367, 678] on mat-label "Truck Chassis Description (Describe the truck chassis only)" at bounding box center [190, 684] width 355 height 13
click at [154, 682] on textarea "Truck Chassis Description (Describe the truck chassis only)" at bounding box center [84, 710] width 142 height 57
click at [154, 682] on textarea "Peterbilt 389 Rotator" at bounding box center [84, 710] width 142 height 57
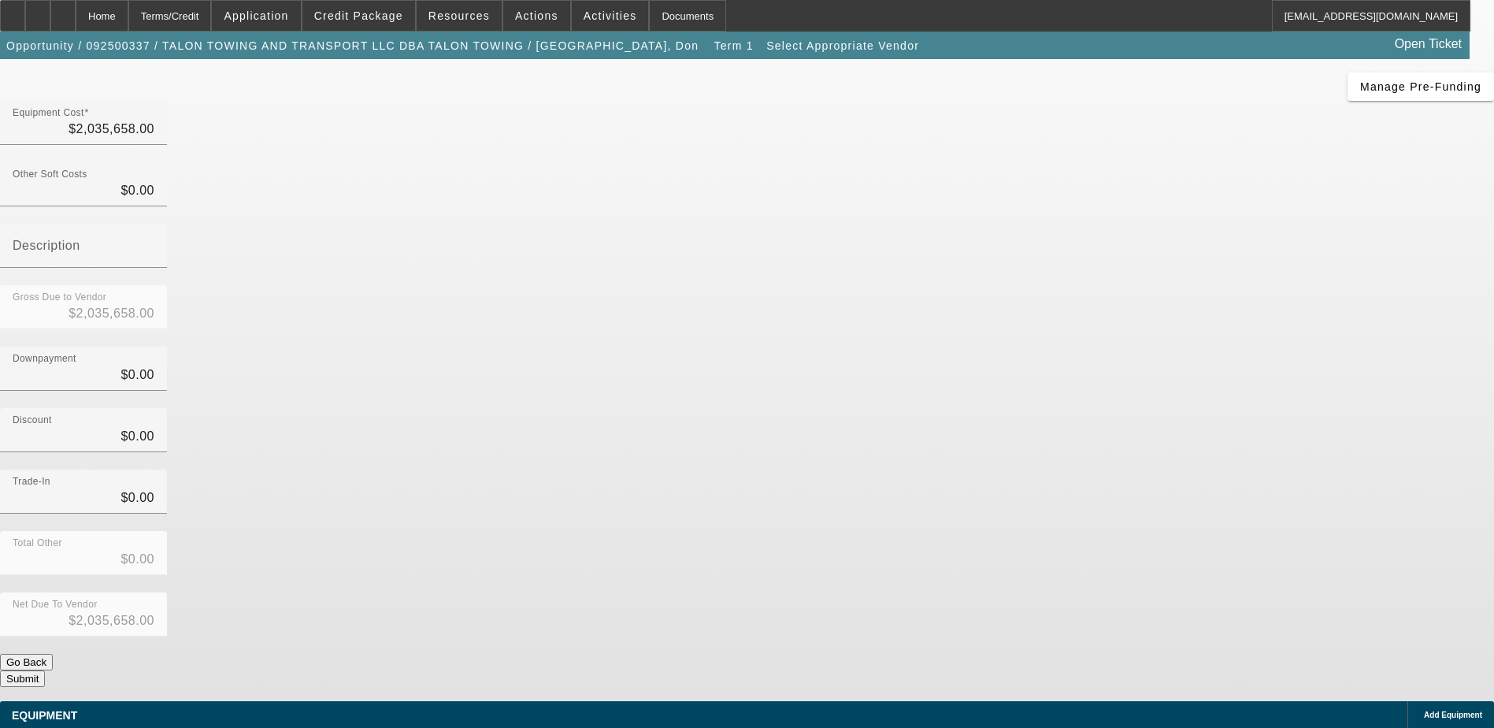
scroll to position [128, 0]
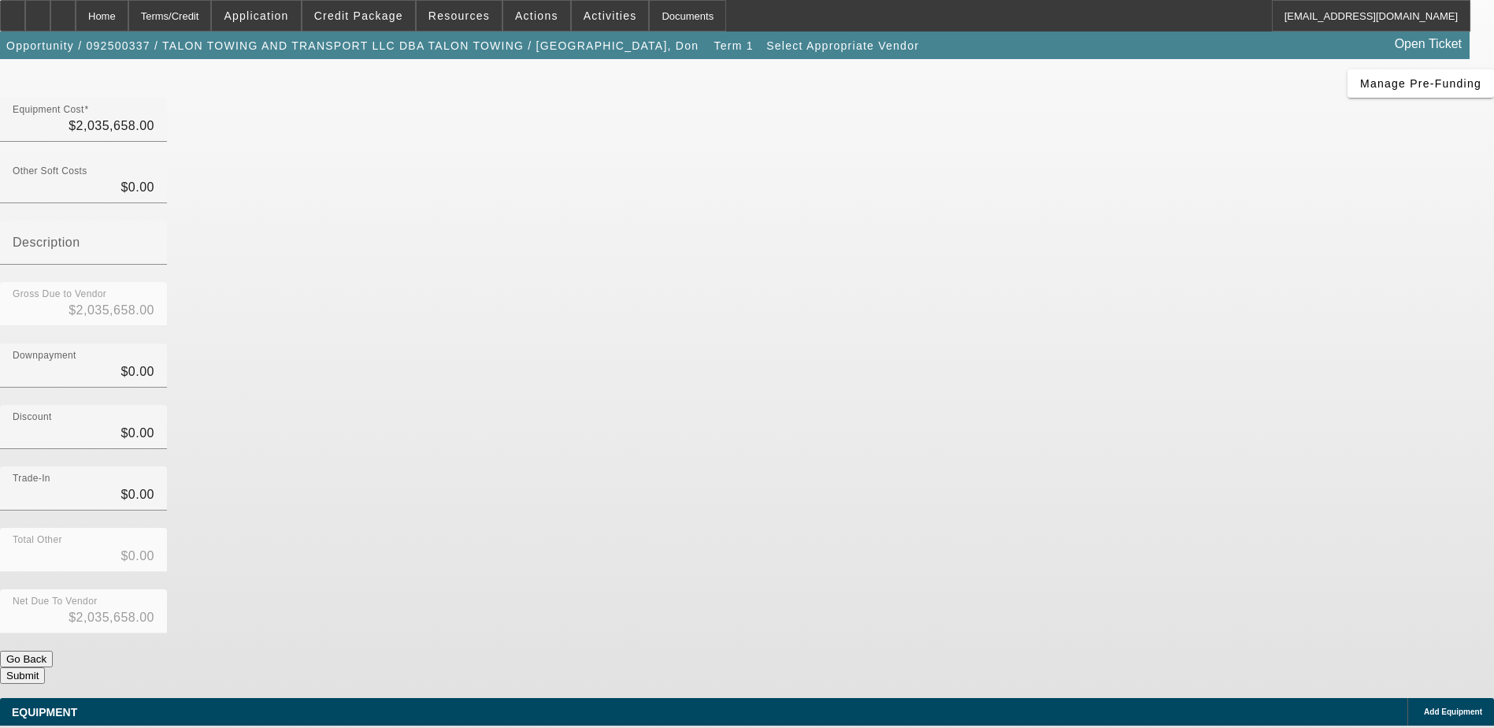
click at [1424, 707] on span "Add Equipment" at bounding box center [1453, 711] width 58 height 9
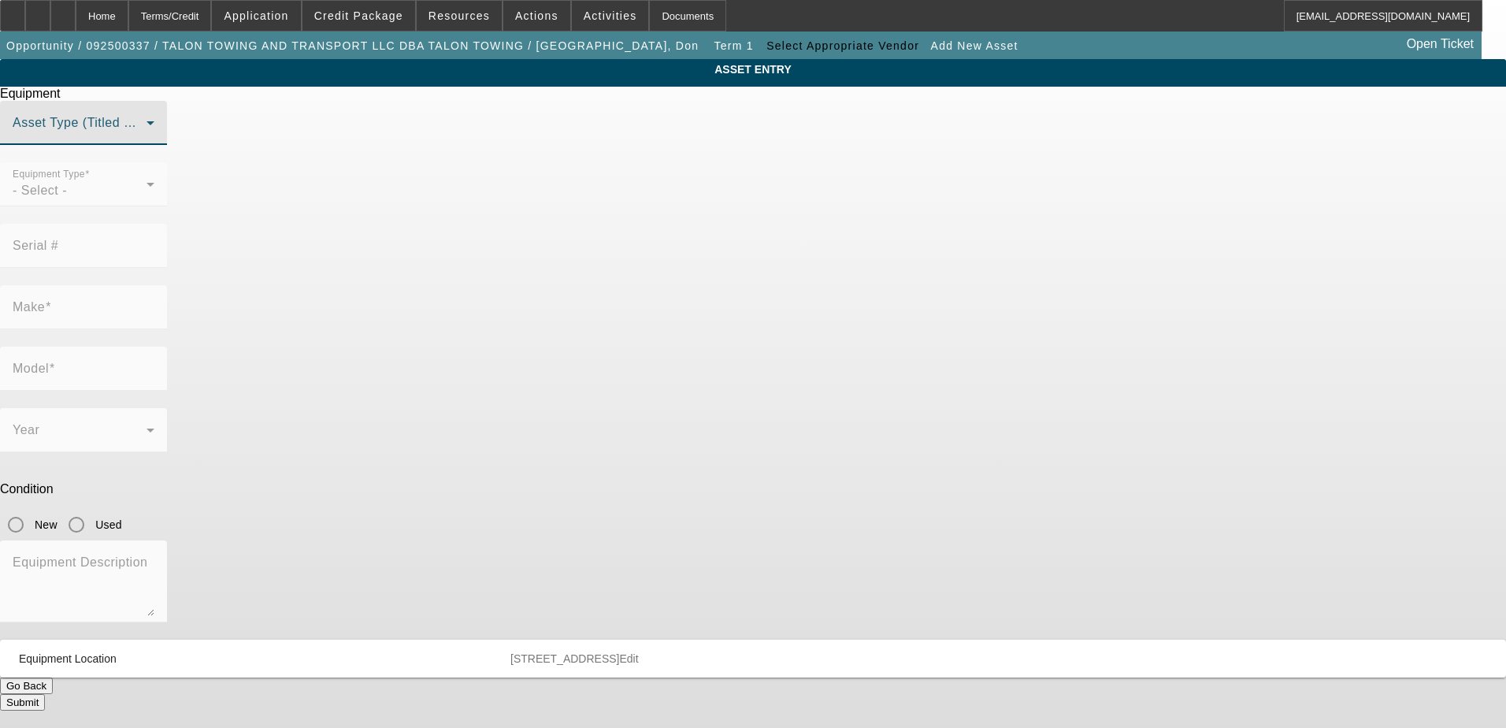
click at [147, 139] on span at bounding box center [80, 129] width 134 height 19
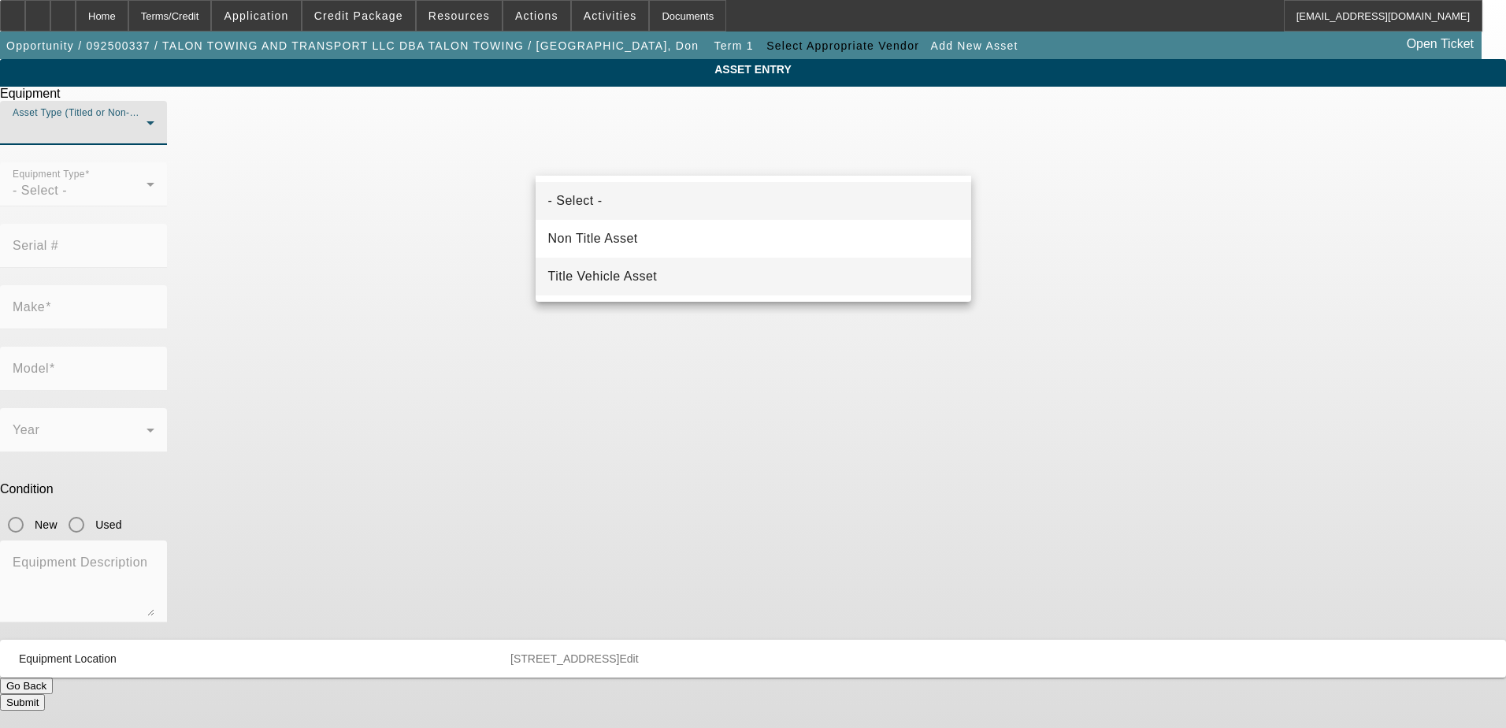
click at [623, 270] on span "Title Vehicle Asset" at bounding box center [603, 276] width 110 height 19
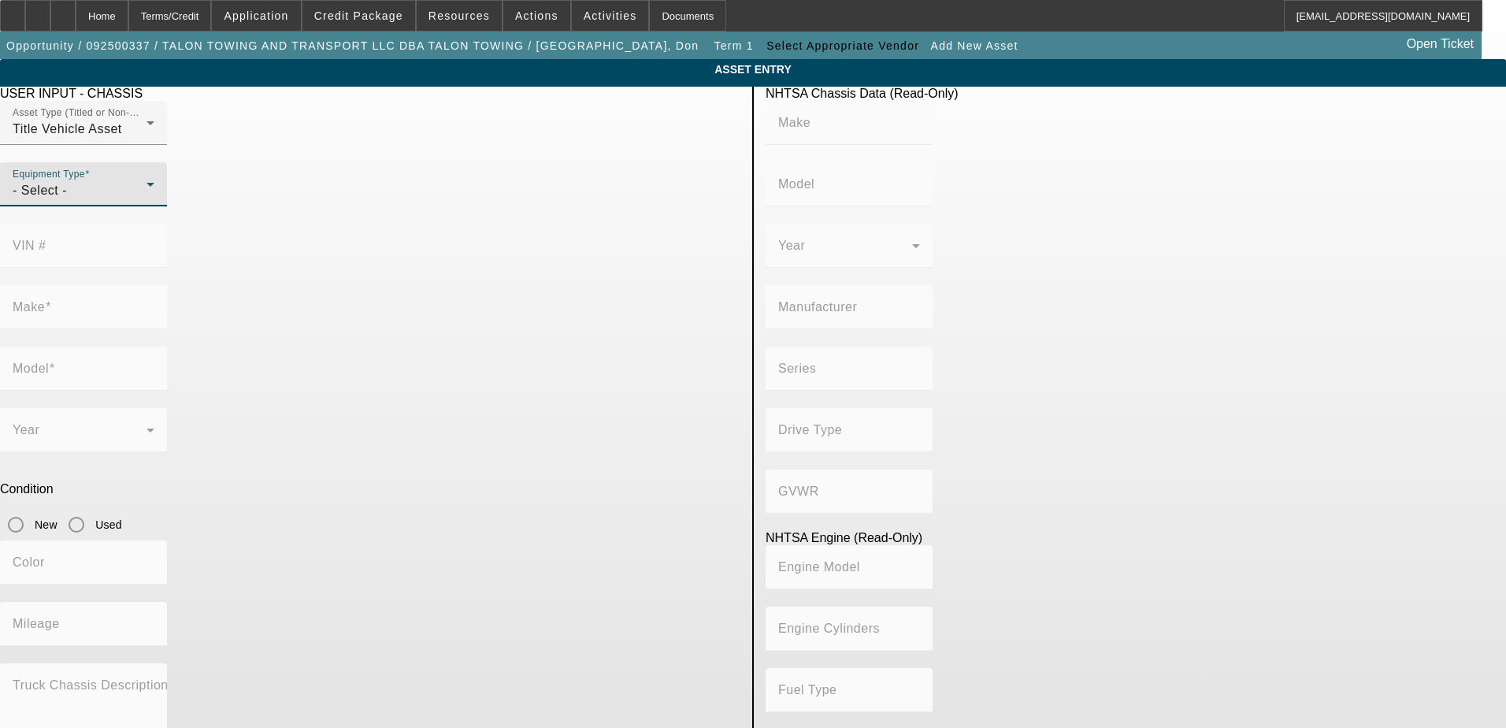
click at [147, 200] on div "- Select -" at bounding box center [80, 190] width 134 height 19
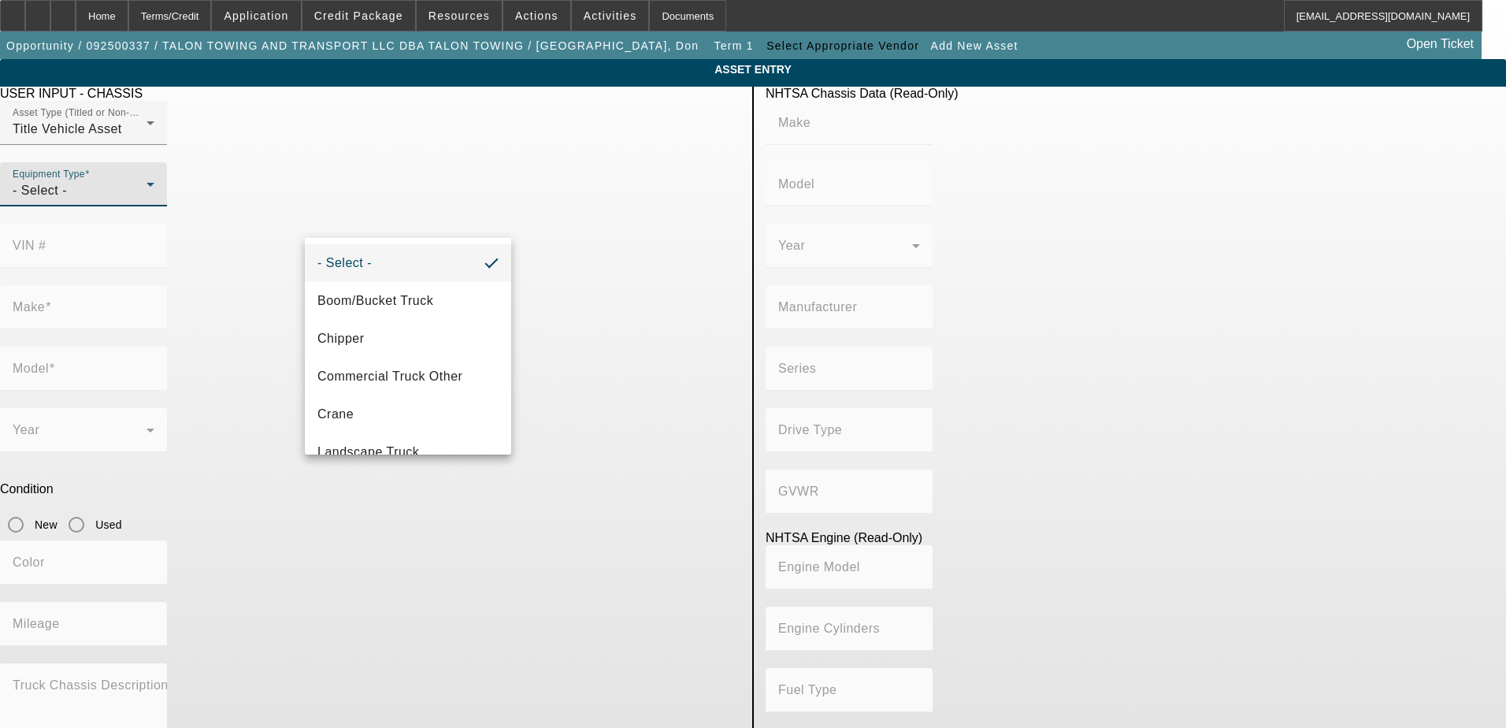
drag, startPoint x: 498, startPoint y: 286, endPoint x: 506, endPoint y: 371, distance: 85.4
click at [506, 375] on div "- Select - Boom/Bucket Truck Chipper Commercial Truck Other Crane Landscape Tru…" at bounding box center [408, 346] width 206 height 217
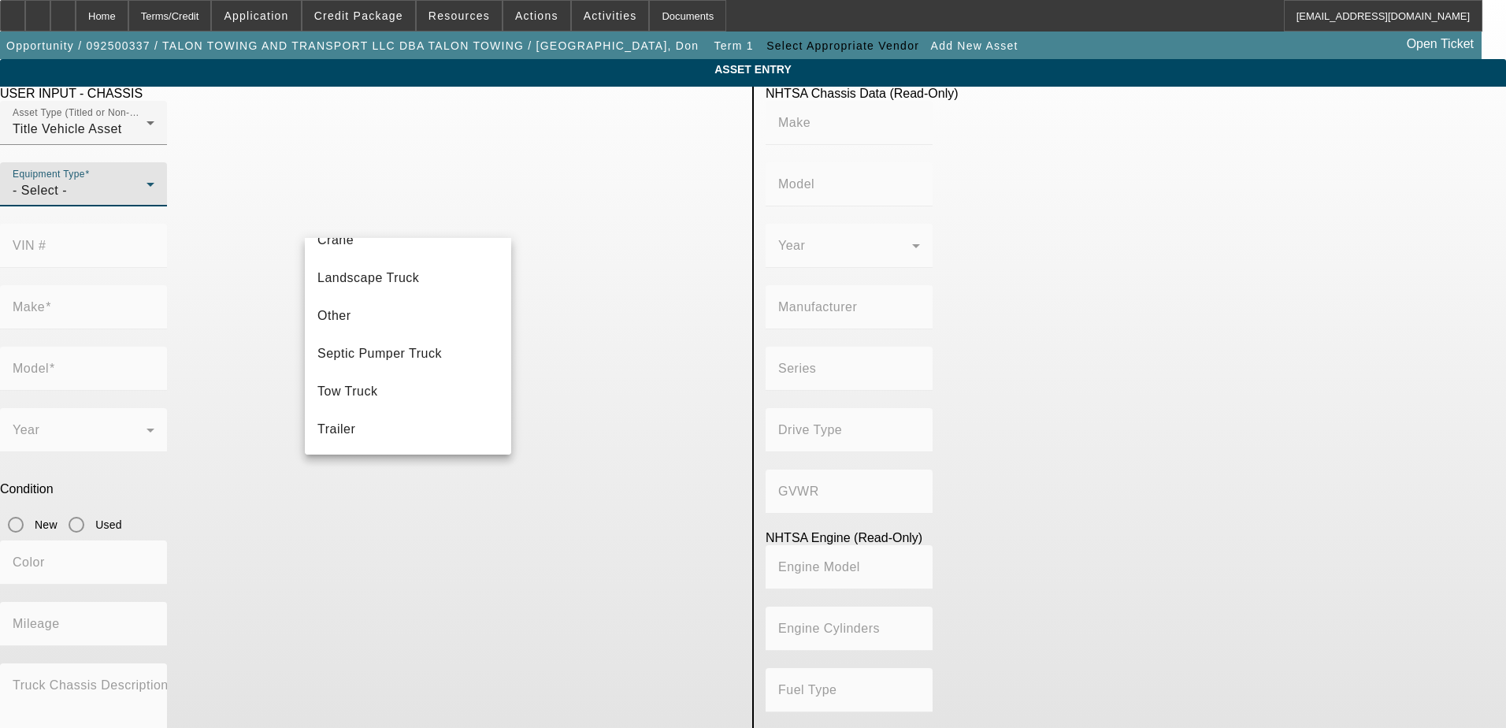
click at [452, 161] on div at bounding box center [753, 364] width 1506 height 728
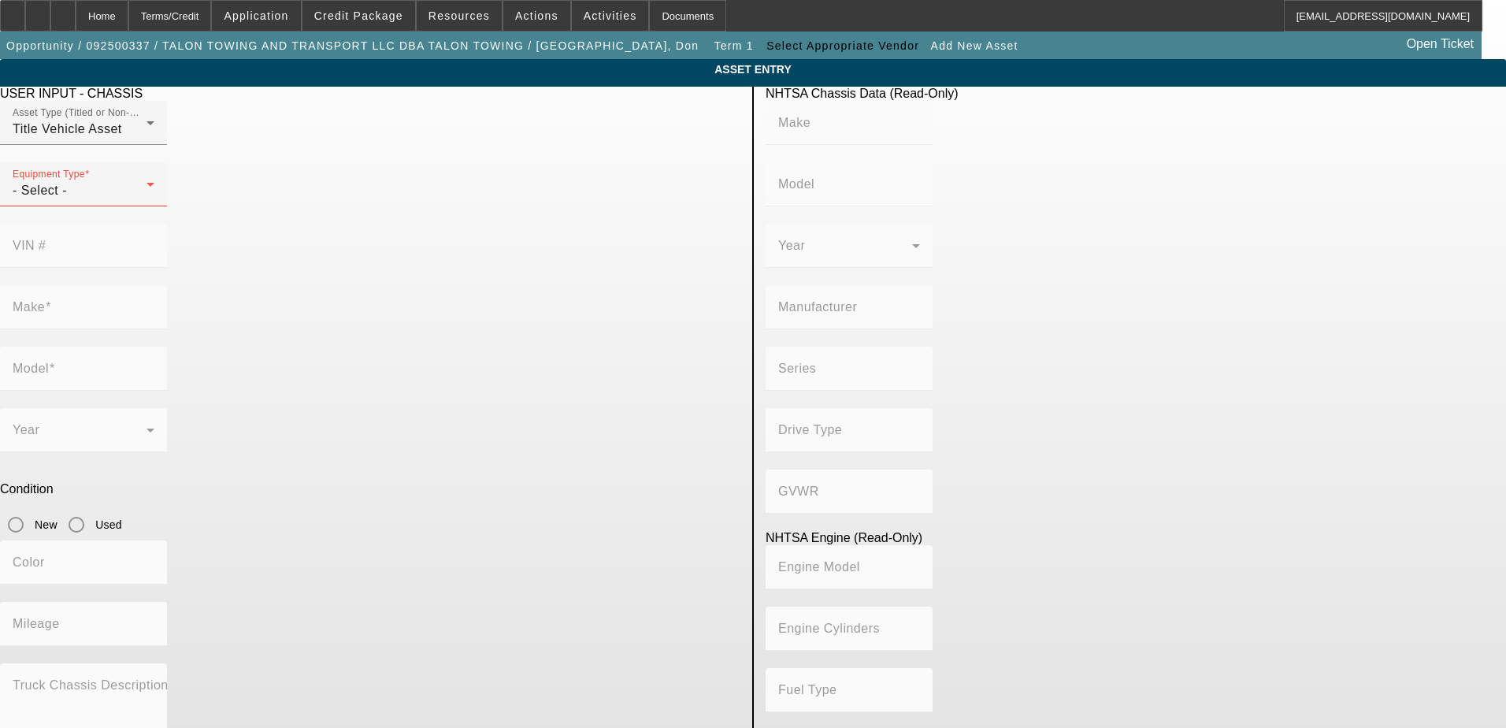
click at [147, 139] on div "Title Vehicle Asset" at bounding box center [80, 129] width 134 height 19
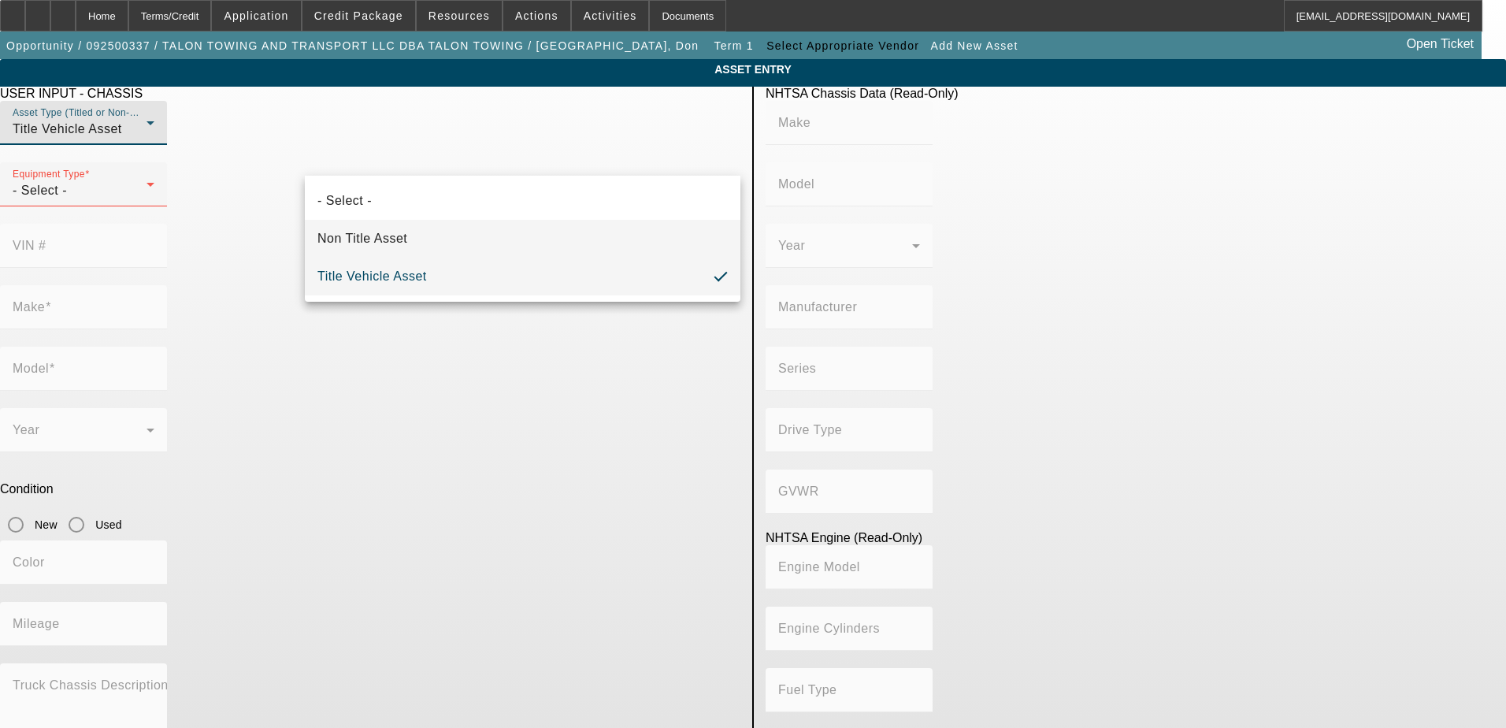
click at [423, 239] on mat-option "Non Title Asset" at bounding box center [523, 239] width 436 height 38
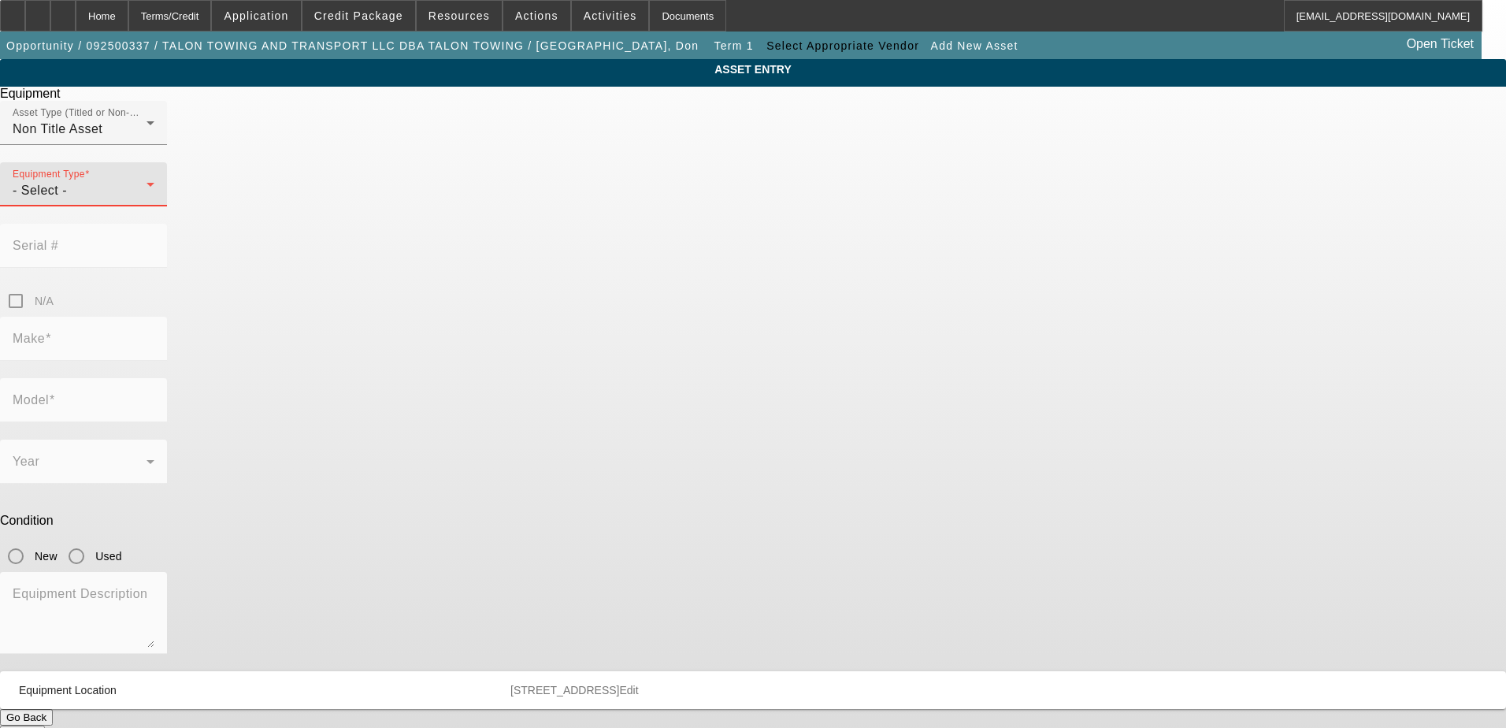
click at [160, 194] on icon at bounding box center [150, 184] width 19 height 19
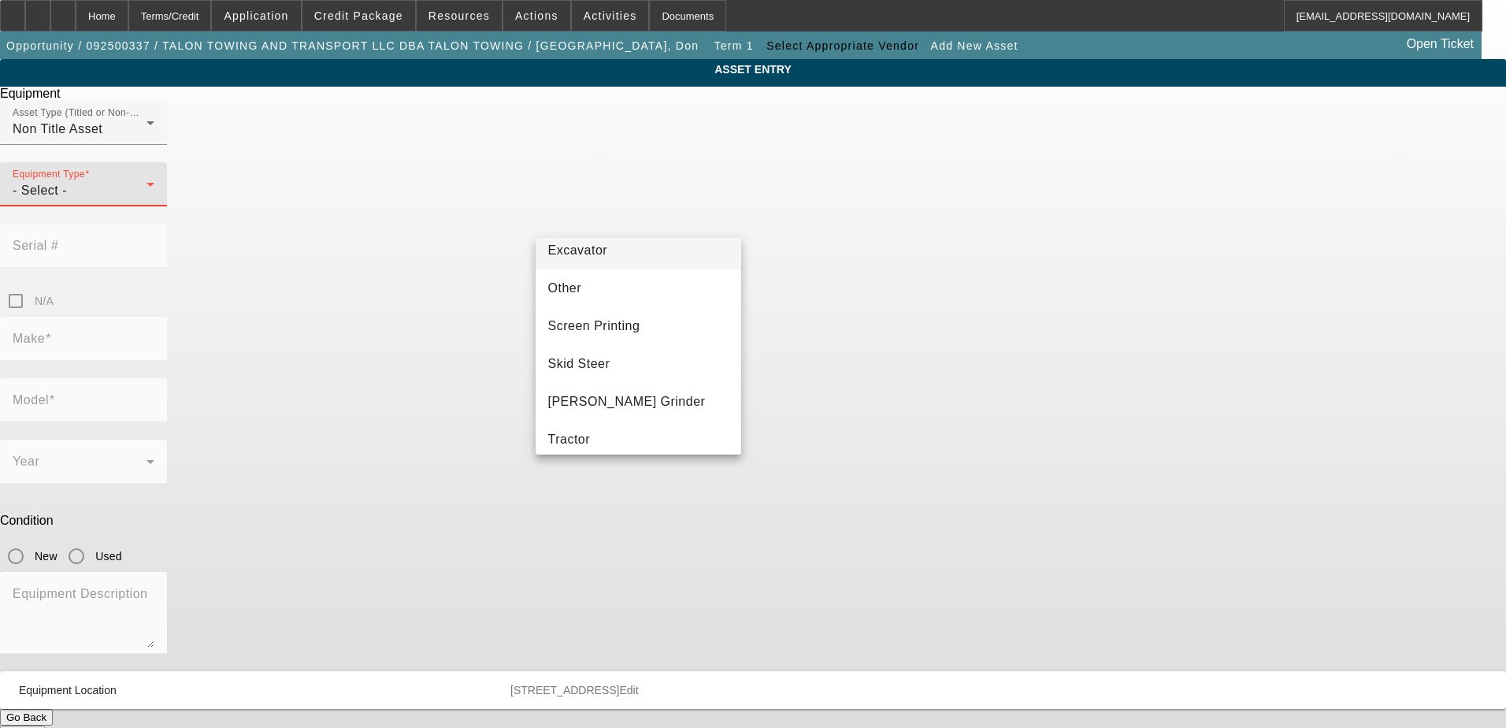
scroll to position [394, 0]
click at [626, 288] on mat-option "Skid Steer" at bounding box center [639, 285] width 206 height 38
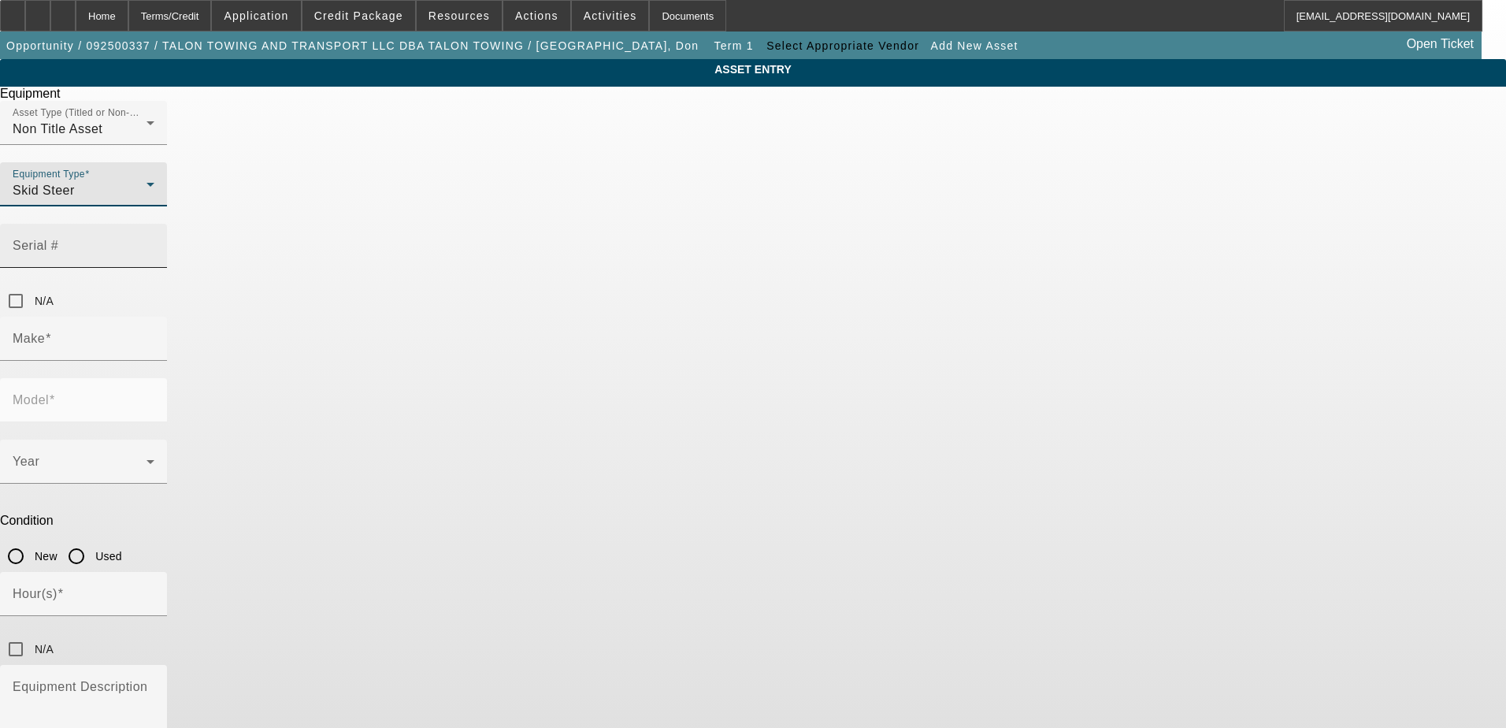
click at [58, 239] on mat-label "Serial #" at bounding box center [36, 245] width 46 height 13
click at [154, 243] on input "Serial #" at bounding box center [84, 252] width 142 height 19
click at [58, 239] on mat-label "Serial #" at bounding box center [36, 245] width 46 height 13
click at [154, 243] on input "Serial #" at bounding box center [84, 252] width 142 height 19
paste input "1T0333GMCPF450568"
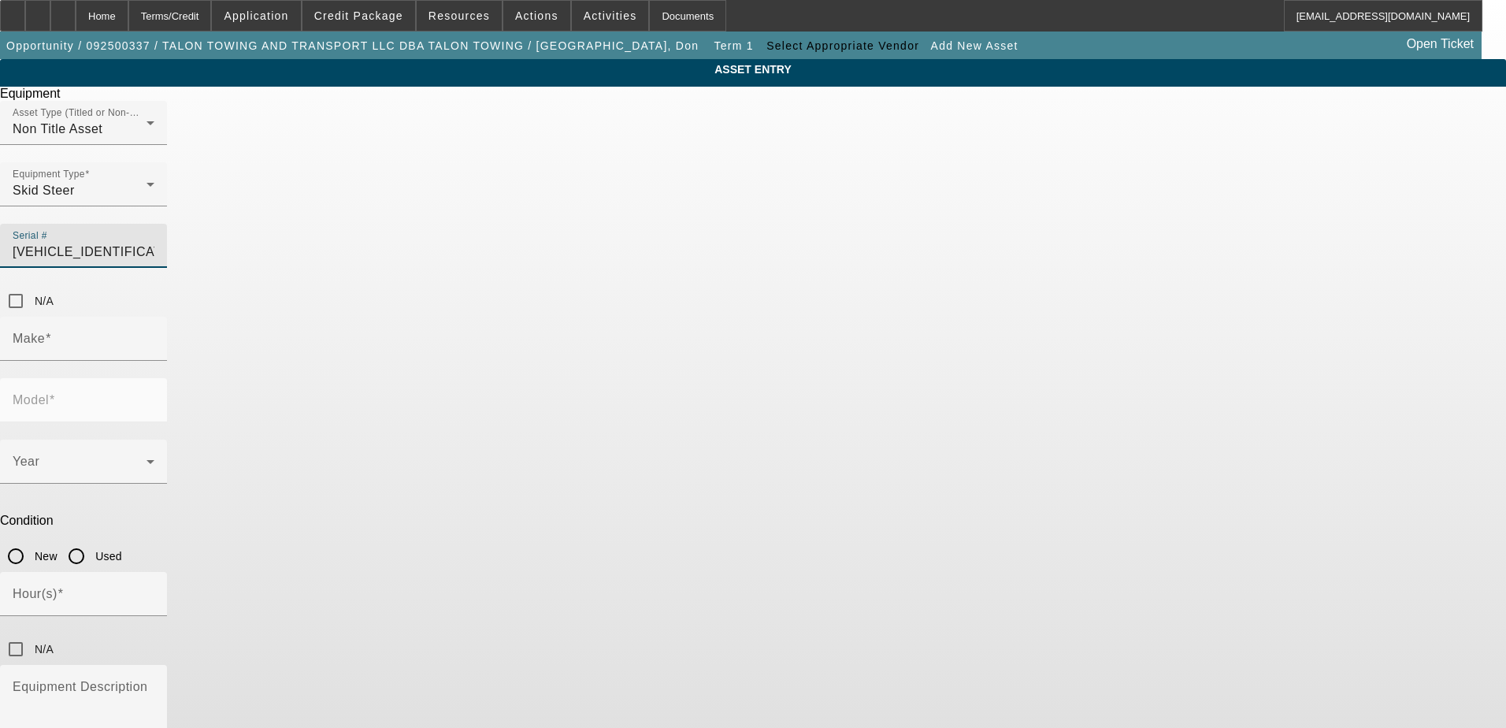
scroll to position [0, 2]
click at [748, 317] on div "Make" at bounding box center [753, 347] width 1506 height 61
click at [154, 336] on input "Make" at bounding box center [84, 345] width 142 height 19
click at [752, 317] on div "Make" at bounding box center [753, 347] width 1506 height 61
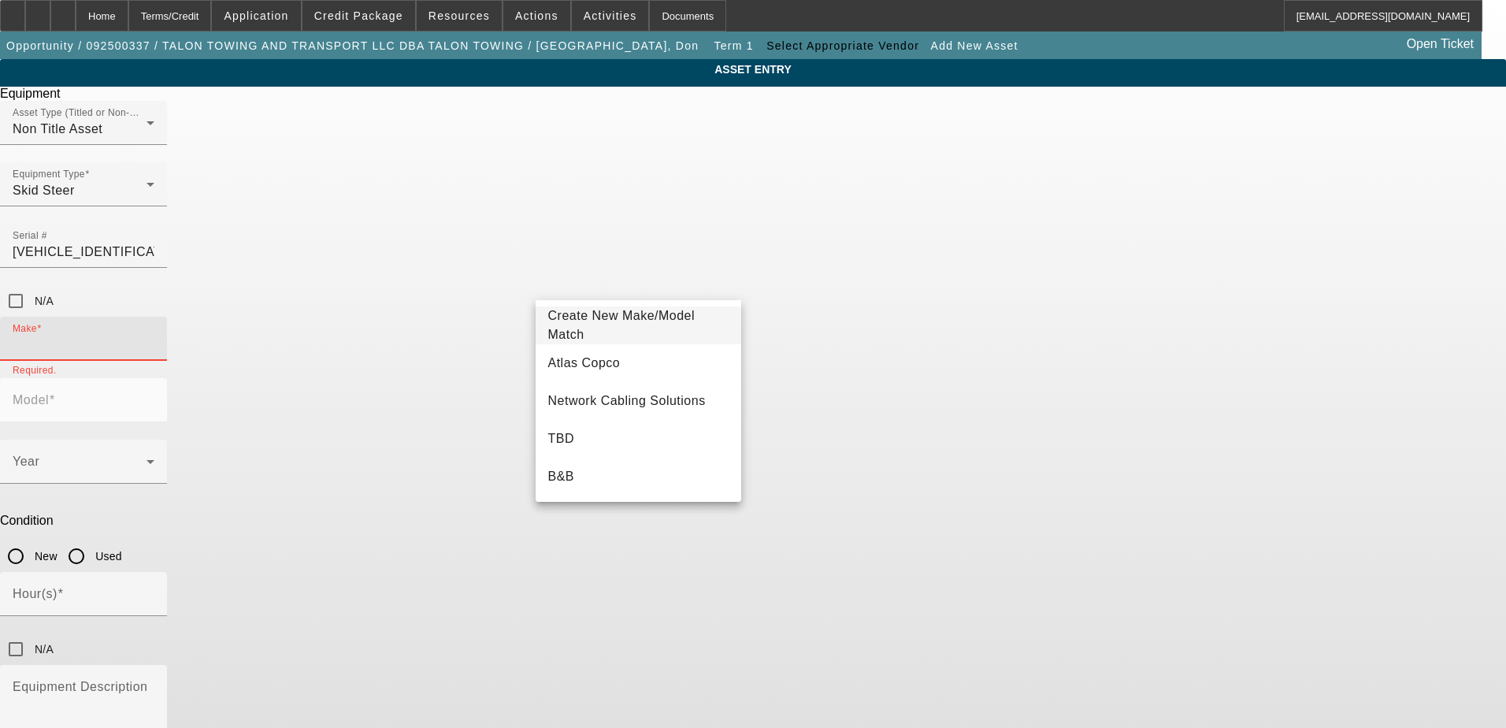
click at [154, 336] on input "Make" at bounding box center [84, 345] width 142 height 19
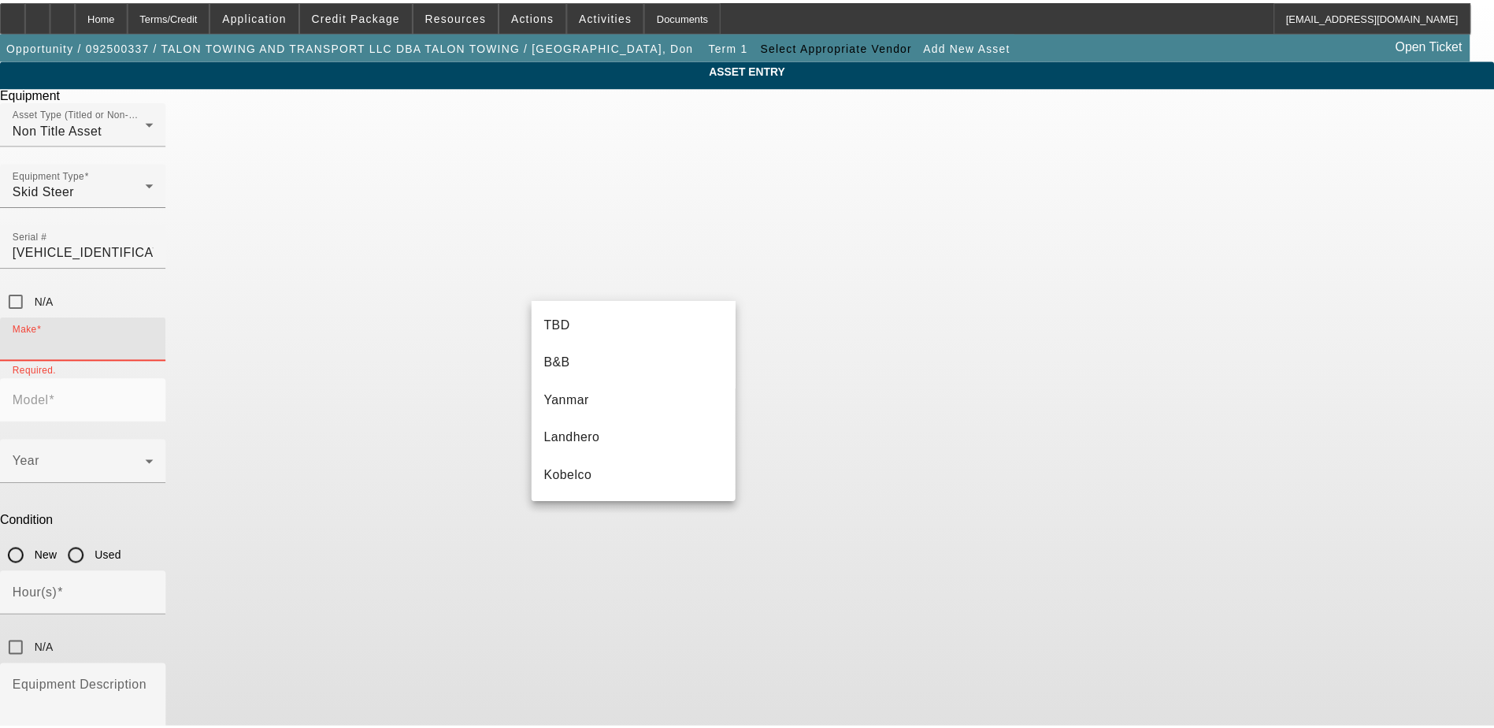
scroll to position [79, 0]
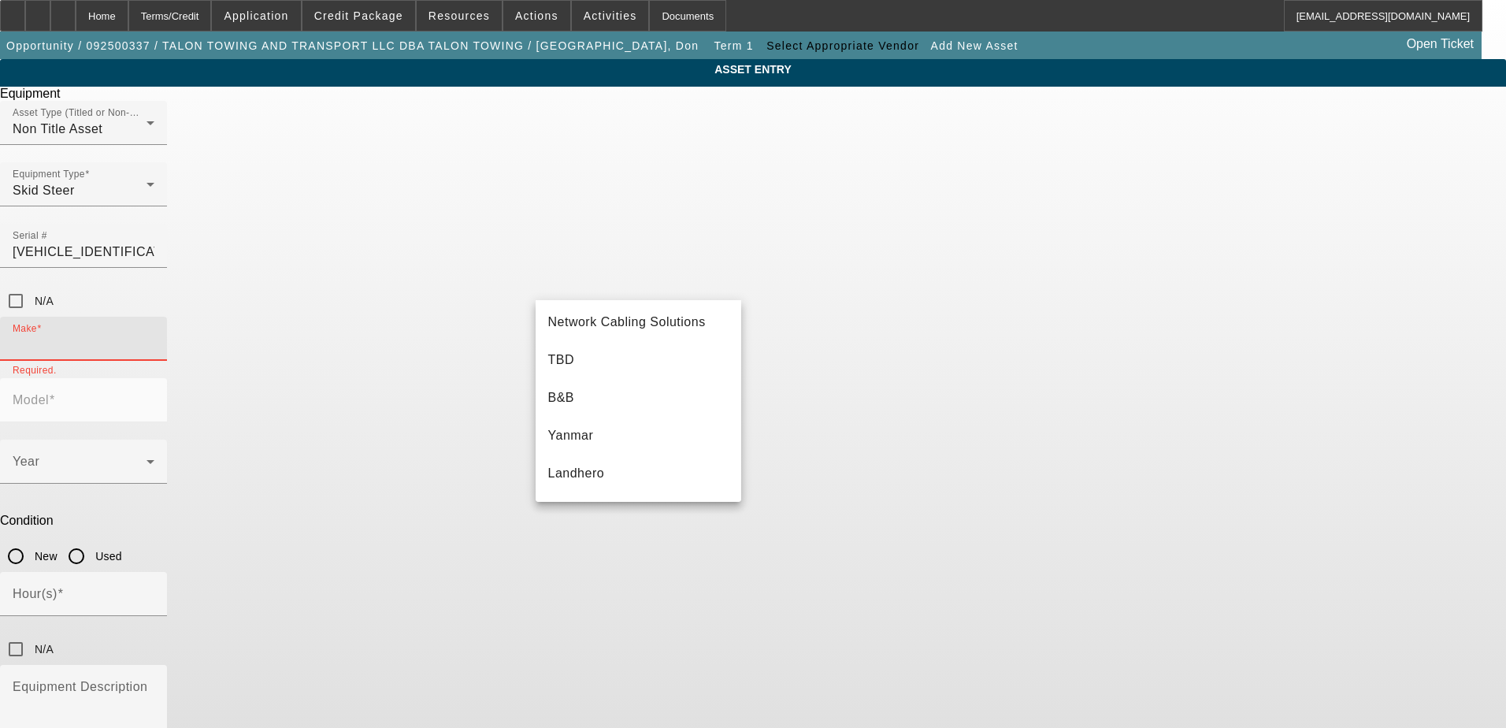
click at [749, 317] on div "Make Required." at bounding box center [753, 347] width 1506 height 61
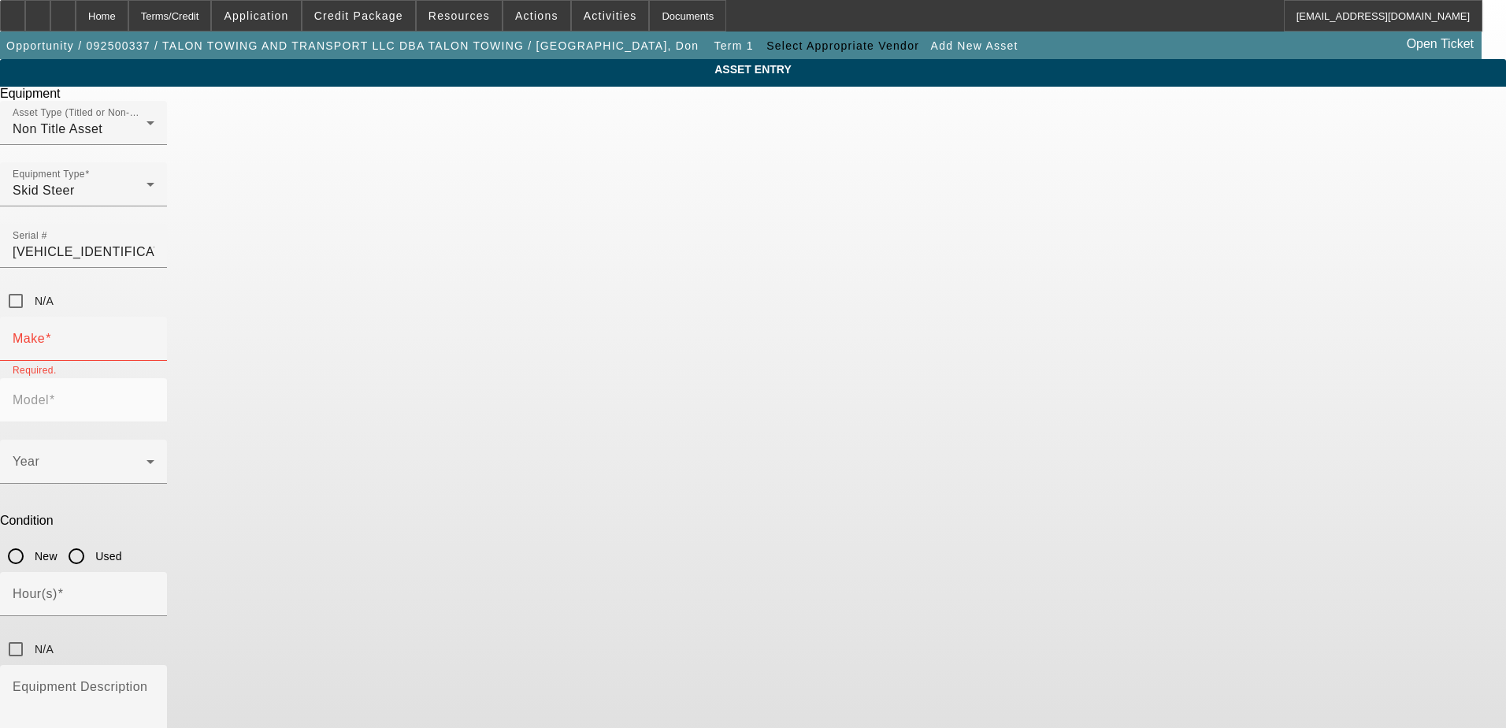
click at [49, 393] on mat-label "Model" at bounding box center [31, 399] width 36 height 13
click at [154, 440] on div "Year" at bounding box center [84, 462] width 142 height 44
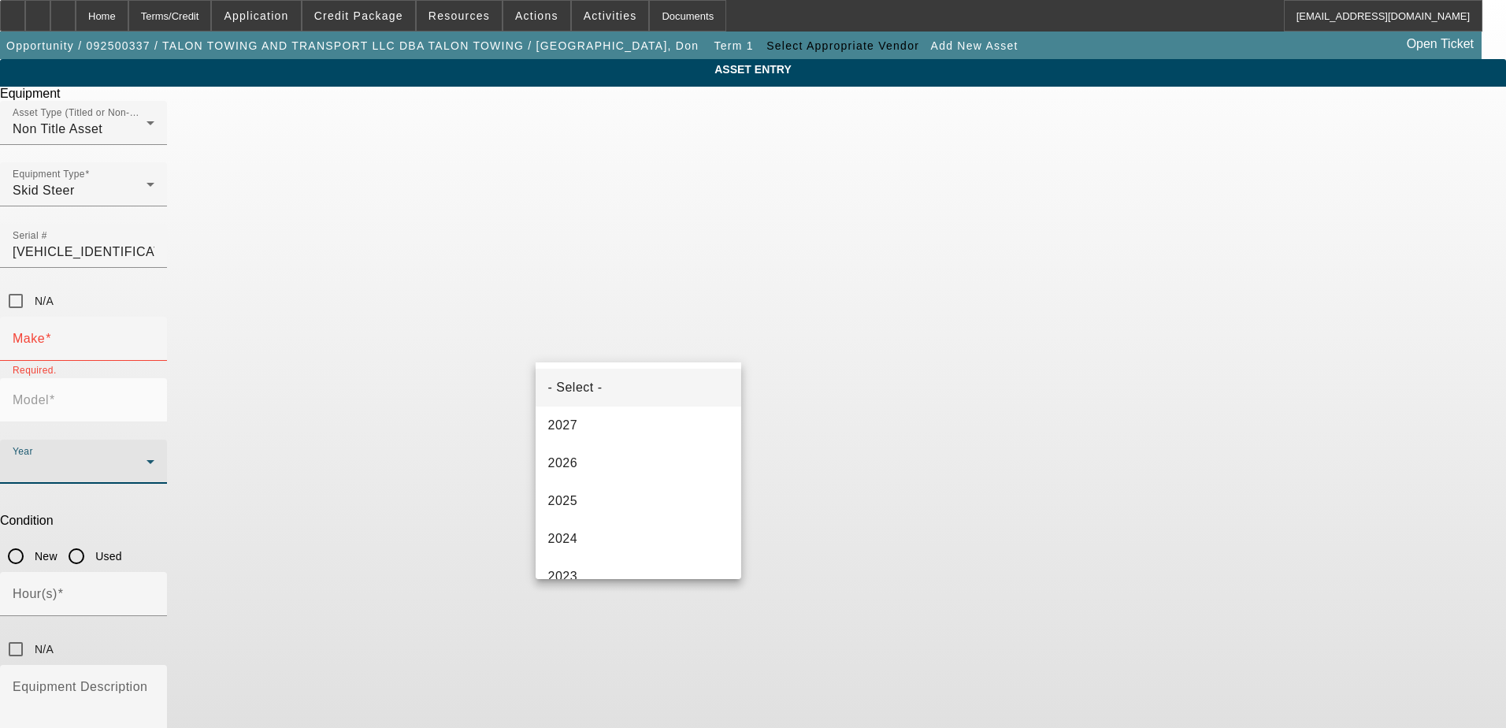
click at [730, 337] on div at bounding box center [753, 364] width 1506 height 728
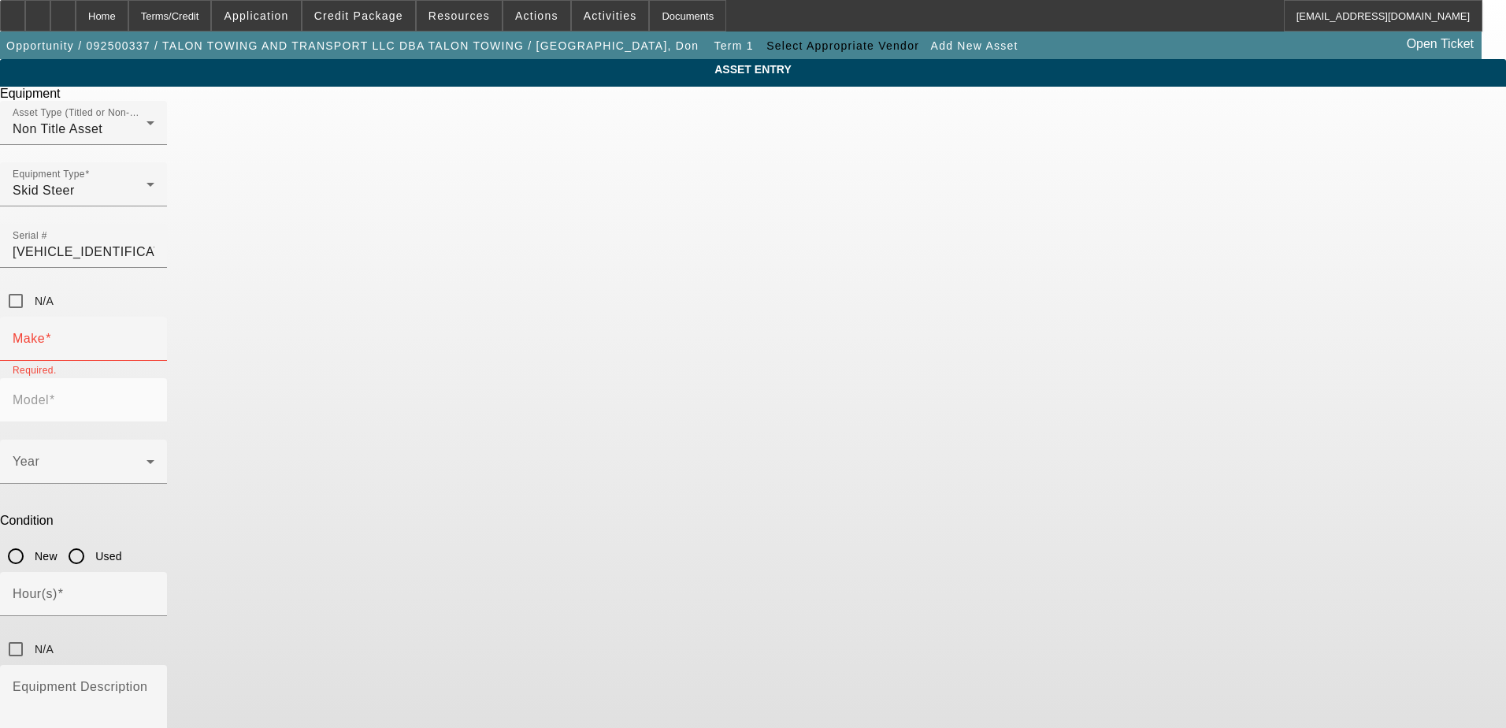
click at [752, 440] on div "Year" at bounding box center [753, 470] width 1506 height 61
click at [154, 572] on div "Hour(s)" at bounding box center [84, 594] width 142 height 44
click at [748, 440] on div "Year" at bounding box center [753, 470] width 1506 height 61
click at [154, 243] on input "1T0333GMCPF450568" at bounding box center [84, 252] width 142 height 19
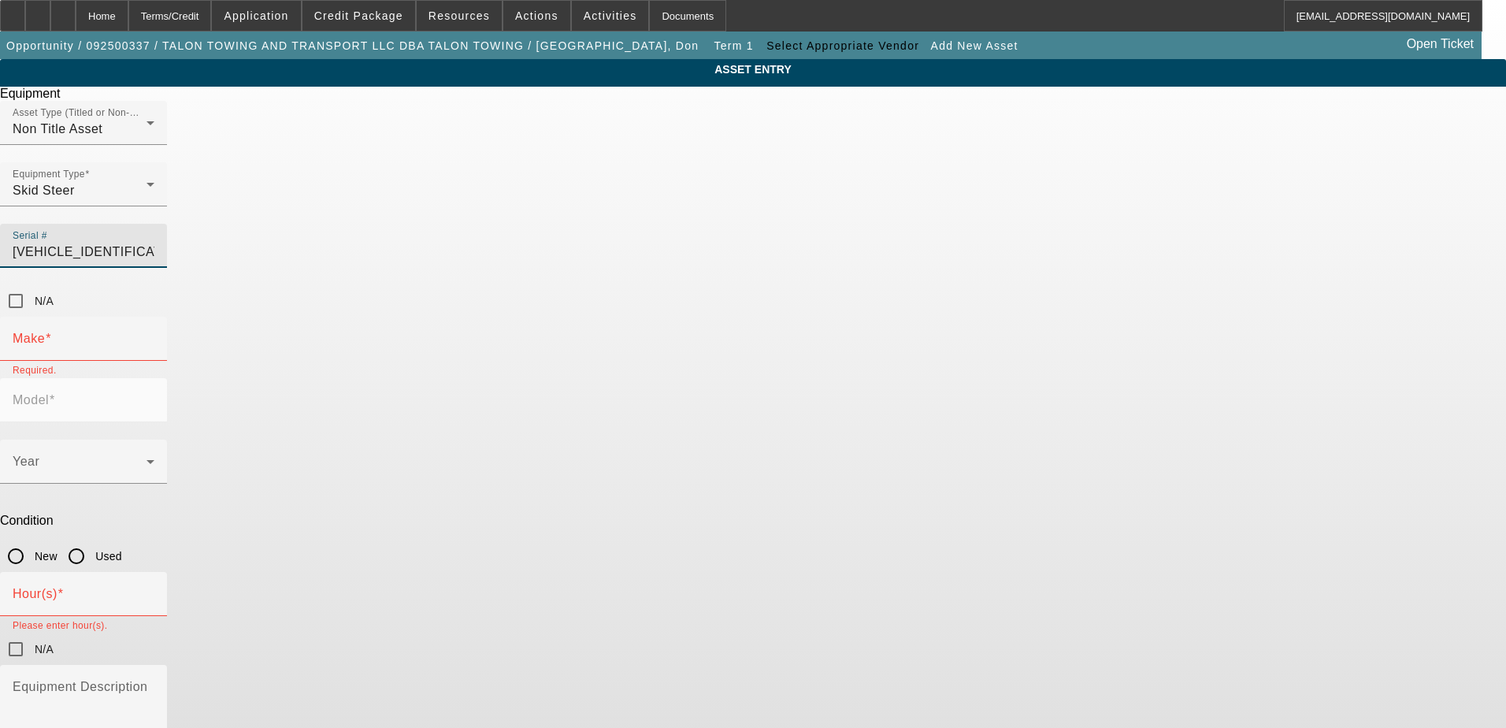
click at [154, 243] on input "1T0333GMCPF450568" at bounding box center [84, 252] width 142 height 19
click at [909, 285] on div "N/A" at bounding box center [753, 301] width 1506 height 32
click at [154, 145] on div "Asset Type (Titled or Non-Titled) Non Title Asset" at bounding box center [84, 123] width 142 height 44
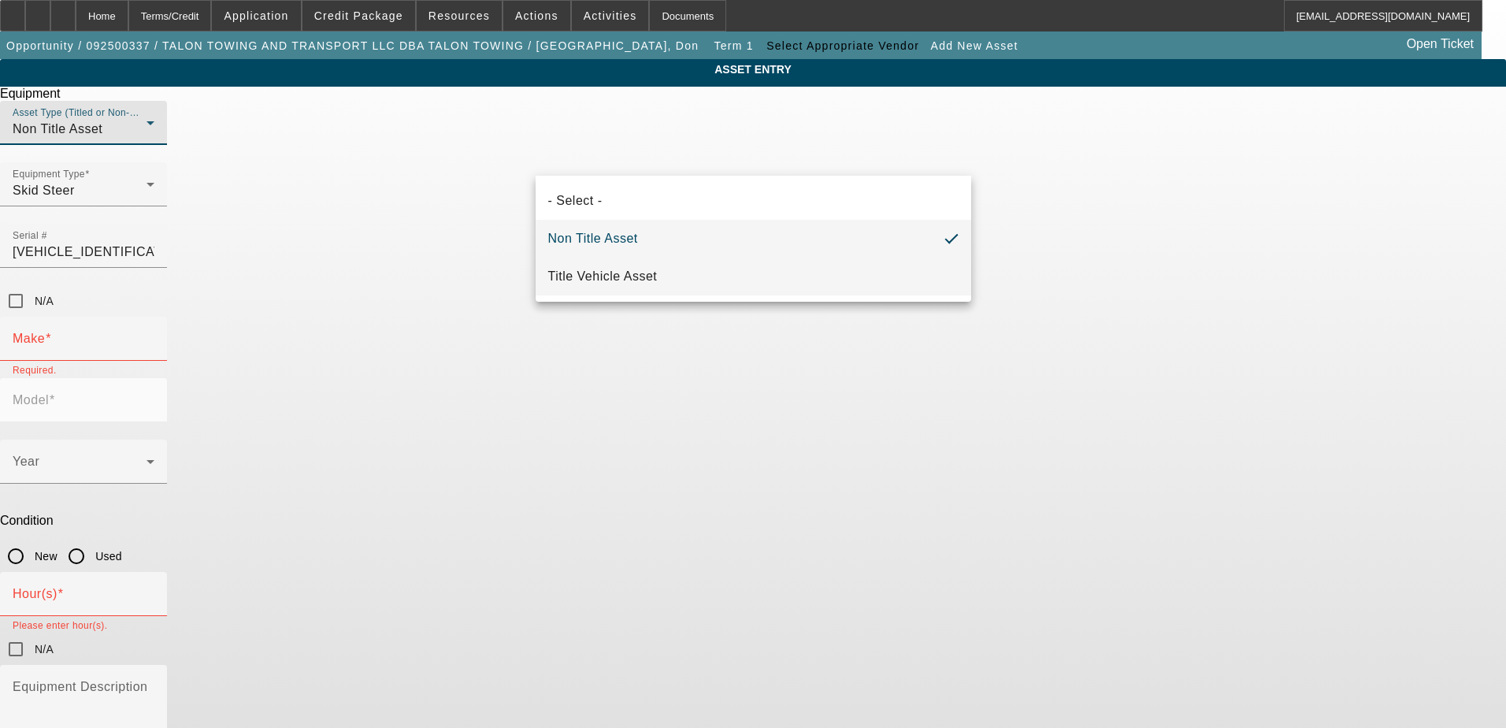
click at [693, 280] on mat-option "Title Vehicle Asset" at bounding box center [754, 277] width 436 height 38
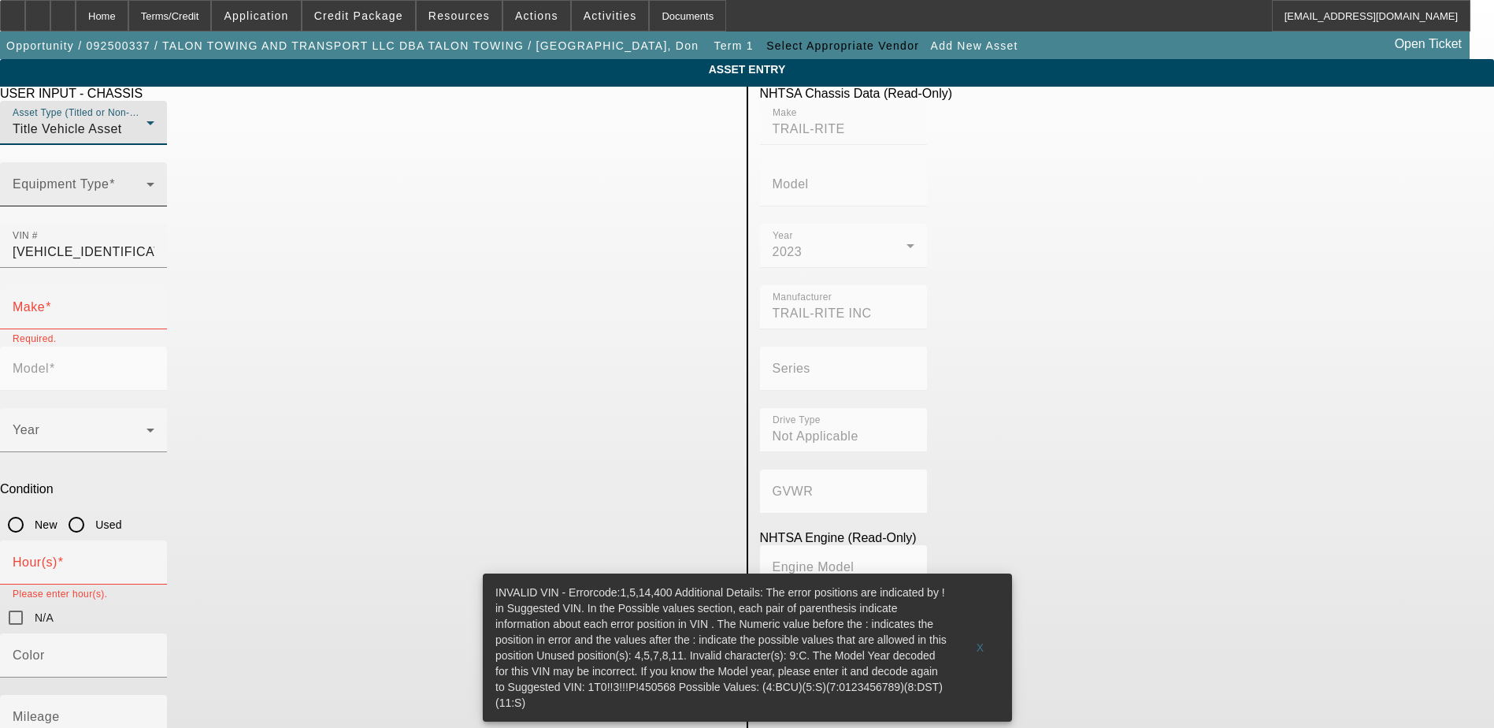
click at [154, 206] on div "Equipment Type" at bounding box center [84, 184] width 142 height 44
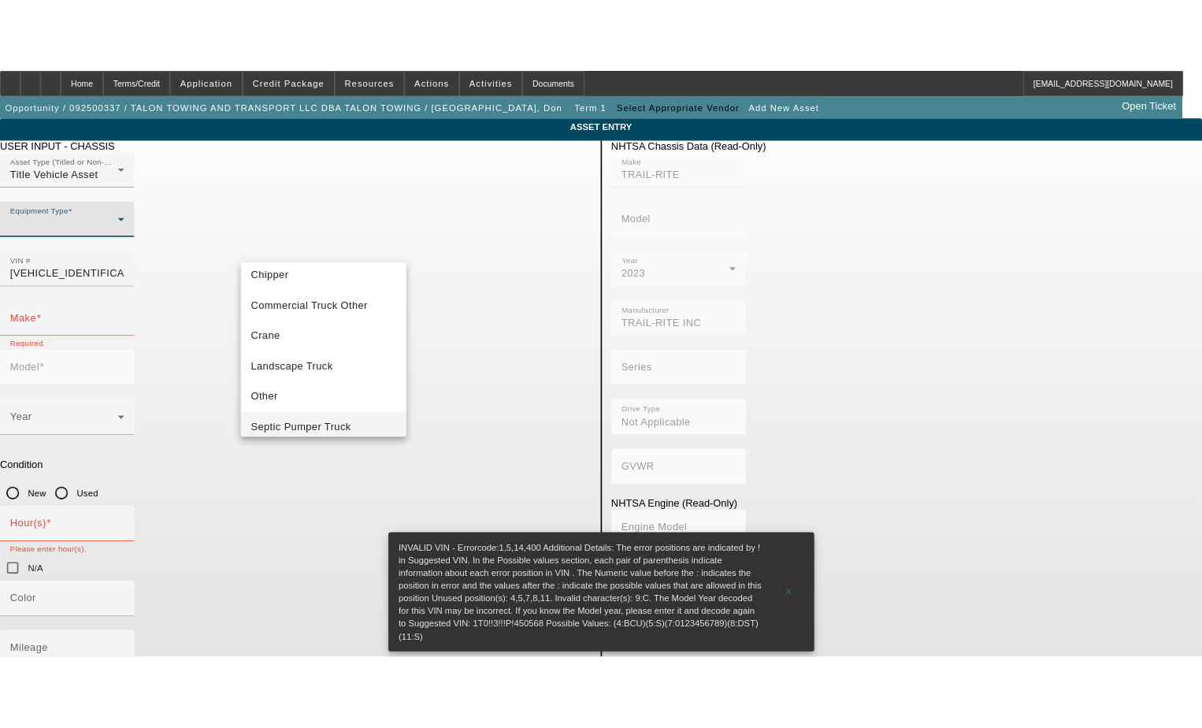
scroll to position [174, 0]
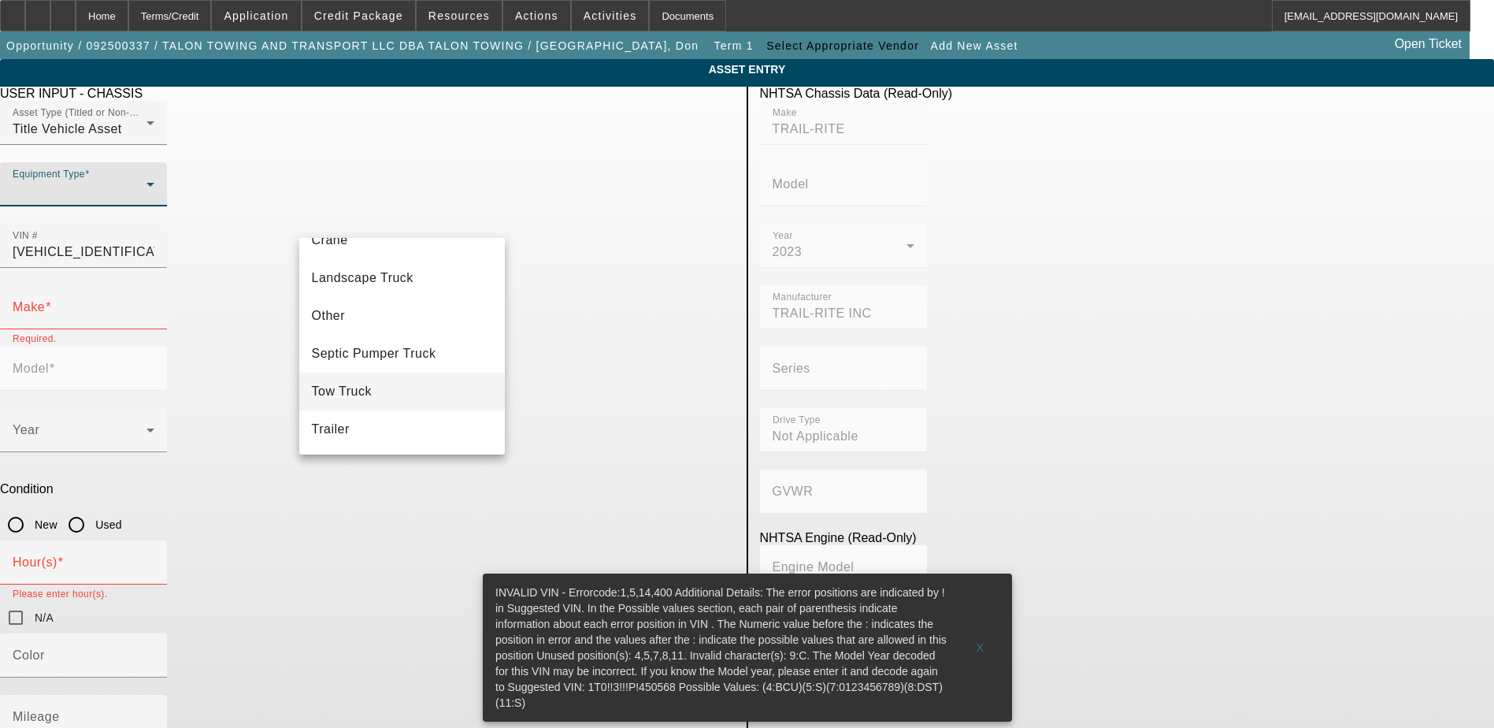
click at [395, 392] on mat-option "Tow Truck" at bounding box center [402, 392] width 206 height 38
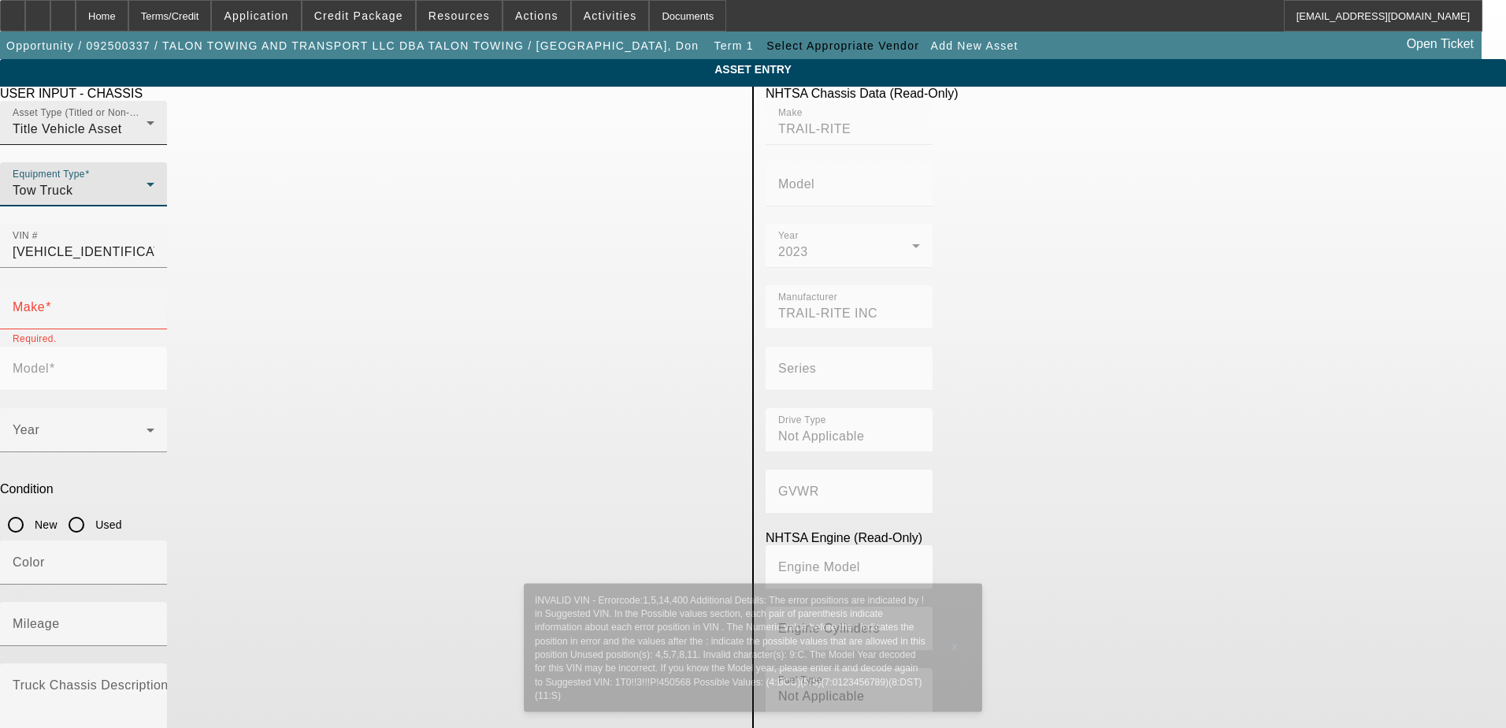
click at [147, 139] on div "Title Vehicle Asset" at bounding box center [80, 129] width 134 height 19
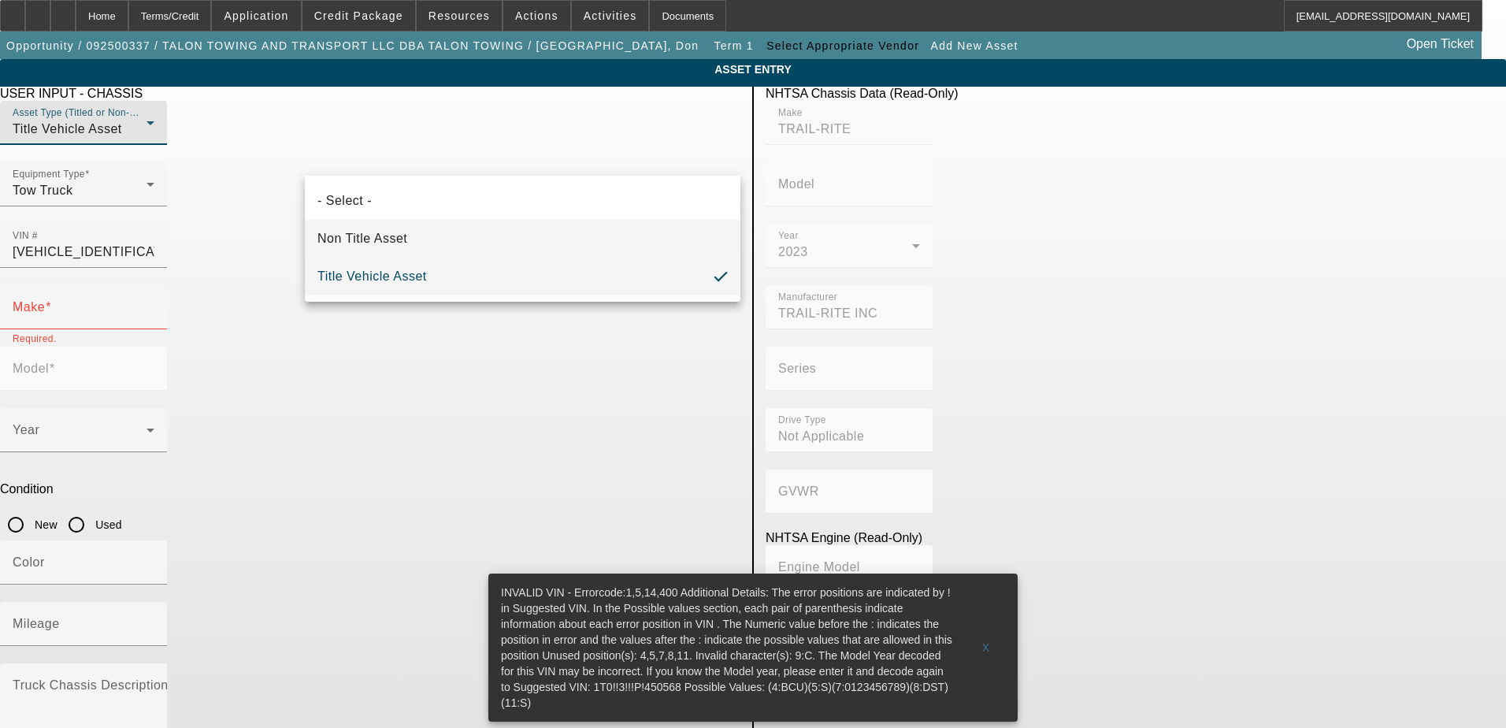
click at [430, 231] on mat-option "Non Title Asset" at bounding box center [523, 239] width 436 height 38
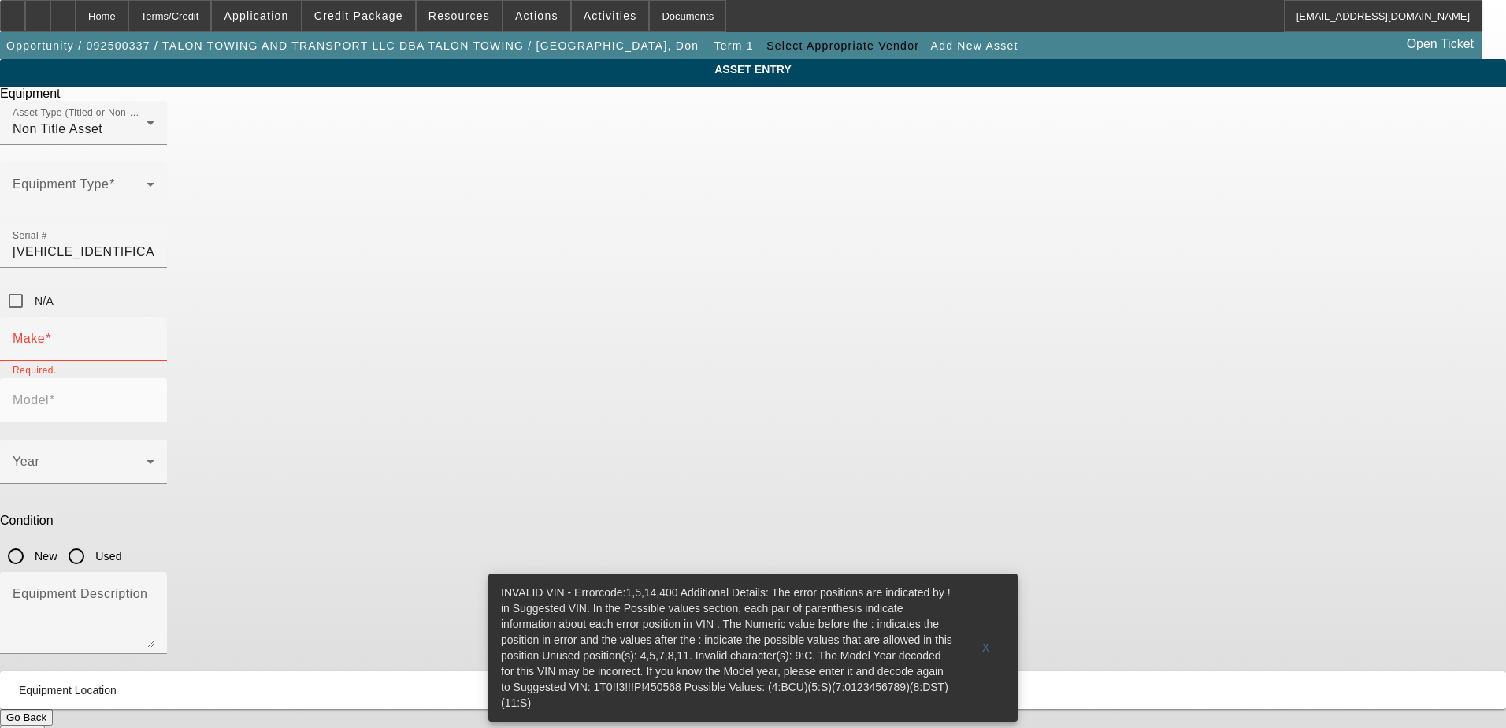
click at [913, 285] on div "N/A" at bounding box center [753, 301] width 1506 height 32
click at [32, 285] on input "N/A" at bounding box center [16, 301] width 32 height 32
click at [154, 243] on input "Serial #" at bounding box center [84, 252] width 142 height 19
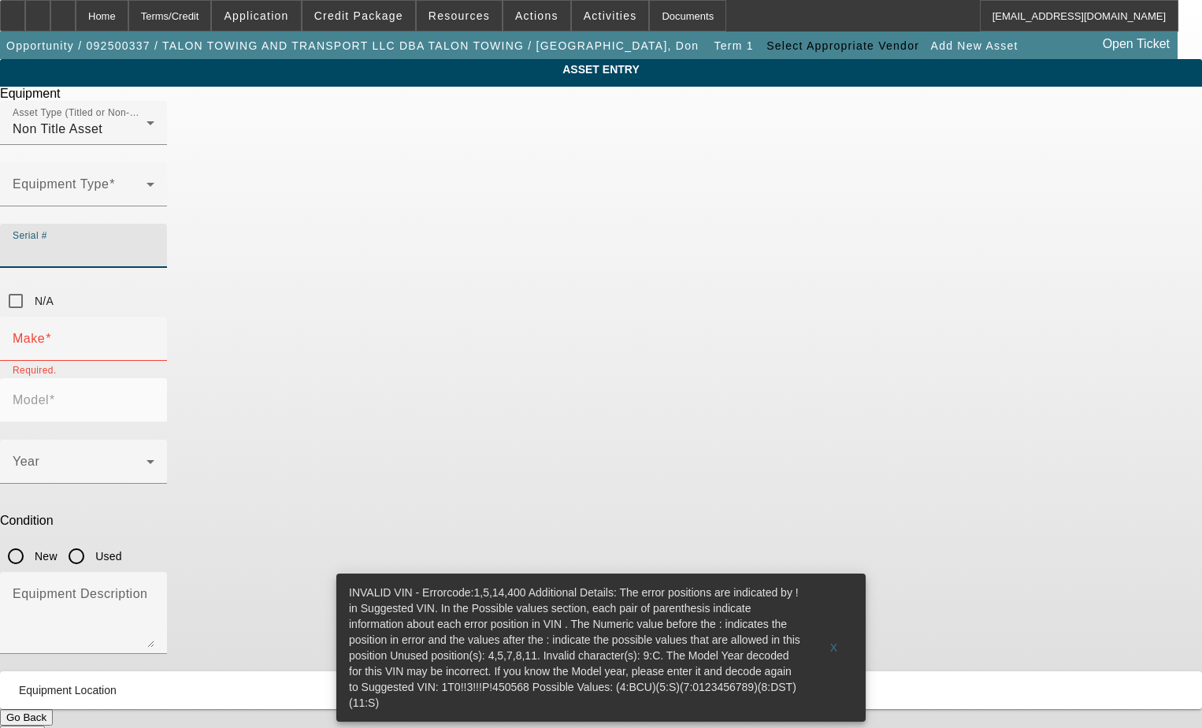
paste input "1T0333GMCPF450568"
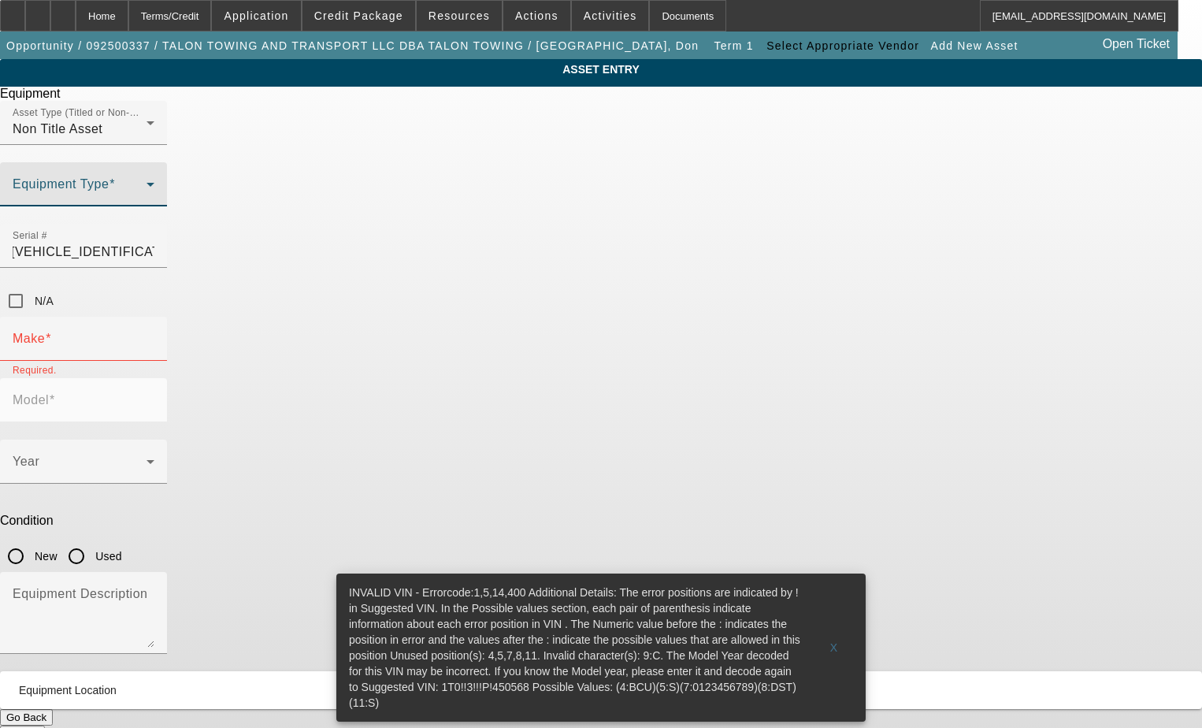
click at [147, 200] on span at bounding box center [80, 190] width 134 height 19
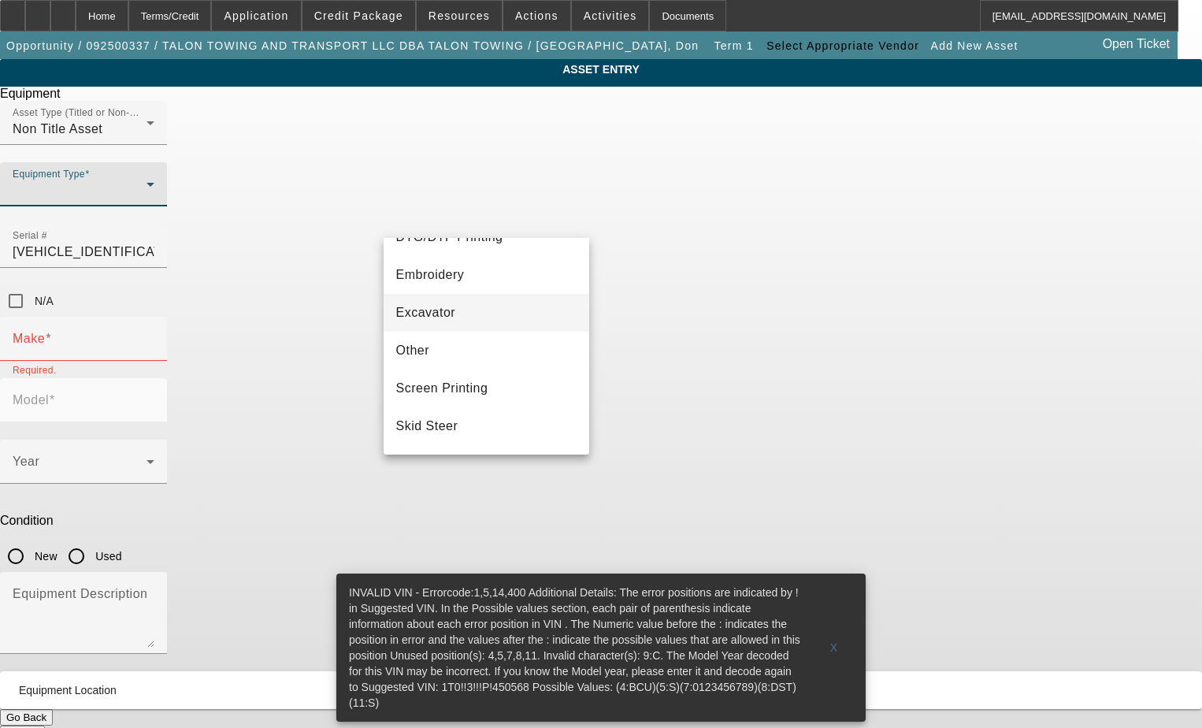
scroll to position [315, 0]
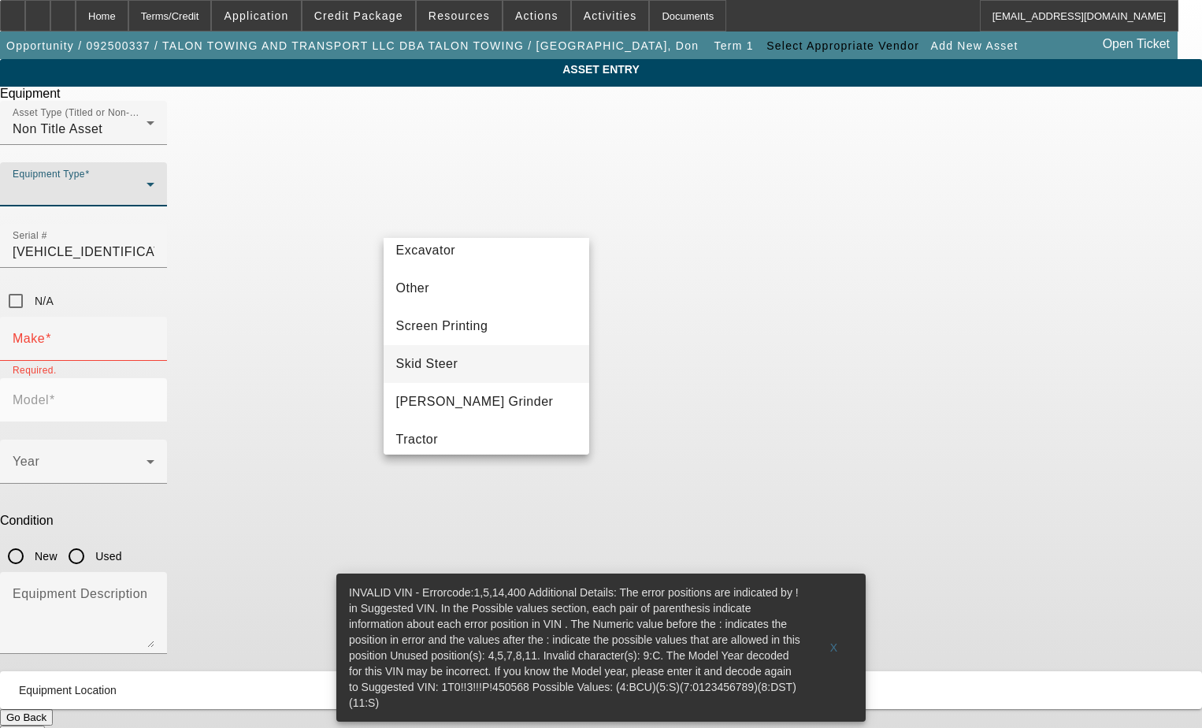
click at [484, 359] on mat-option "Skid Steer" at bounding box center [487, 364] width 206 height 38
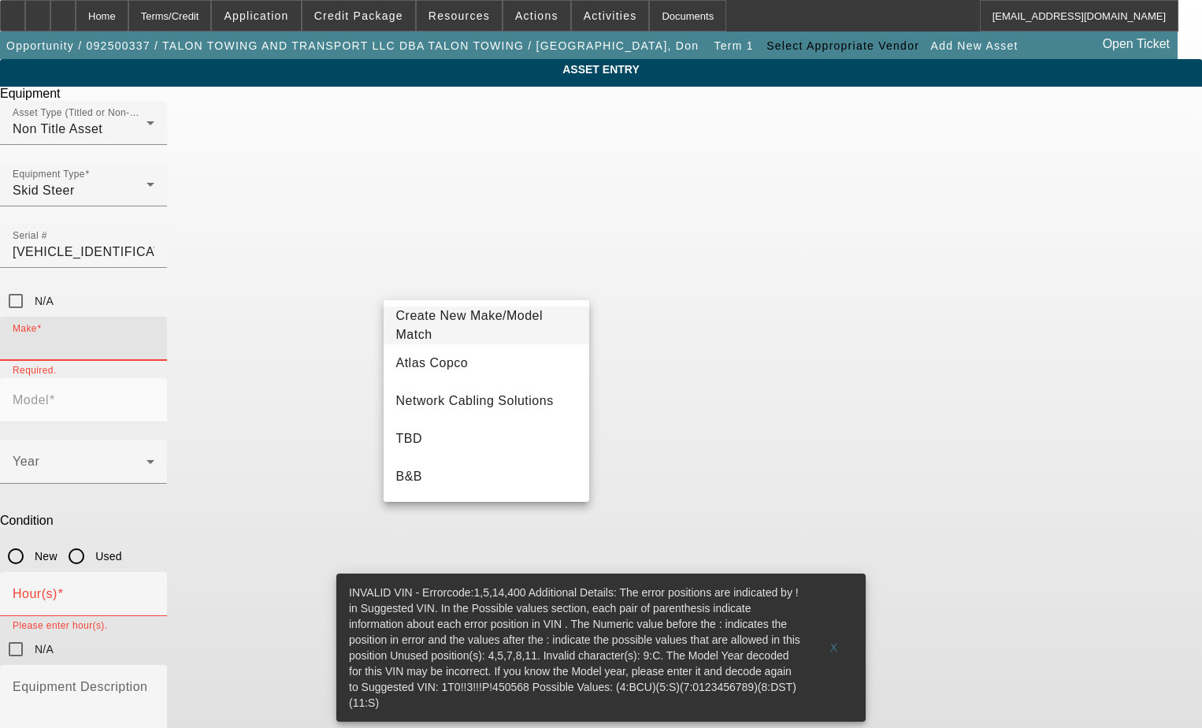
click at [154, 336] on input "Make" at bounding box center [84, 345] width 142 height 19
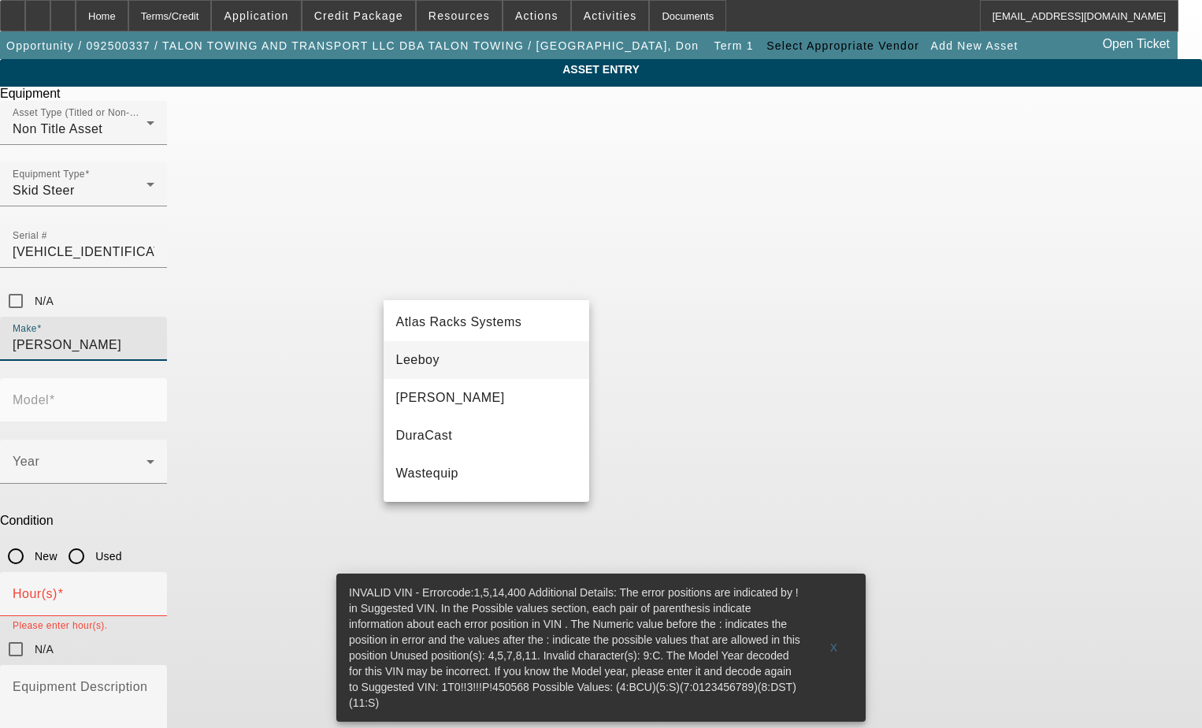
scroll to position [38, 0]
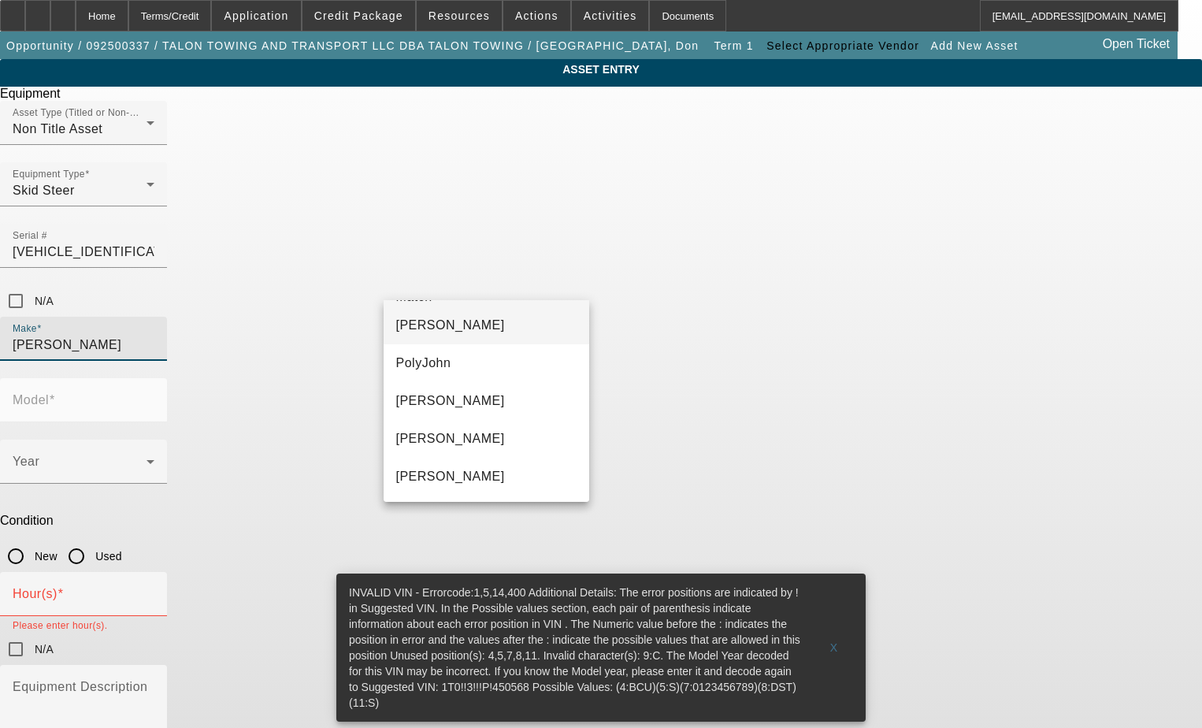
click at [486, 315] on mat-option "John Deere" at bounding box center [487, 325] width 206 height 38
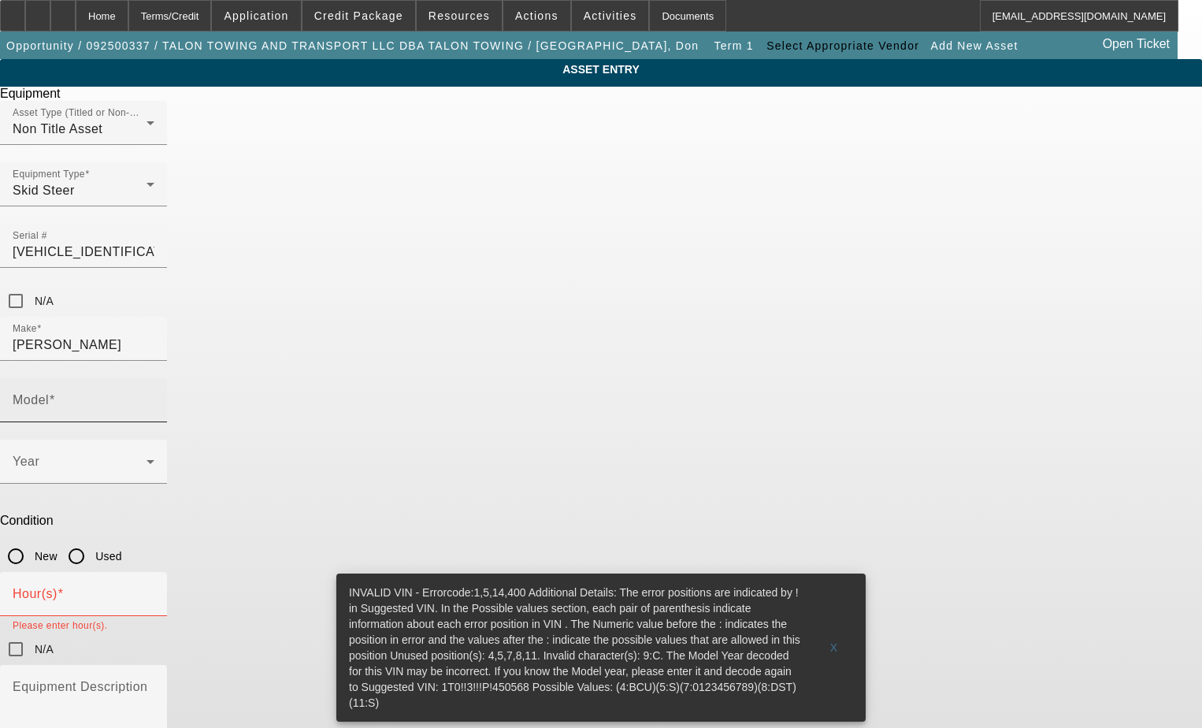
click at [49, 393] on mat-label "Model" at bounding box center [31, 399] width 36 height 13
click at [154, 397] on input "Model" at bounding box center [84, 406] width 142 height 19
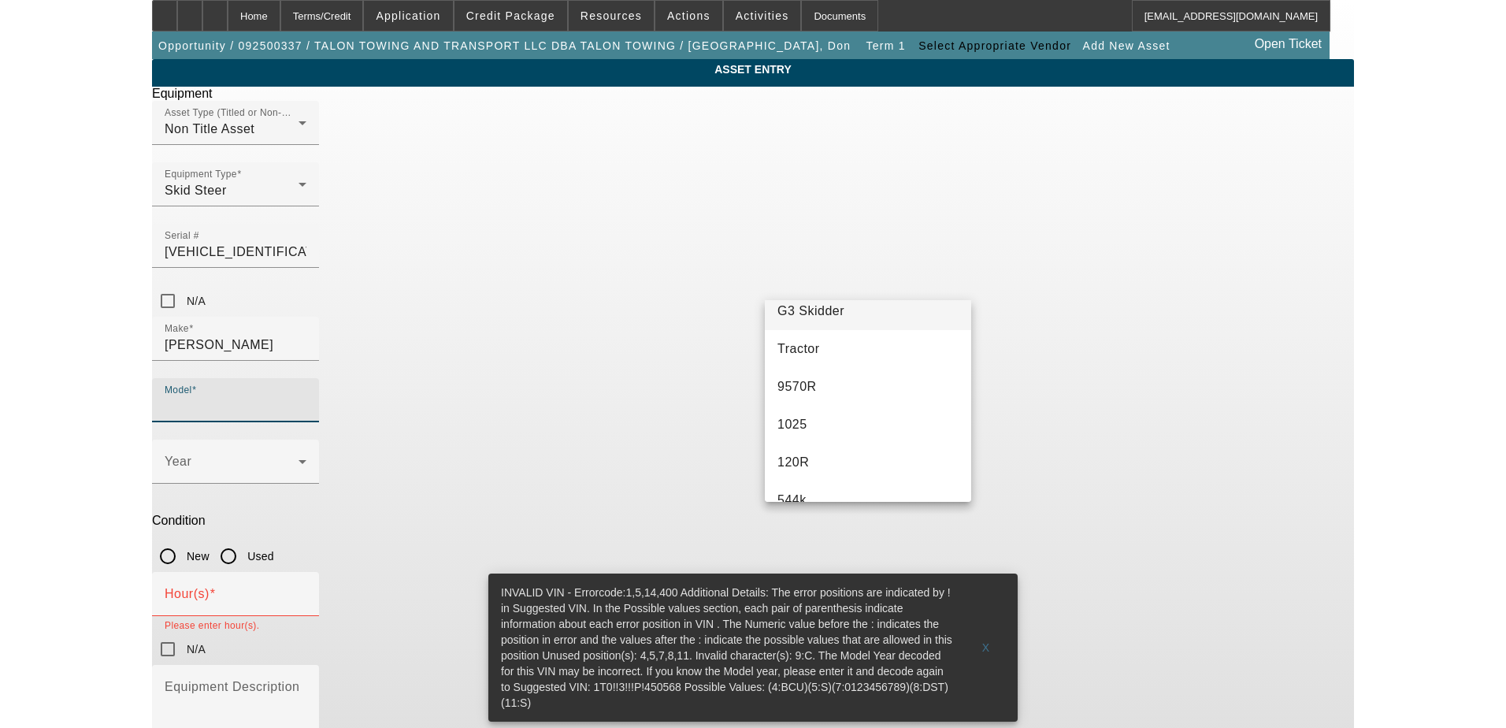
scroll to position [1576, 0]
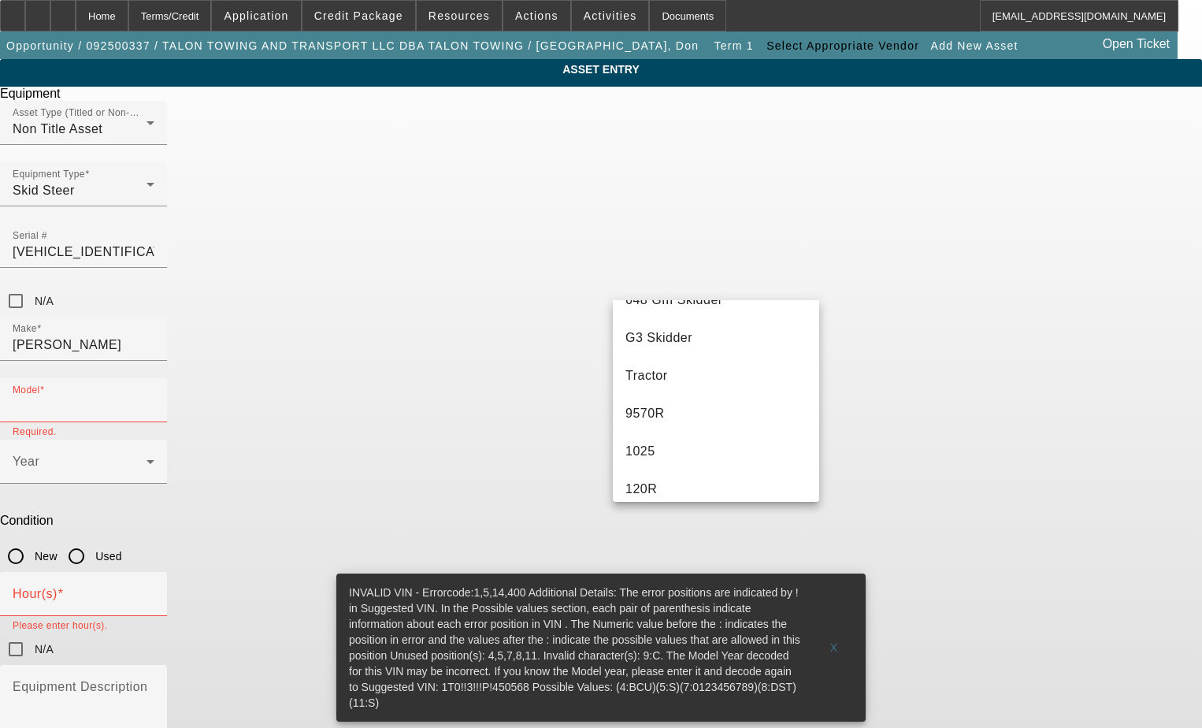
click at [882, 425] on div "ASSET ENTRY Equipment Asset Type (Titled or Non-Titled) Non Title Asset Equipme…" at bounding box center [601, 447] width 1202 height 776
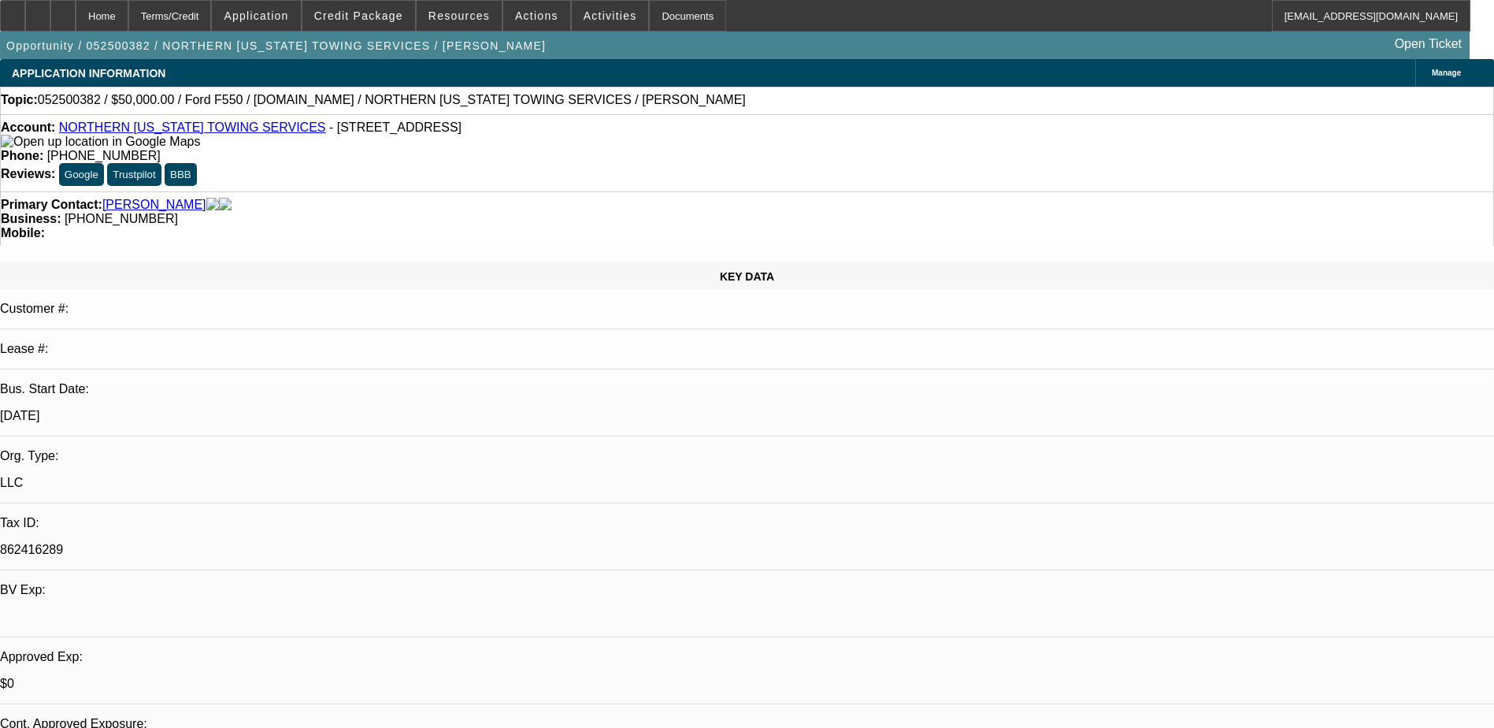
select select "0"
select select "2"
select select "0.1"
select select "0"
select select "2"
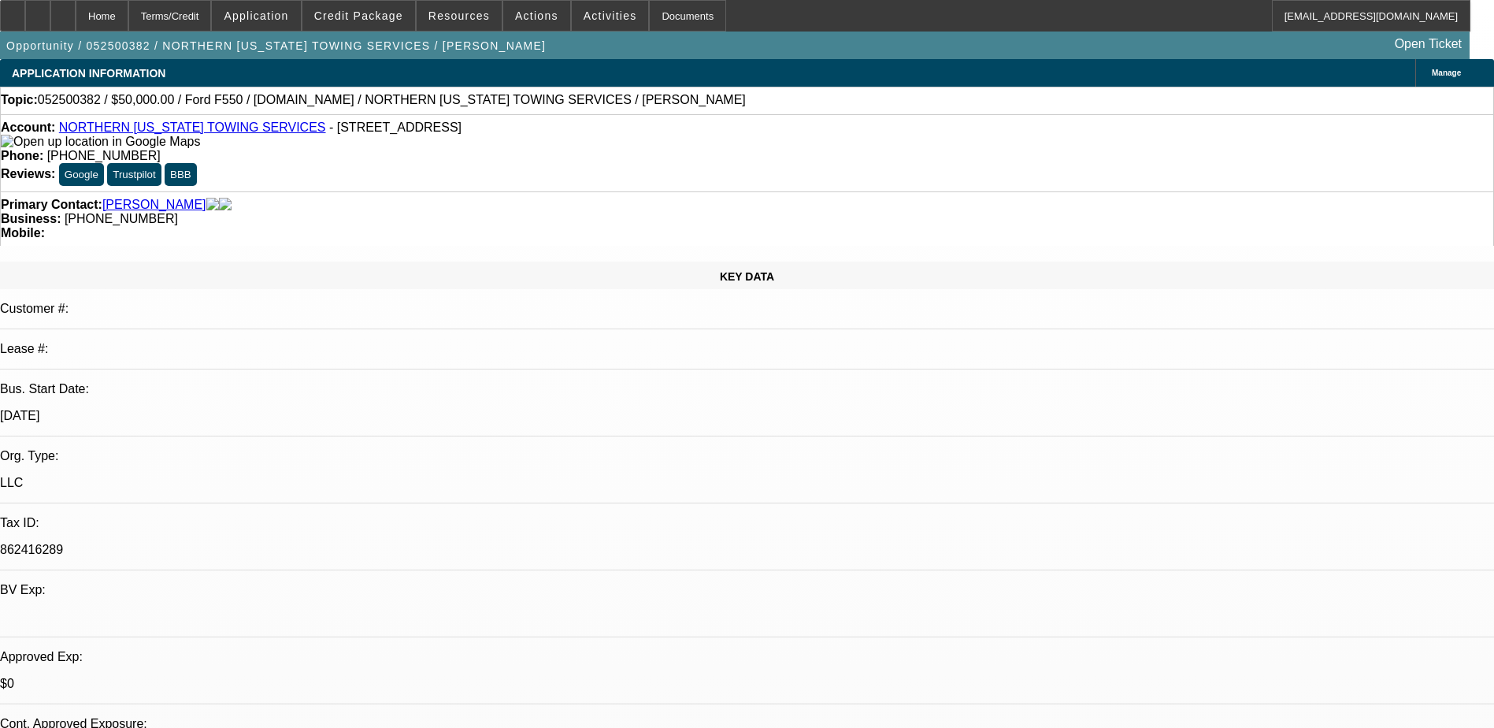
select select "0.1"
select select "0"
select select "2"
select select "0.1"
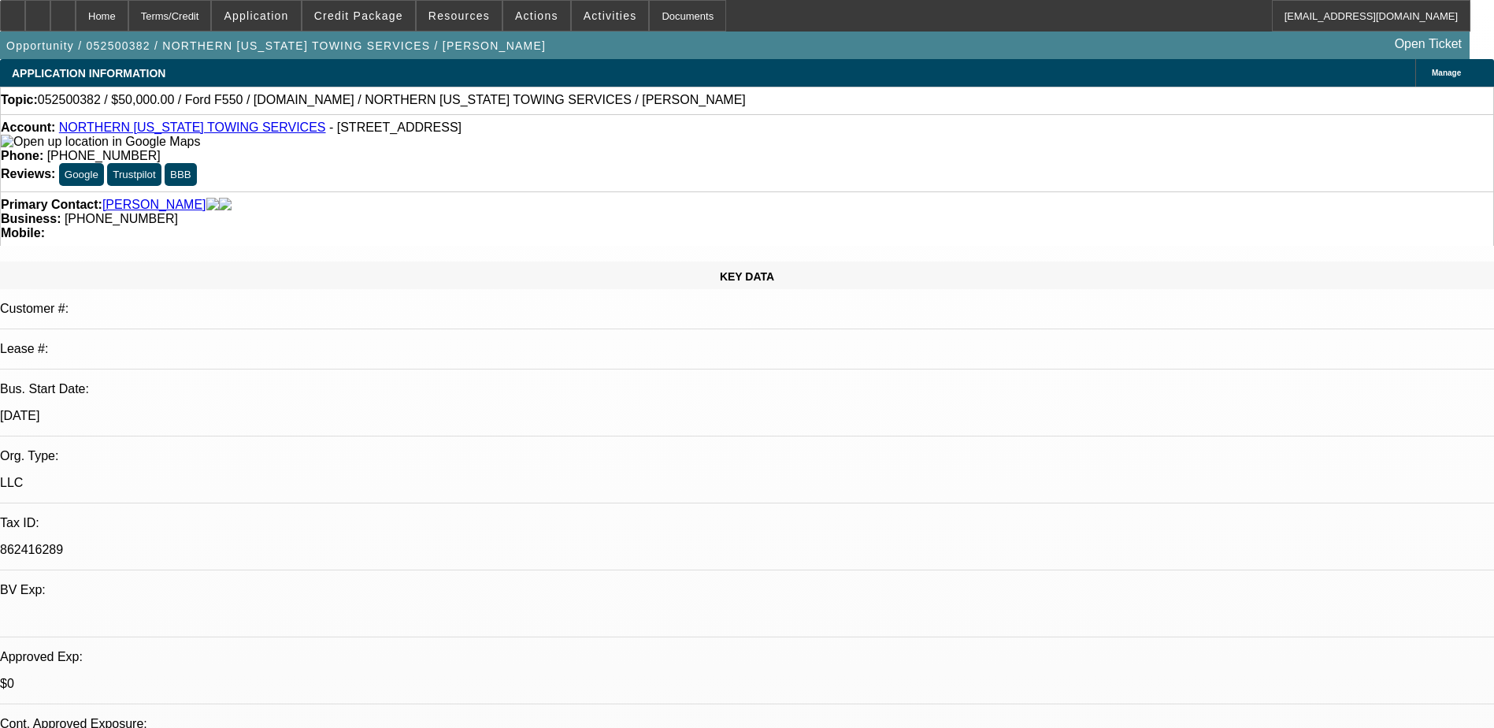
select select "0"
select select "0.1"
select select "1"
select select "2"
select select "4"
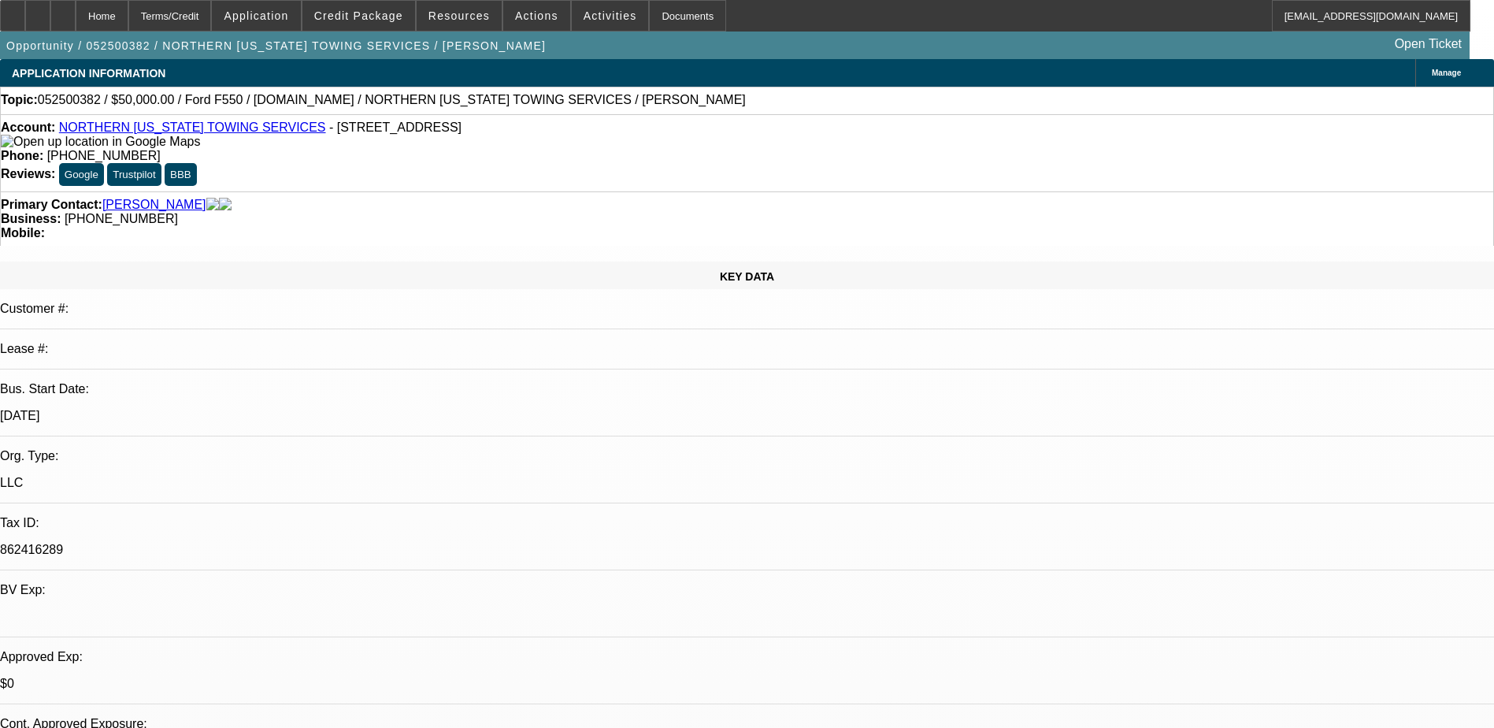
select select "1"
select select "2"
select select "4"
select select "1"
select select "2"
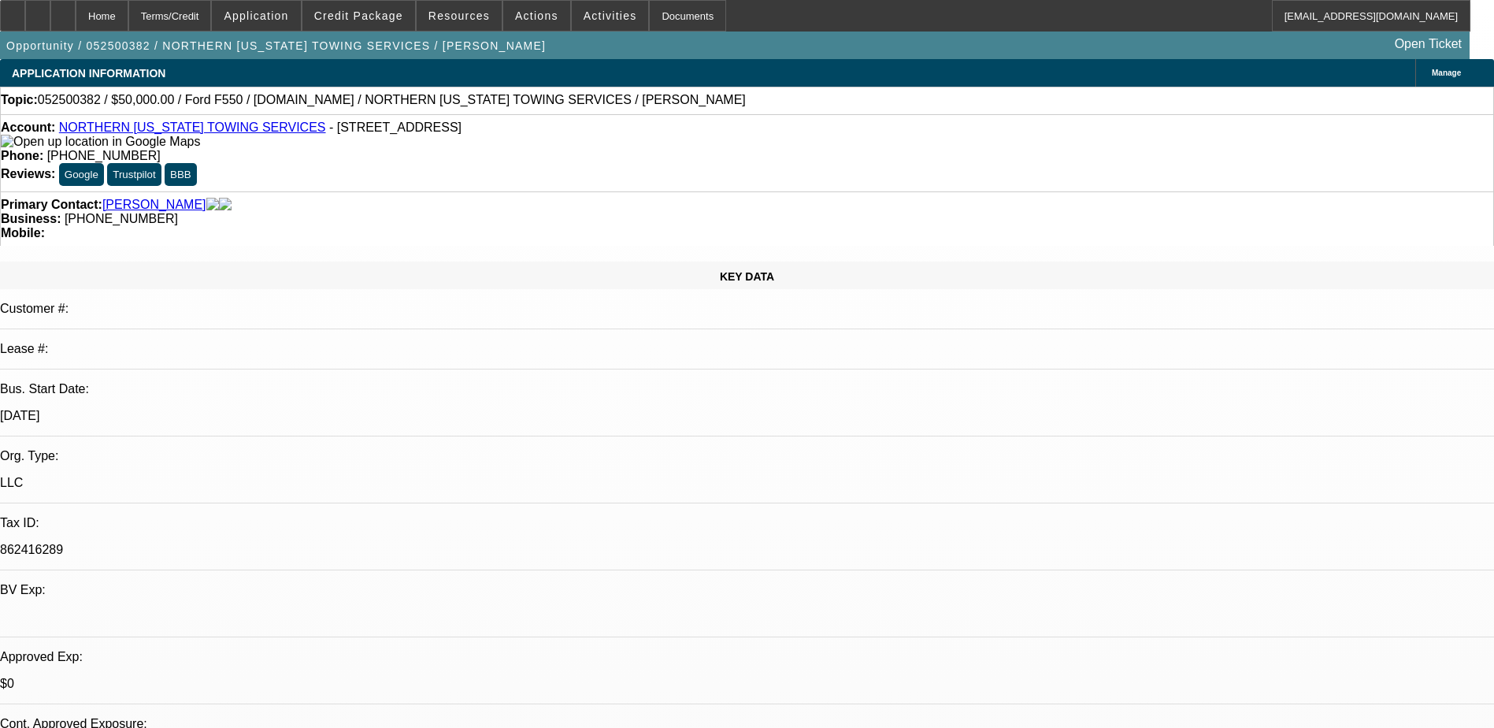
select select "4"
select select "1"
select select "4"
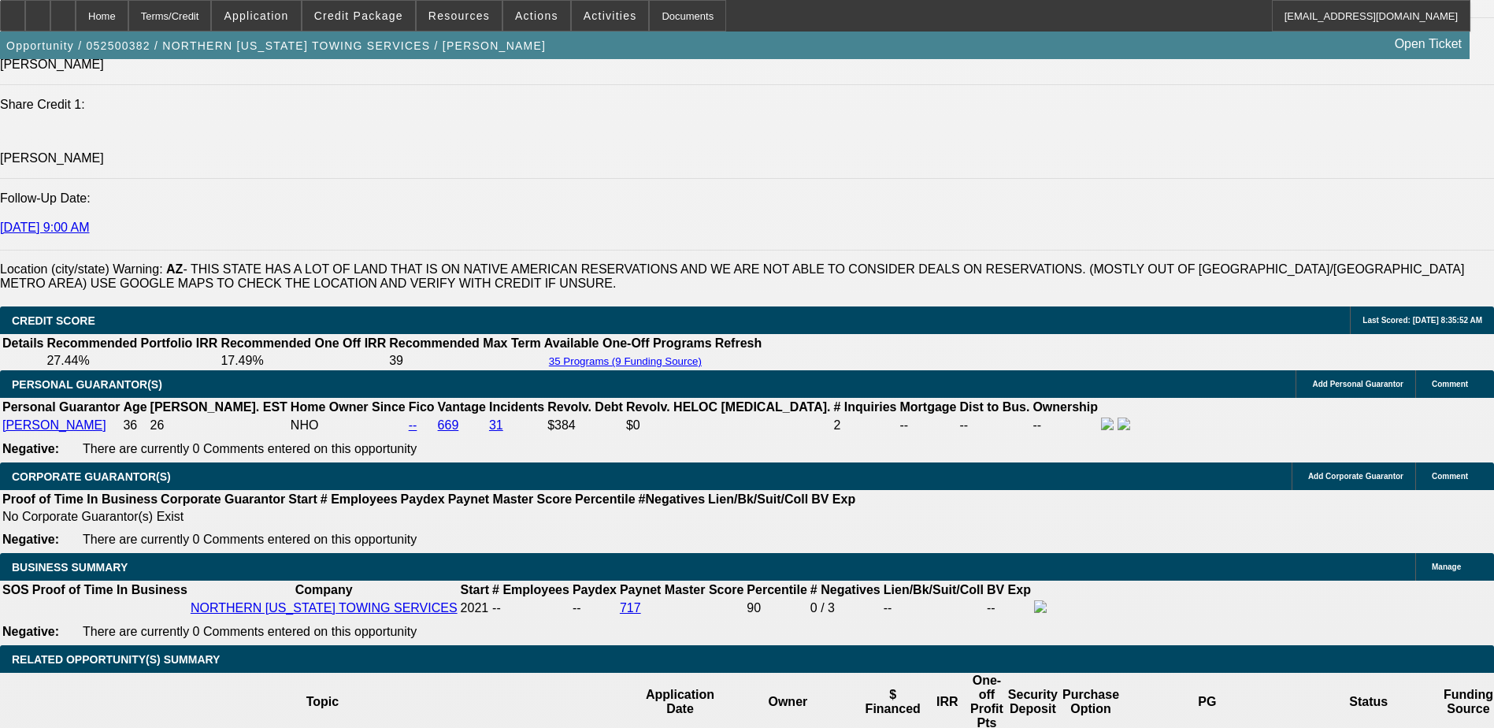
scroll to position [2048, 0]
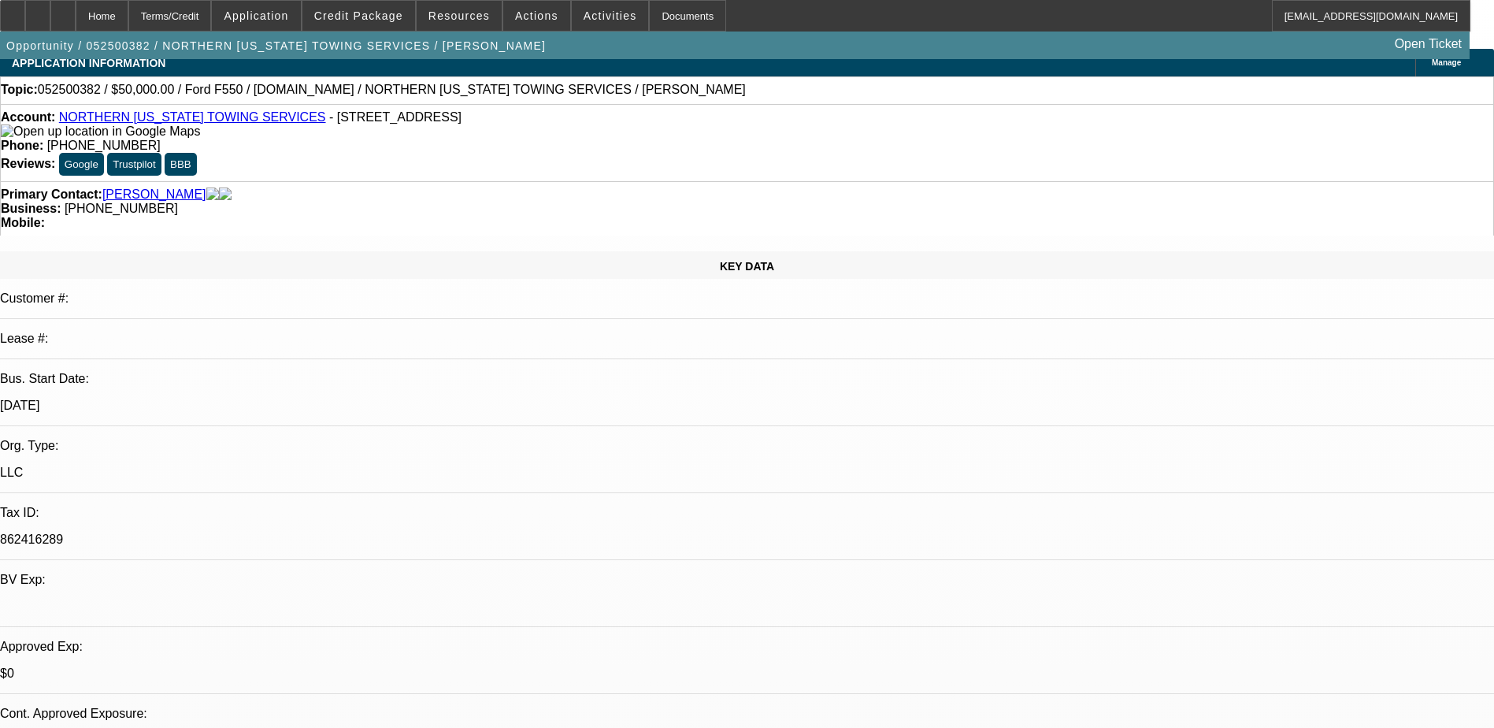
scroll to position [0, 0]
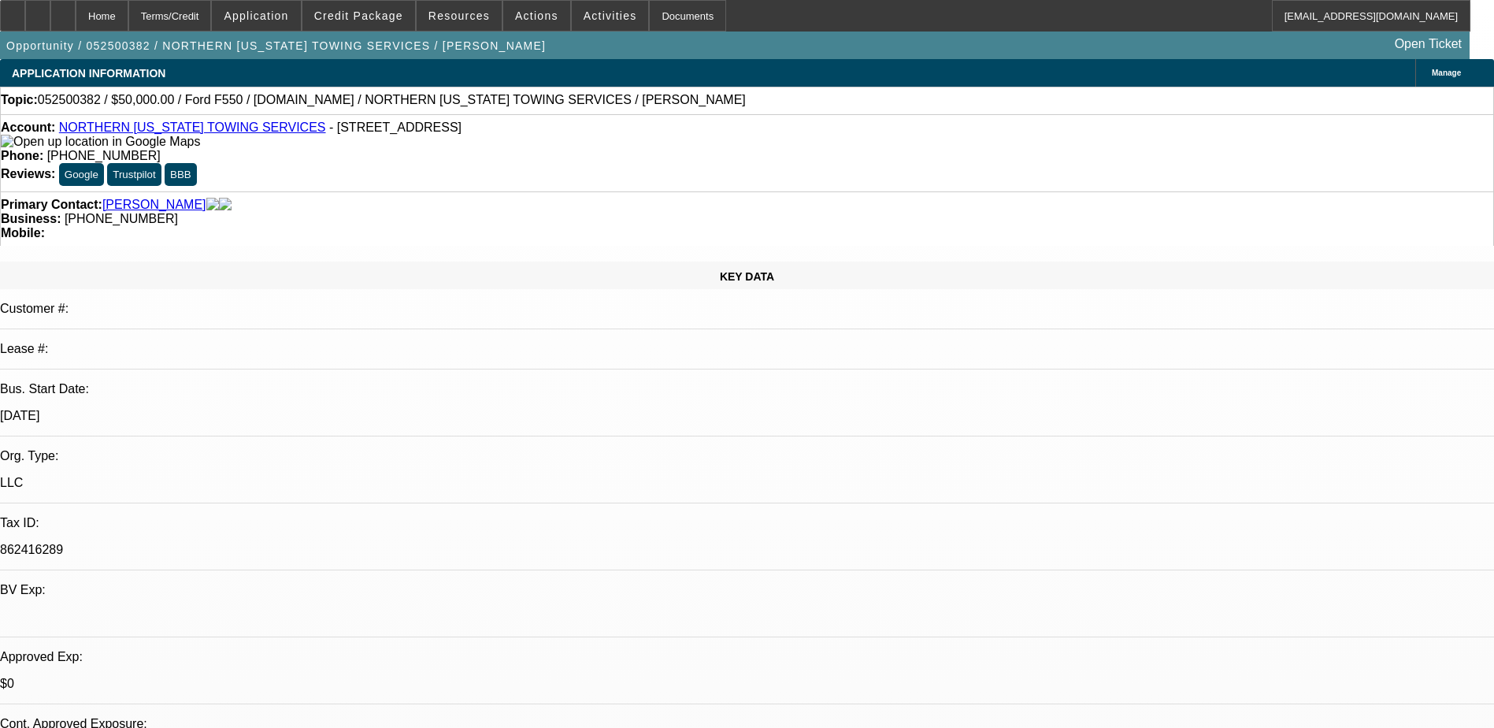
click at [118, 130] on link "NORTHERN ARIZONA TOWING SERVICES" at bounding box center [192, 127] width 267 height 13
drag, startPoint x: 616, startPoint y: 130, endPoint x: 549, endPoint y: 127, distance: 67.0
click at [549, 149] on div "Phone: (928) 266-5420" at bounding box center [747, 156] width 1493 height 14
drag, startPoint x: 549, startPoint y: 127, endPoint x: 607, endPoint y: 128, distance: 57.5
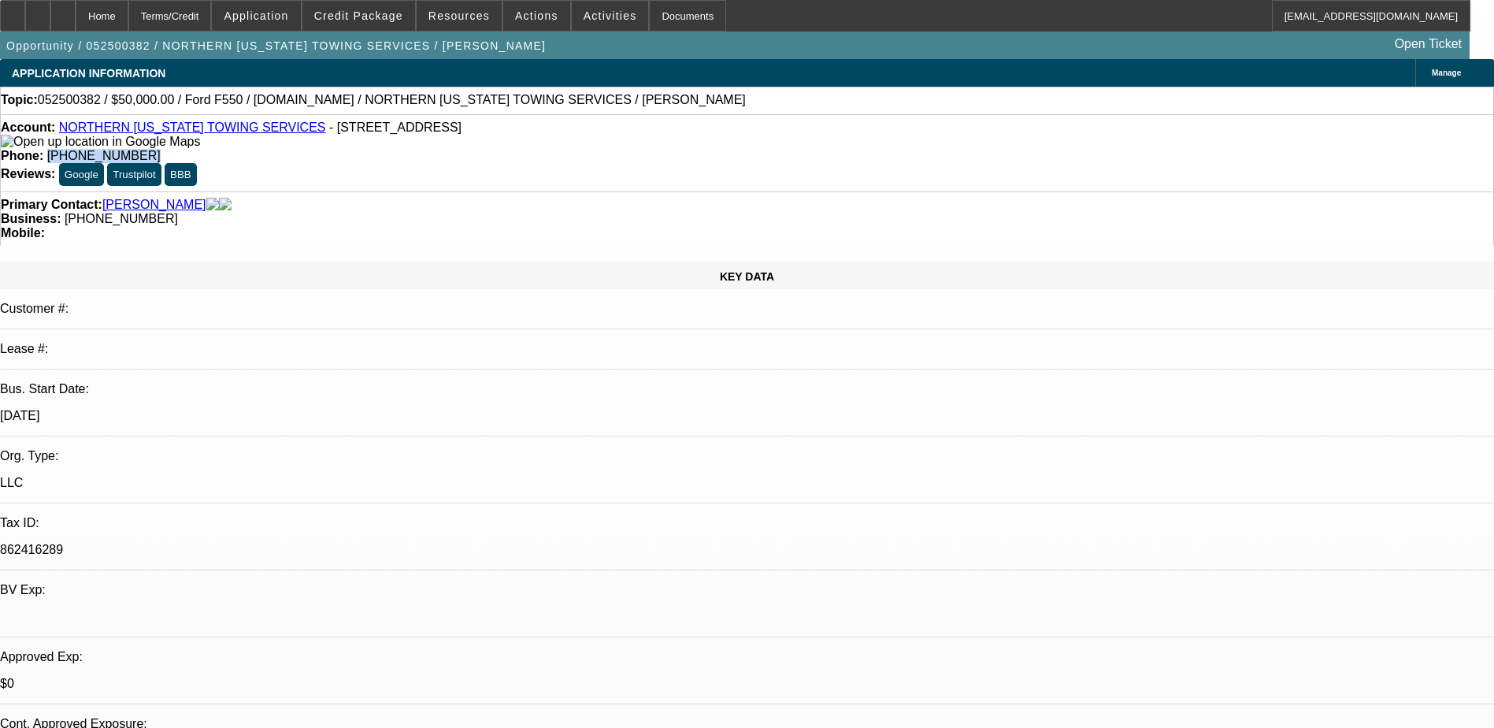
copy span "(928) 266-5420"
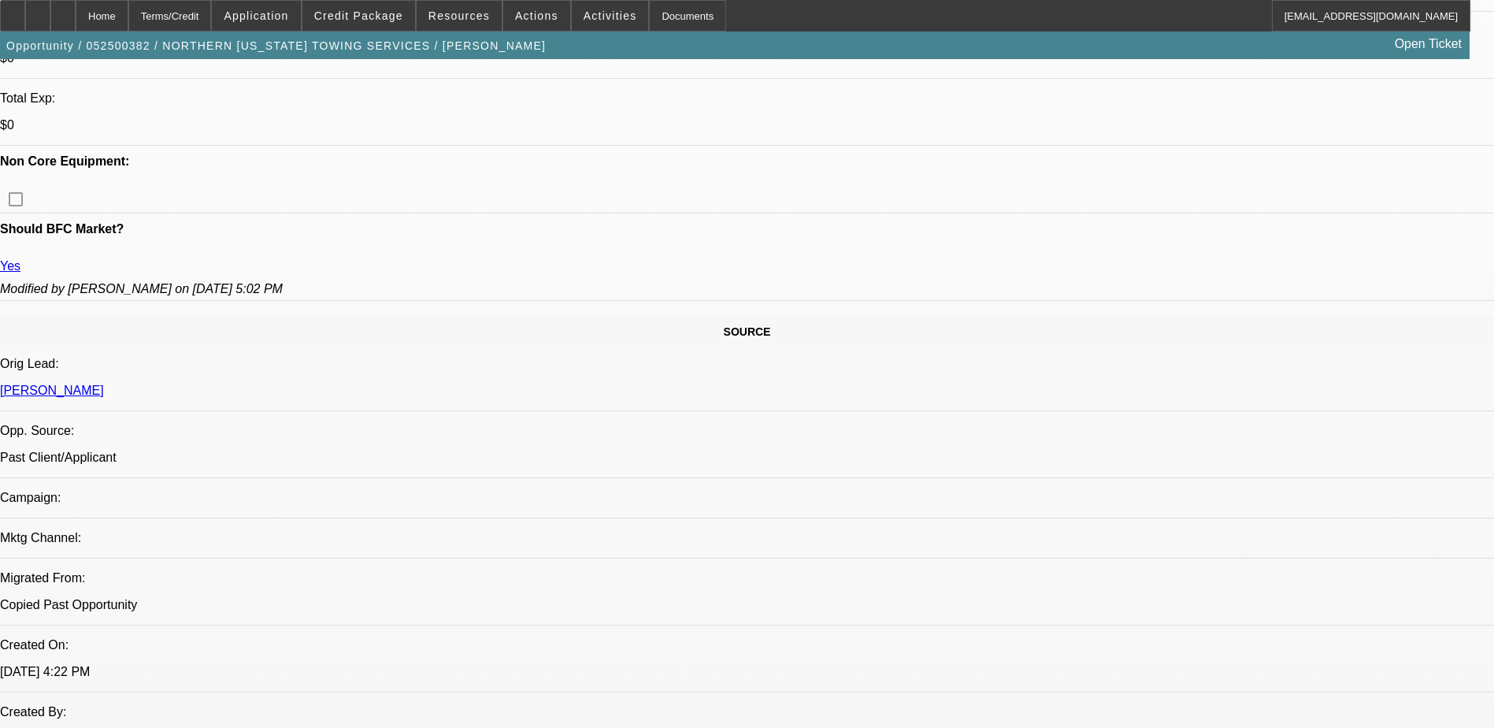
scroll to position [709, 0]
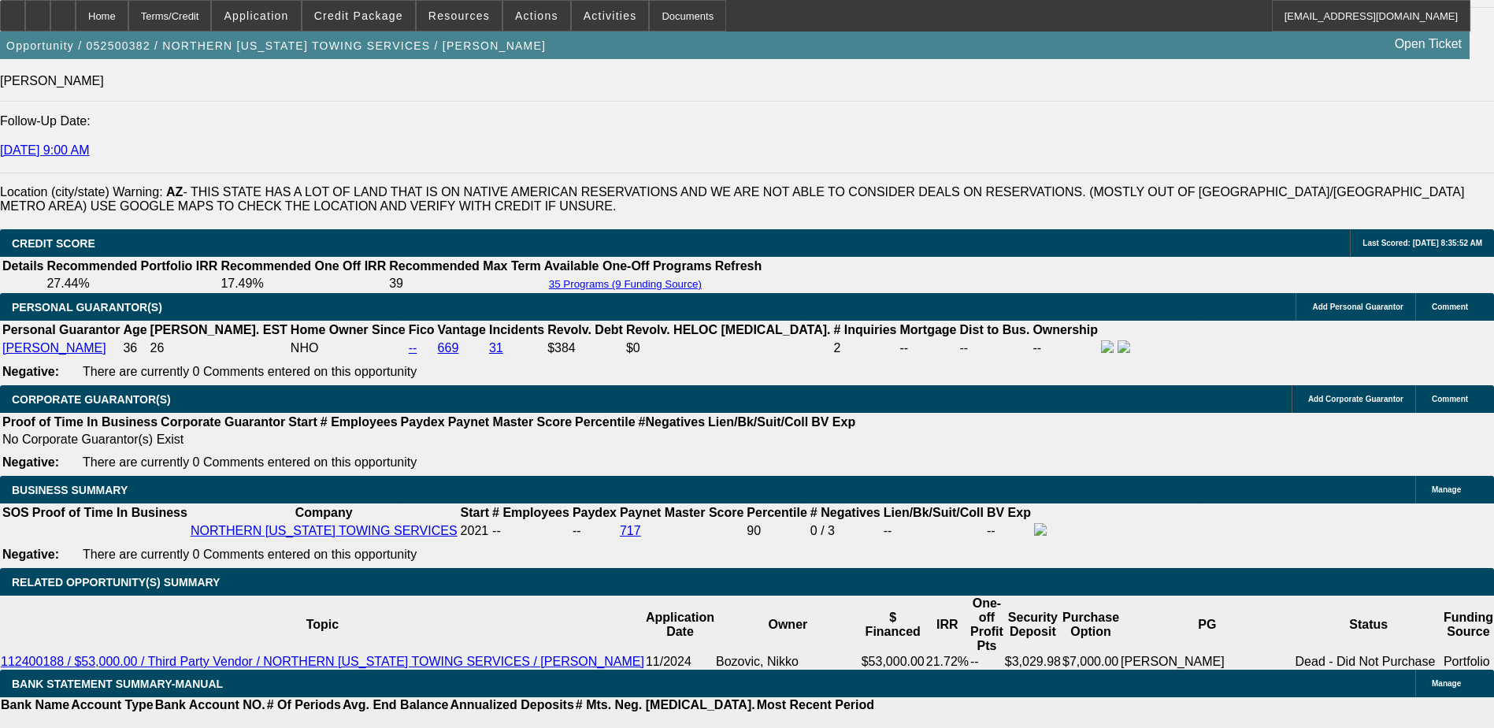
scroll to position [2048, 0]
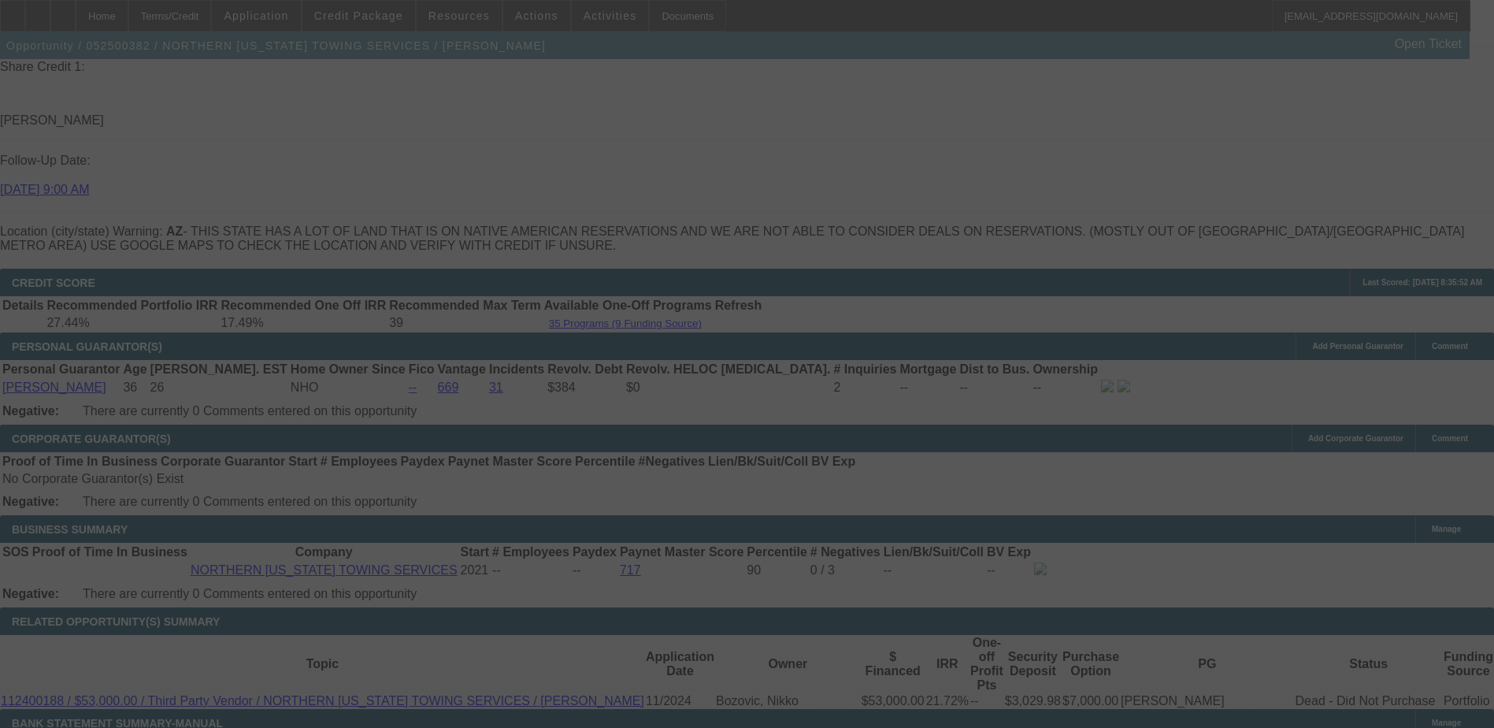
scroll to position [2206, 0]
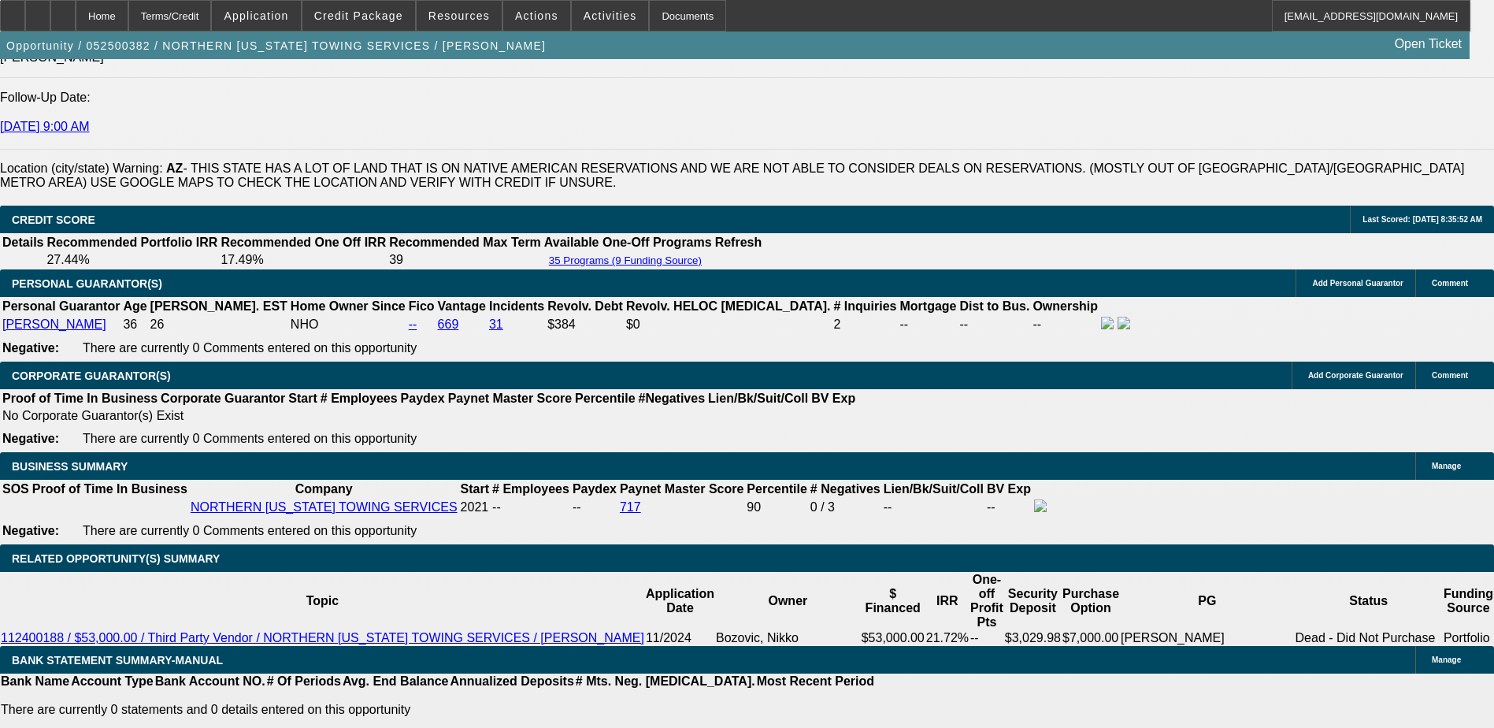
select select "0.1"
select select "0"
select select "0.1"
select select "4"
select select "0.1"
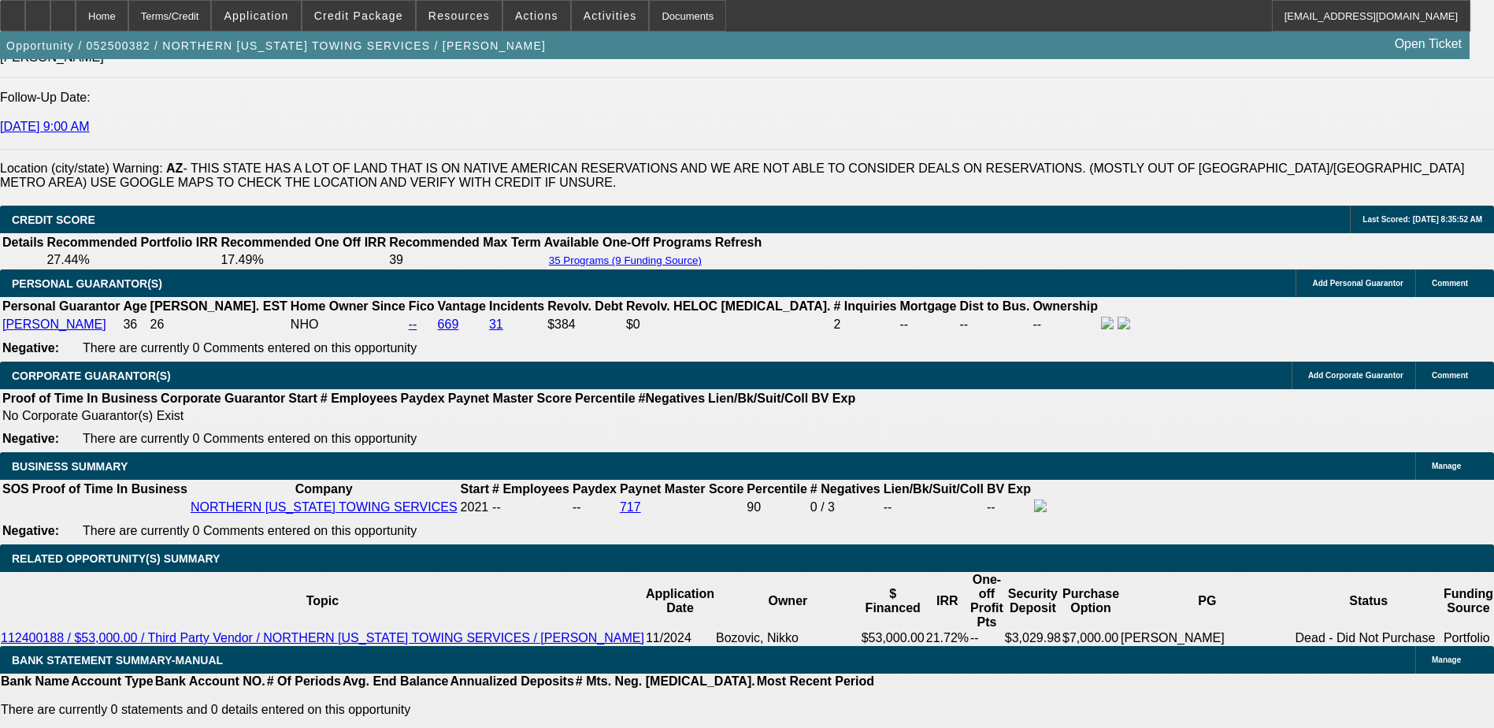
select select "0"
select select "0.1"
select select "4"
select select "0"
select select "0.1"
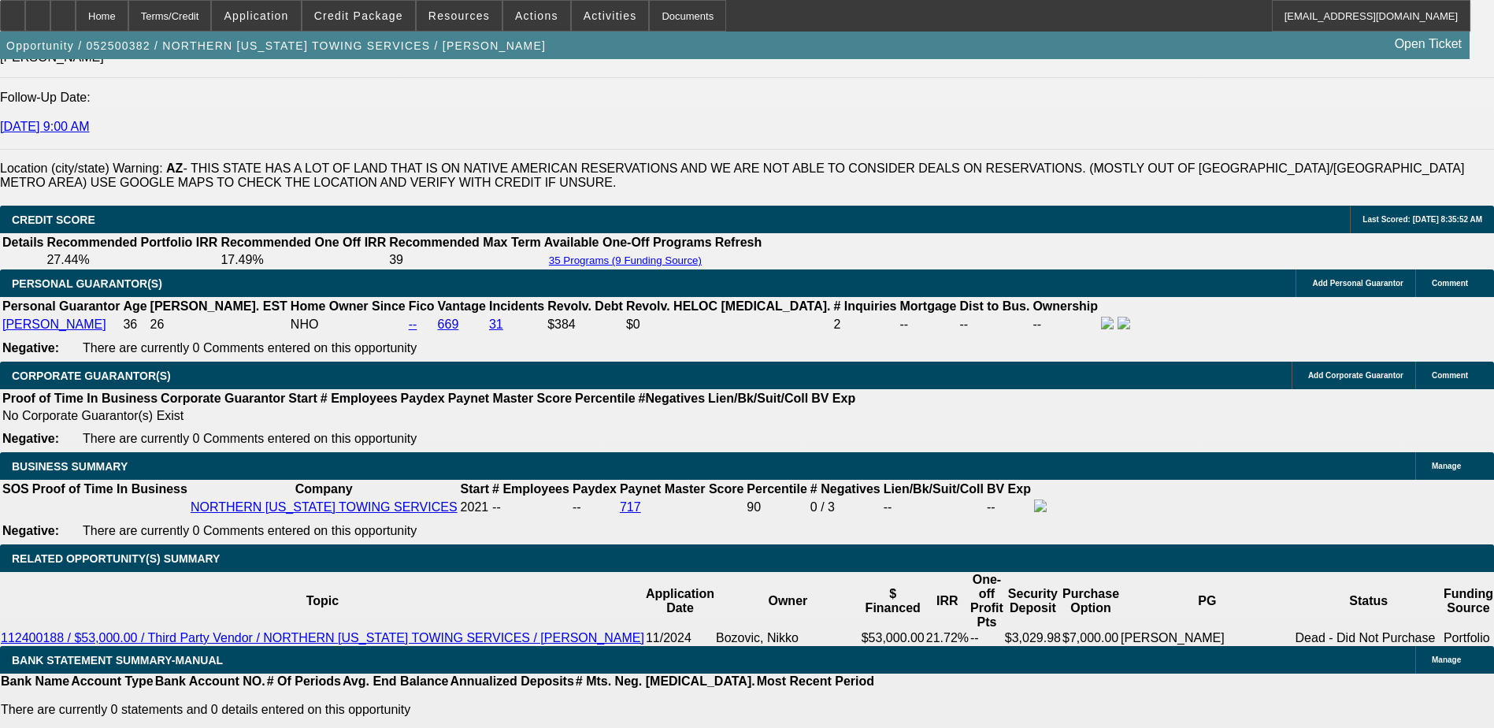
select select "4"
select select "0"
select select "2"
select select "0.1"
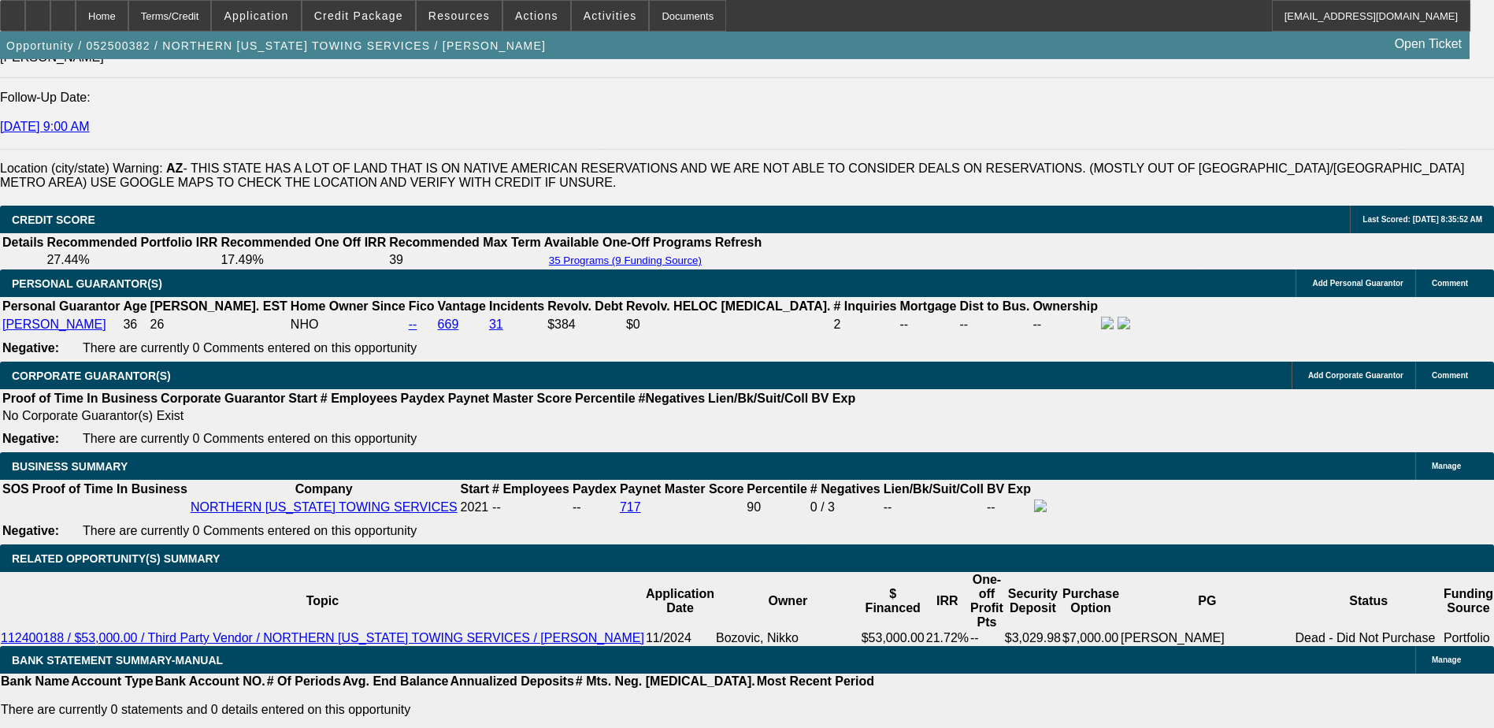
select select "4"
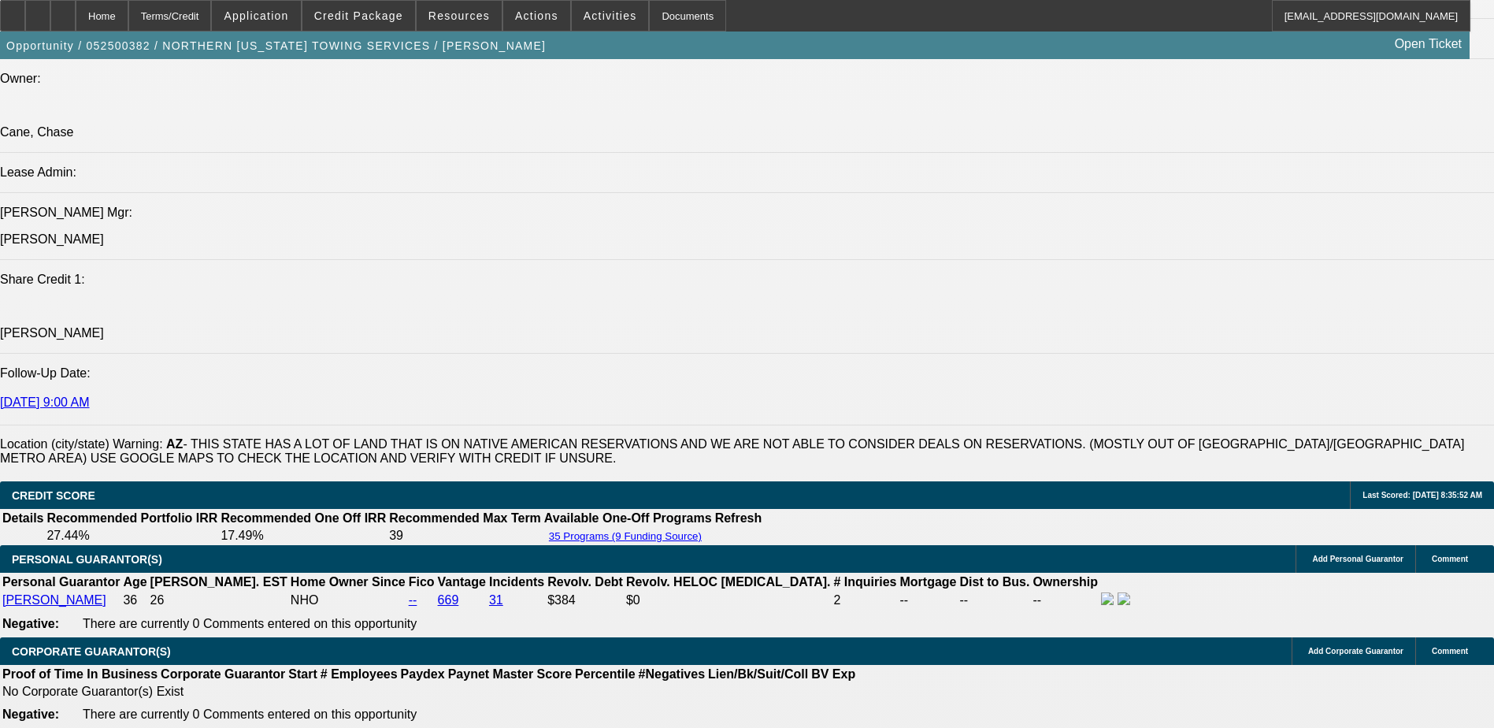
scroll to position [1888, 0]
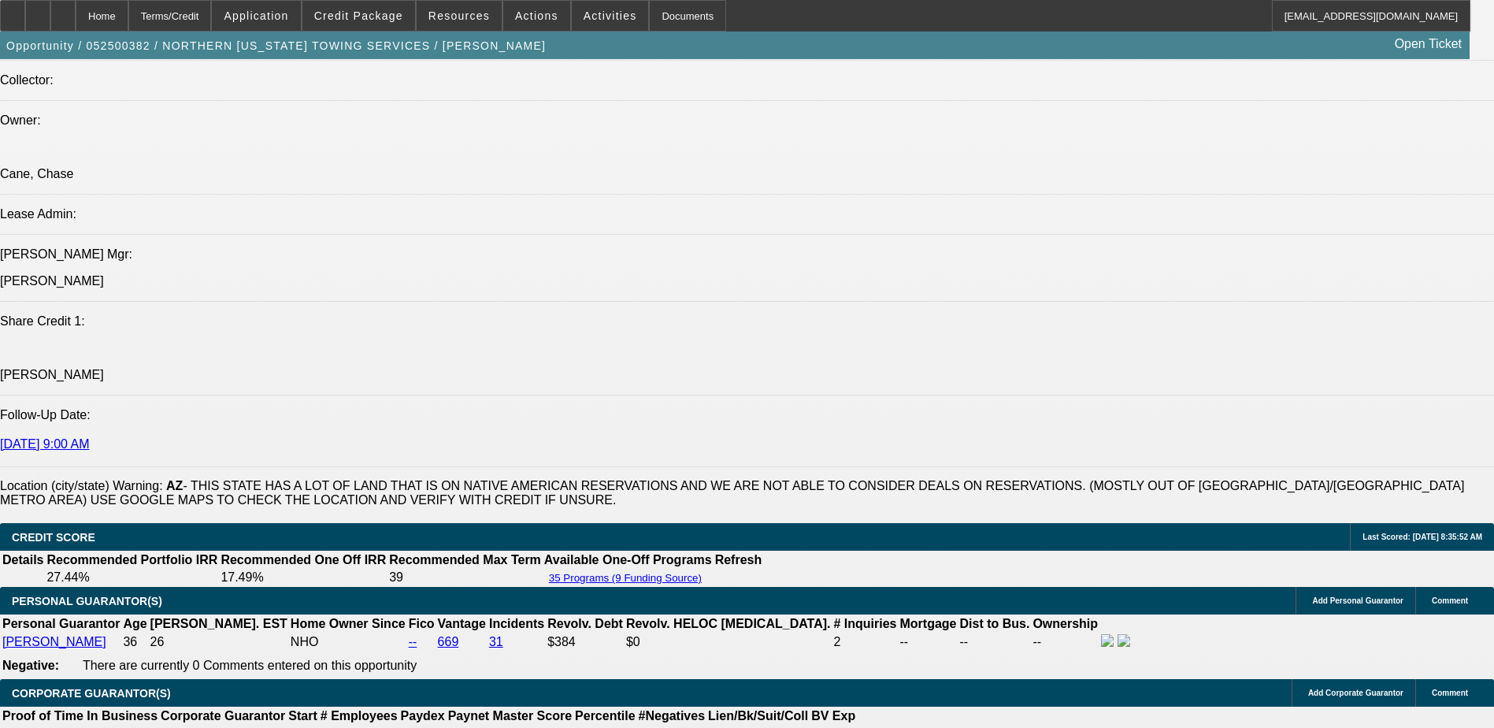
select select "0"
select select "2"
select select "0.1"
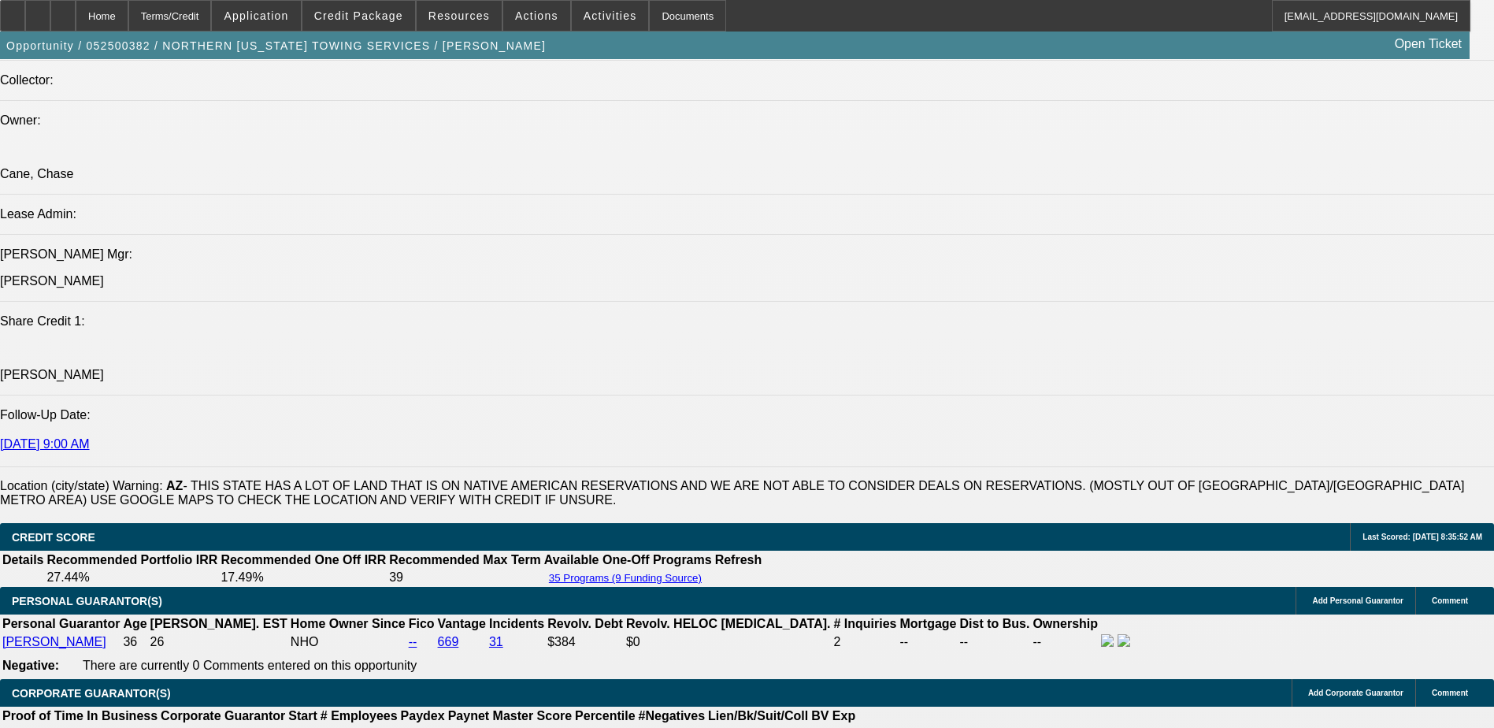
select select "4"
select select "0"
select select "2"
select select "0.1"
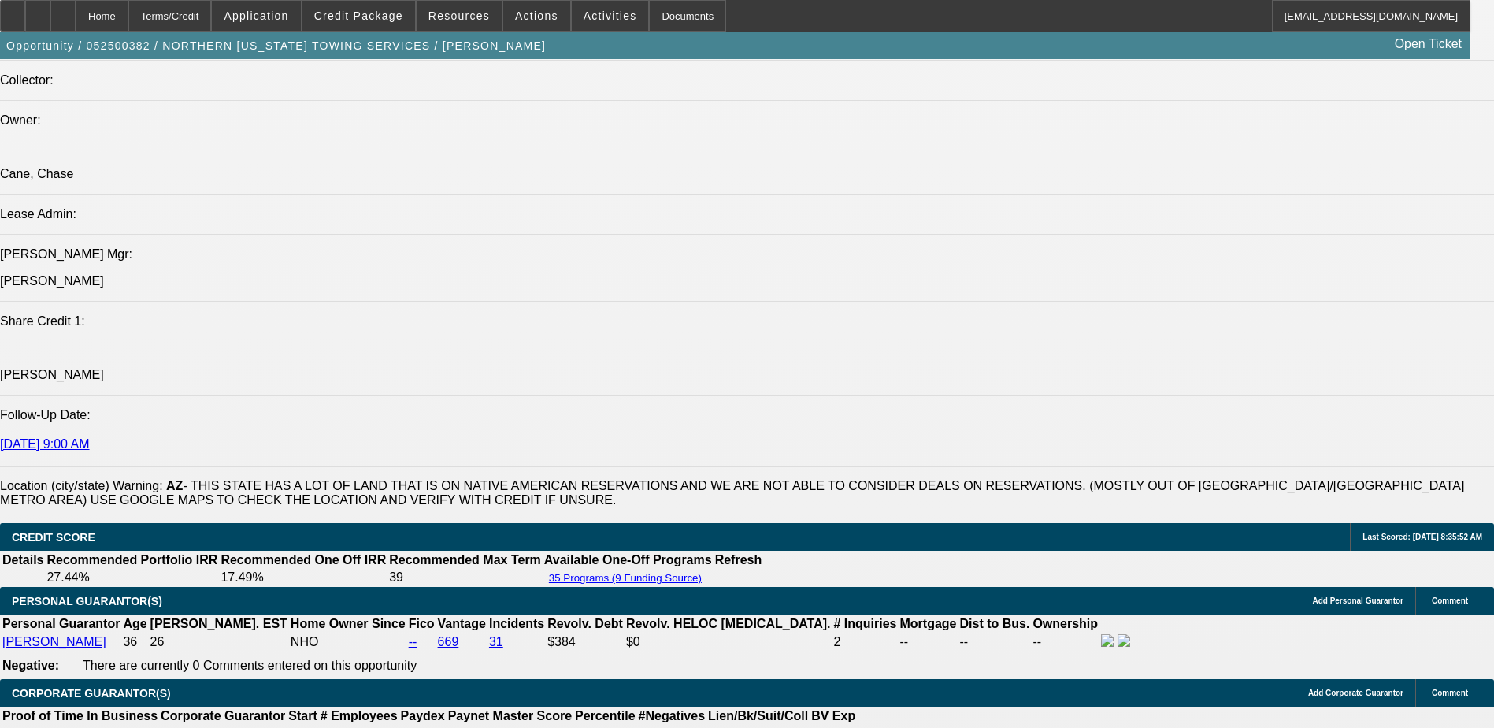
select select "4"
select select "0"
select select "2"
select select "0.1"
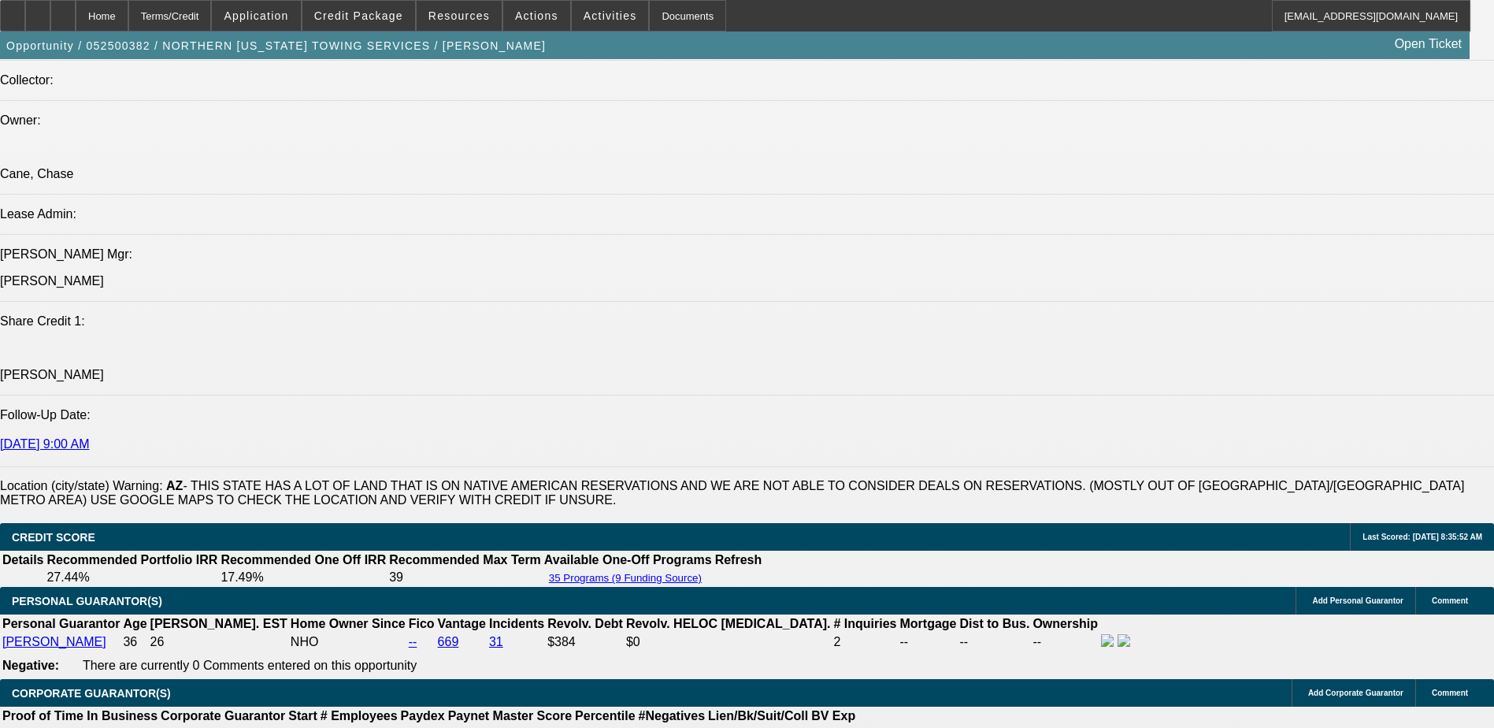
select select "4"
select select "0.1"
select select "0"
select select "0.1"
select select "4"
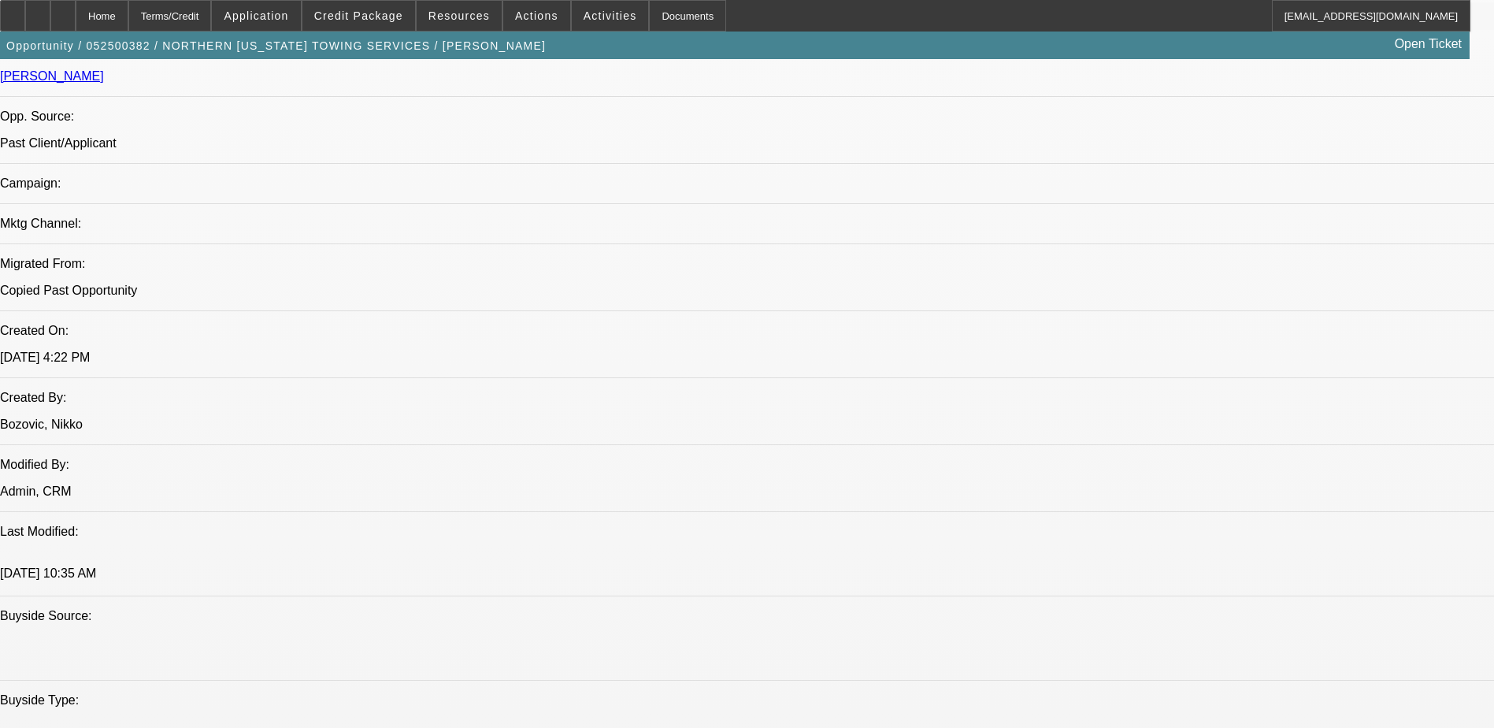
scroll to position [785, 0]
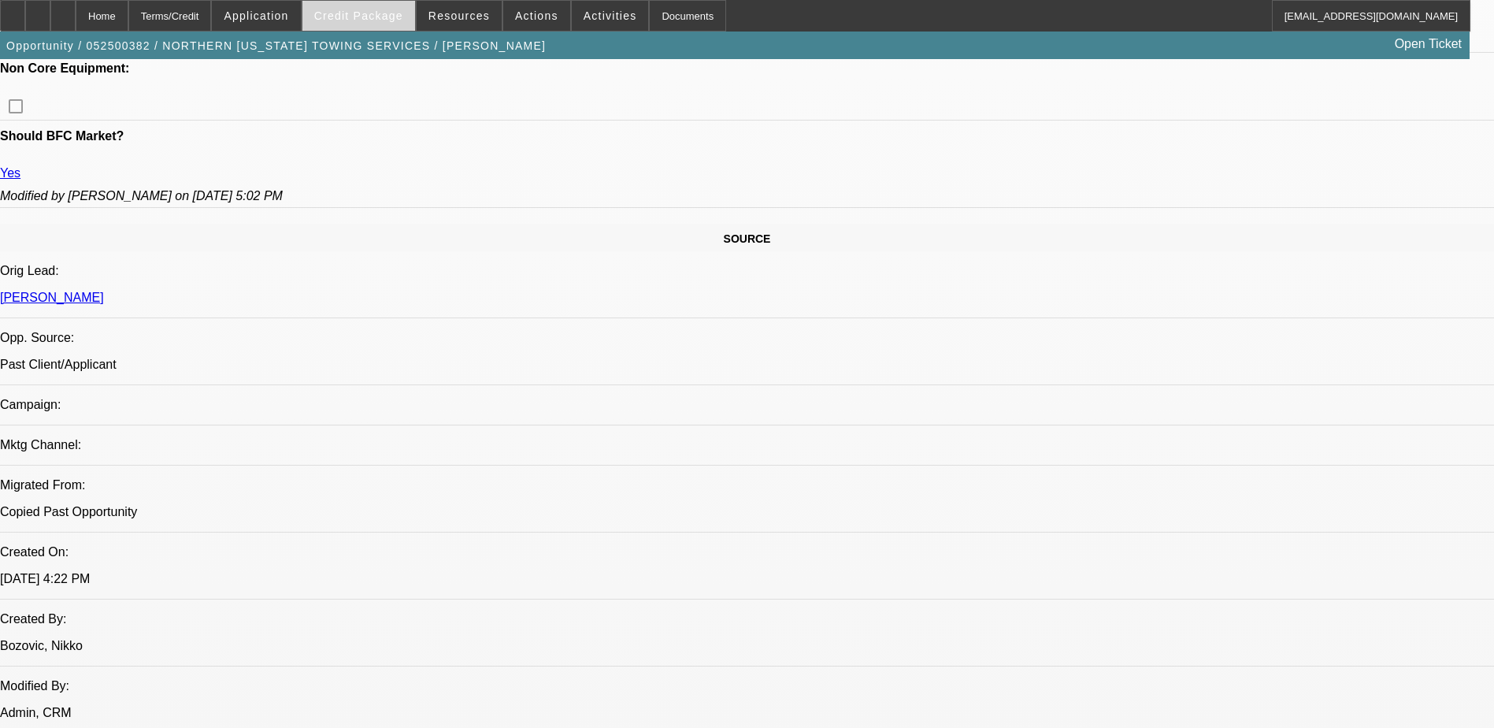
click at [374, 21] on span "Credit Package" at bounding box center [358, 15] width 89 height 13
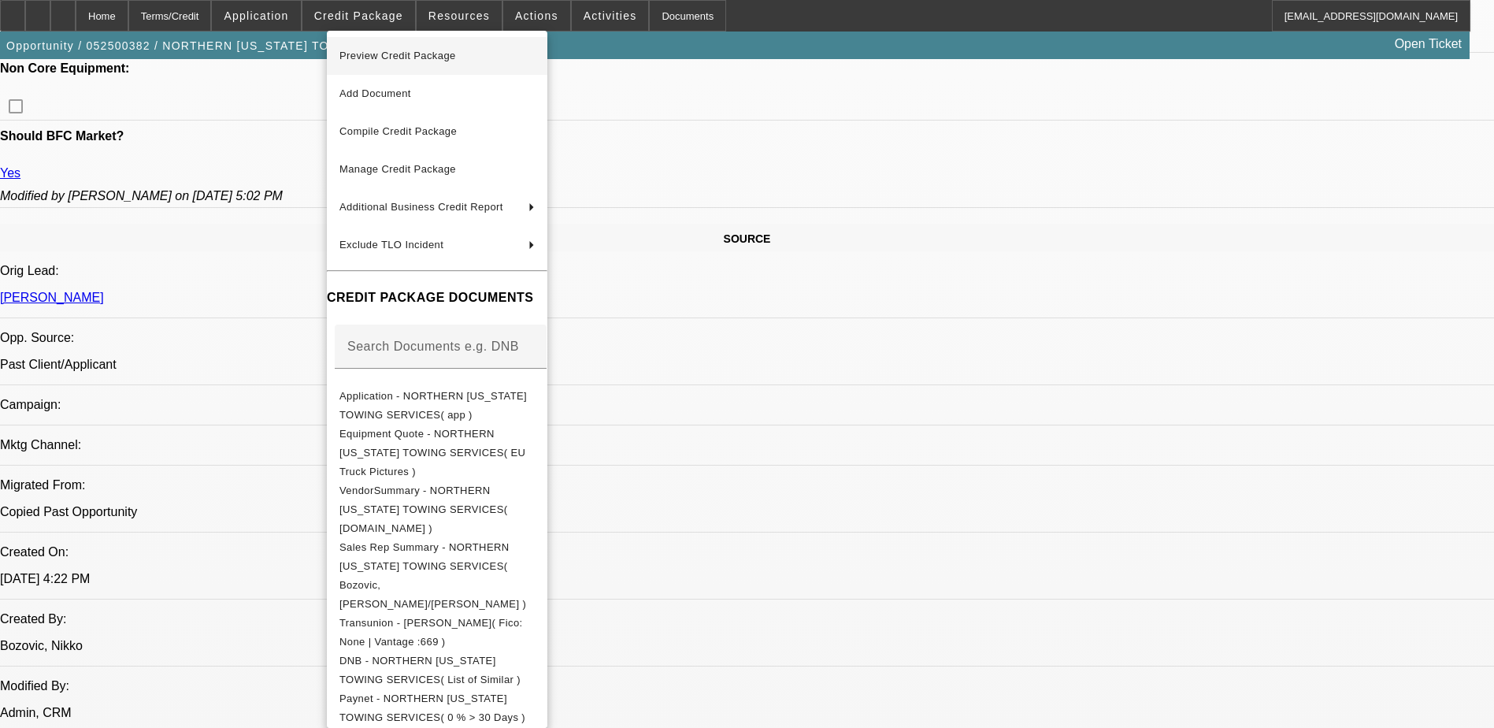
click at [451, 47] on span "Preview Credit Package" at bounding box center [437, 55] width 195 height 19
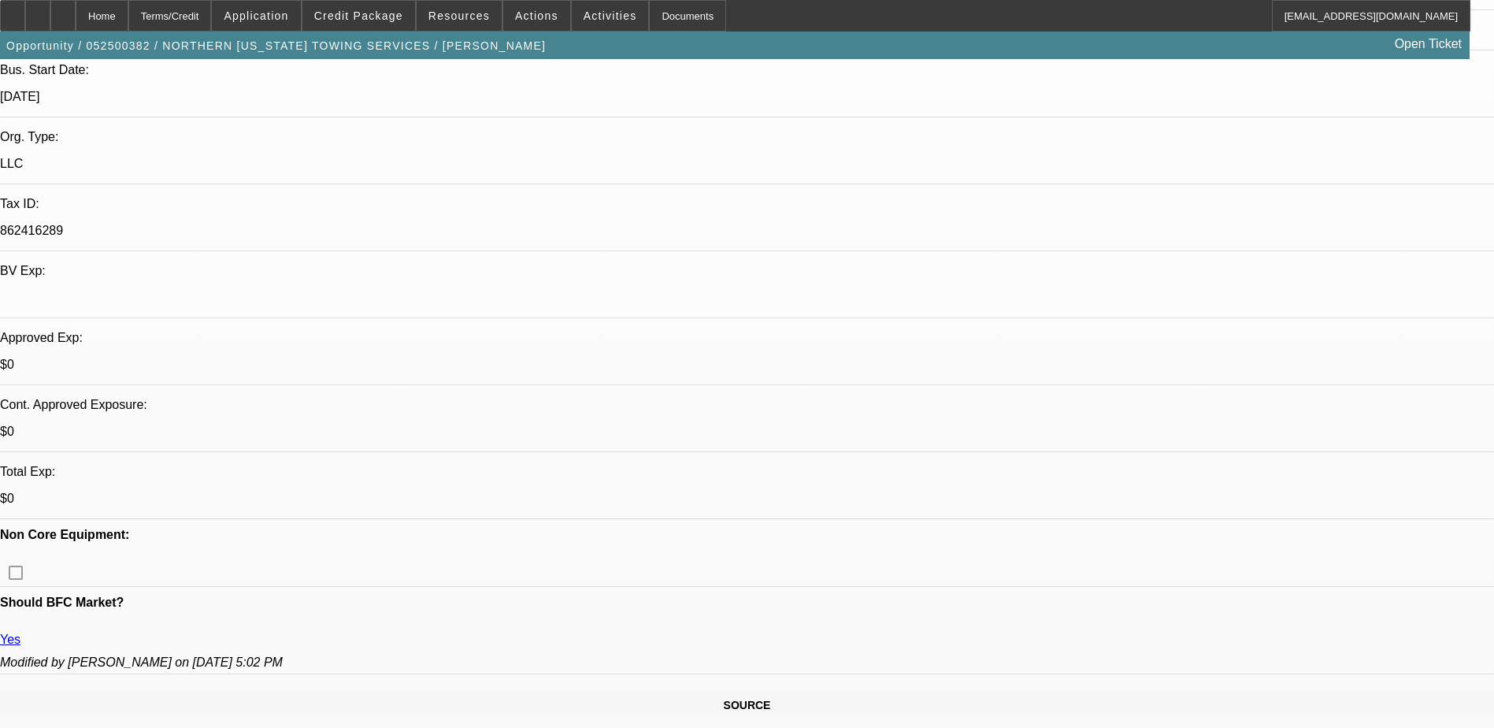
scroll to position [76, 0]
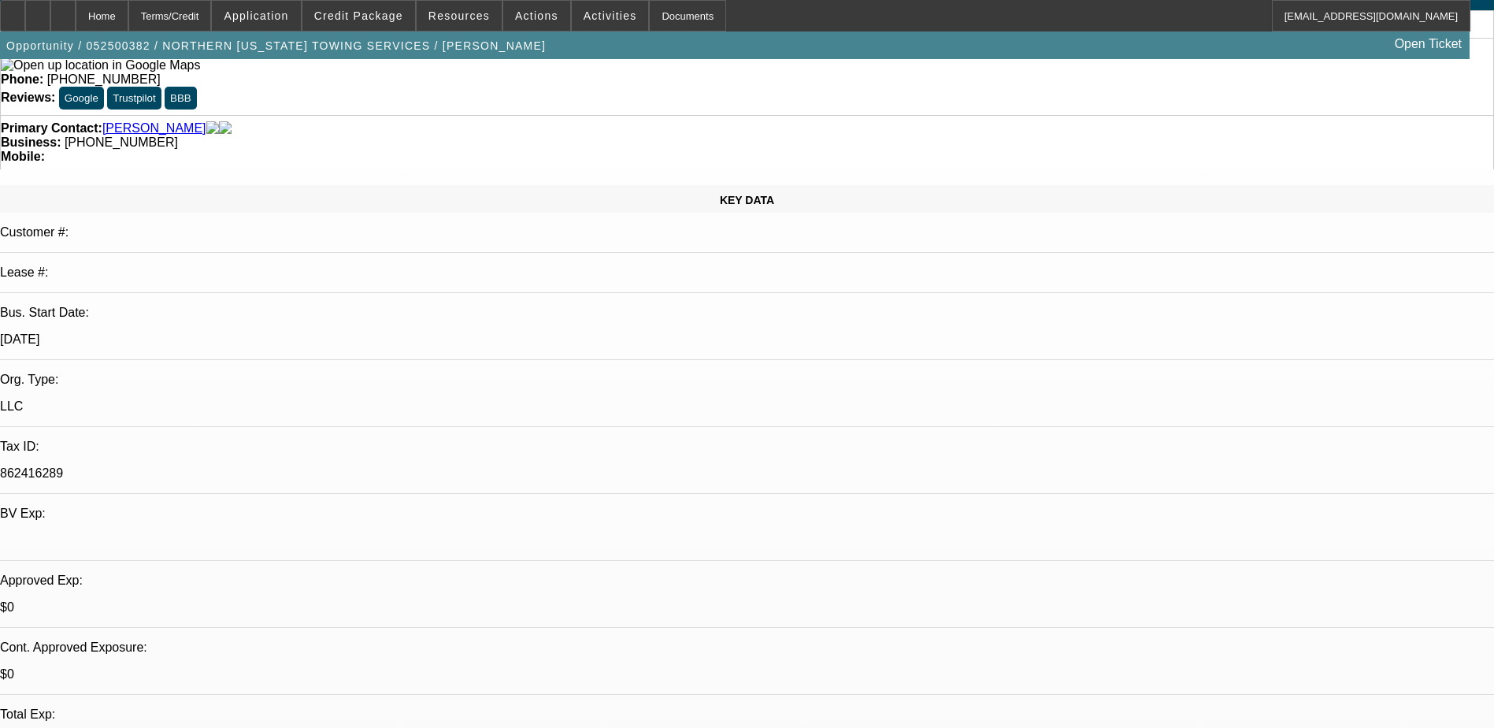
radio input "true"
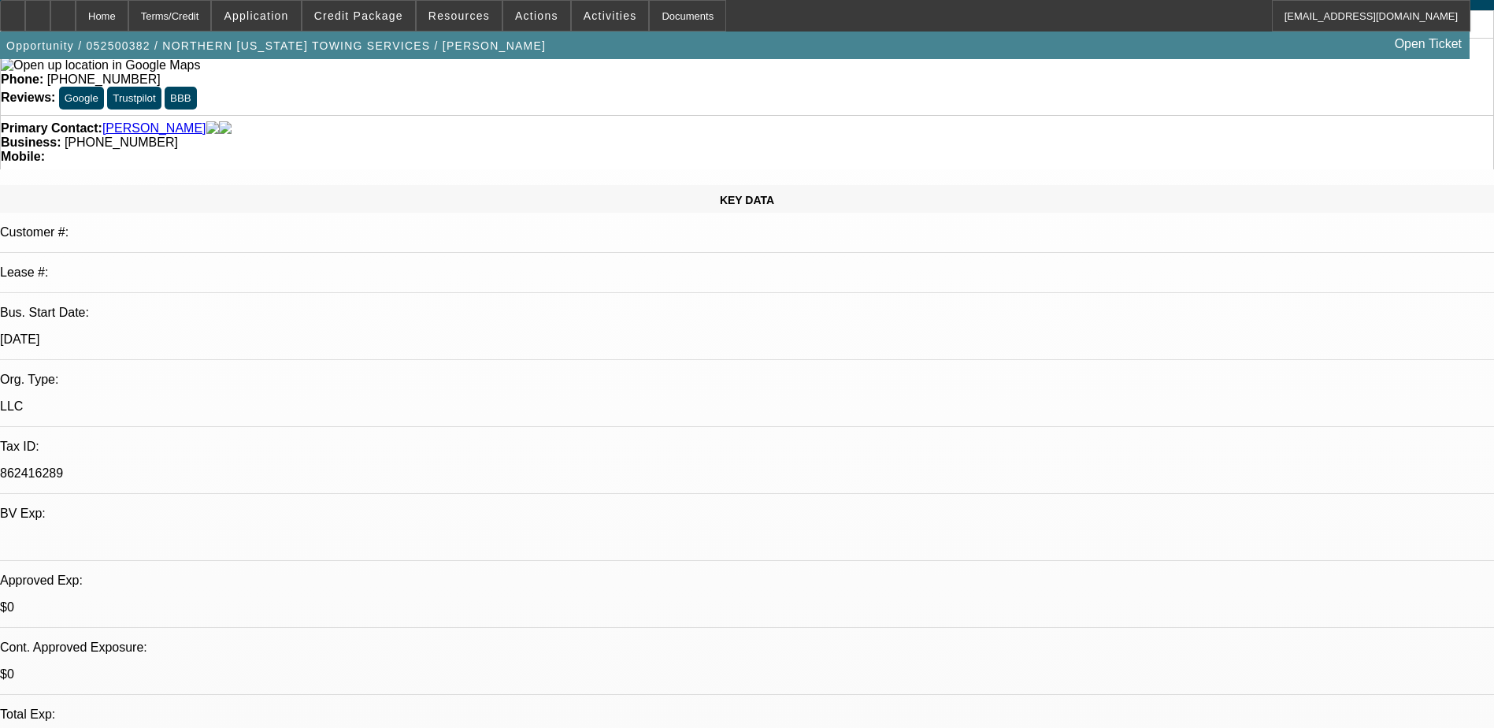
scroll to position [34, 0]
drag, startPoint x: 1042, startPoint y: 324, endPoint x: 1052, endPoint y: 331, distance: 12.5
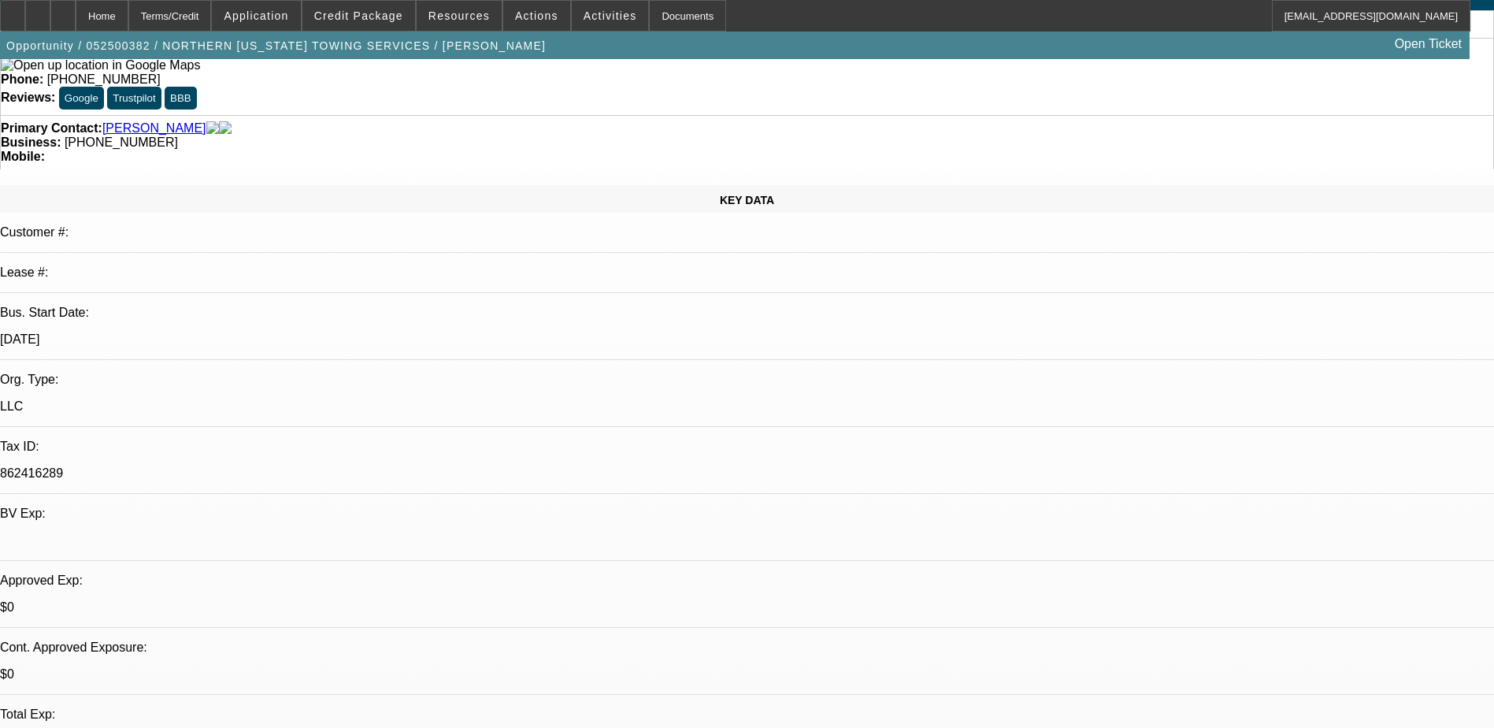
type textarea "TT Michael, wifes company wants truck, may beb best to use her credit. Industry…"
drag, startPoint x: 1420, startPoint y: 377, endPoint x: 1398, endPoint y: 362, distance: 26.0
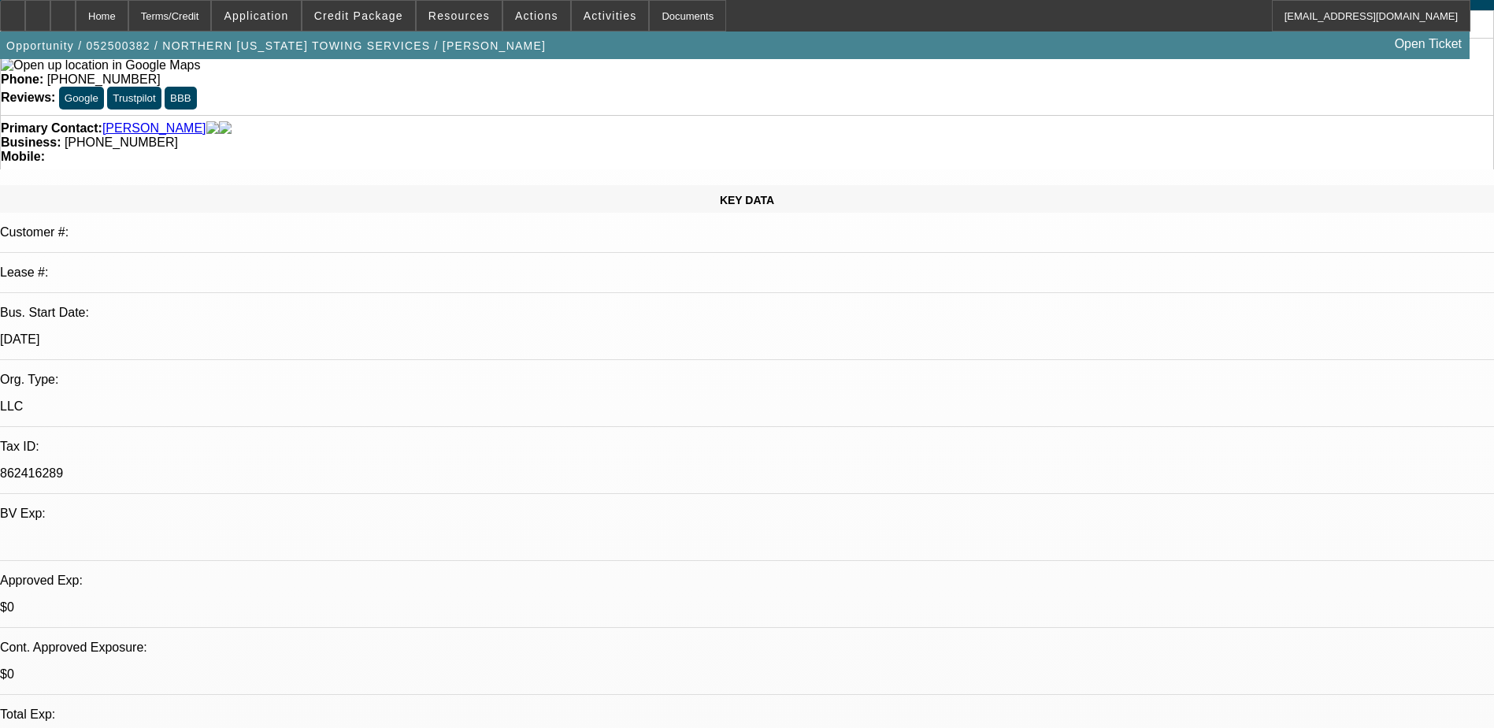
radio input "true"
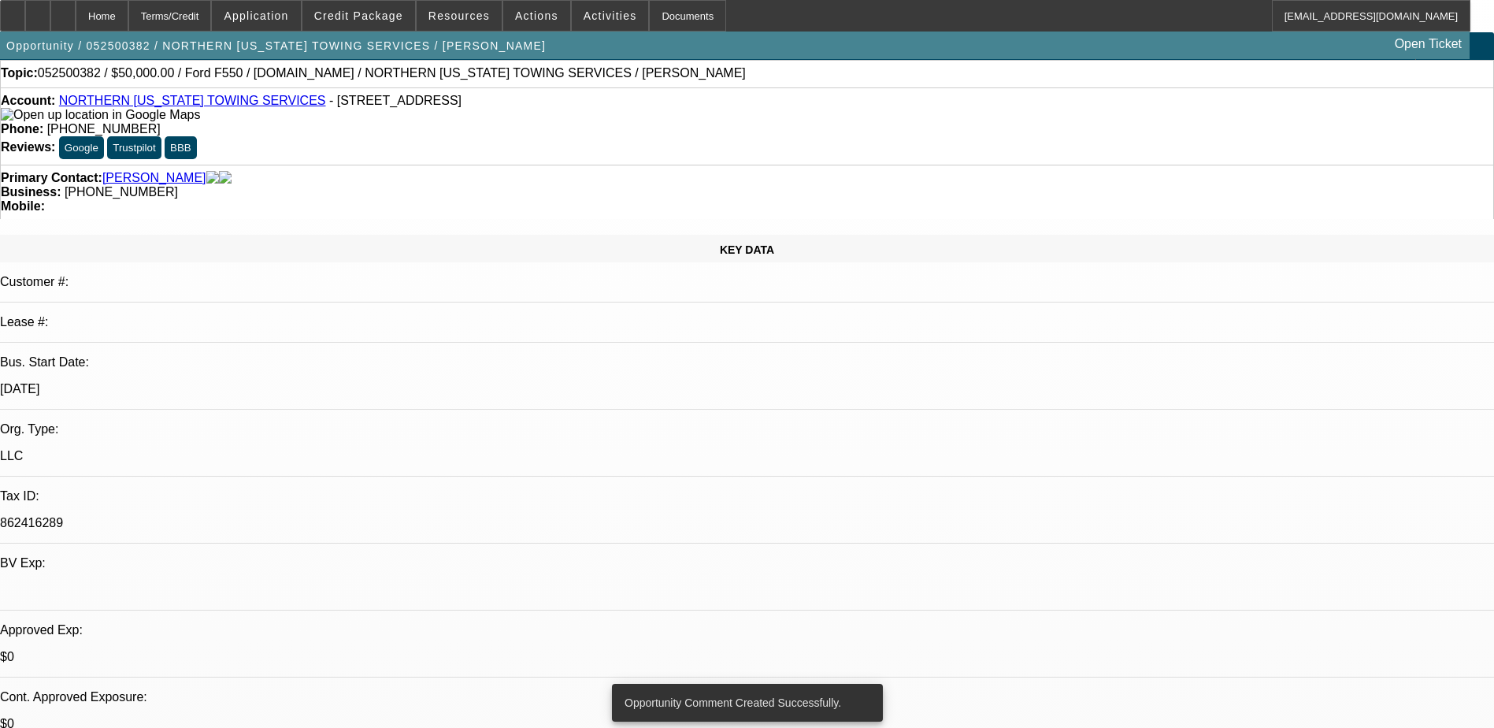
scroll to position [0, 0]
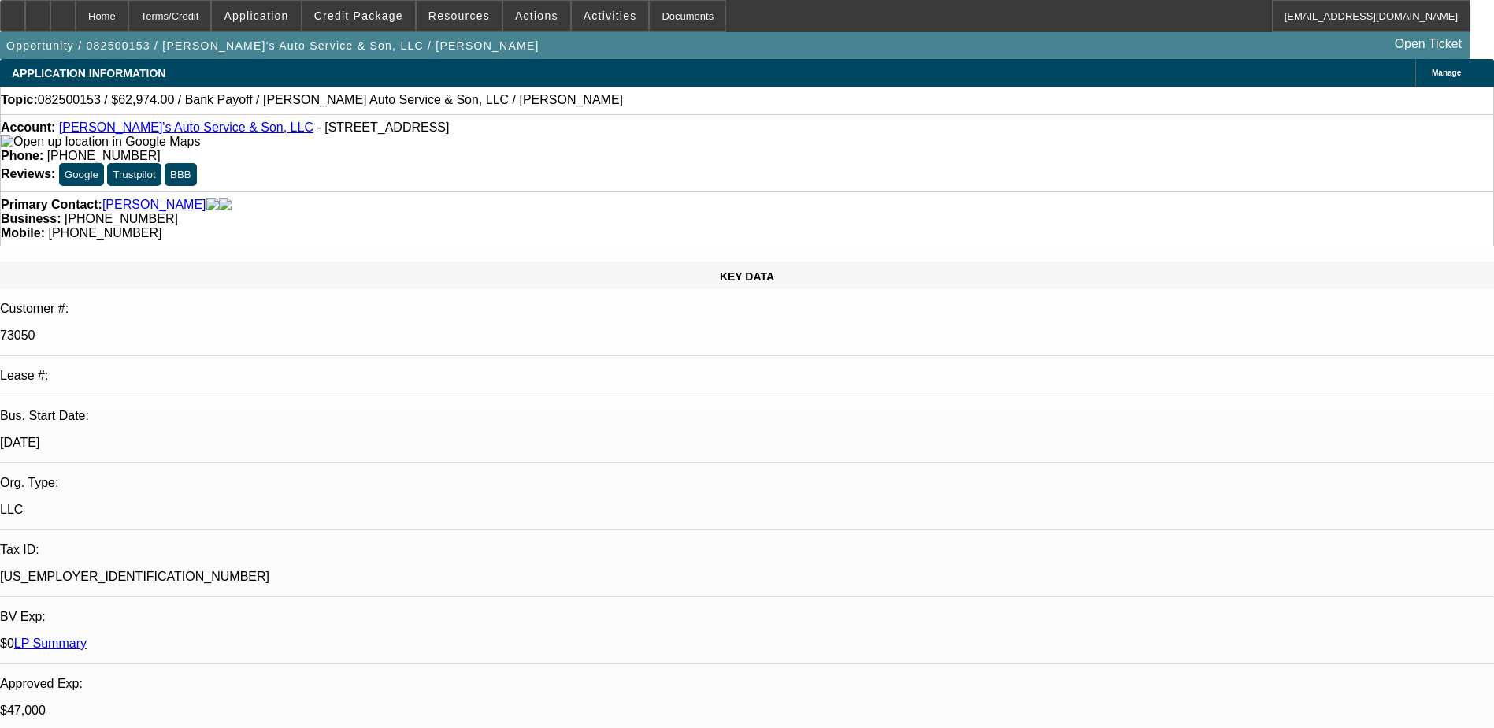
select select "0"
select select "2"
select select "0.1"
select select "4"
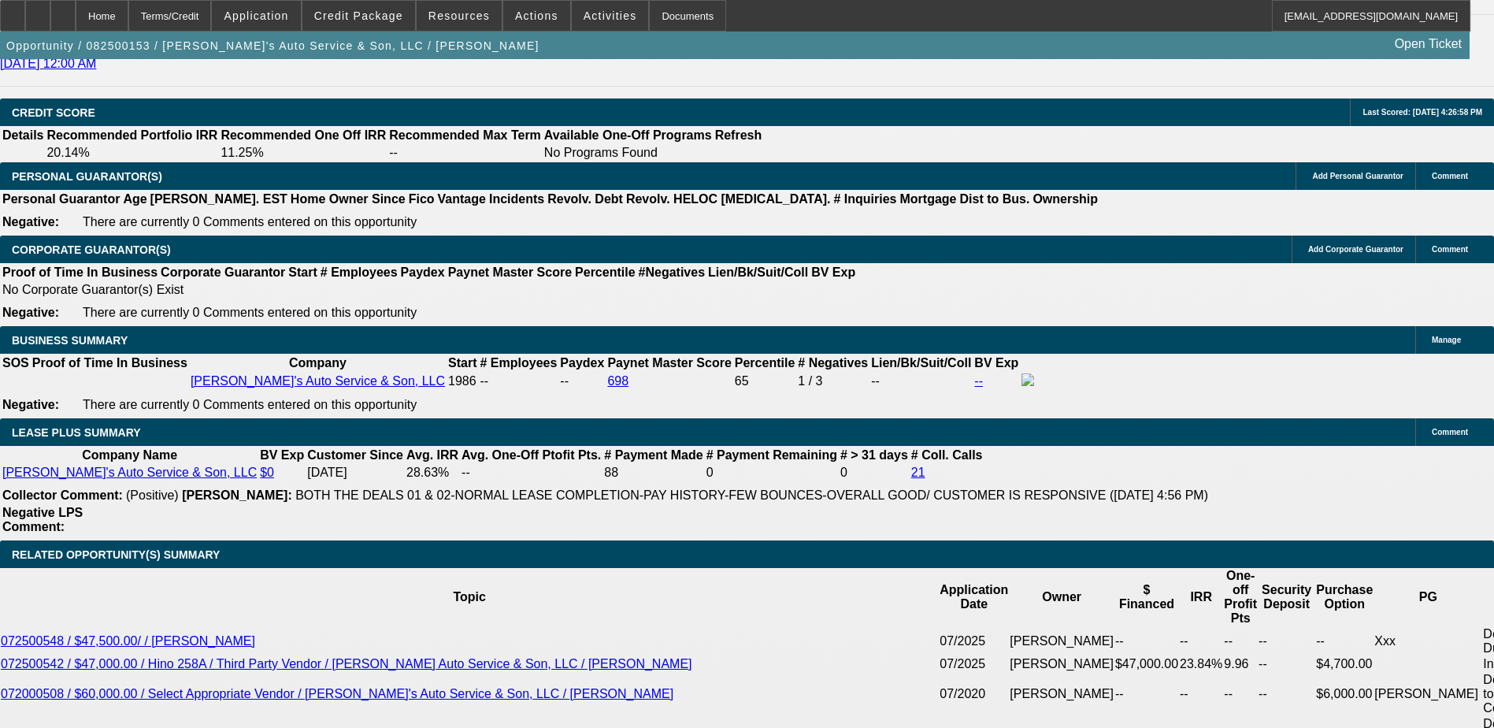
scroll to position [2363, 0]
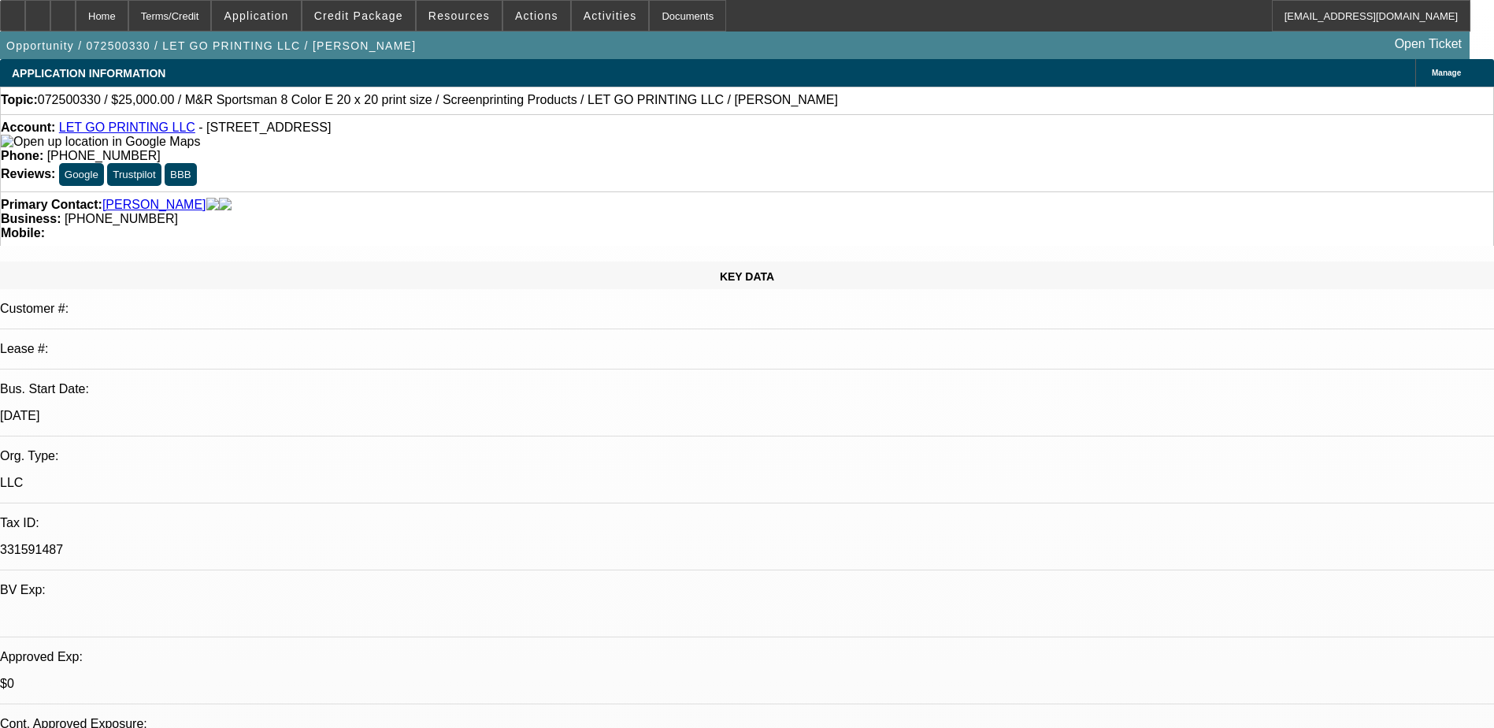
select select "0"
select select "0.1"
select select "5"
select select "0"
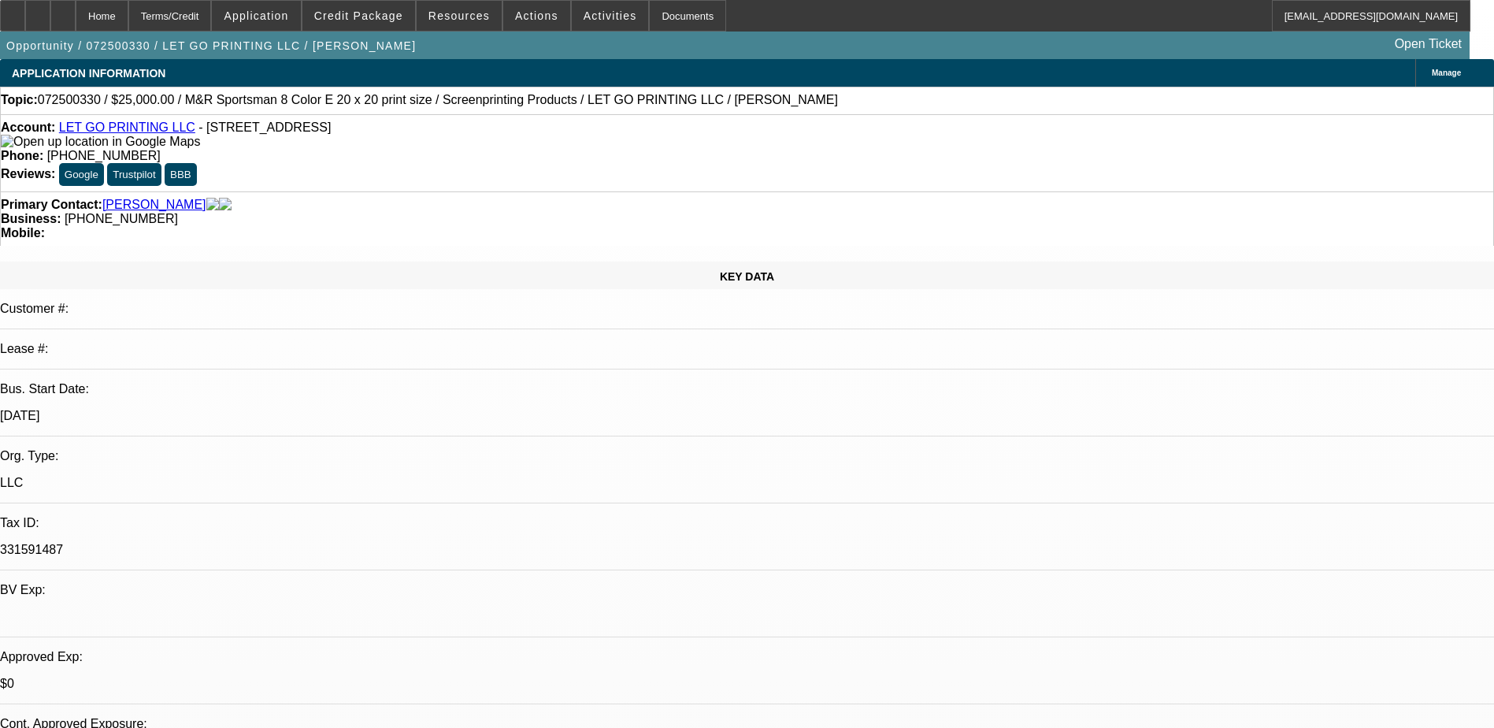
select select "0"
select select "0.1"
select select "5"
select select "0"
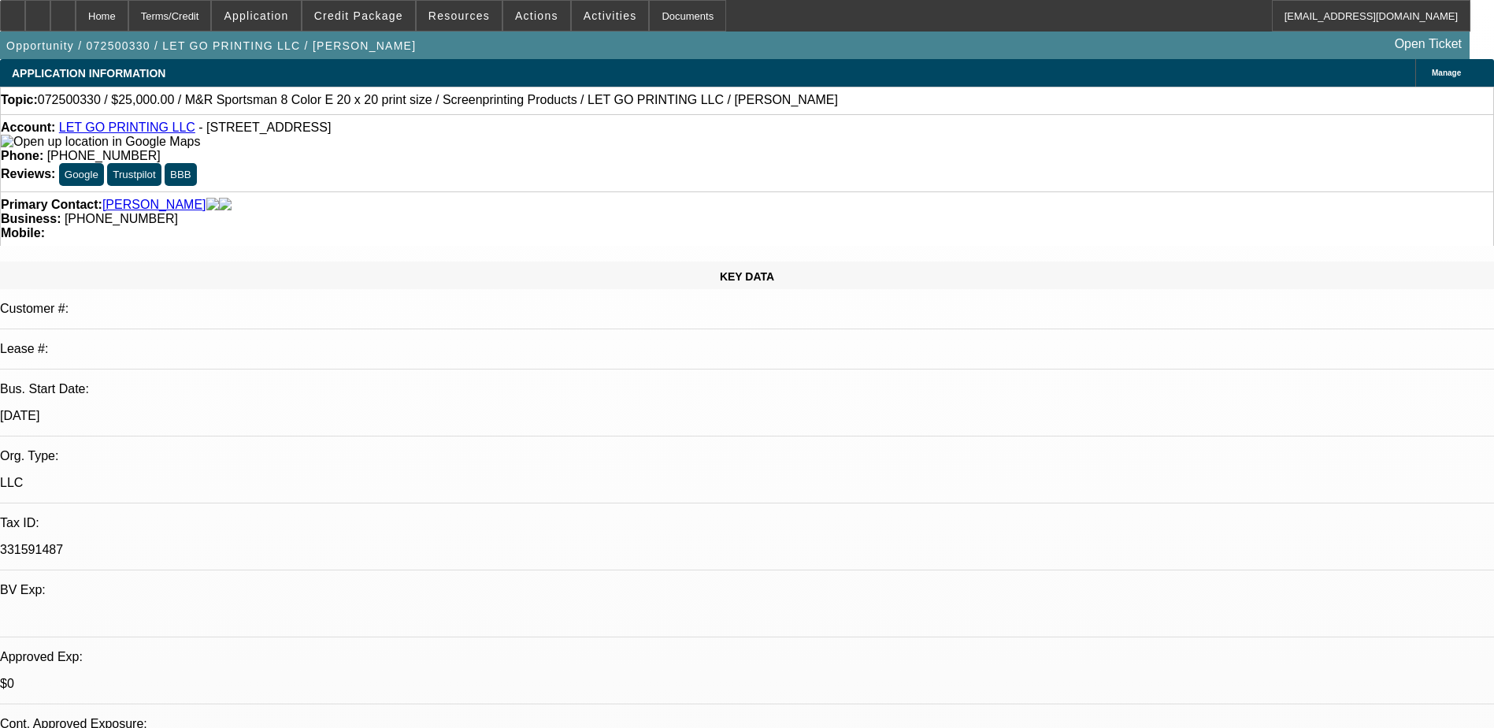
select select "0.1"
select select "5"
select select "0"
select select "0.1"
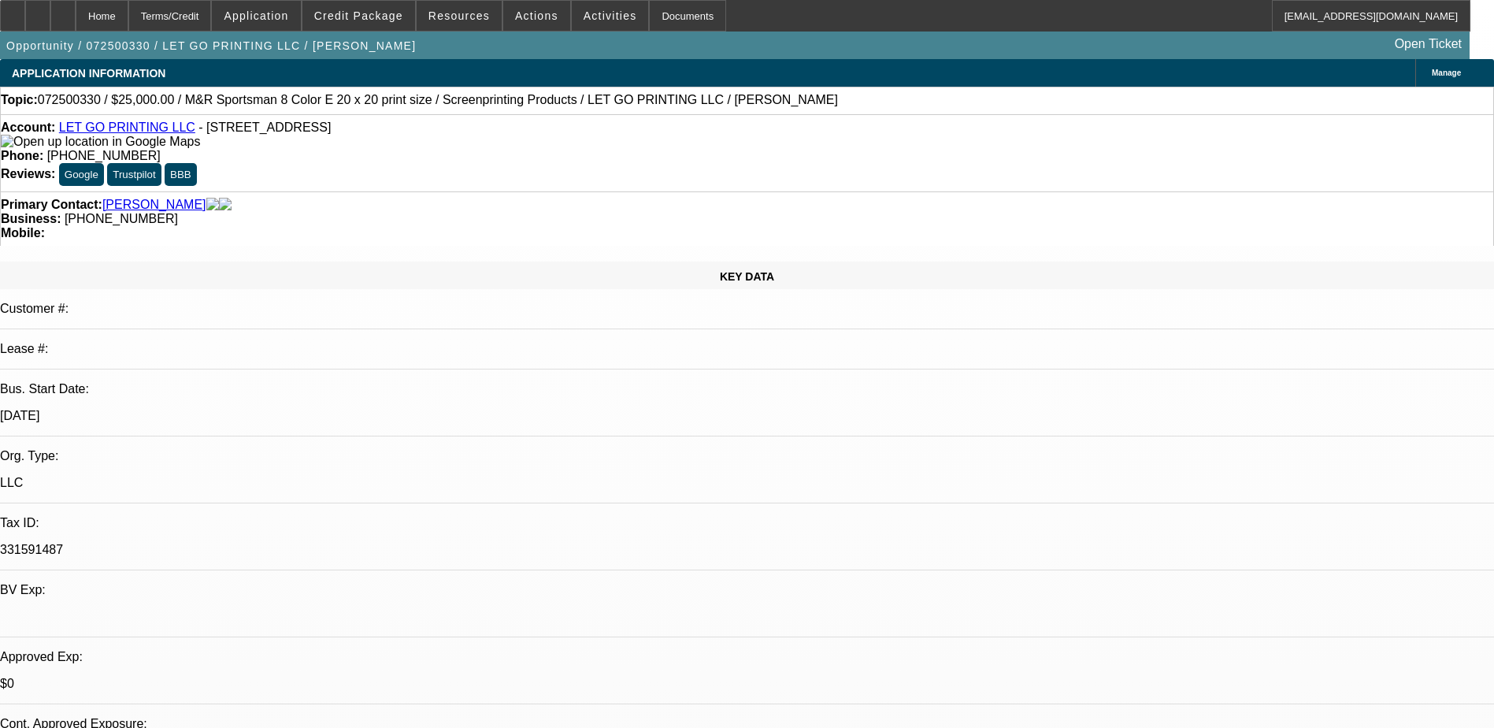
select select "4"
